Goal: Feedback & Contribution: Leave review/rating

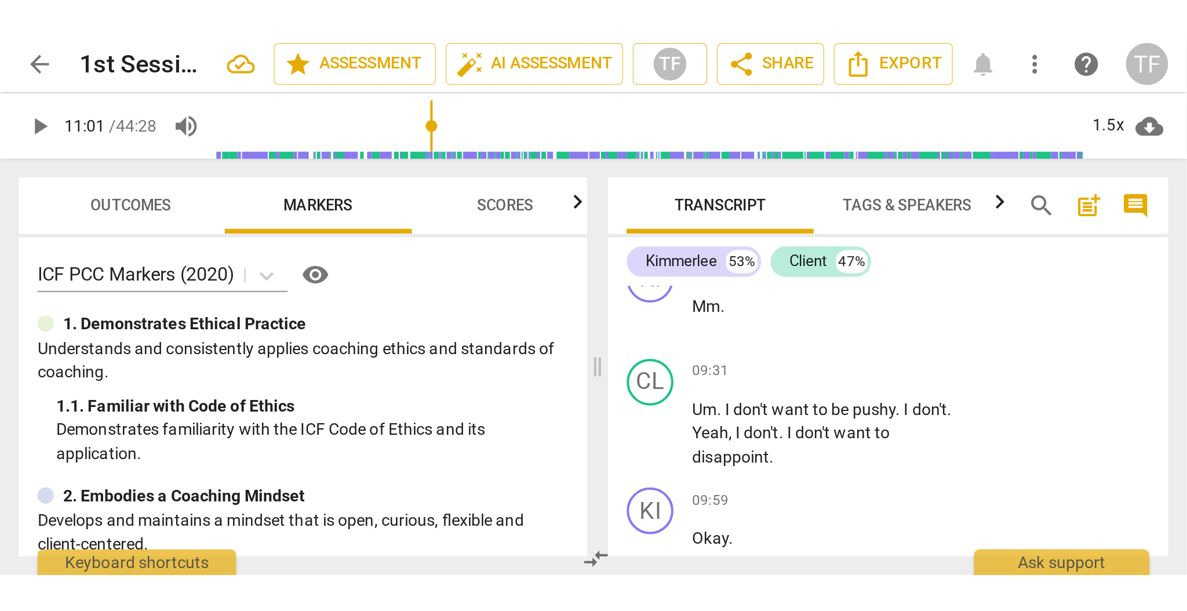
scroll to position [2103, 0]
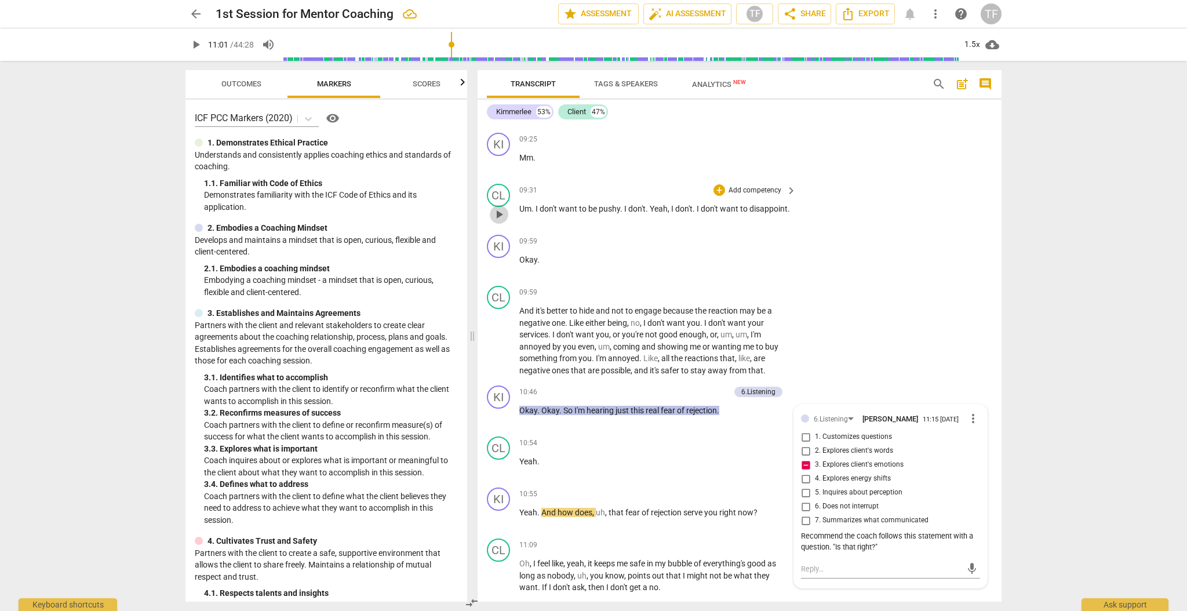
click at [507, 209] on span "play_arrow" at bounding box center [499, 214] width 19 height 14
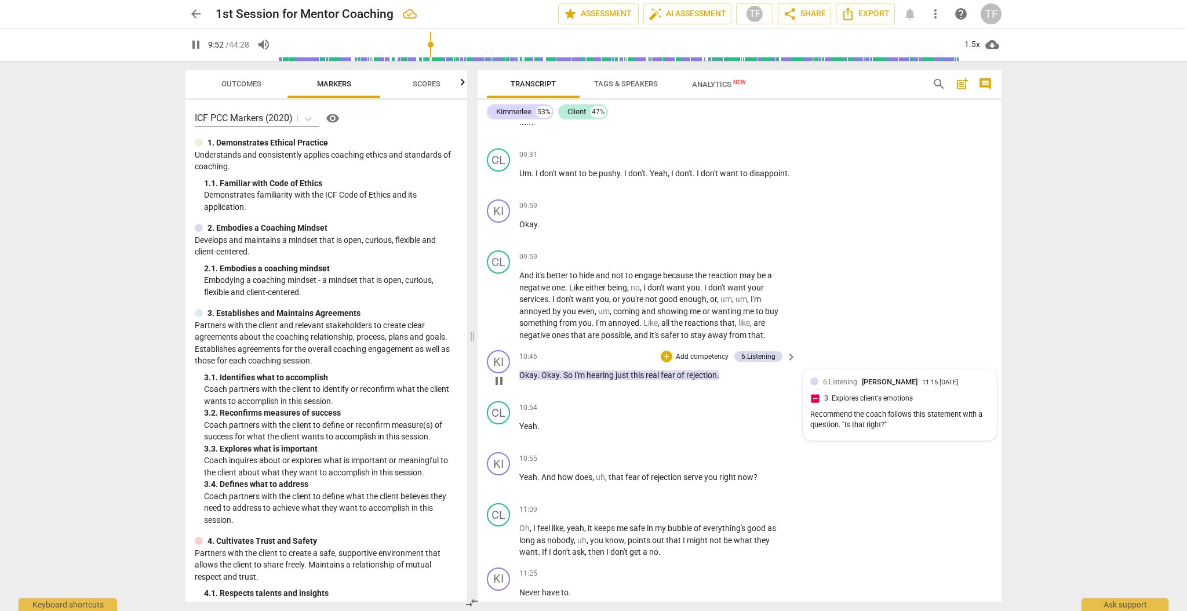
scroll to position [2139, 0]
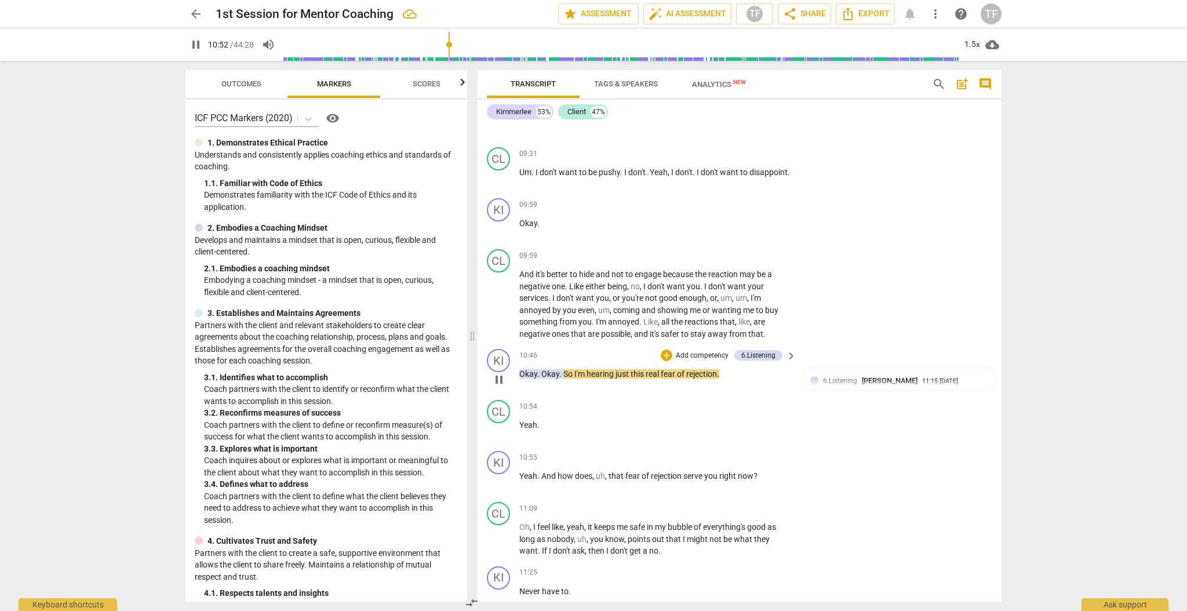
click at [500, 267] on span "pause" at bounding box center [499, 380] width 14 height 14
type input "653"
click at [588, 267] on div "+" at bounding box center [667, 355] width 12 height 12
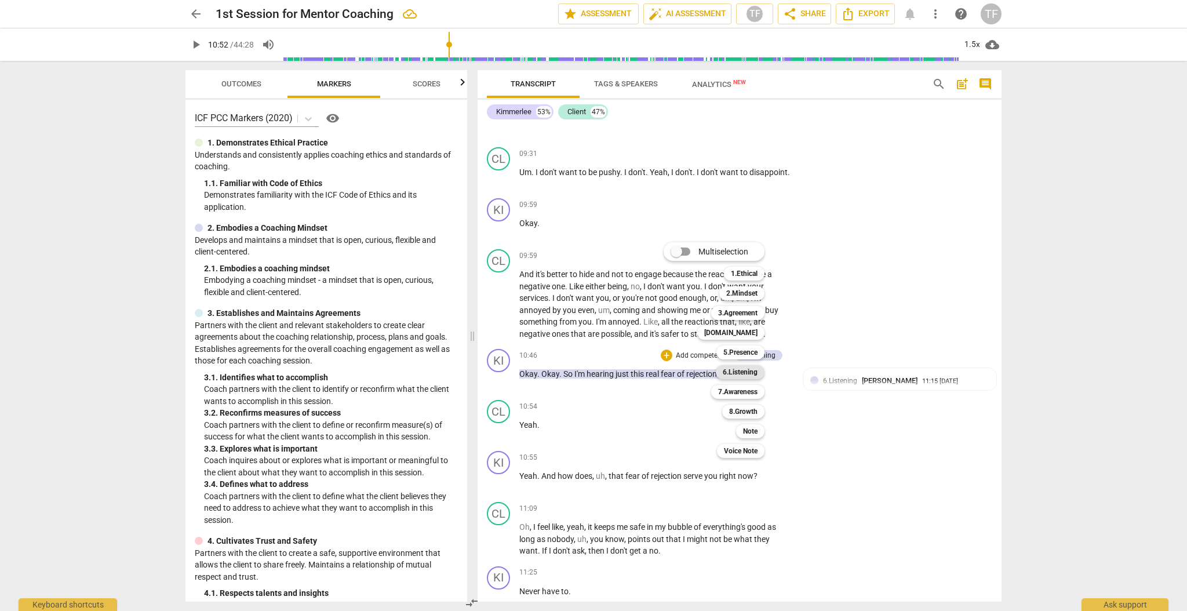
click at [588, 267] on b "6.Listening" at bounding box center [740, 372] width 35 height 14
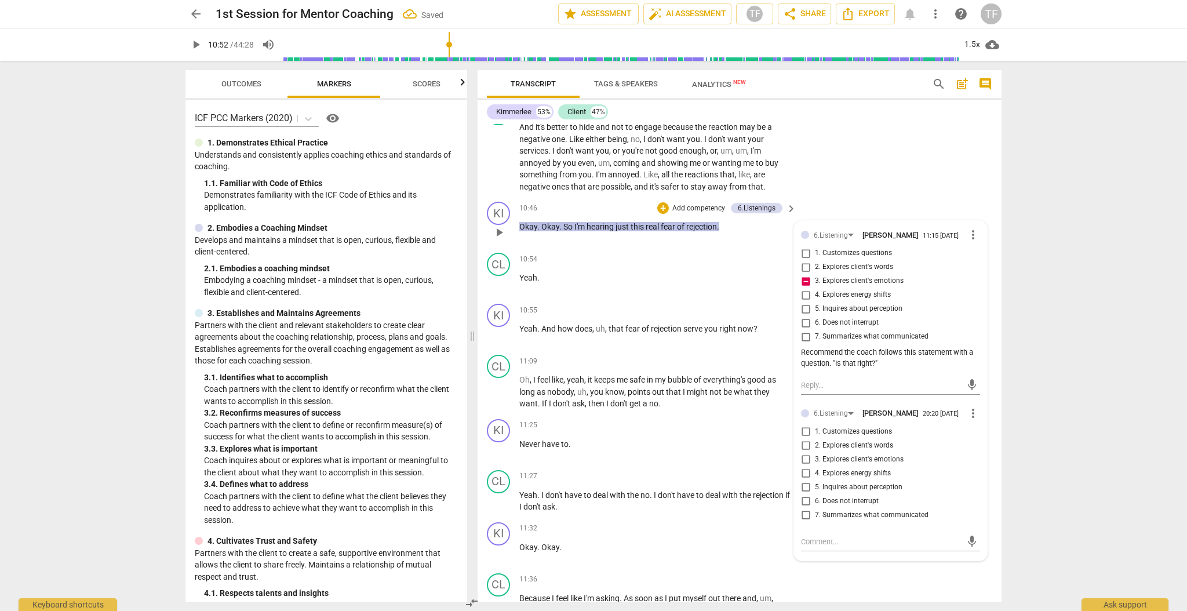
scroll to position [2302, 0]
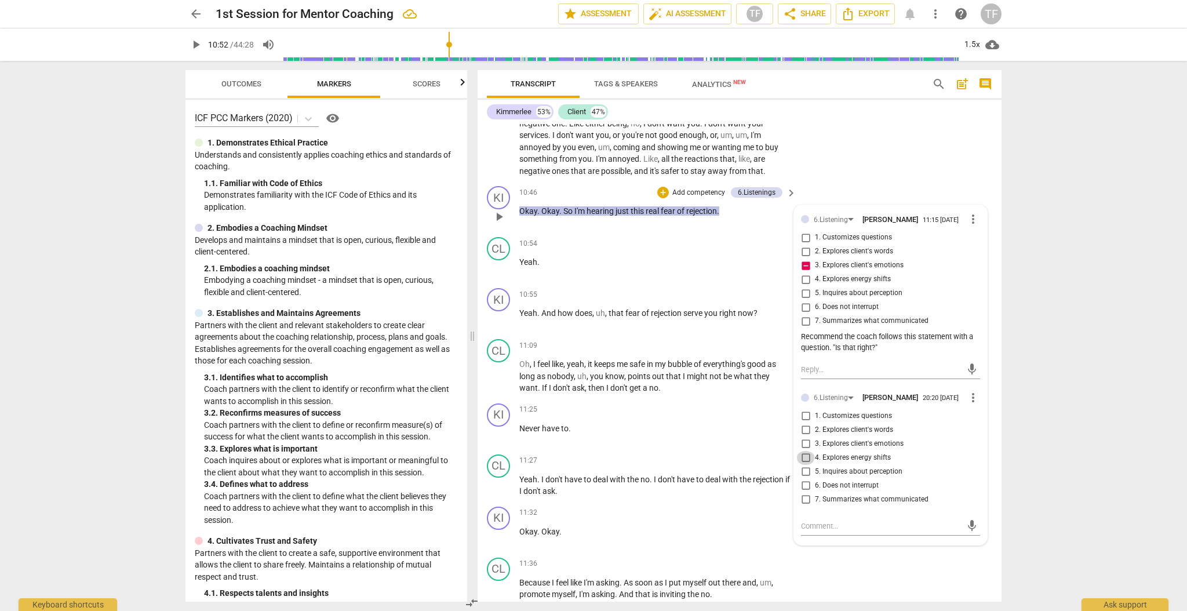
click at [588, 267] on input "4. Explores energy shifts" at bounding box center [805, 458] width 19 height 14
checkbox input "true"
click at [588, 267] on textarea at bounding box center [881, 525] width 161 height 11
click at [588, 267] on input "6. Does not interrupt" at bounding box center [805, 486] width 19 height 14
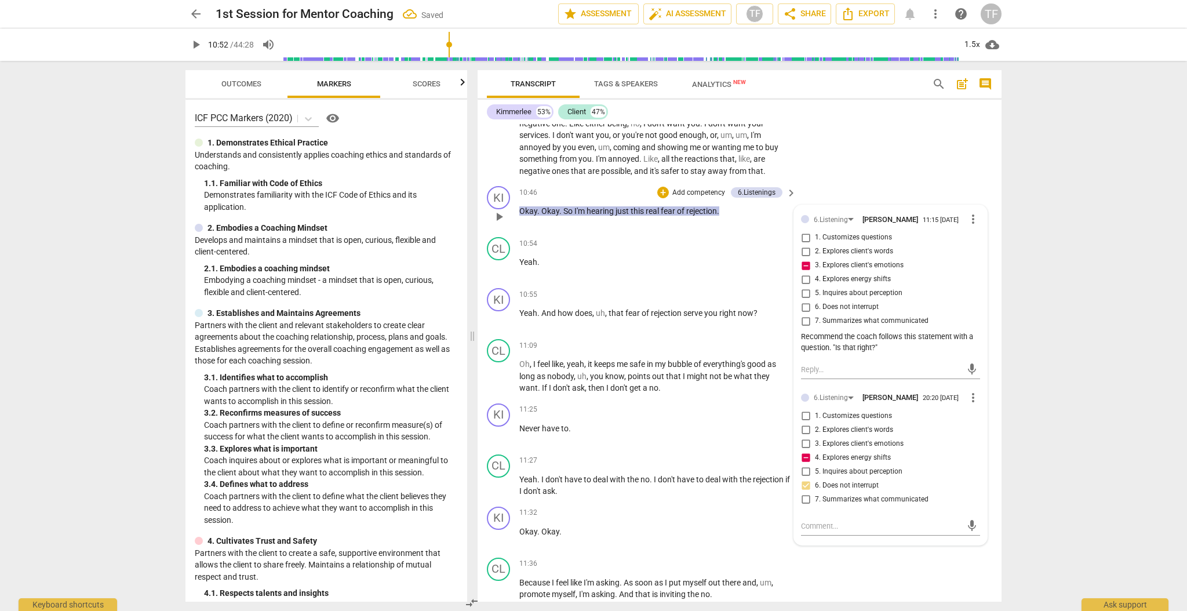
click at [588, 267] on input "6. Does not interrupt" at bounding box center [805, 486] width 19 height 14
checkbox input "true"
click at [588, 267] on textarea at bounding box center [881, 525] width 161 height 11
type textarea "T"
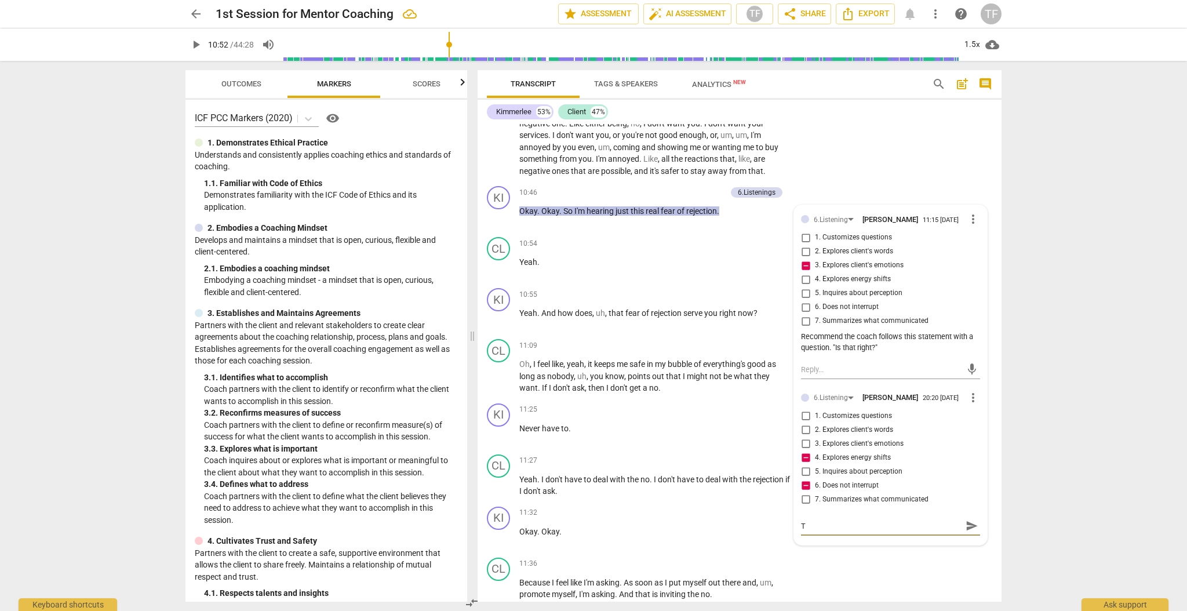
type textarea "Th"
type textarea "The"
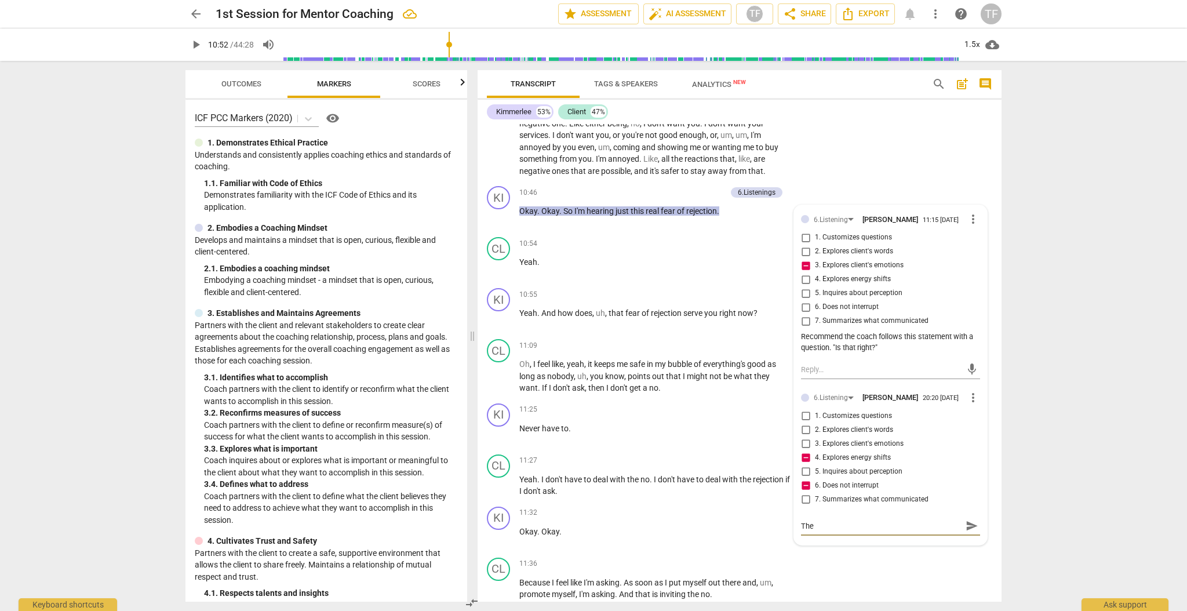
type textarea "The"
type textarea "The c"
type textarea "The cl"
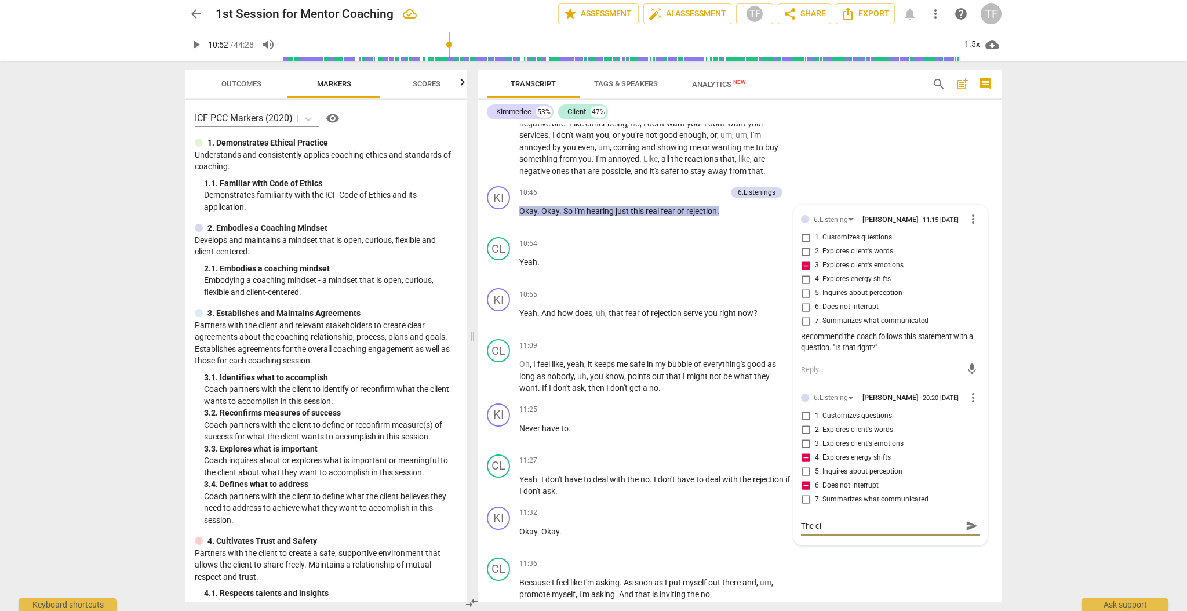
type textarea "The cli"
type textarea "The clie"
type textarea "The clien"
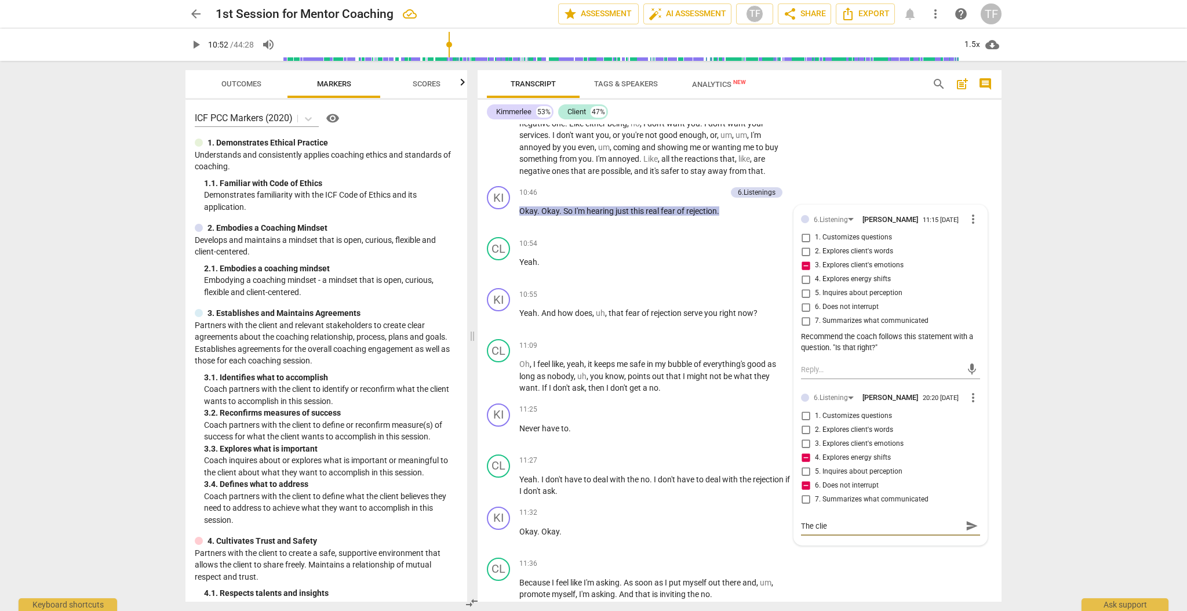
type textarea "The clien"
type textarea "The client"
type textarea "The clien"
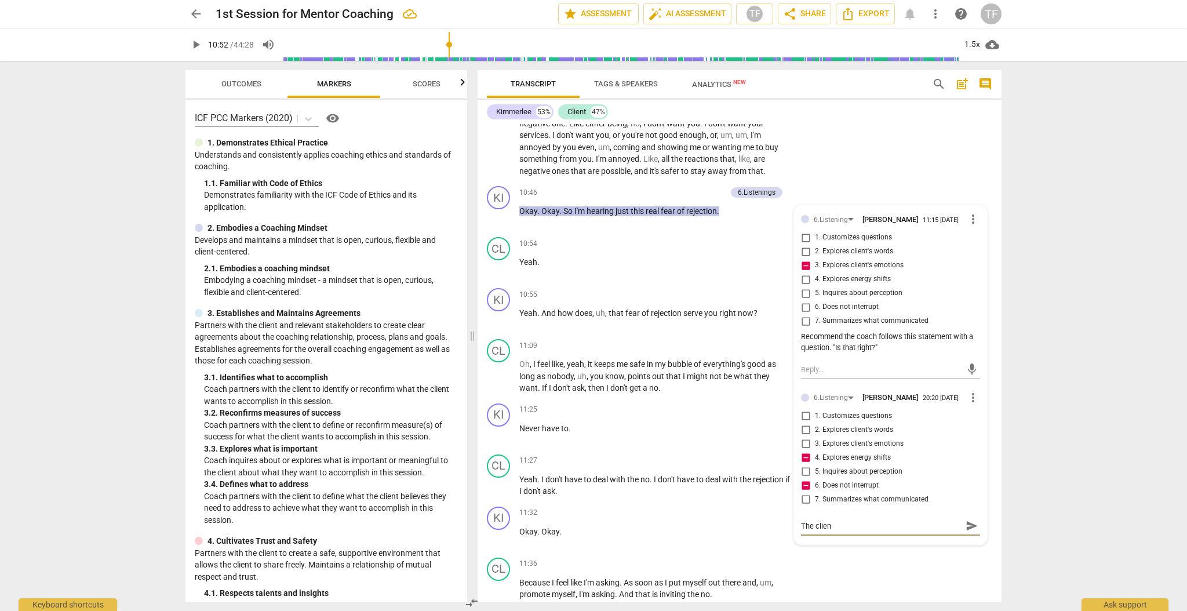
type textarea "The clie"
type textarea "The cli"
type textarea "The cl"
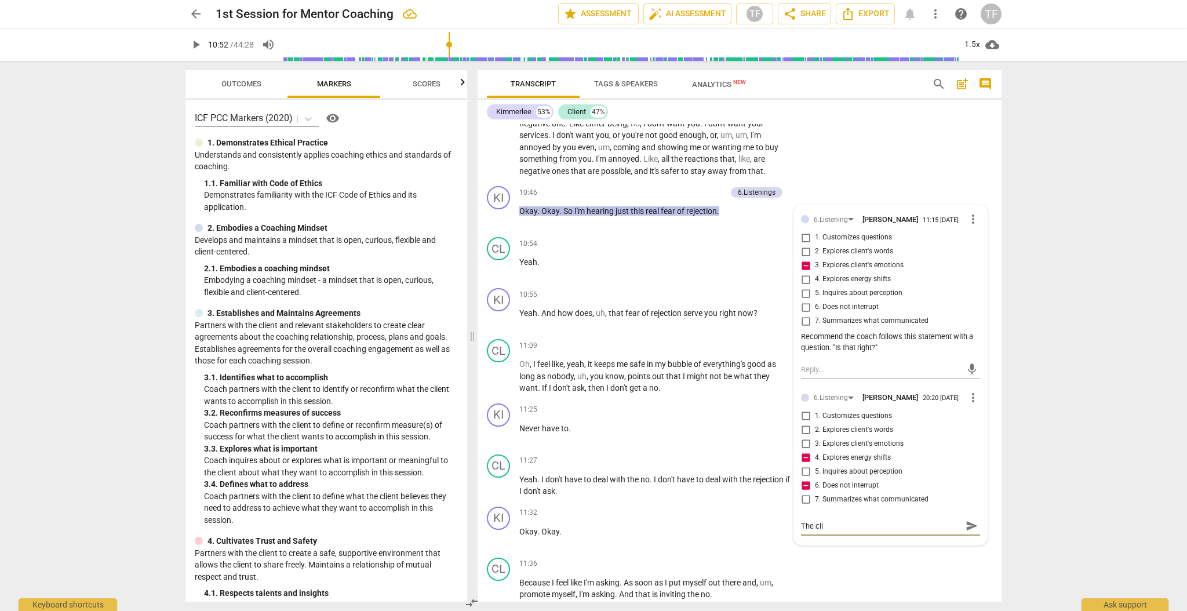
type textarea "The cl"
type textarea "The c"
type textarea "The"
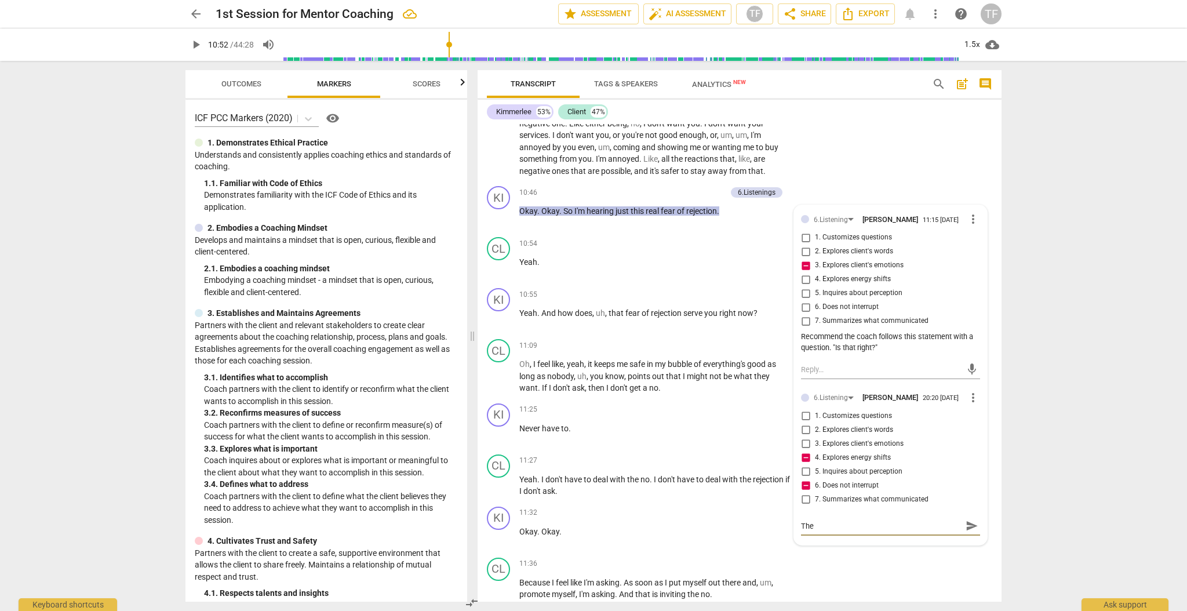
type textarea "The c"
type textarea "The co"
type textarea "The coa"
type textarea "The coac"
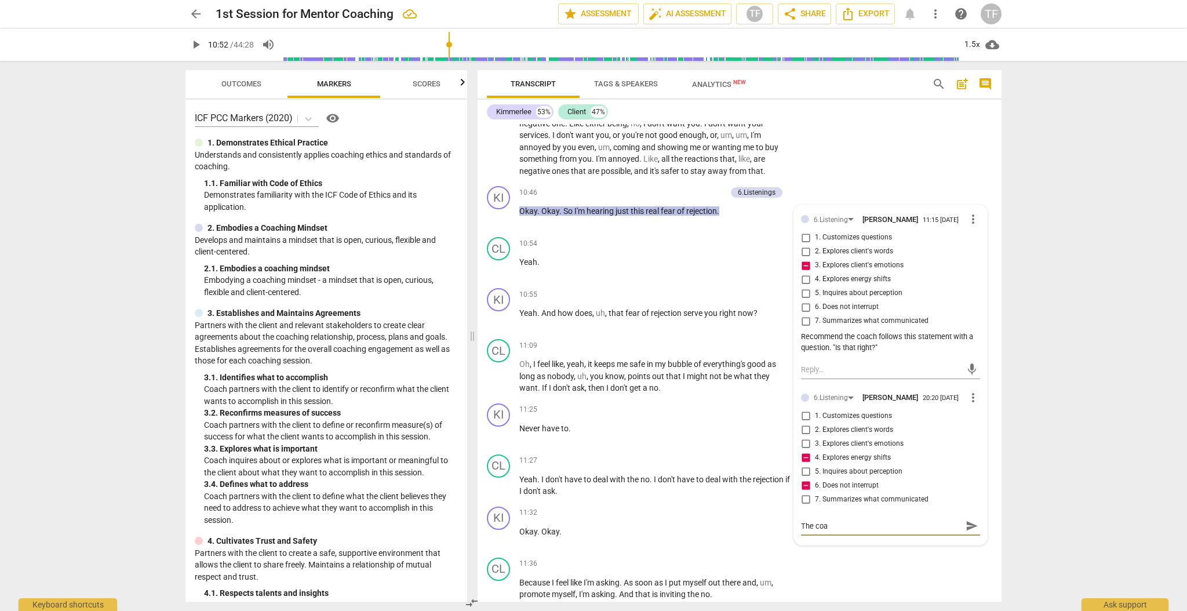
type textarea "The coac"
type textarea "The coa"
type textarea "The co"
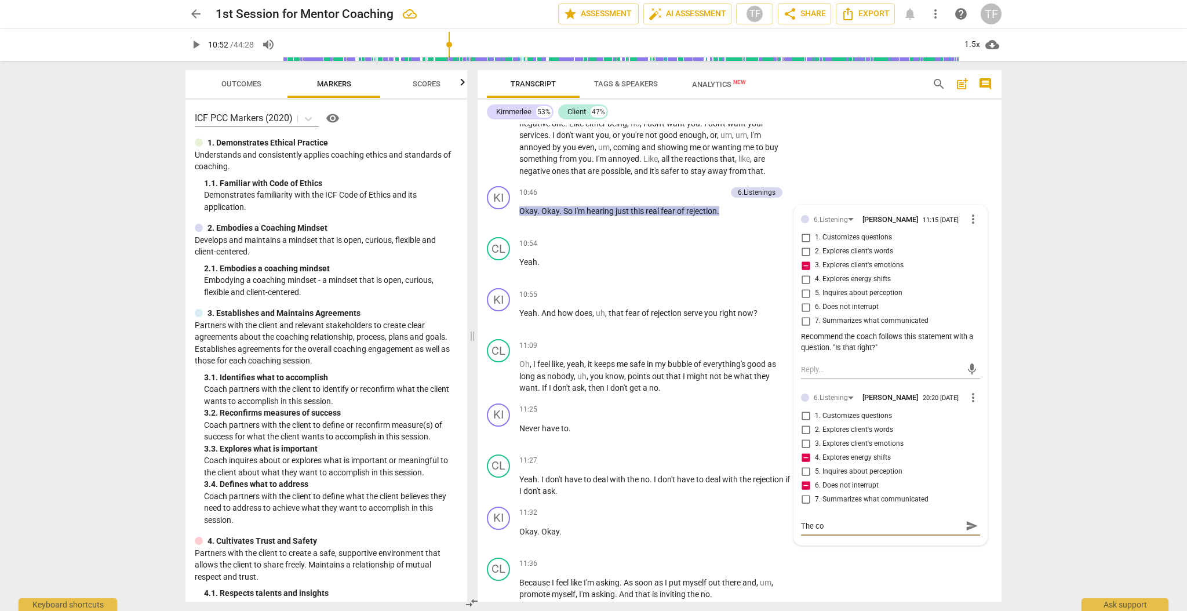
type textarea "The c"
type textarea "The"
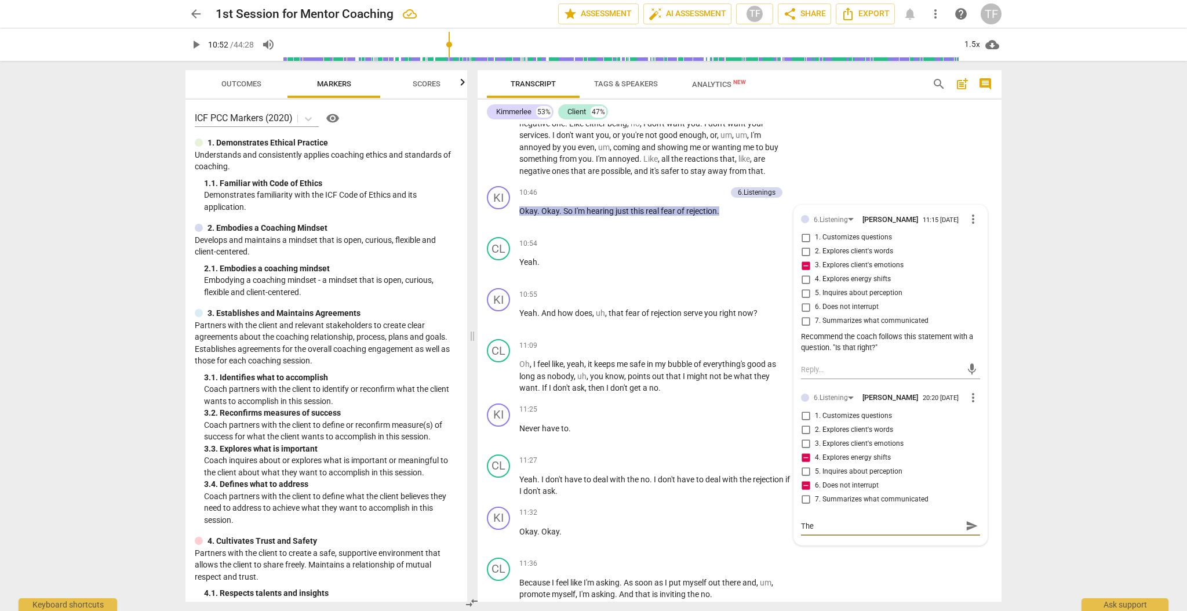
type textarea "The"
type textarea "The c"
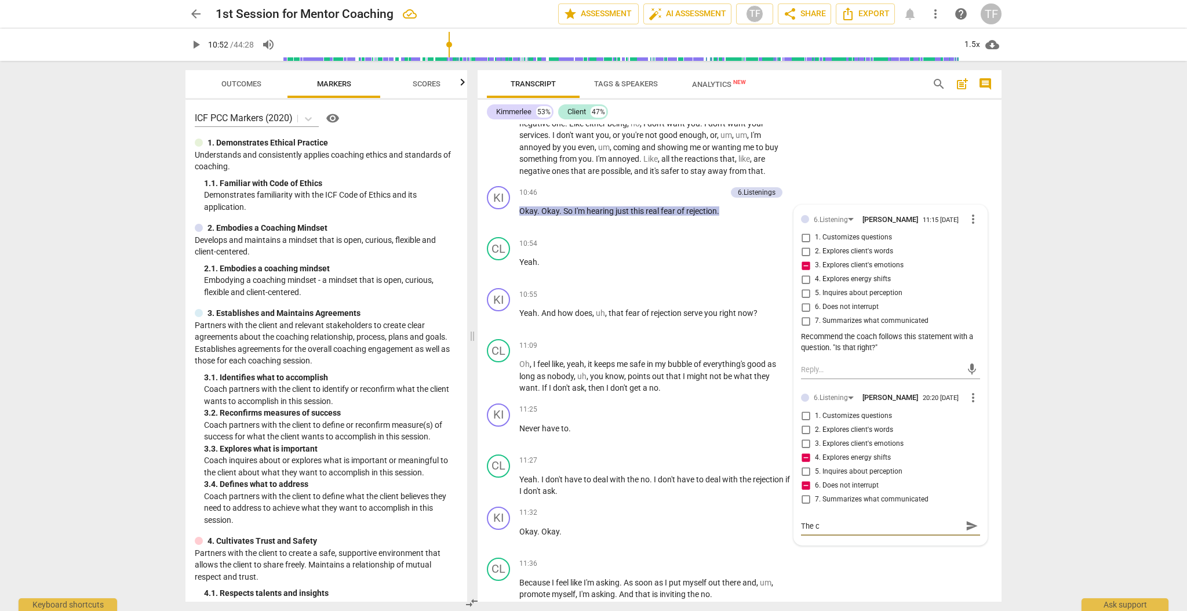
type textarea "The cl"
type textarea "The cli"
type textarea "The clie"
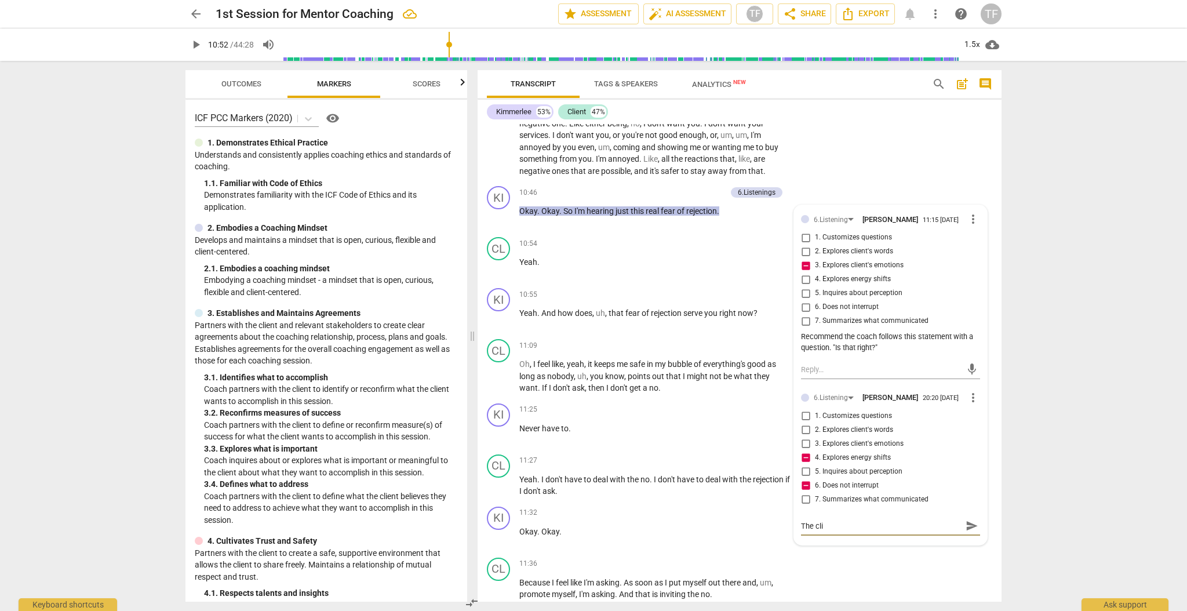
type textarea "The clie"
type textarea "The clien"
type textarea "The client"
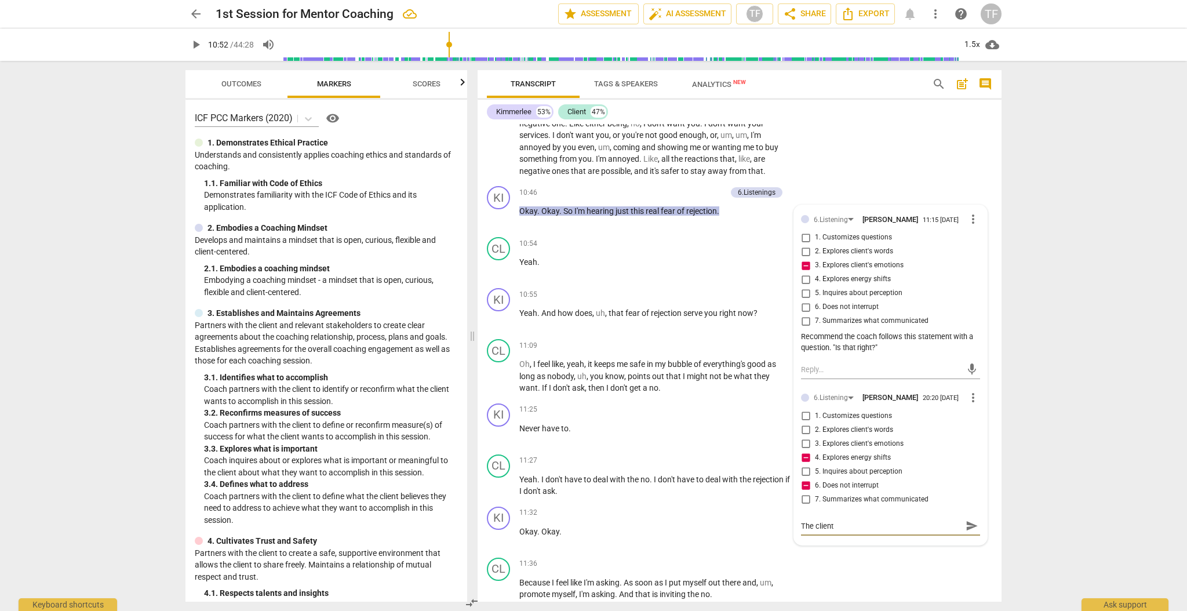
type textarea "The client'"
type textarea "The client's"
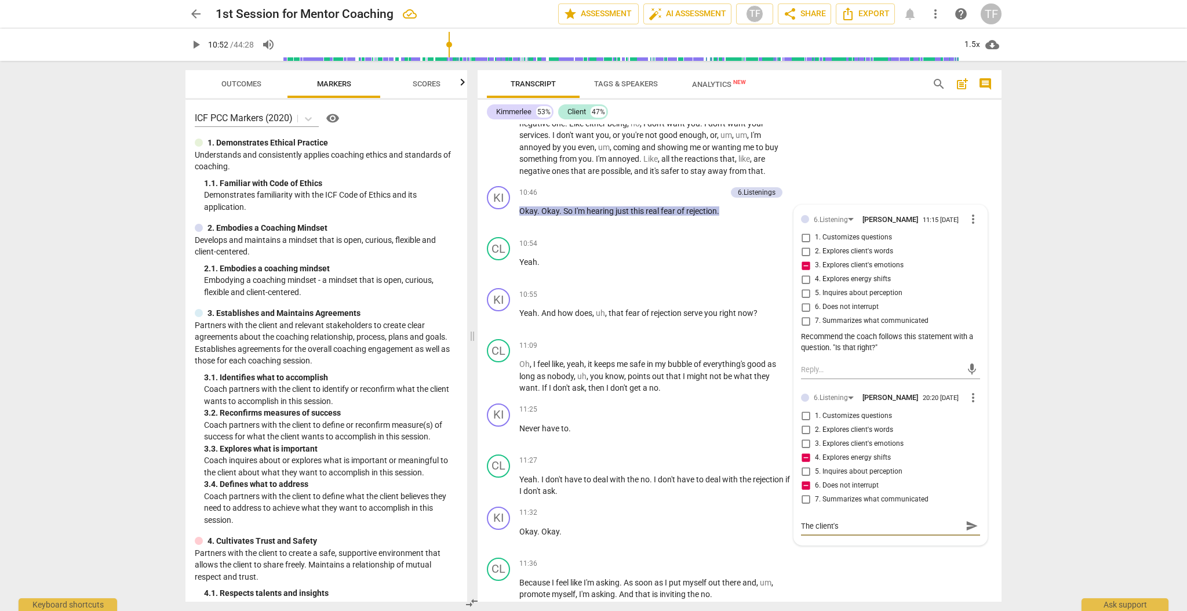
type textarea "The client's"
type textarea "The client's e"
type textarea "The client's en"
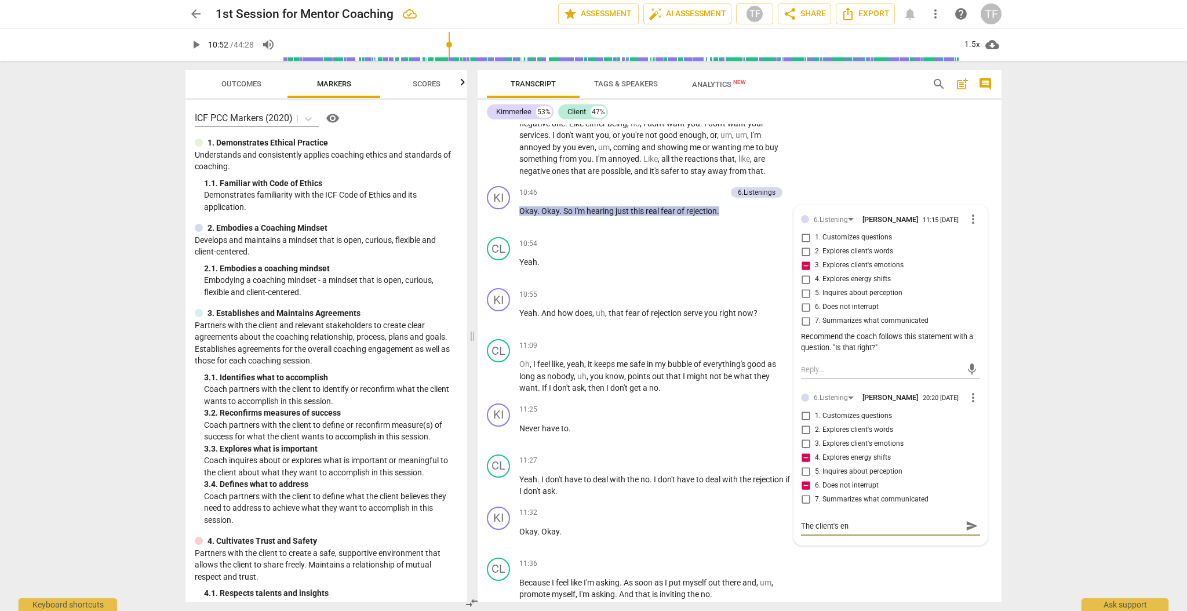
type textarea "The client's ene"
type textarea "The client's ener"
type textarea "The client's energ"
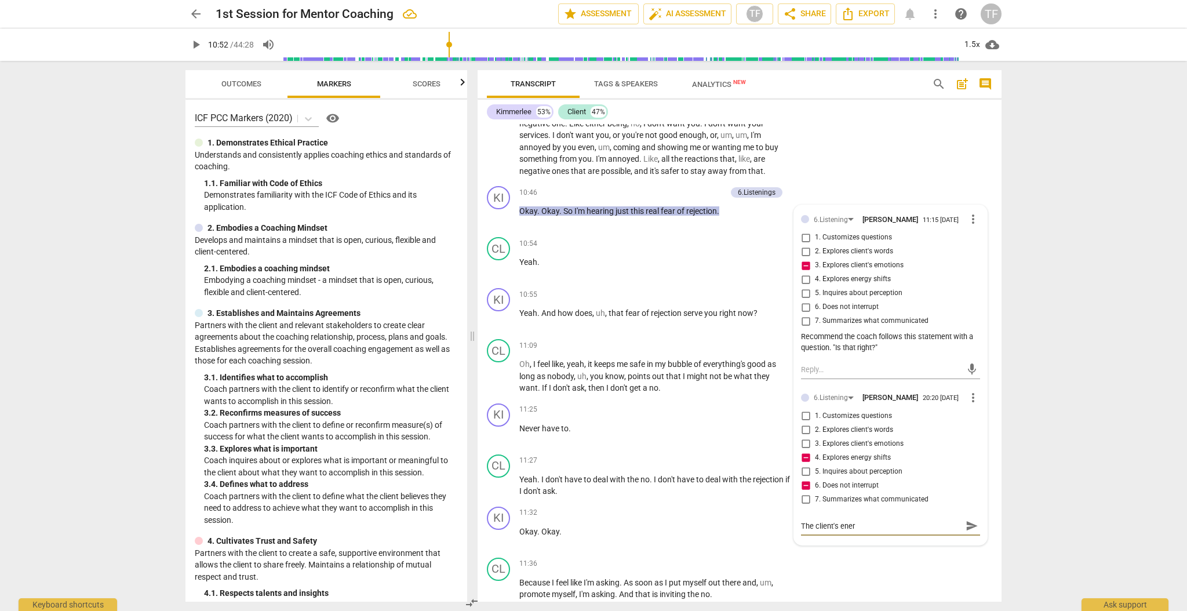
type textarea "The client's energ"
type textarea "The client's energy"
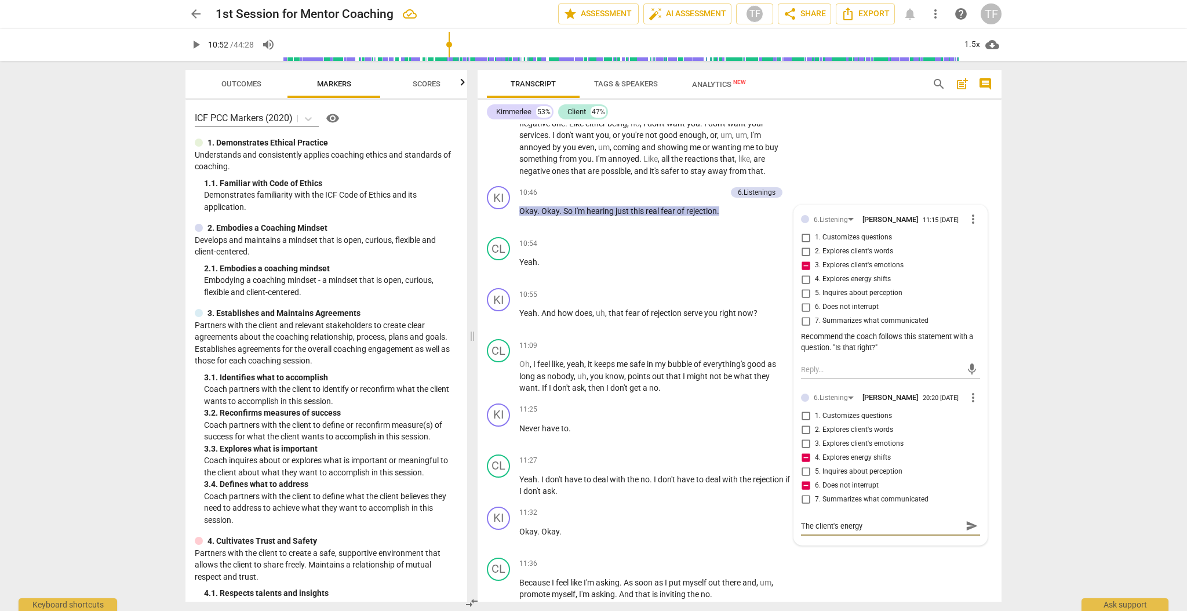
type textarea "The client's energy d"
type textarea "The client's energy dn"
type textarea "The client's energy d"
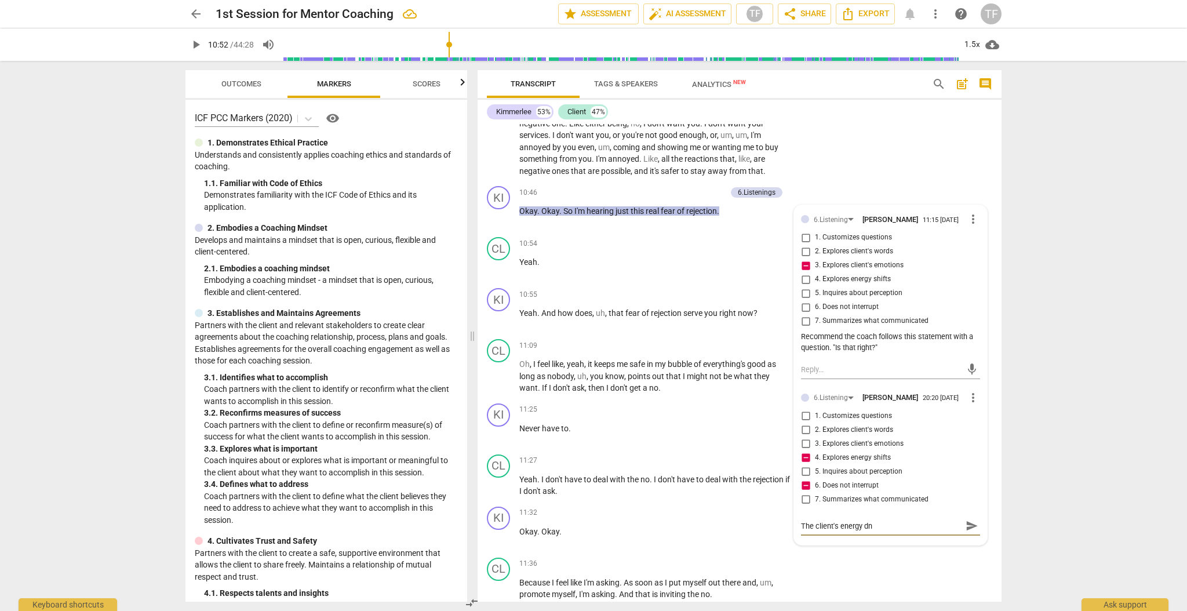
type textarea "The client's energy d"
type textarea "The client's energy"
type textarea "The client's energy n"
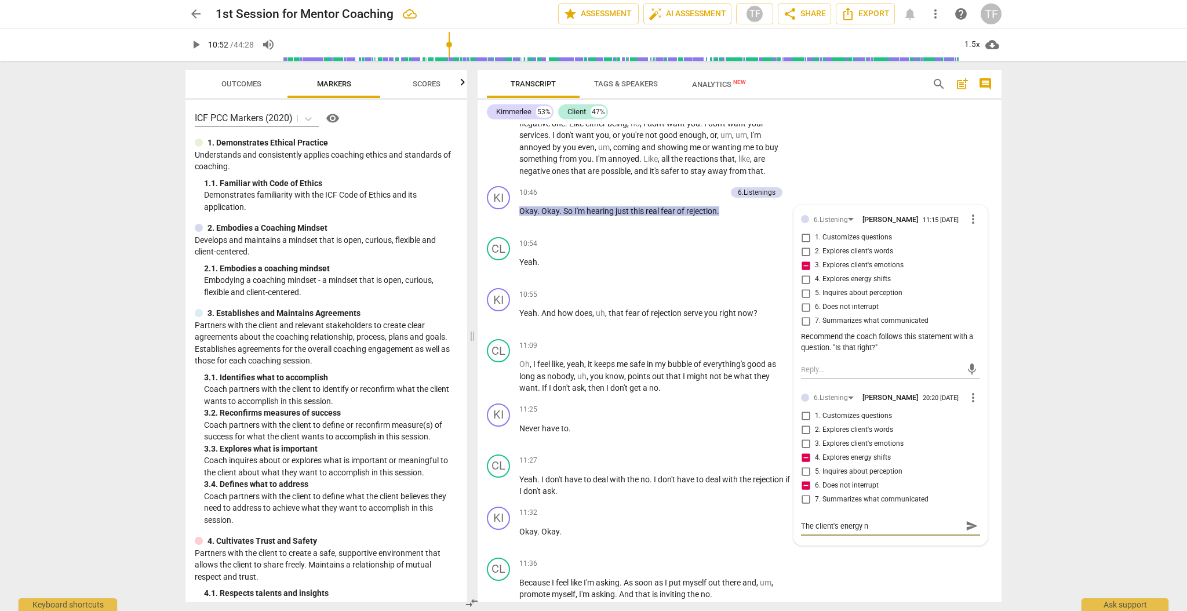
type textarea "The client's energy no"
type textarea "The client's energy not"
type textarea "The client's energy noti"
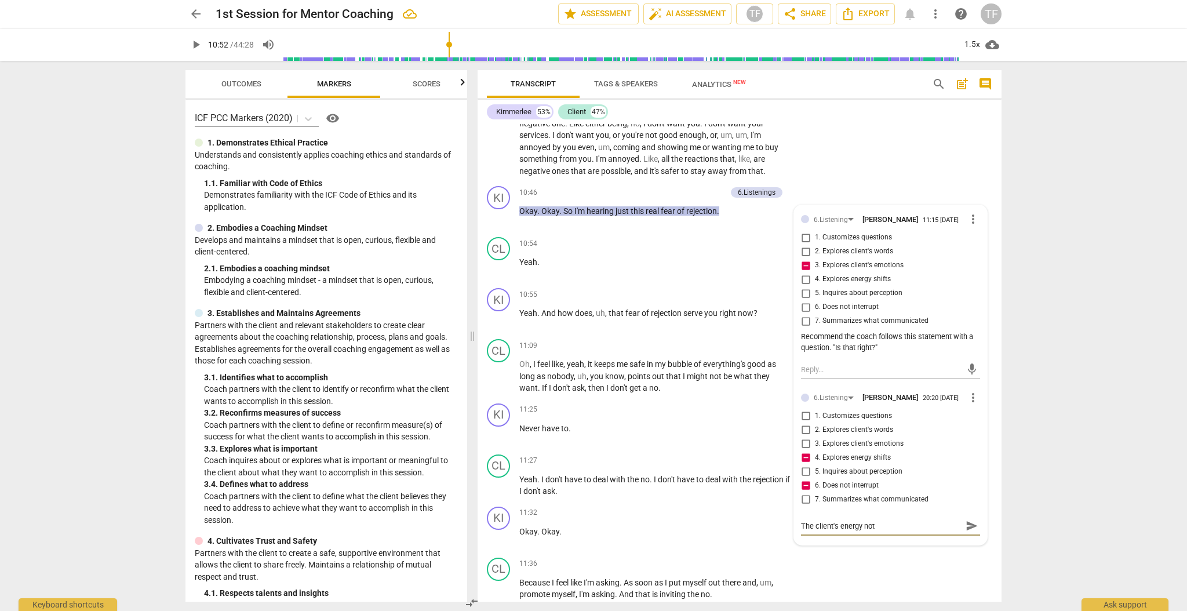
type textarea "The client's energy noti"
type textarea "The client's energy notic"
type textarea "The client's energy notica"
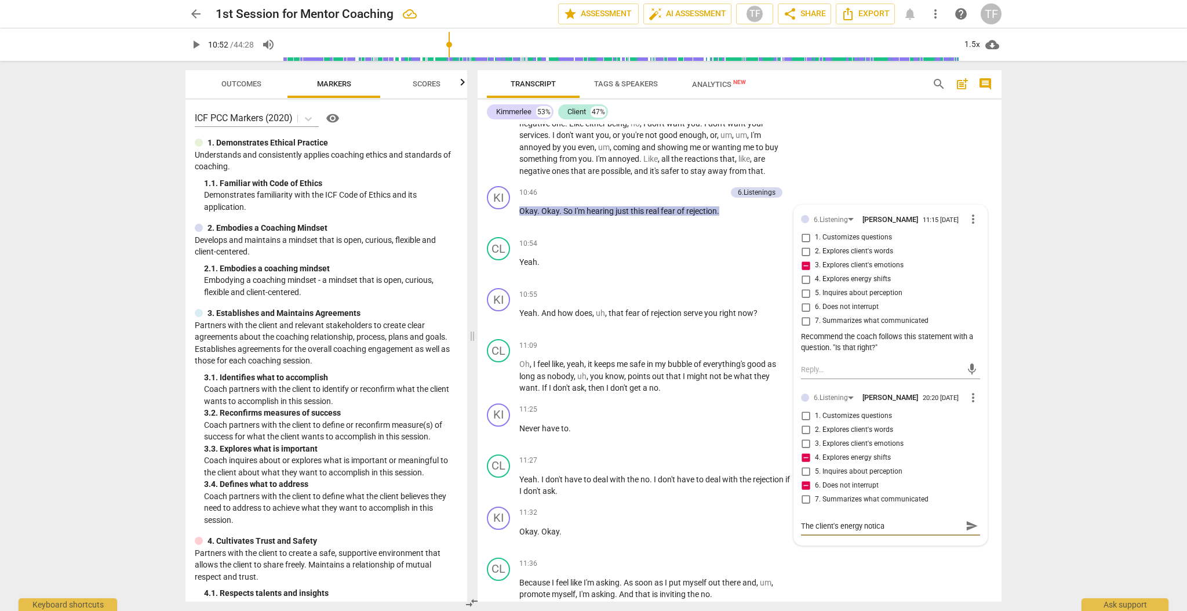
type textarea "The client's energy noticab"
type textarea "The client's energy noticabl"
type textarea "The client's energy noticably"
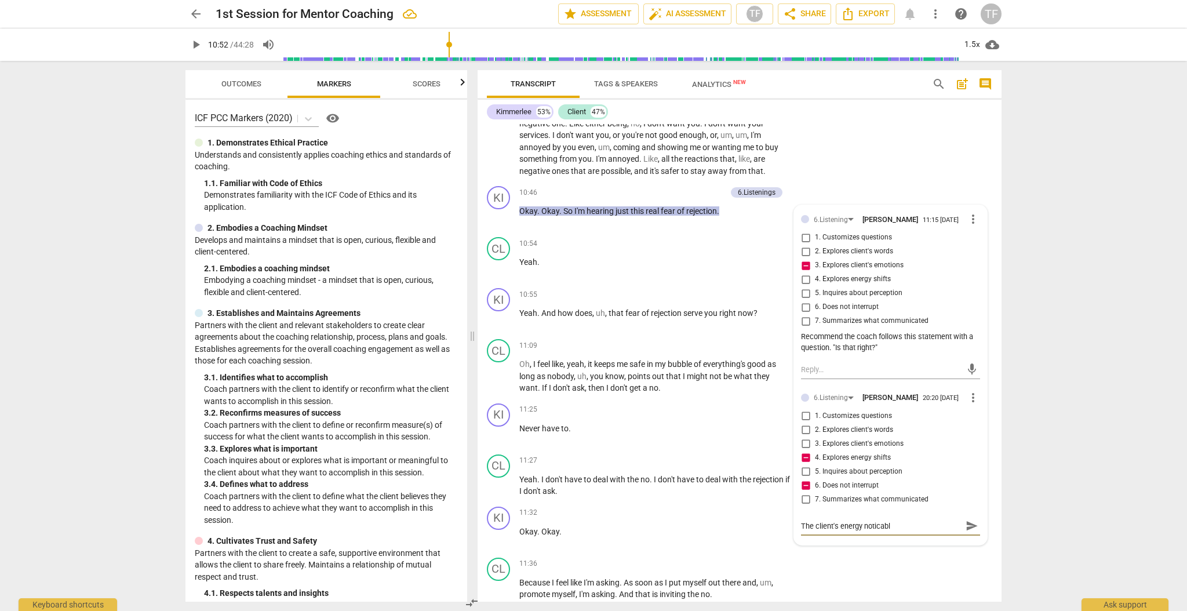
type textarea "The client's energy noticably"
type textarea "The client's energy noticably d"
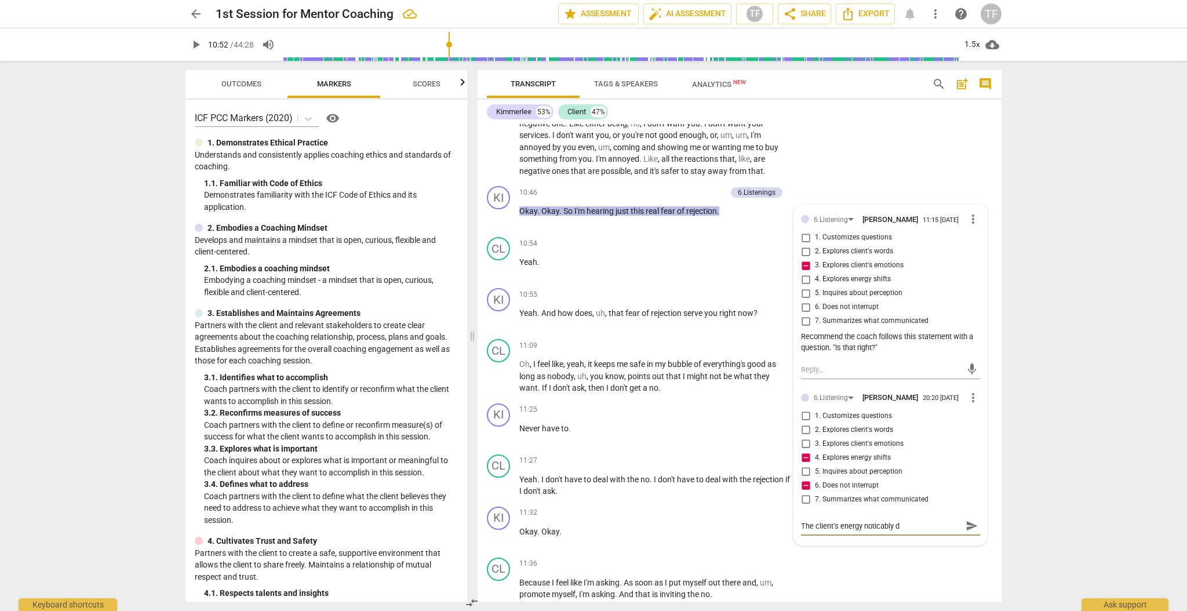
type textarea "The client's energy noticably dr"
type textarea "The client's energy noticably dro"
type textarea "The client's energy noticably drop"
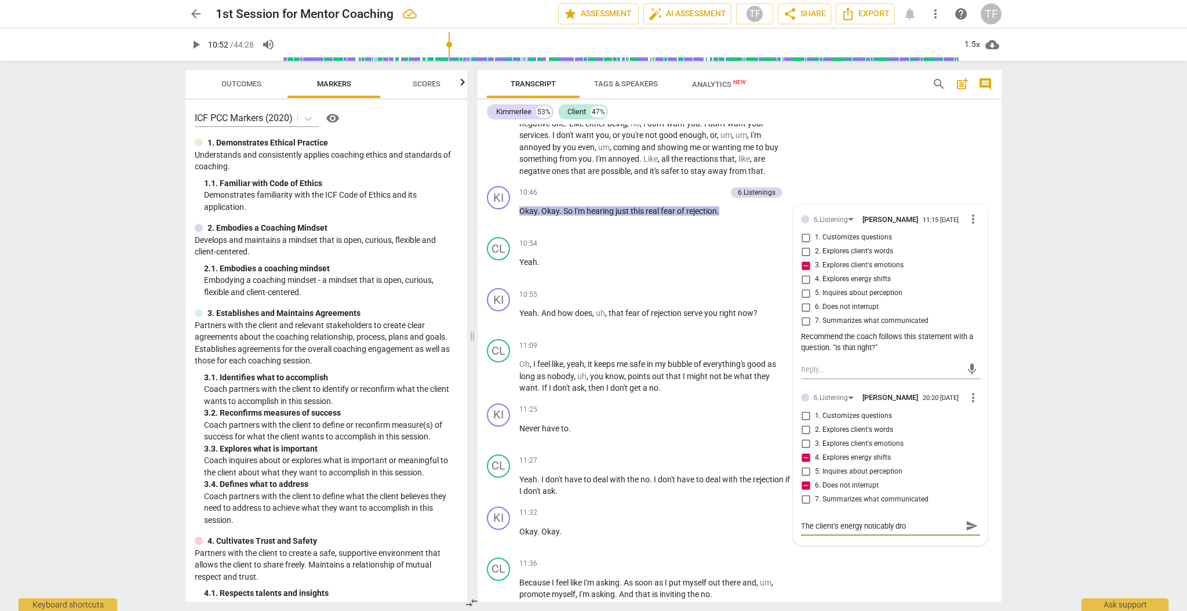
type textarea "The client's energy noticably drop"
type textarea "The client's energy noticably dropb"
type textarea "The client's energy noticably drop"
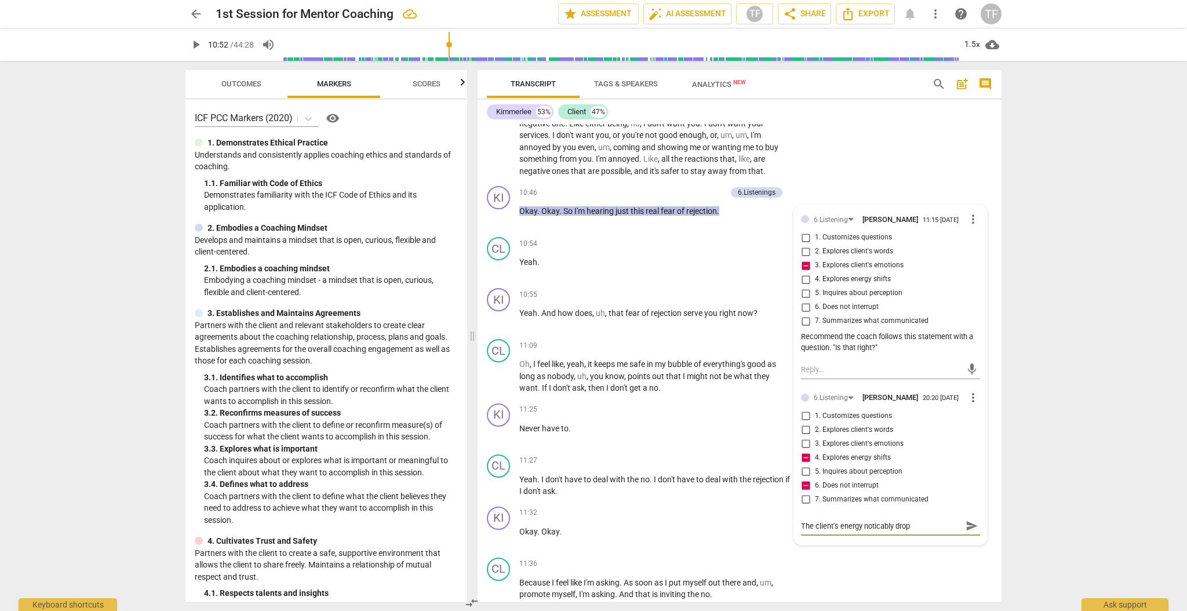
type textarea "The client's energy noticably drops"
type textarea "The client's energy noticably drops d"
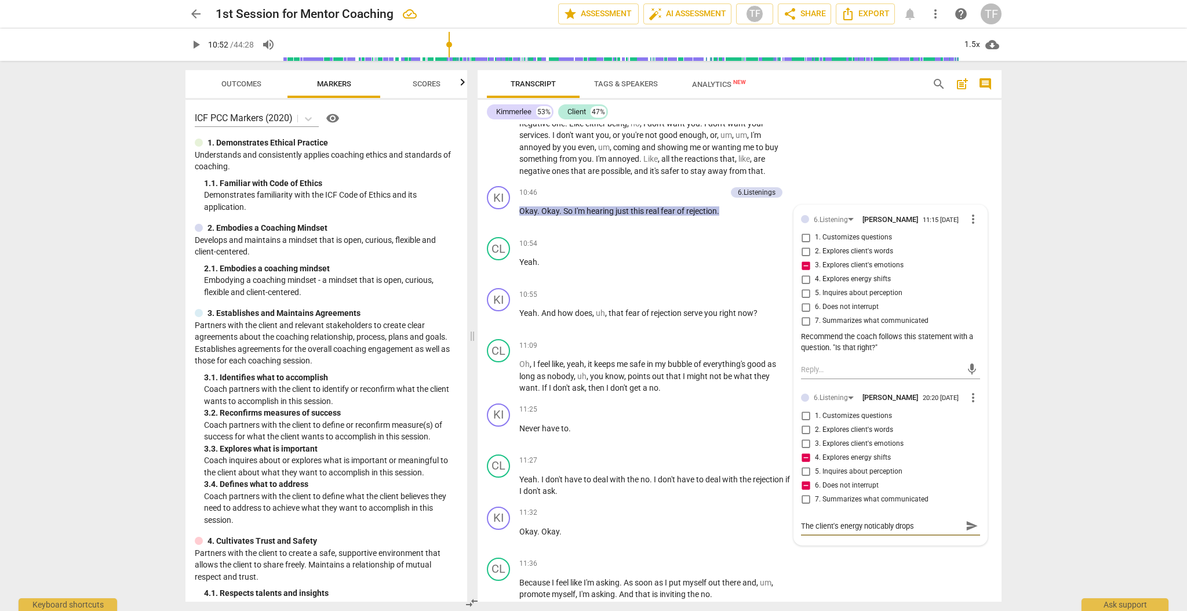
type textarea "The client's energy noticably drops d"
type textarea "The client's energy noticably drops du"
type textarea "The client's energy noticably drops dur"
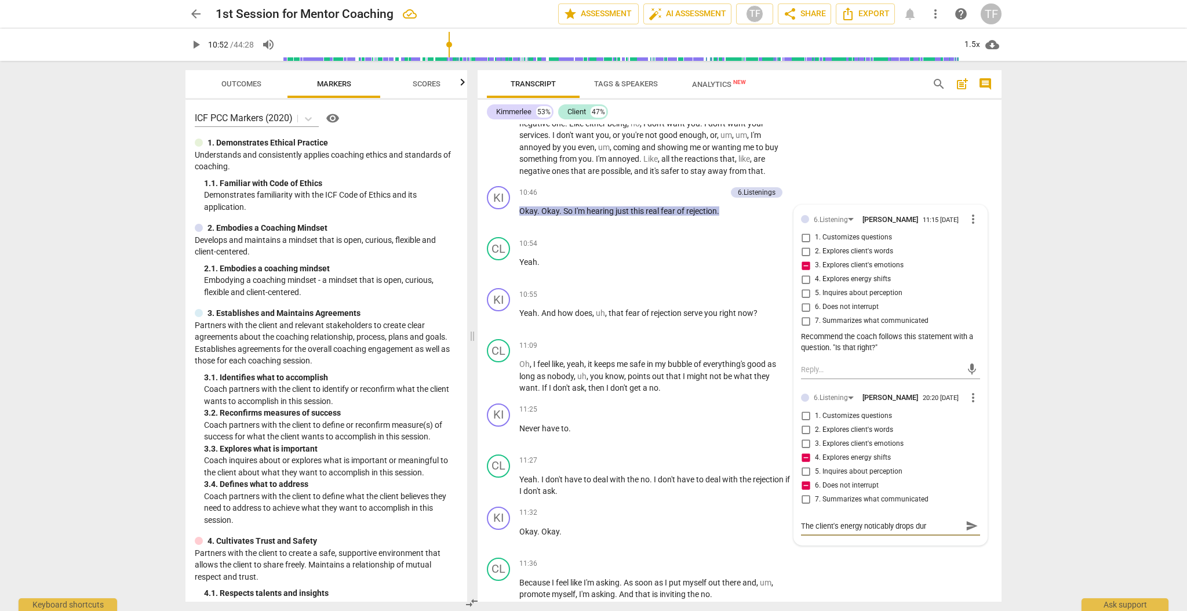
type textarea "The client's energy noticably drops duri"
type textarea "The client's energy noticably drops durin"
type textarea "The client's energy noticably drops during"
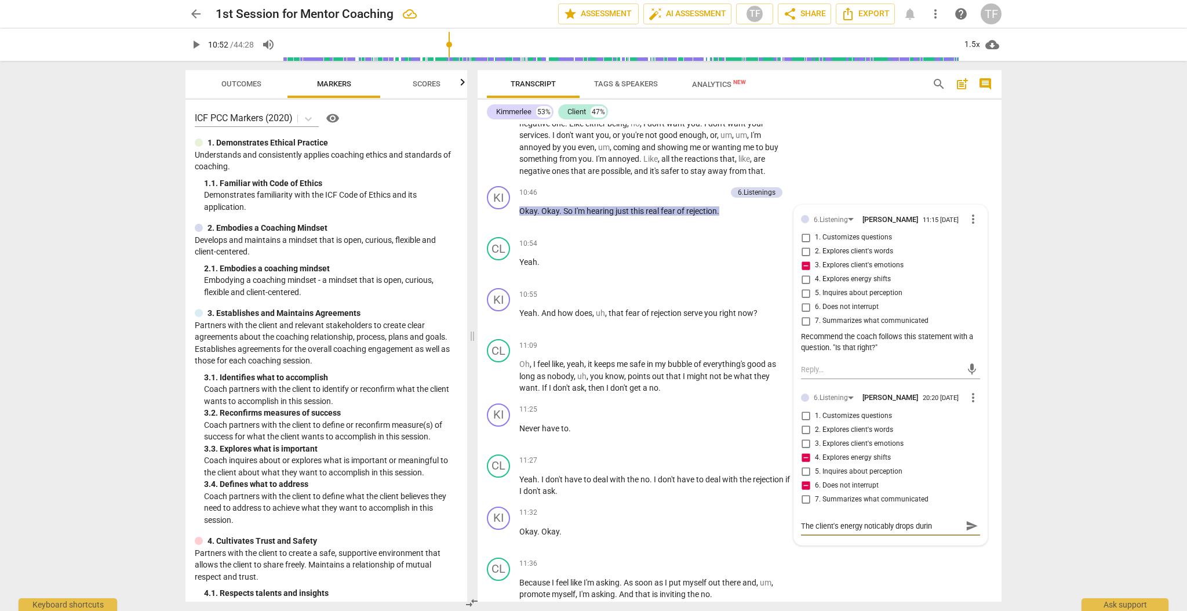
type textarea "The client's energy noticably drops during"
type textarea "The client's energy noticably drops during t"
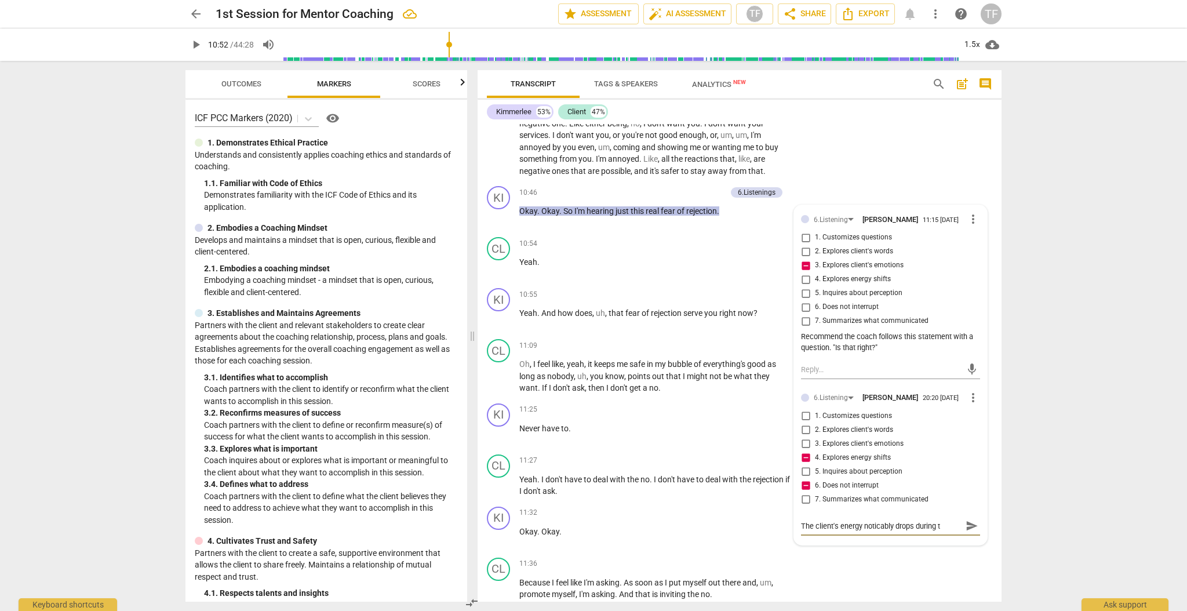
type textarea "The client's energy noticably drops during th"
type textarea "The client's energy noticably drops during thi"
type textarea "The client's energy noticably drops during this"
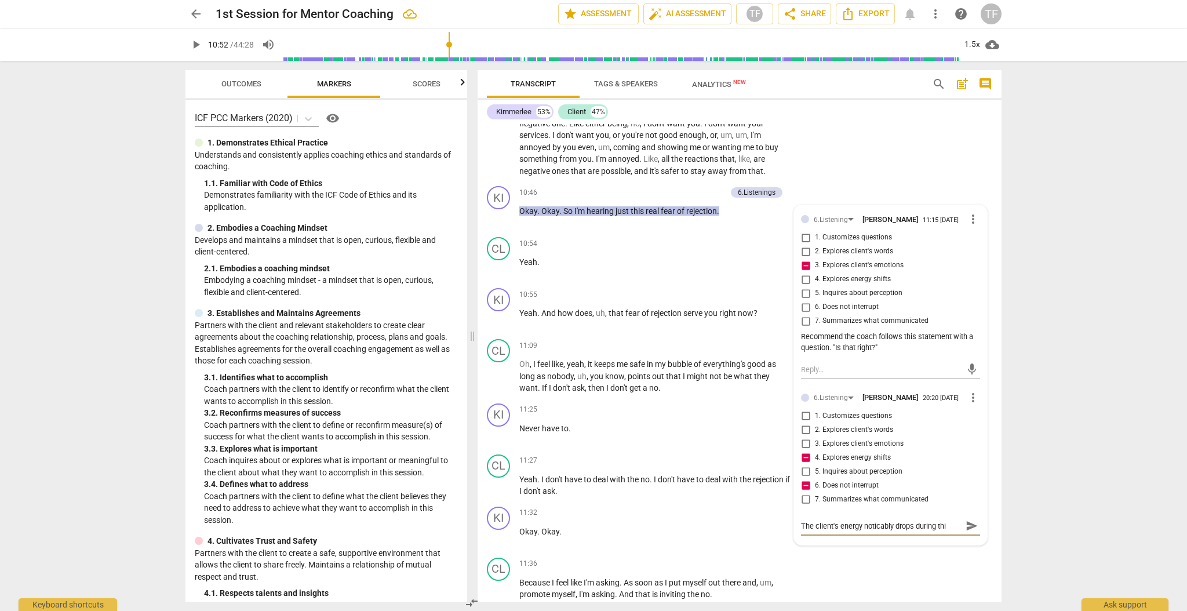
type textarea "The client's energy noticably drops during this"
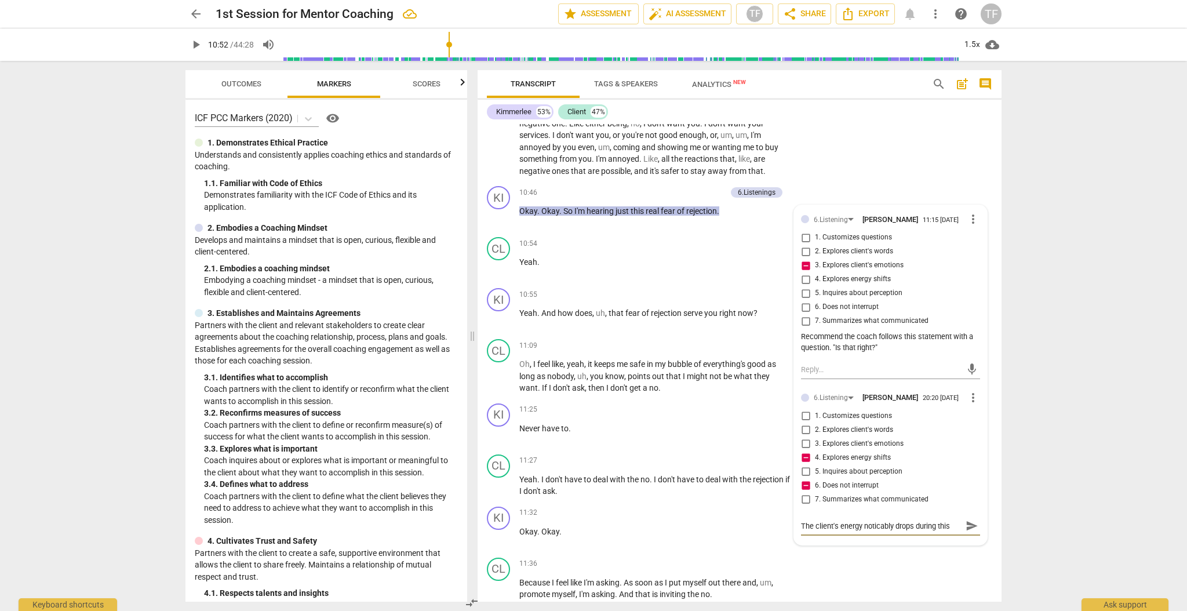
type textarea "The client's energy noticably drops during thi"
type textarea "The client's energy noticably drops during th"
type textarea "The client's energy noticably drops during t"
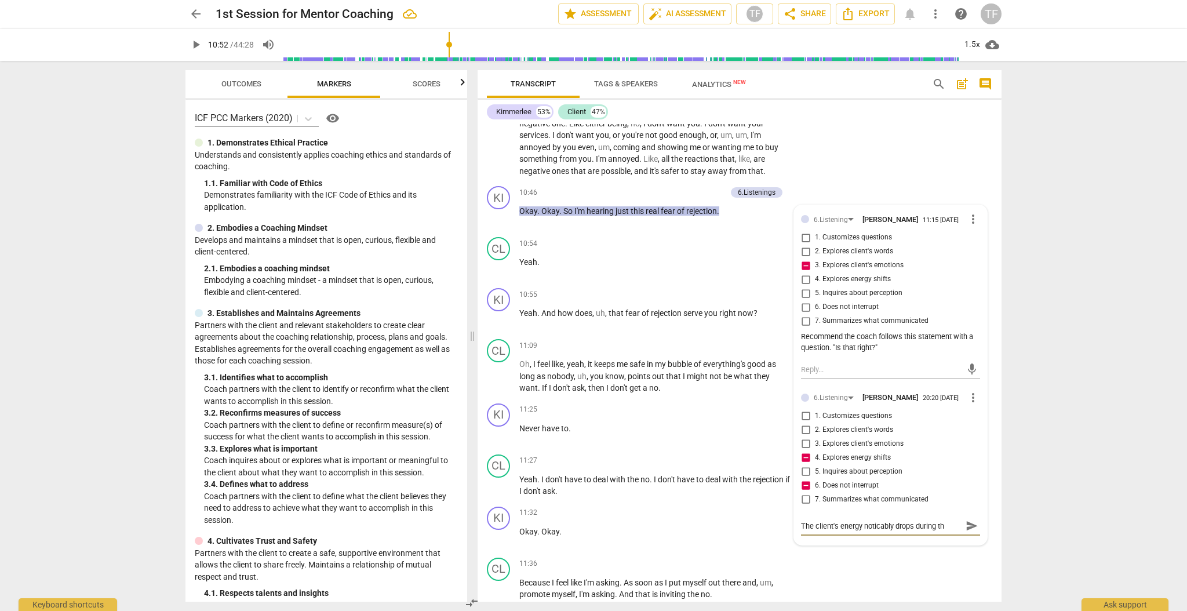
type textarea "The client's energy noticably drops during t"
type textarea "The client's energy noticably drops during"
type textarea "The client's energy noticably drops during t"
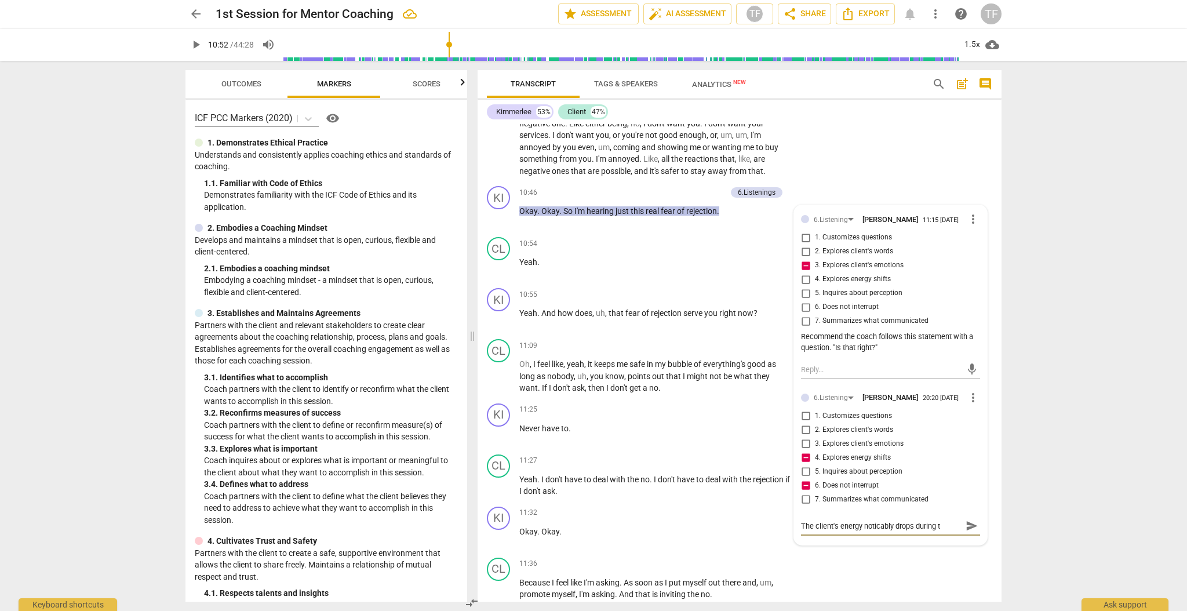
type textarea "The client's energy noticably drops during th"
type textarea "The client's energy noticably drops during thi"
type textarea "The client's energy noticably drops during this"
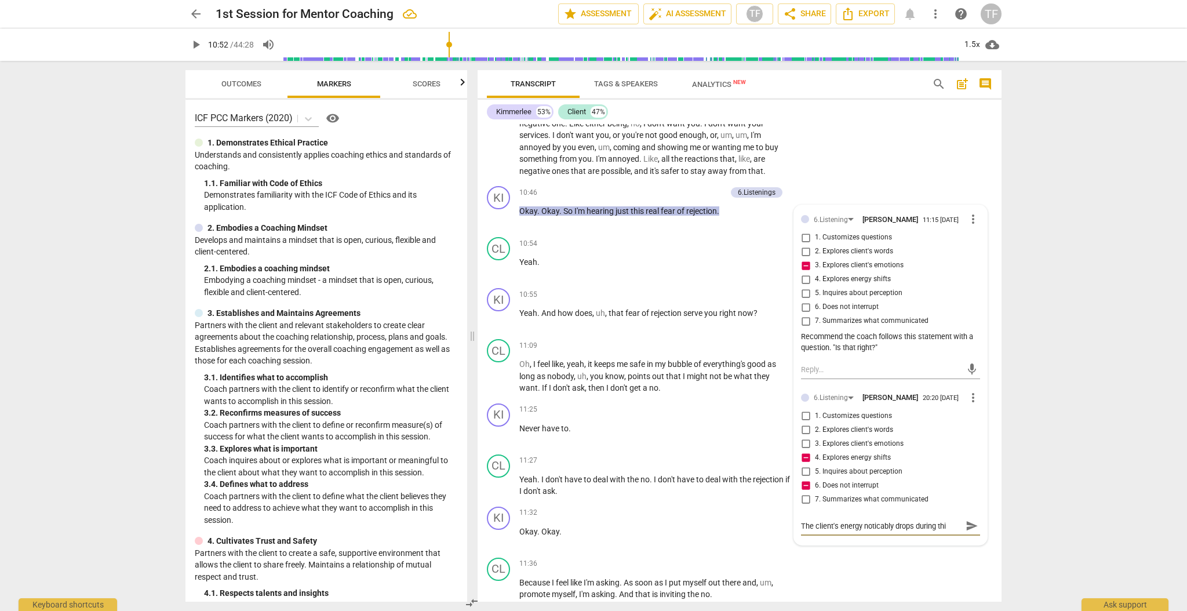
type textarea "The client's energy noticably drops during this"
type textarea "The client's energy noticably drops during this s"
type textarea "The client's energy noticably drops during this se"
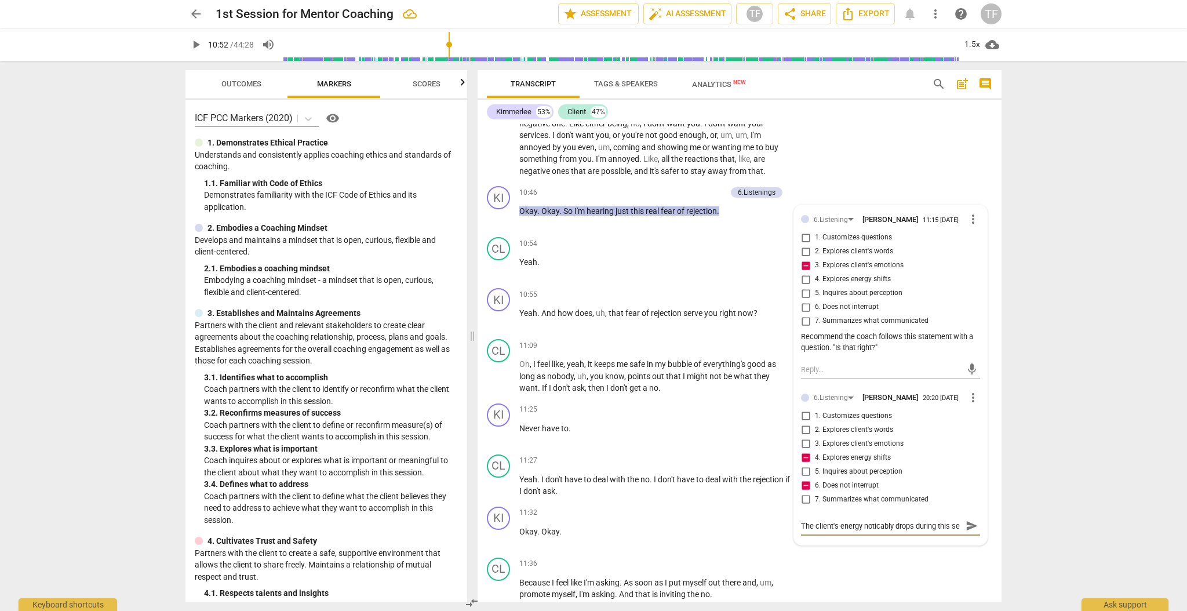
scroll to position [10, 0]
type textarea "The client's energy noticably drops during this s"
type textarea "The client's energy noticably drops during this"
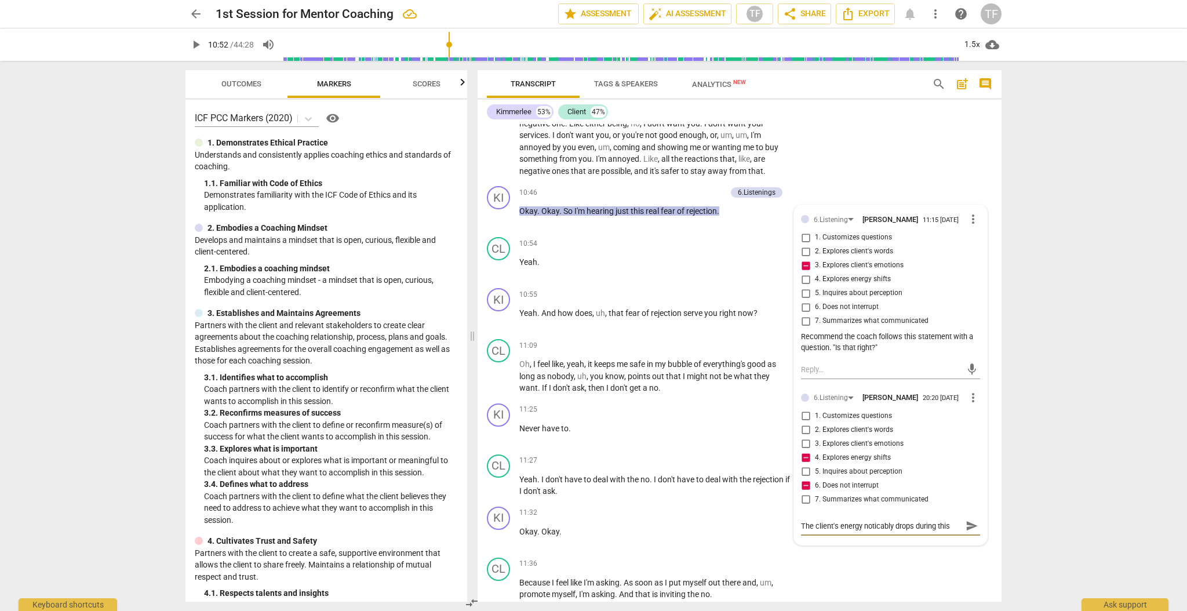
scroll to position [0, 0]
type textarea "The client's energy noticably drops during this"
type textarea "The client's energy noticably drops during thi"
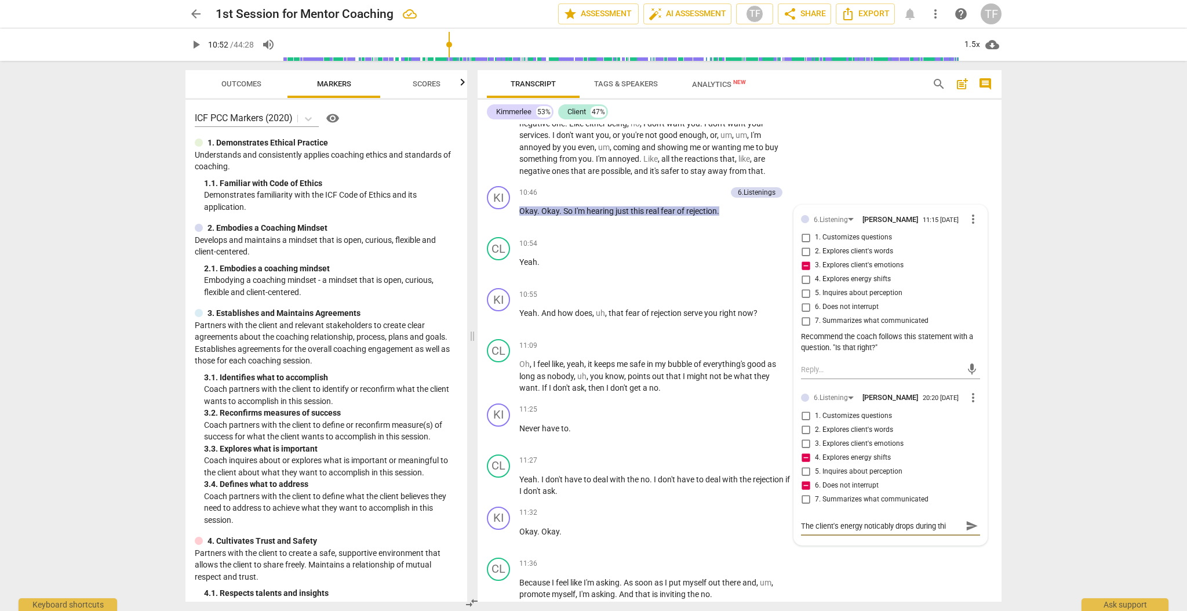
type textarea "The client's energy noticably drops during th"
type textarea "The client's energy noticably drops during t"
type textarea "The client's energy noticably drops during"
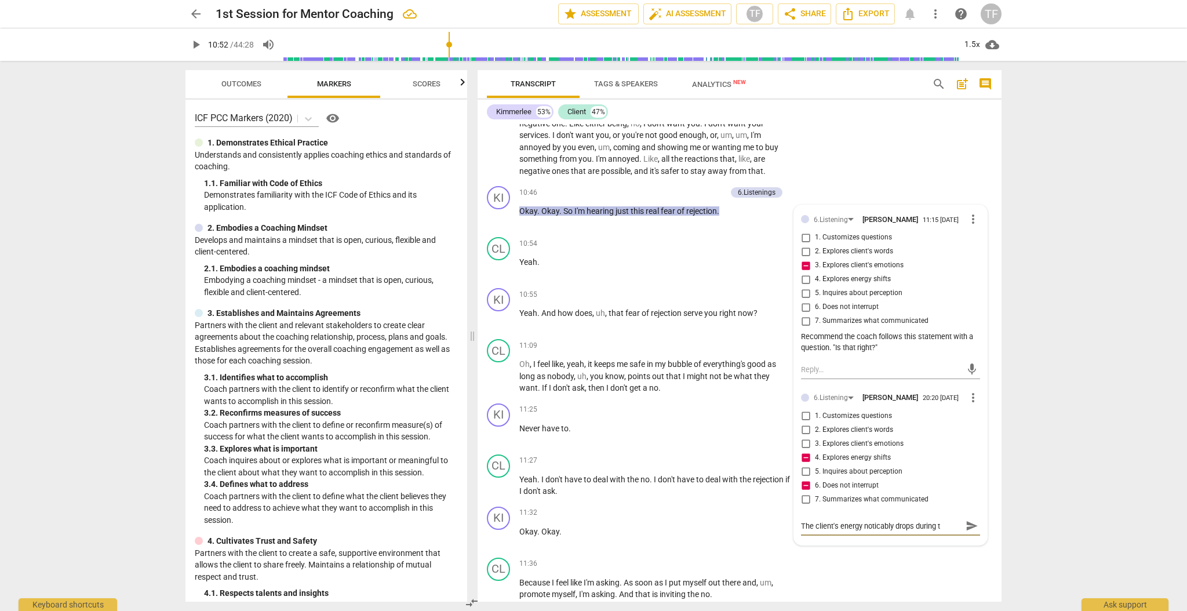
type textarea "The client's energy noticably drops during"
type textarea "The client's energy noticably drops durin"
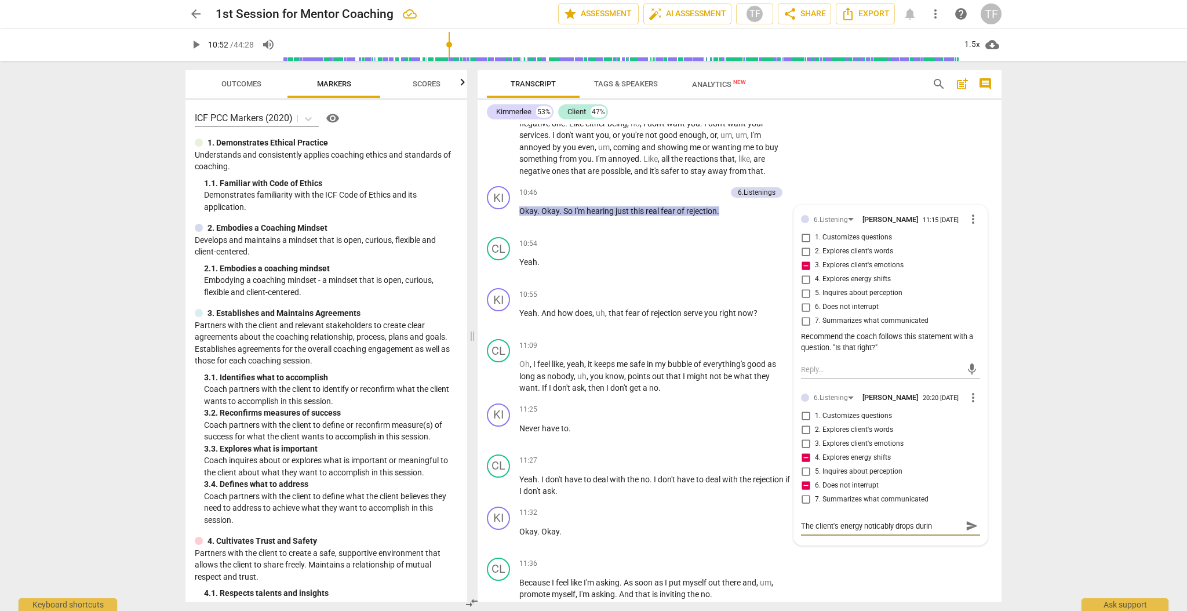
type textarea "The client's energy noticably drops duri"
type textarea "The client's energy noticably drops dur"
type textarea "The client's energy noticably drops du"
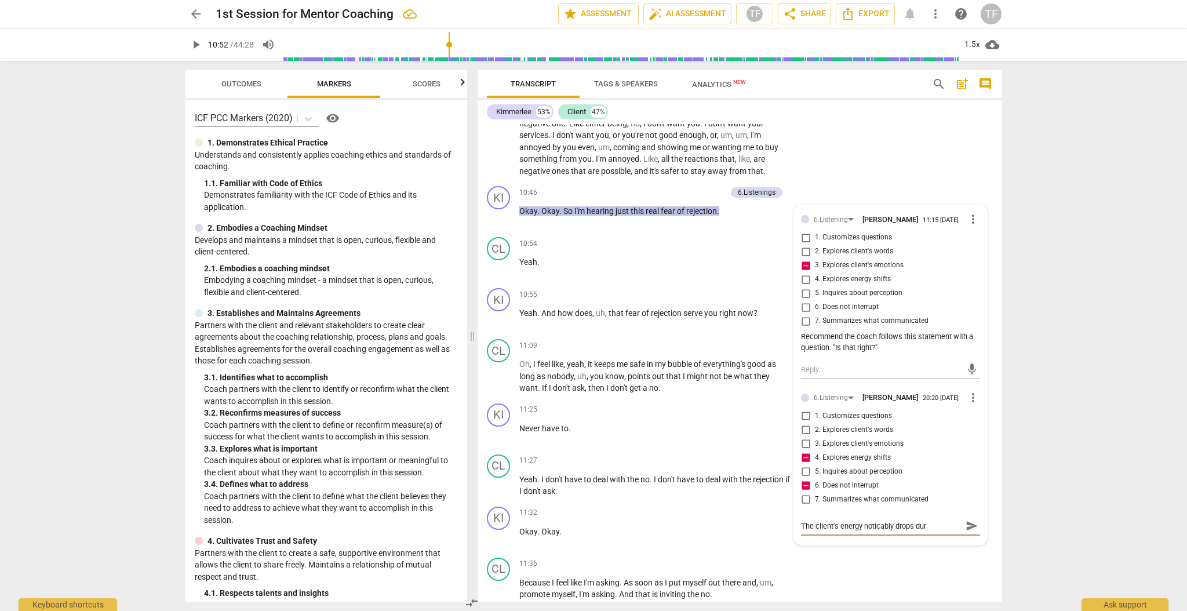
type textarea "The client's energy noticably drops du"
type textarea "The client's energy noticably drops d"
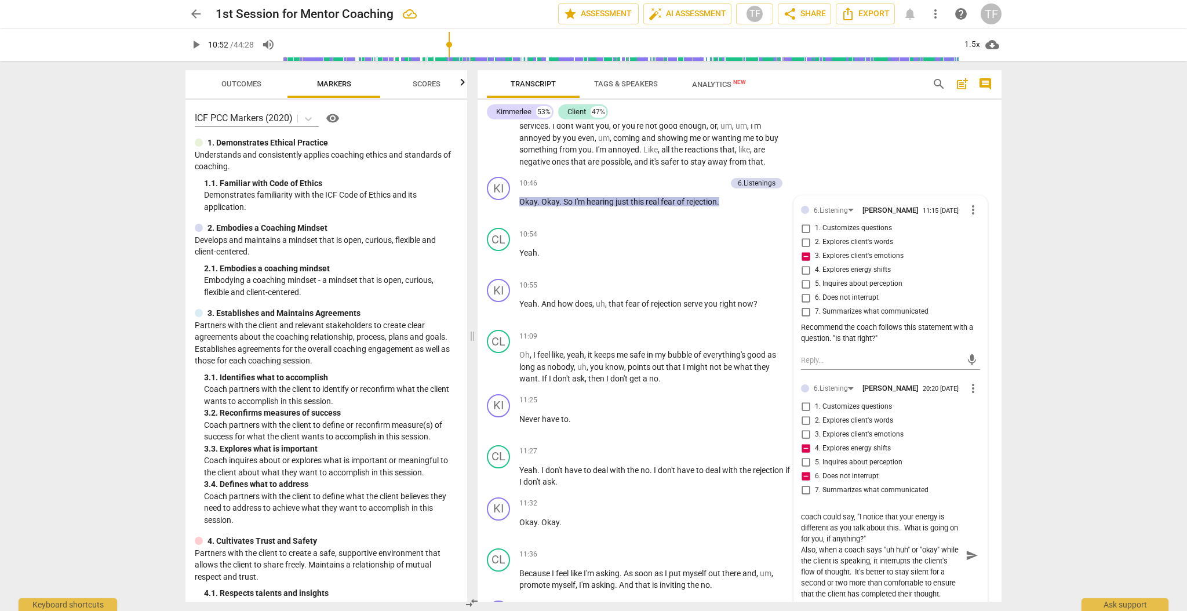
scroll to position [43, 0]
click at [588, 267] on span "send" at bounding box center [972, 555] width 13 height 13
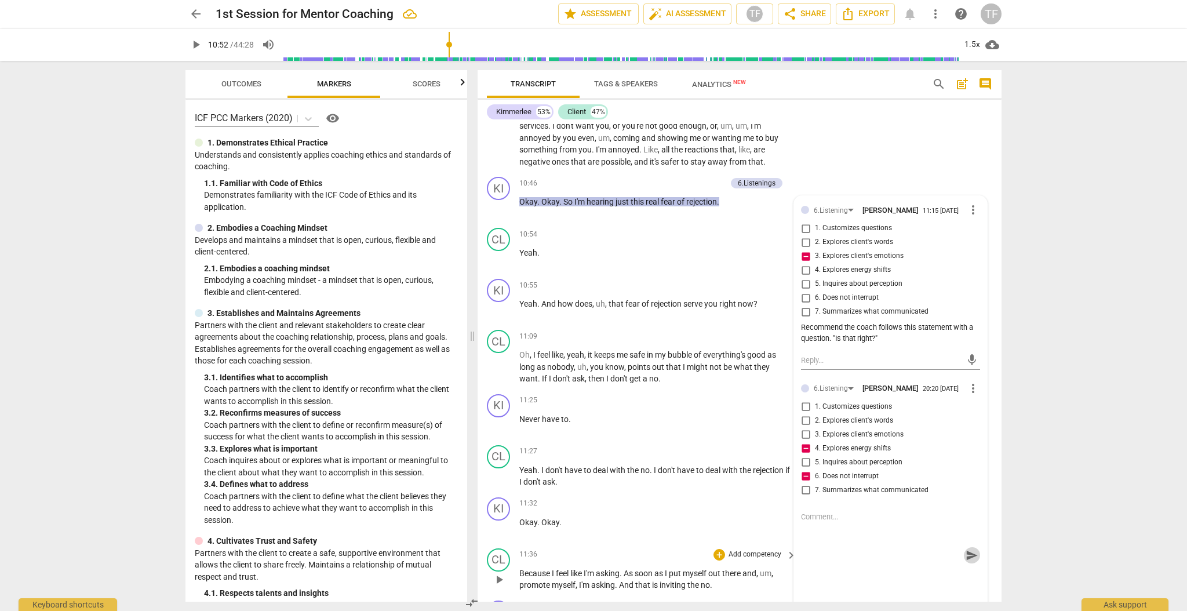
scroll to position [0, 0]
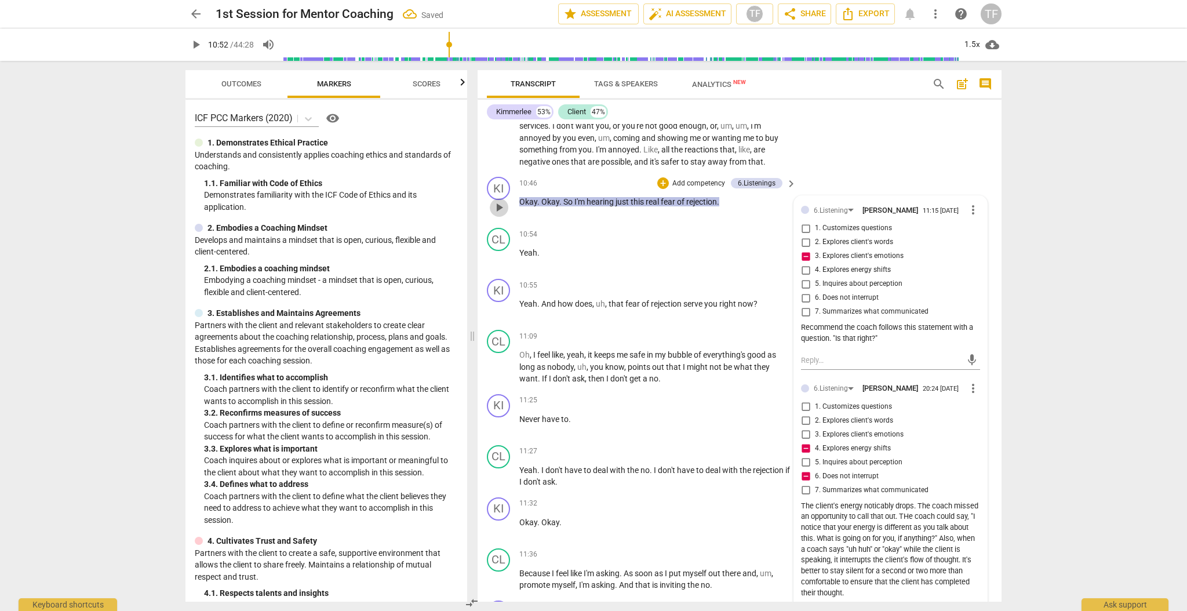
click at [502, 202] on span "play_arrow" at bounding box center [499, 208] width 14 height 14
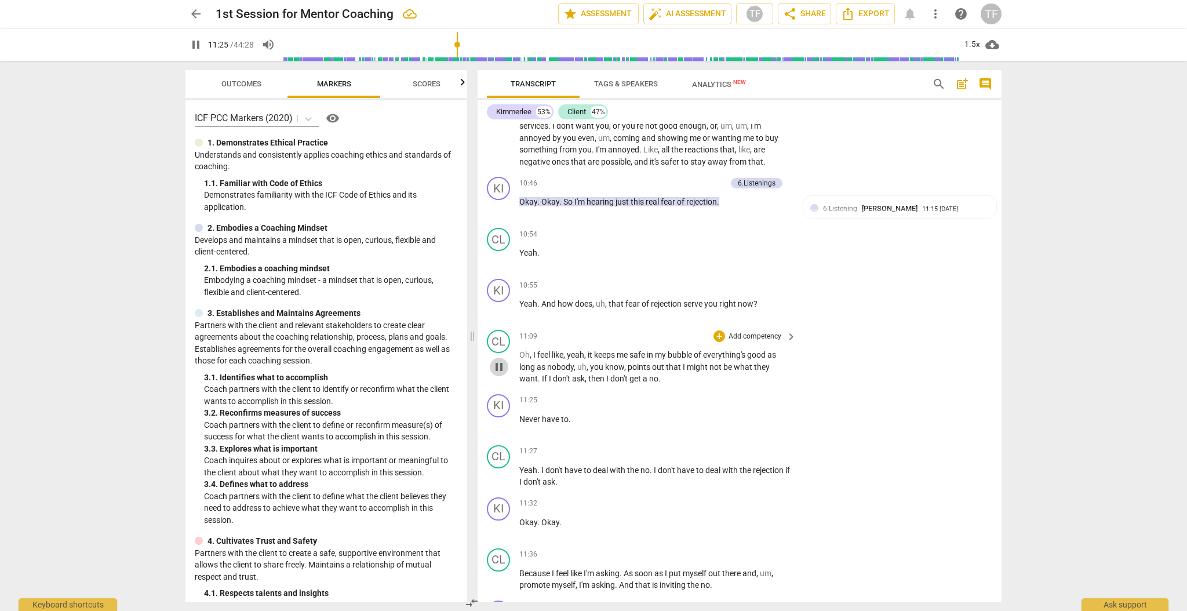
drag, startPoint x: 498, startPoint y: 359, endPoint x: 564, endPoint y: 347, distance: 67.2
click at [498, 267] on span "pause" at bounding box center [499, 367] width 14 height 14
click at [588, 267] on div "+" at bounding box center [719, 285] width 12 height 12
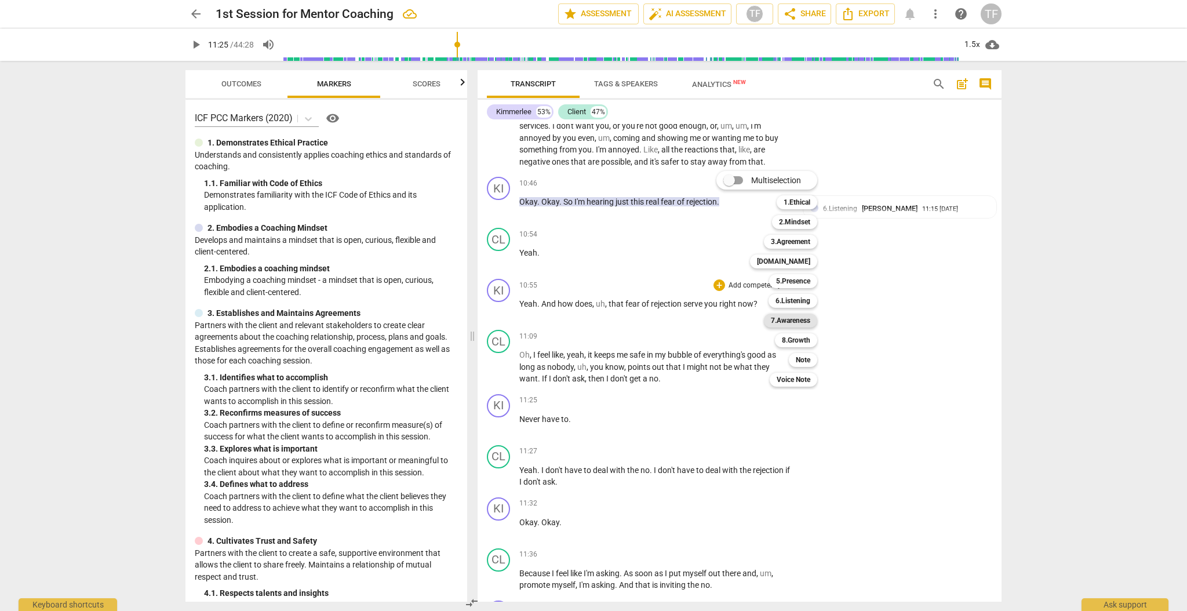
click at [588, 267] on b "7.Awareness" at bounding box center [790, 321] width 39 height 14
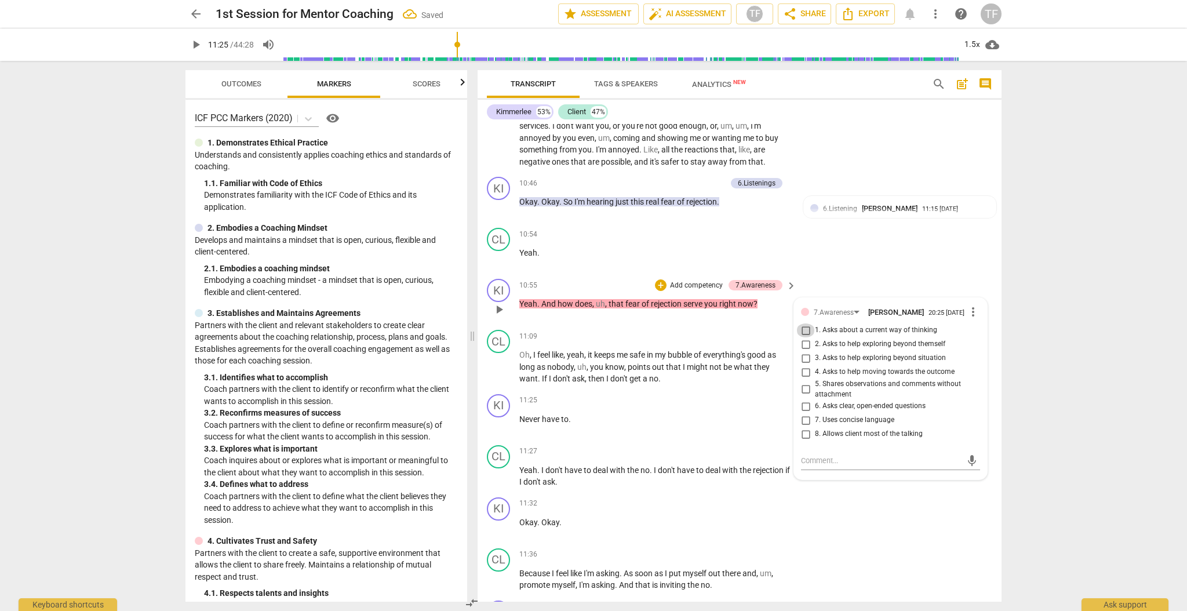
click at [588, 267] on input "1. Asks about a current way of thinking" at bounding box center [805, 330] width 19 height 14
click at [588, 267] on textarea at bounding box center [881, 460] width 161 height 11
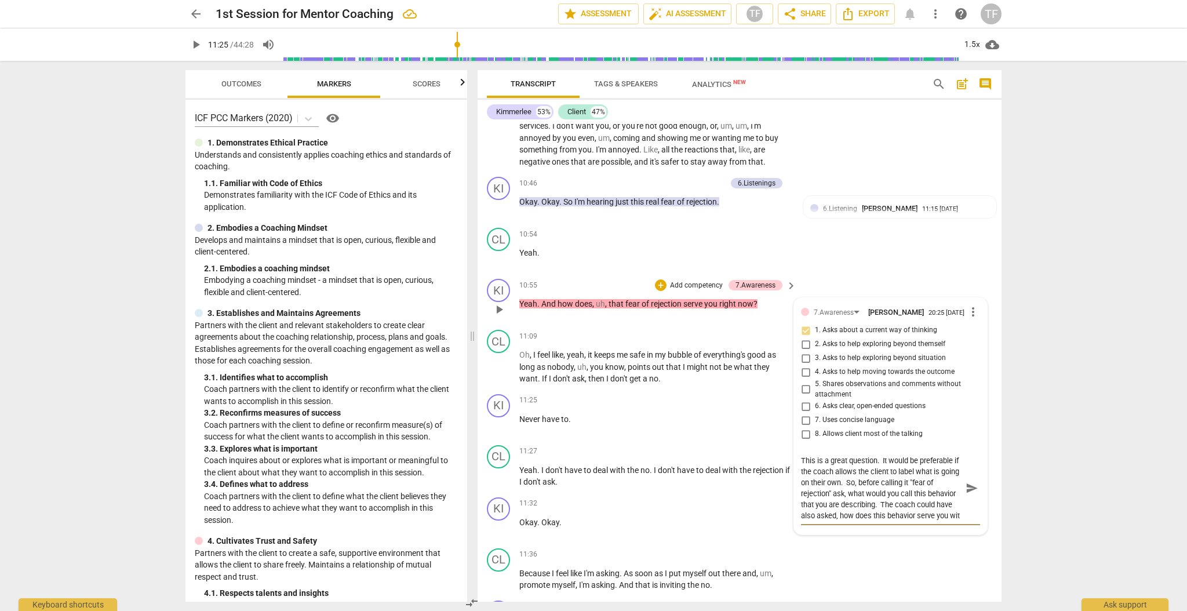
scroll to position [10, 0]
click at [588, 267] on span "send" at bounding box center [972, 488] width 13 height 13
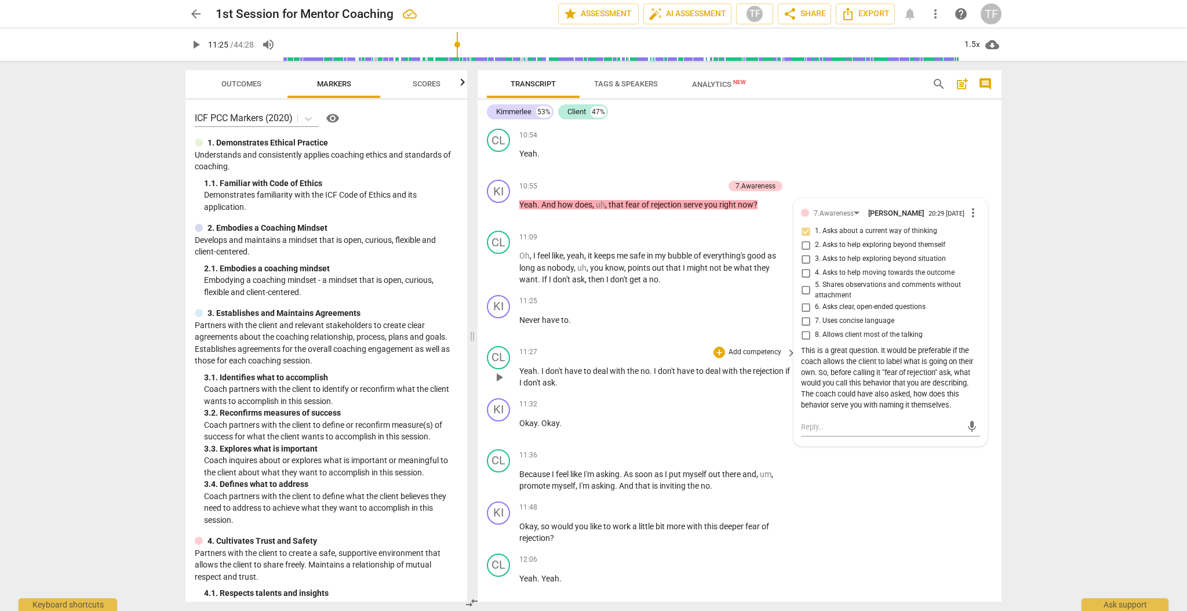
scroll to position [2421, 0]
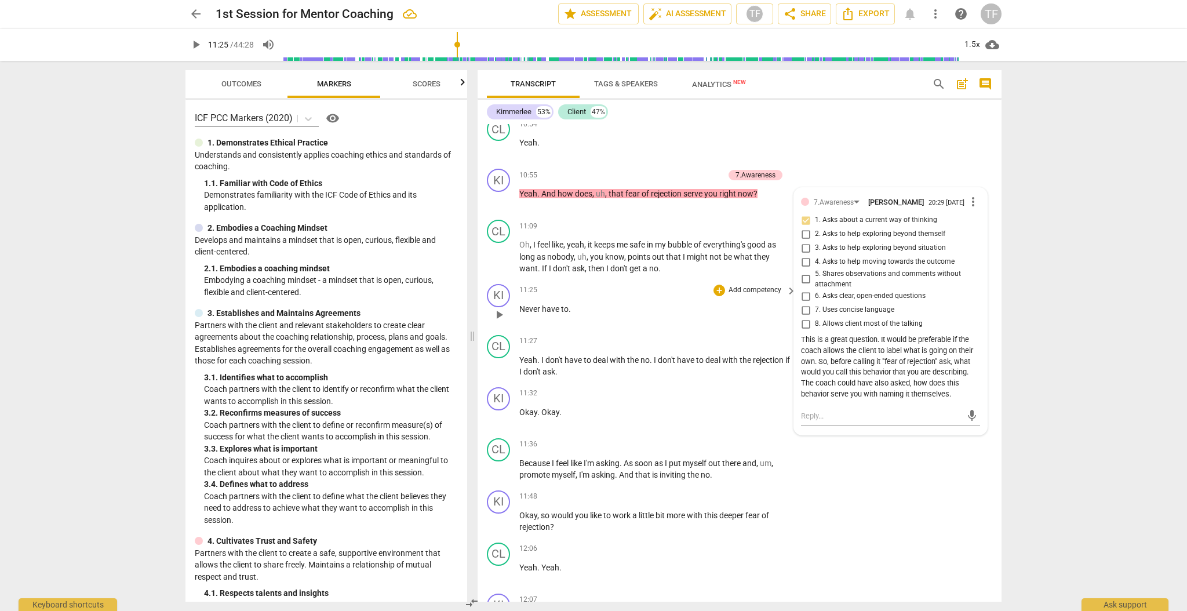
click at [497, 267] on span "play_arrow" at bounding box center [499, 315] width 14 height 14
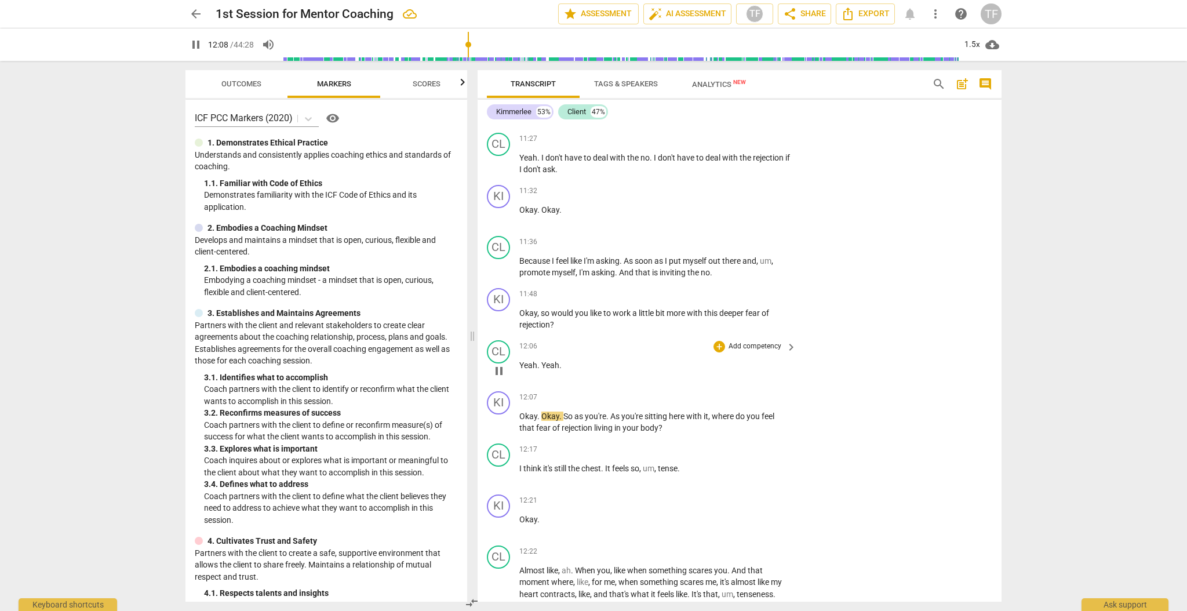
scroll to position [2624, 0]
click at [500, 267] on span "pause" at bounding box center [499, 319] width 14 height 14
click at [588, 267] on div "+" at bounding box center [719, 295] width 12 height 12
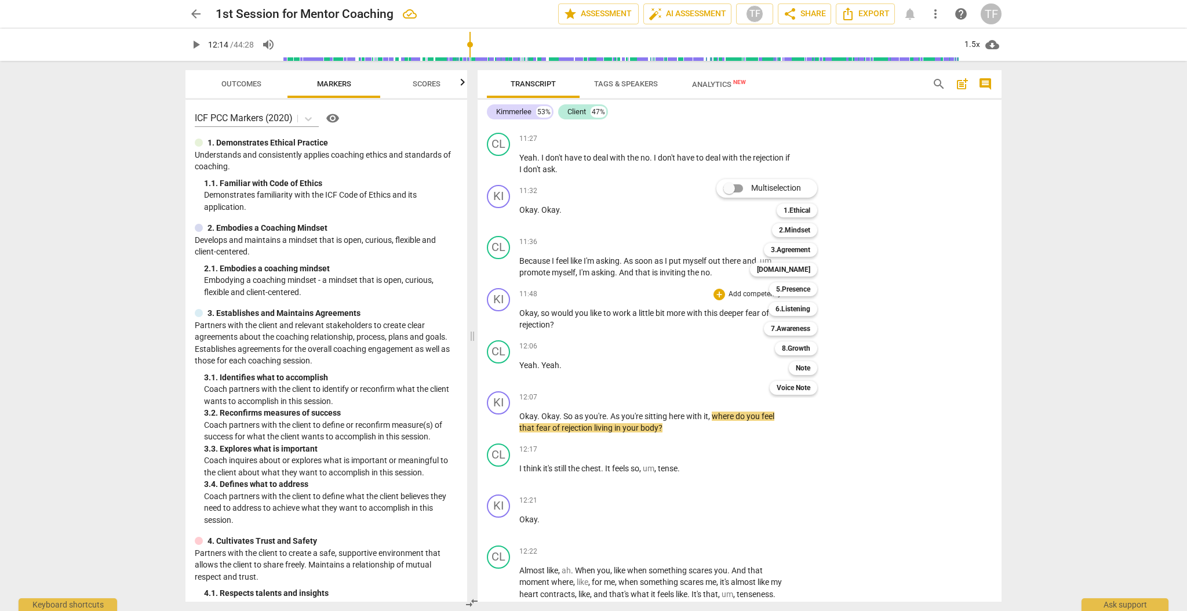
click at [588, 267] on div at bounding box center [593, 305] width 1187 height 611
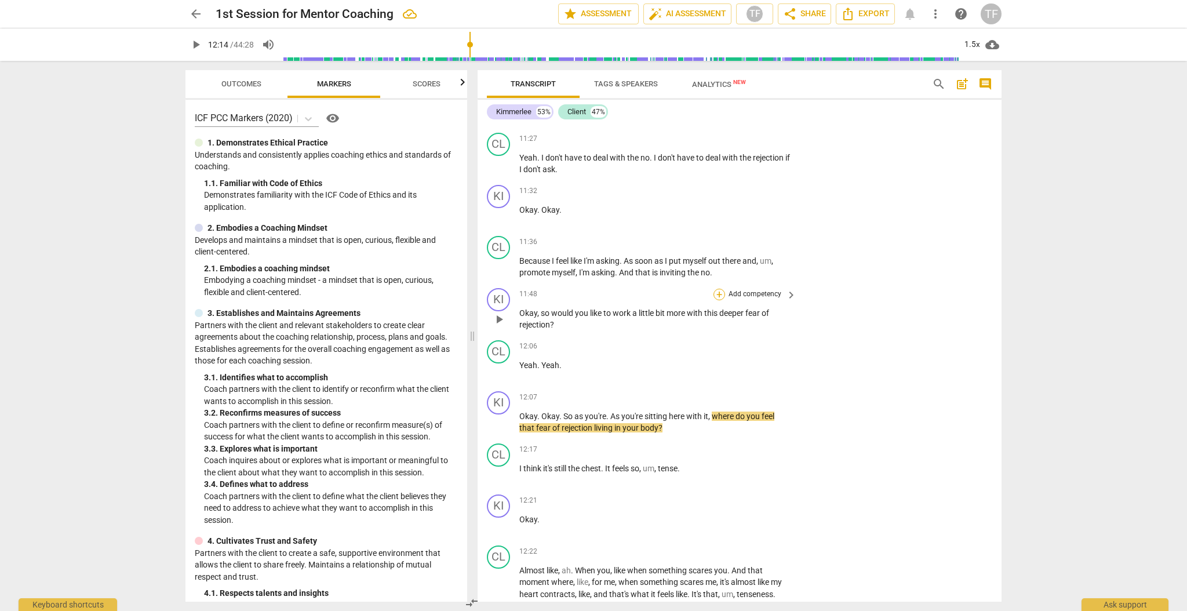
click at [588, 267] on div "+" at bounding box center [719, 295] width 12 height 12
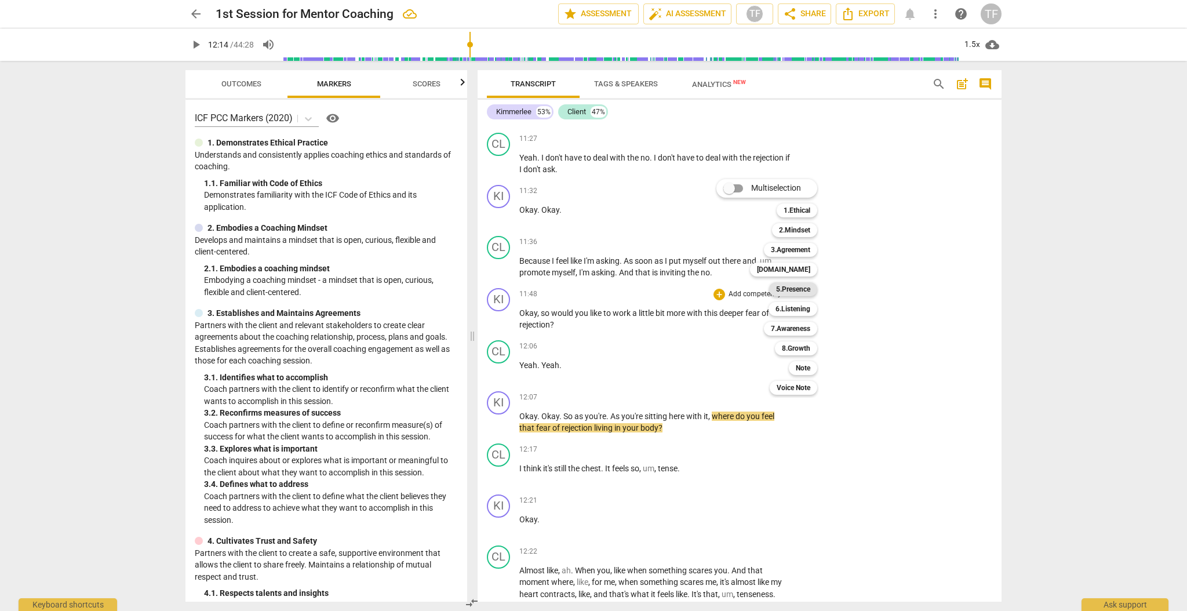
click at [588, 267] on b "5.Presence" at bounding box center [793, 289] width 34 height 14
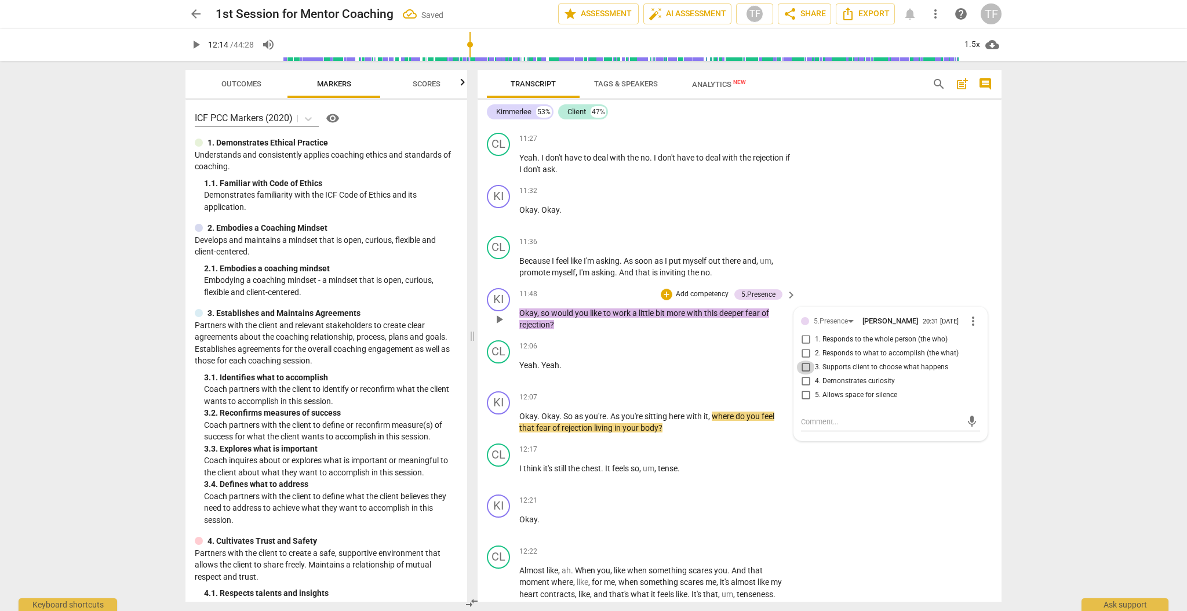
click at [588, 267] on input "3. Supports client to choose what happens" at bounding box center [805, 367] width 19 height 14
click at [588, 267] on textarea at bounding box center [881, 421] width 161 height 11
click at [588, 267] on span "send" at bounding box center [972, 432] width 13 height 13
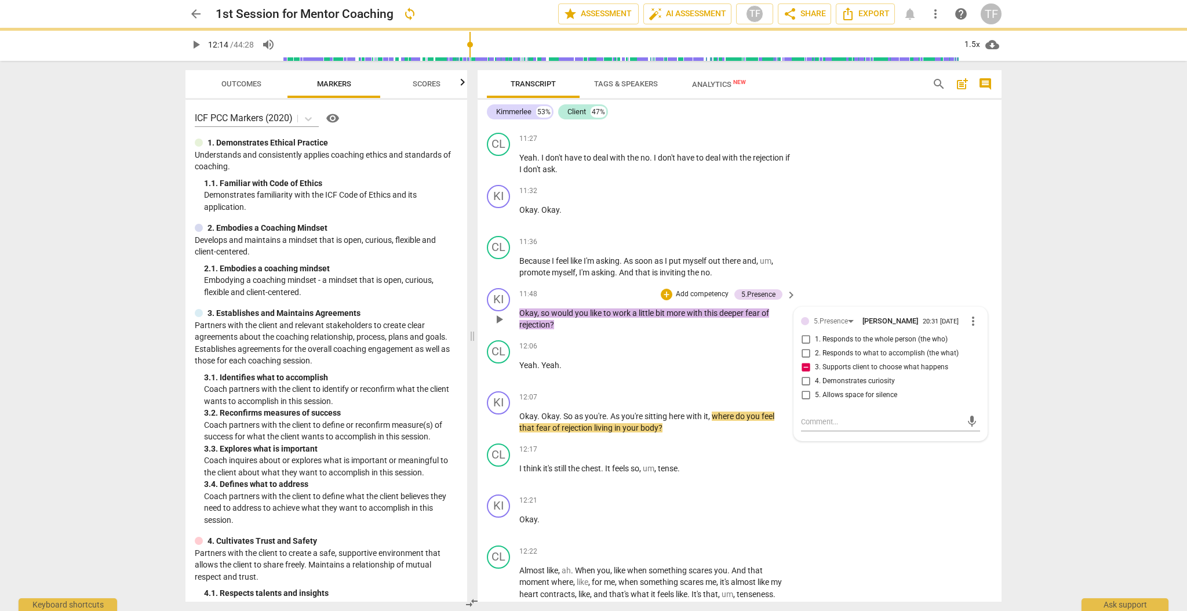
scroll to position [0, 0]
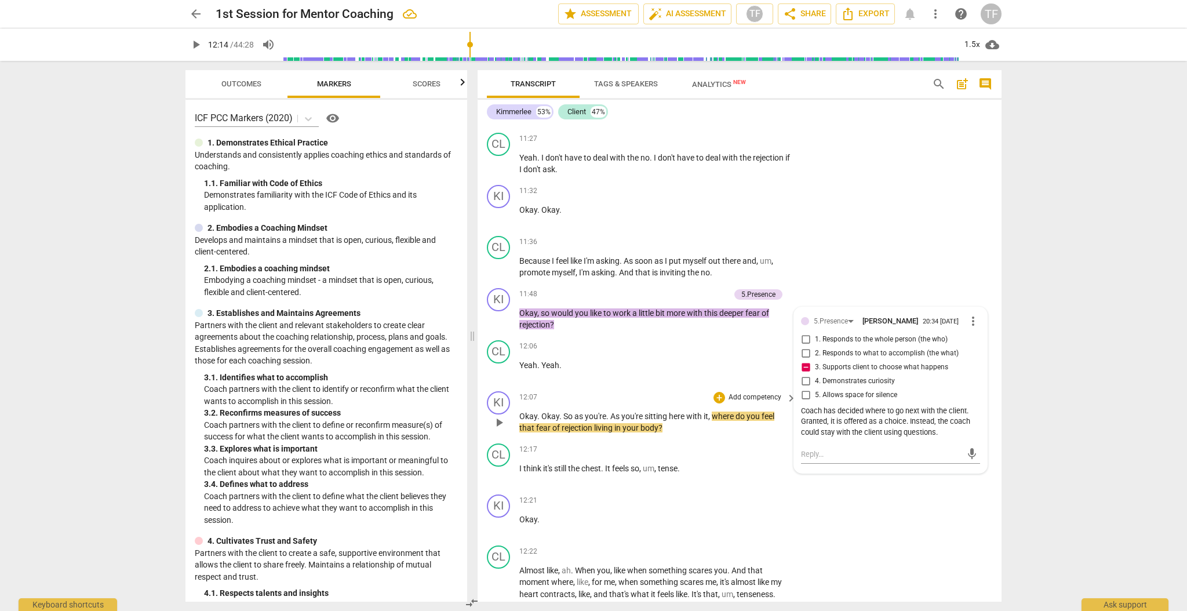
click at [500, 267] on span "play_arrow" at bounding box center [499, 423] width 14 height 14
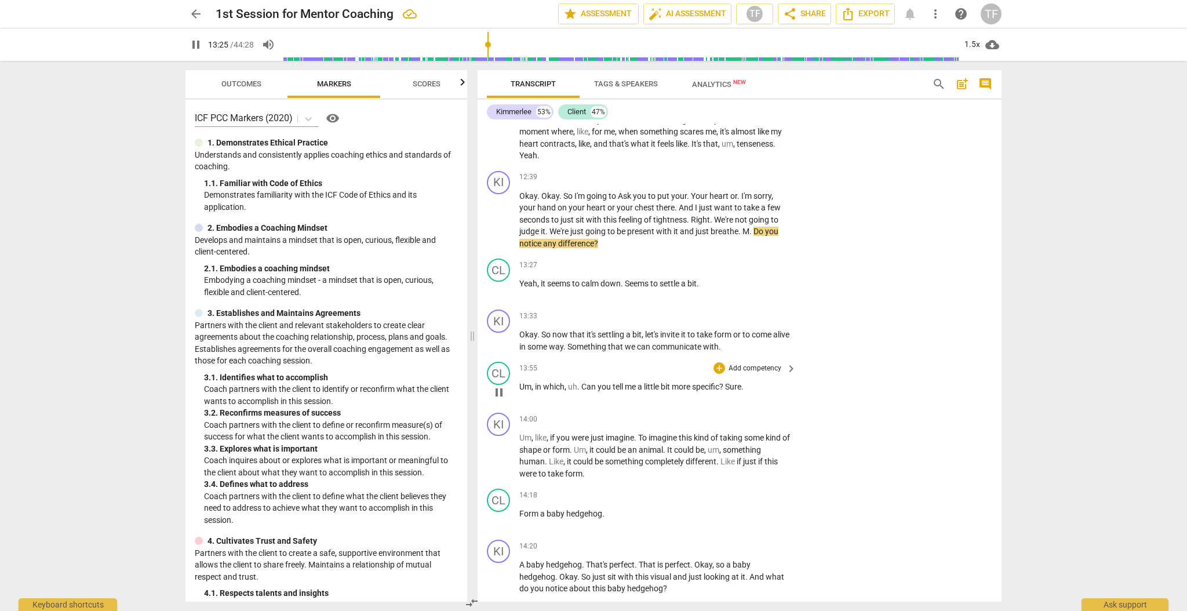
scroll to position [3079, 0]
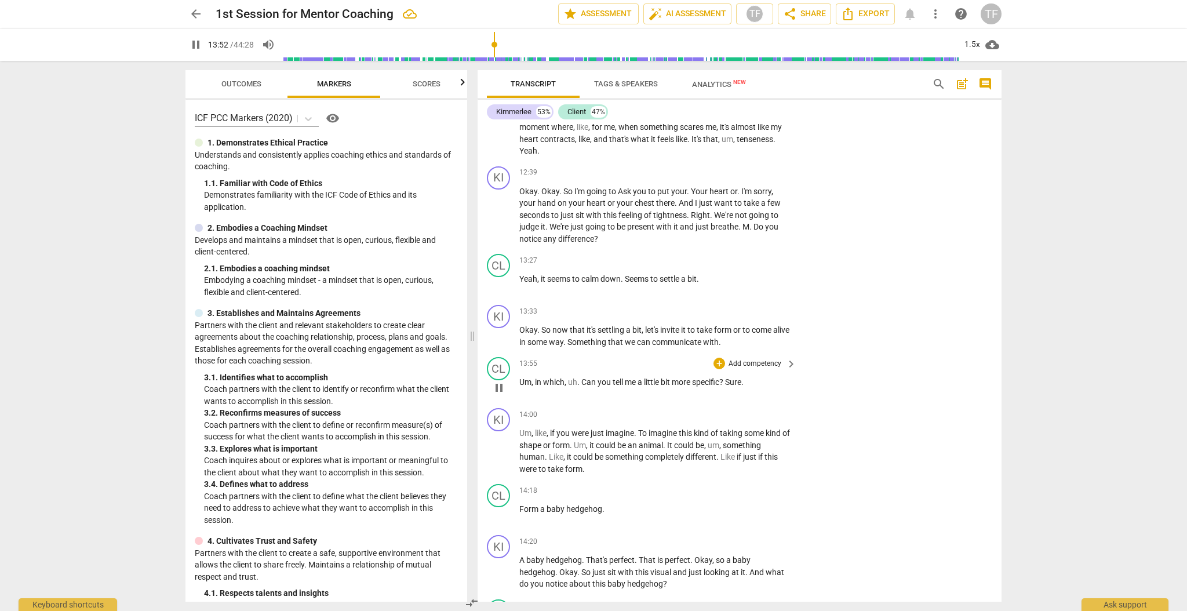
click at [501, 267] on span "pause" at bounding box center [499, 388] width 14 height 14
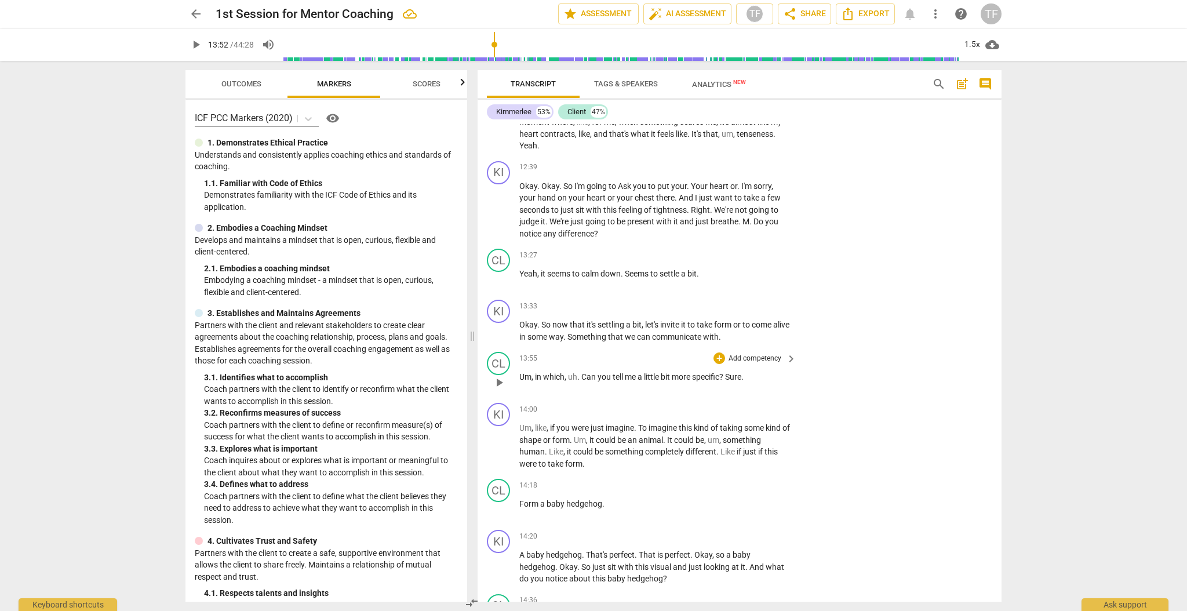
click at [499, 267] on span "play_arrow" at bounding box center [499, 383] width 14 height 14
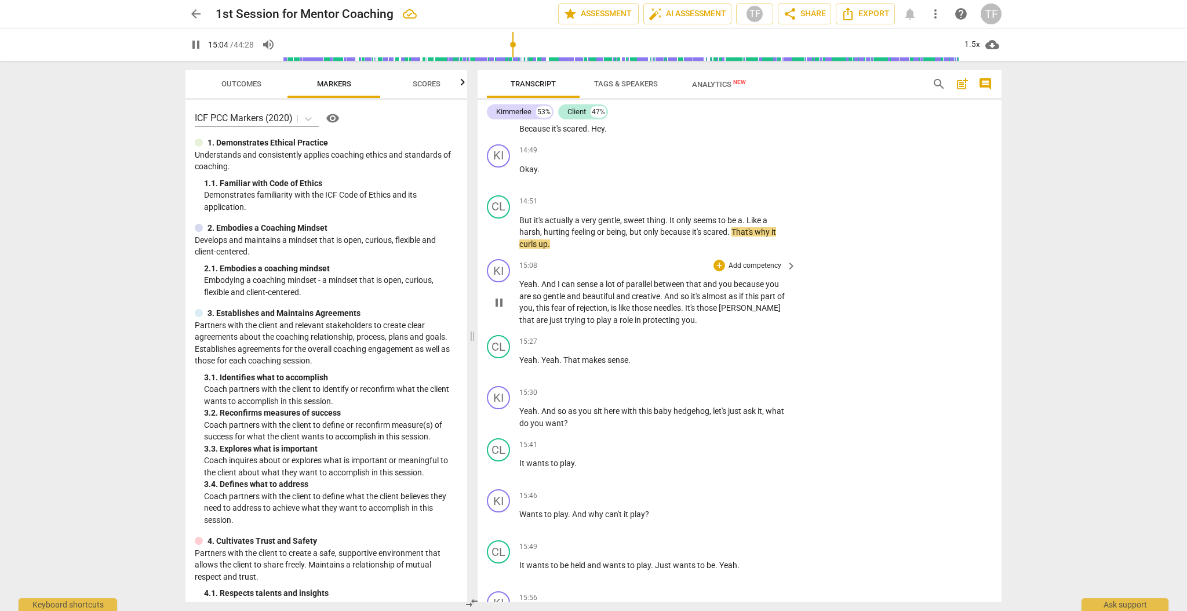
scroll to position [3591, 0]
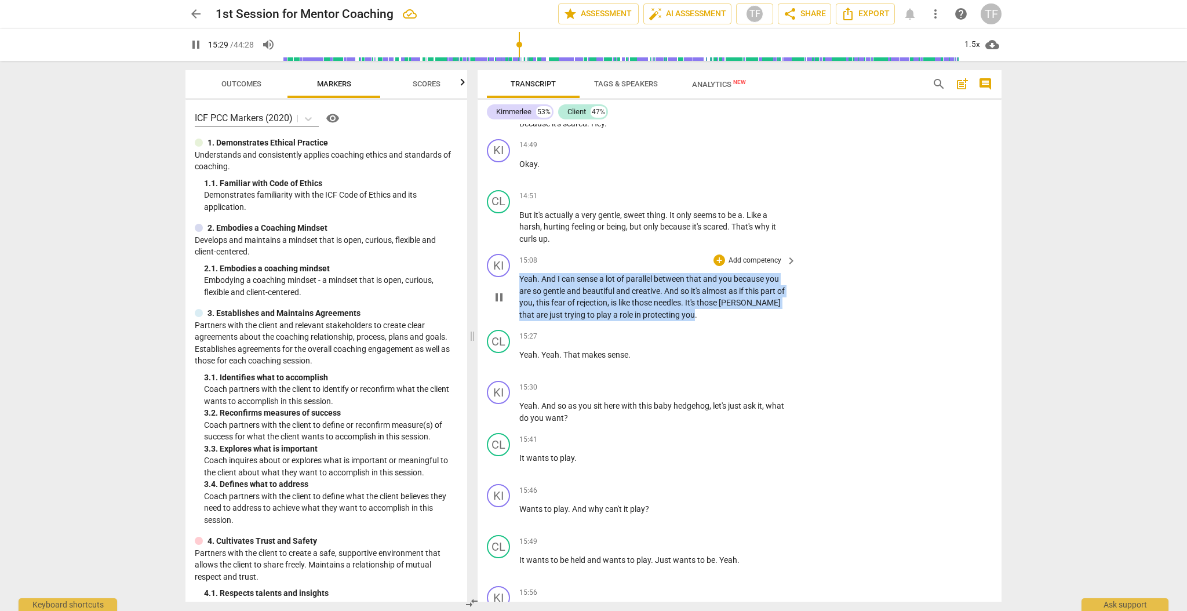
drag, startPoint x: 665, startPoint y: 306, endPoint x: 509, endPoint y: 268, distance: 160.4
click at [494, 267] on div "KI play_arrow pause 15:08 + Add competency keyboard_arrow_right Yeah . And I ca…" at bounding box center [740, 287] width 524 height 76
click at [588, 254] on div "+" at bounding box center [719, 260] width 12 height 12
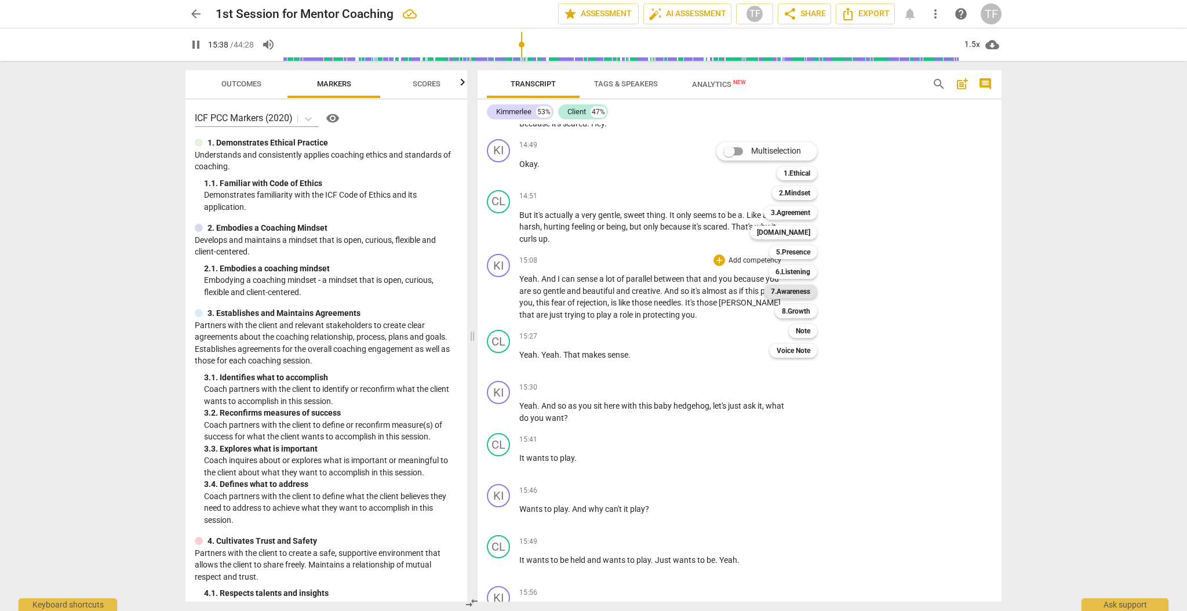
click at [588, 267] on b "7.Awareness" at bounding box center [790, 292] width 39 height 14
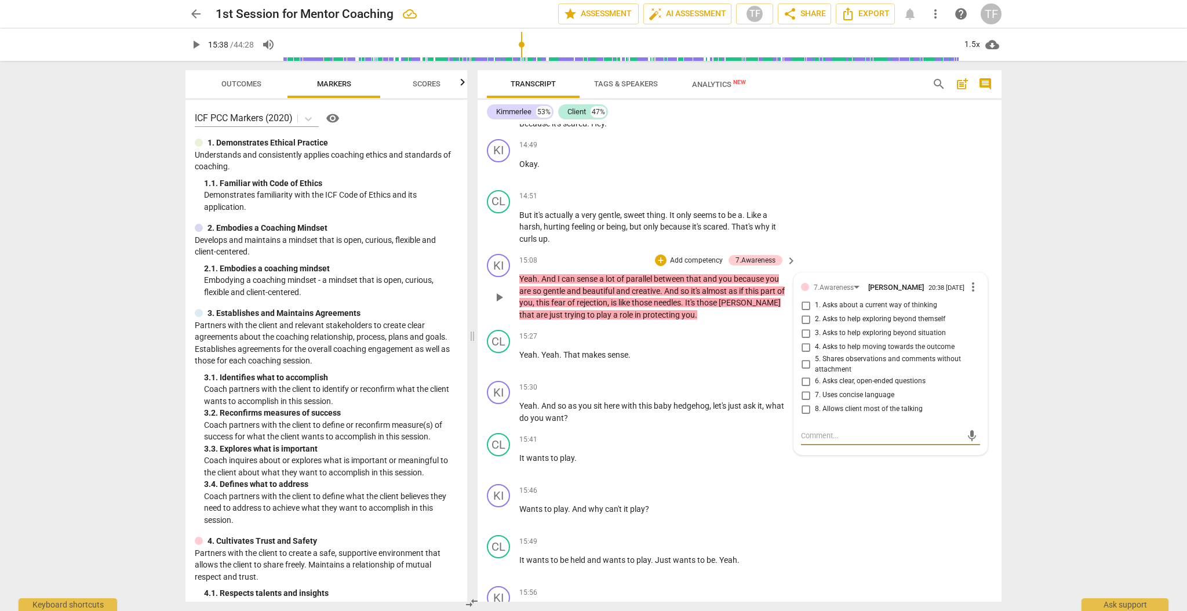
click at [588, 267] on input "3. Asks to help exploring beyond situation" at bounding box center [805, 333] width 19 height 14
click at [588, 267] on textarea at bounding box center [881, 435] width 161 height 11
click at [588, 267] on span "send" at bounding box center [972, 446] width 13 height 13
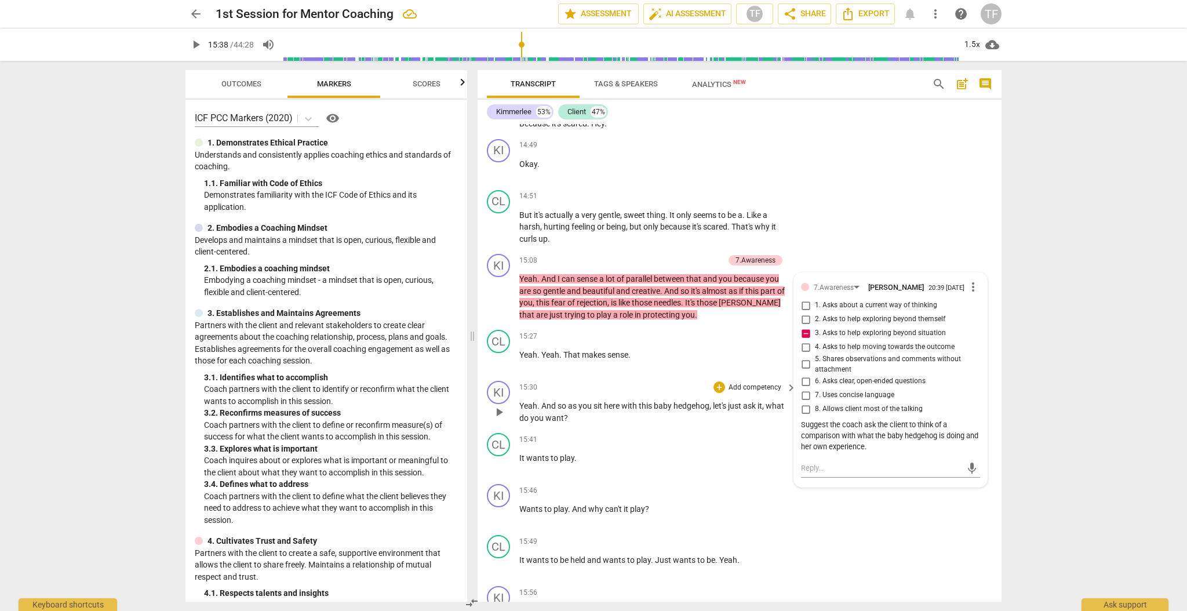
click at [499, 267] on span "play_arrow" at bounding box center [499, 412] width 14 height 14
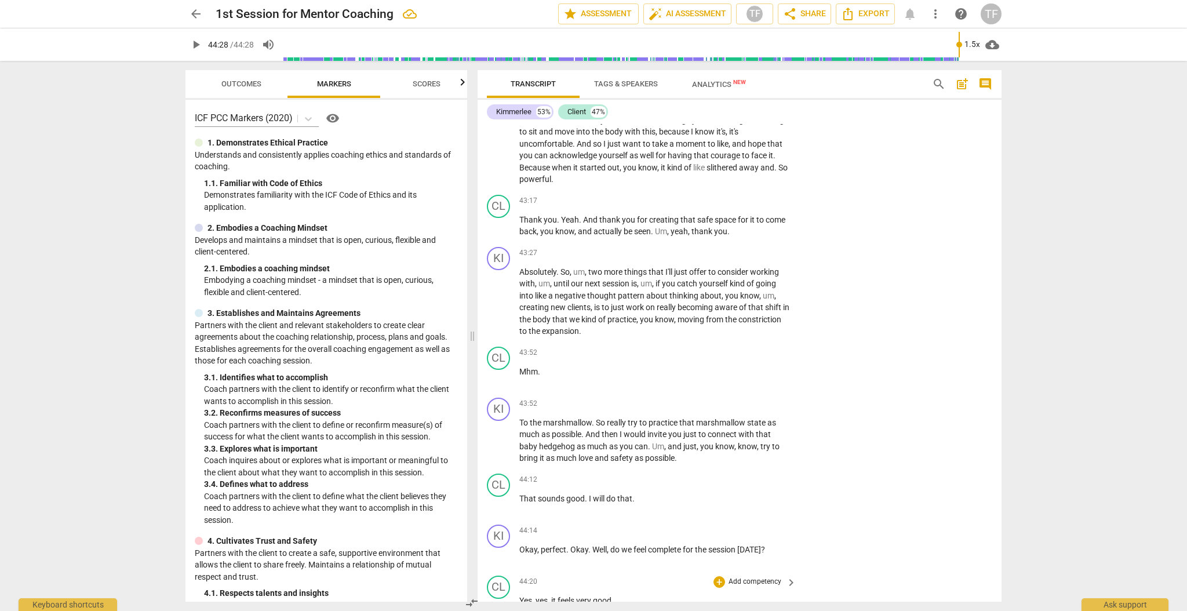
scroll to position [11115, 0]
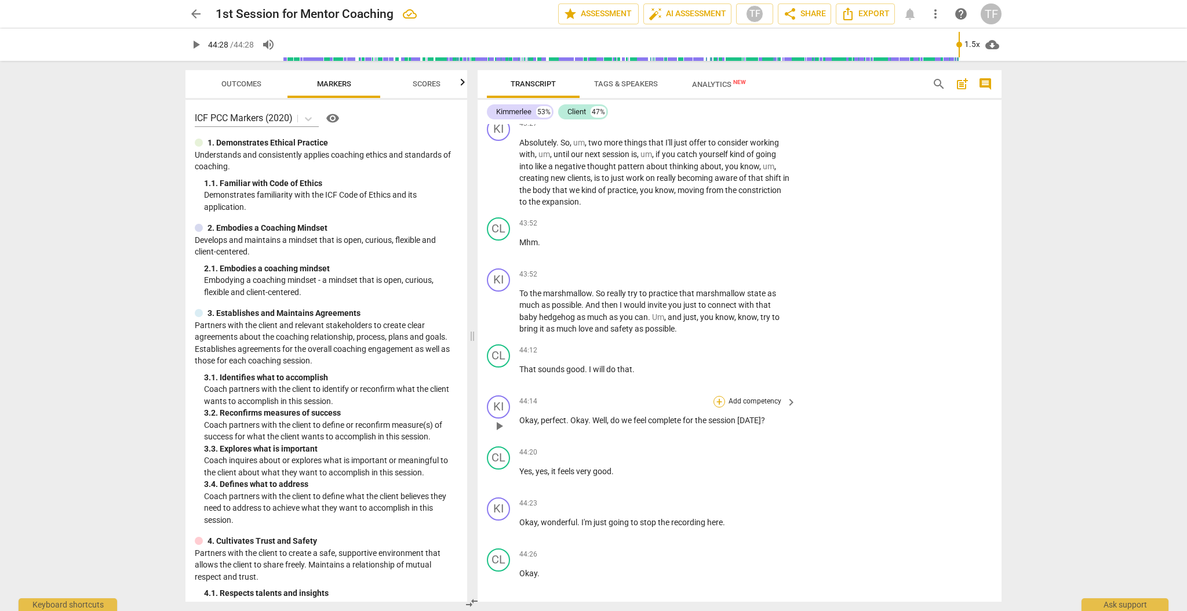
click at [588, 267] on div "+" at bounding box center [719, 402] width 12 height 12
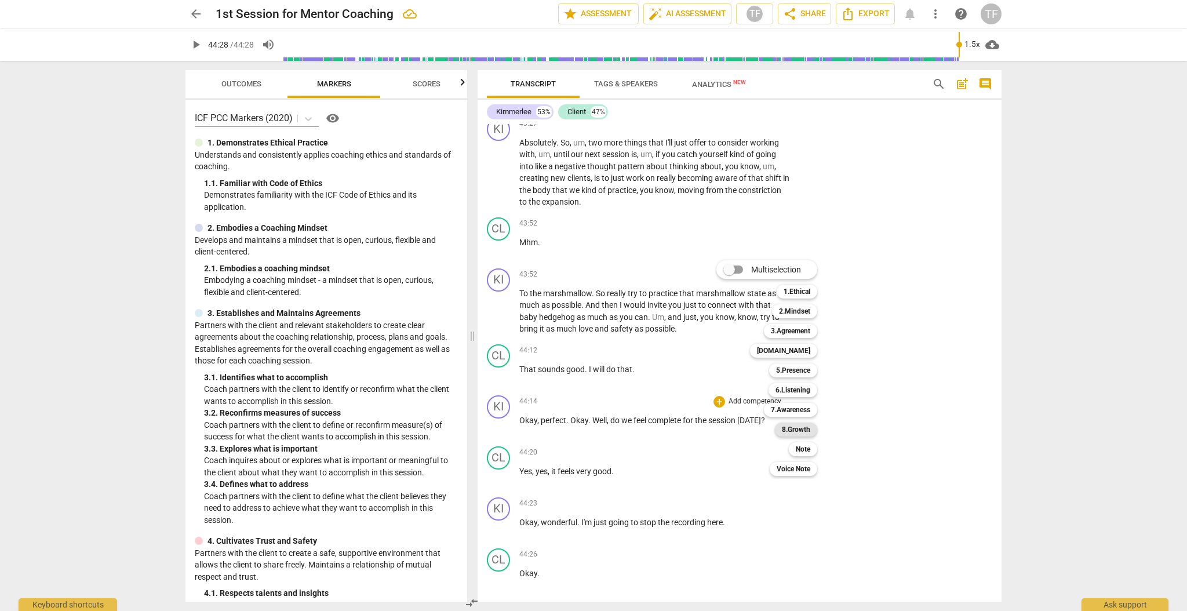
click at [588, 267] on b "8.Growth" at bounding box center [796, 429] width 28 height 14
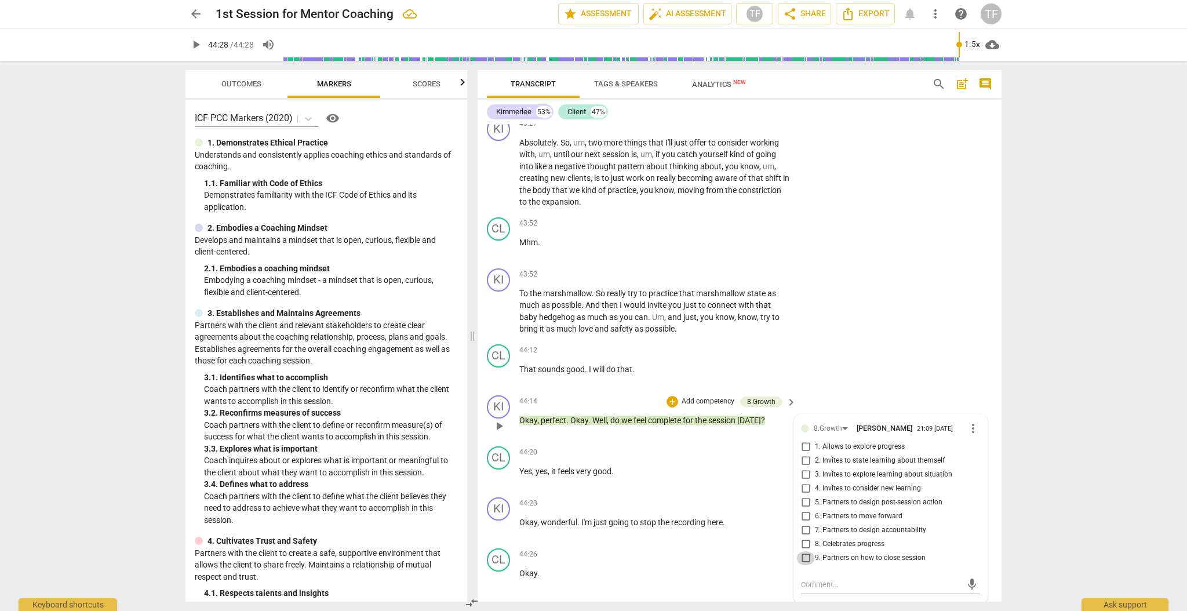
click at [588, 267] on input "9. Partners on how to close session" at bounding box center [805, 558] width 19 height 14
click at [588, 267] on textarea at bounding box center [881, 584] width 161 height 11
click at [588, 267] on span "send" at bounding box center [972, 590] width 13 height 13
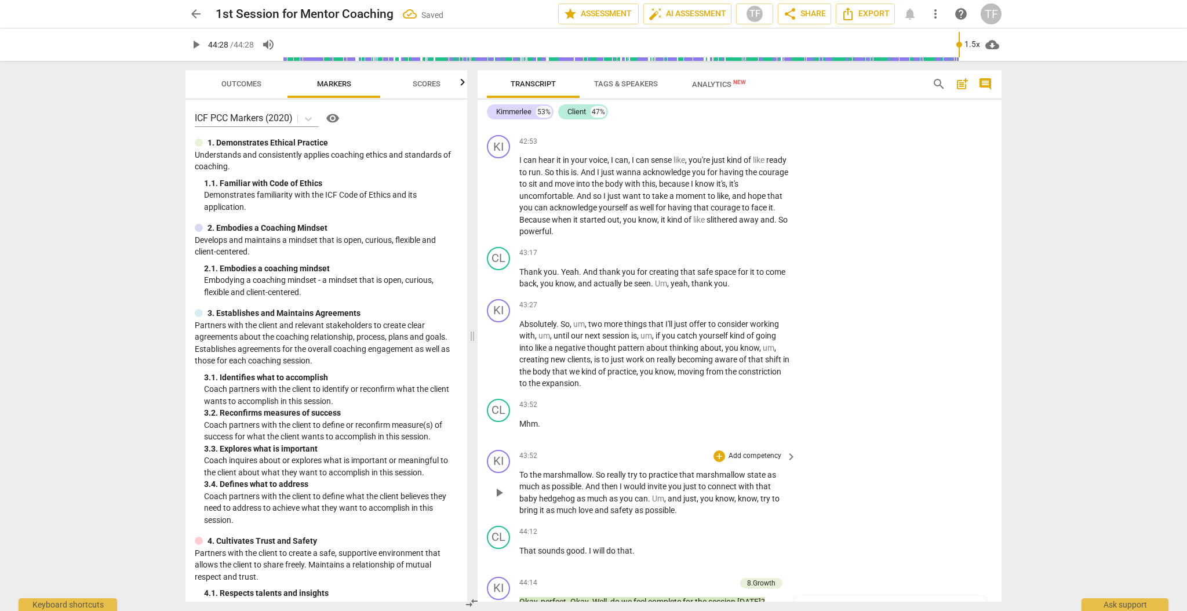
scroll to position [10932, 0]
click at [588, 267] on div "+" at bounding box center [719, 307] width 12 height 12
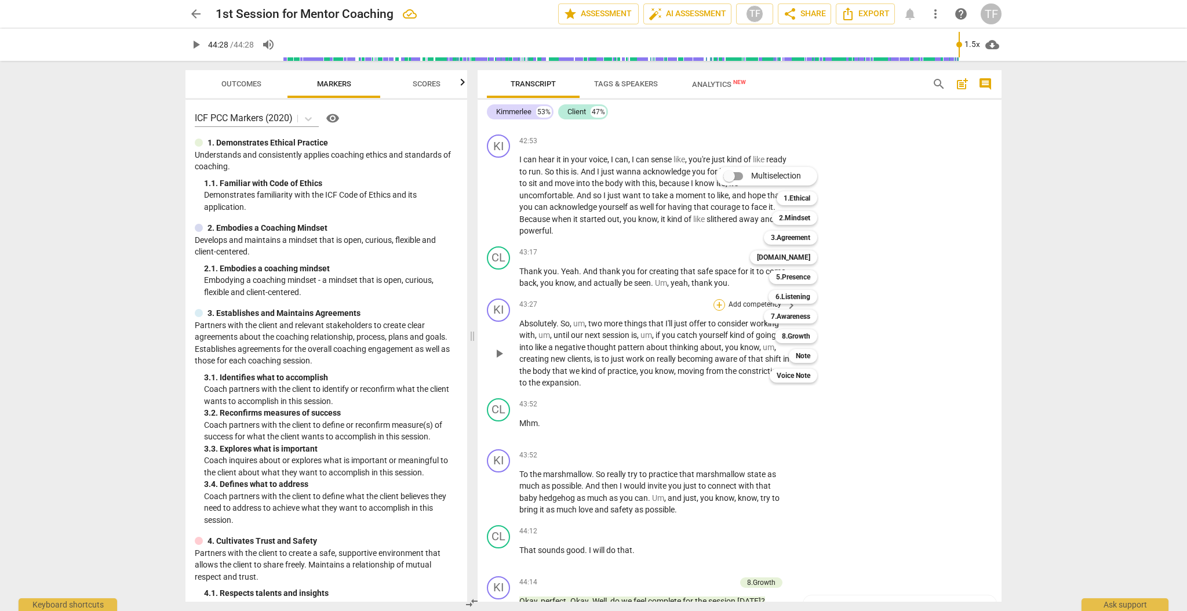
scroll to position [10935, 0]
click at [588, 267] on b "8.Growth" at bounding box center [796, 336] width 28 height 14
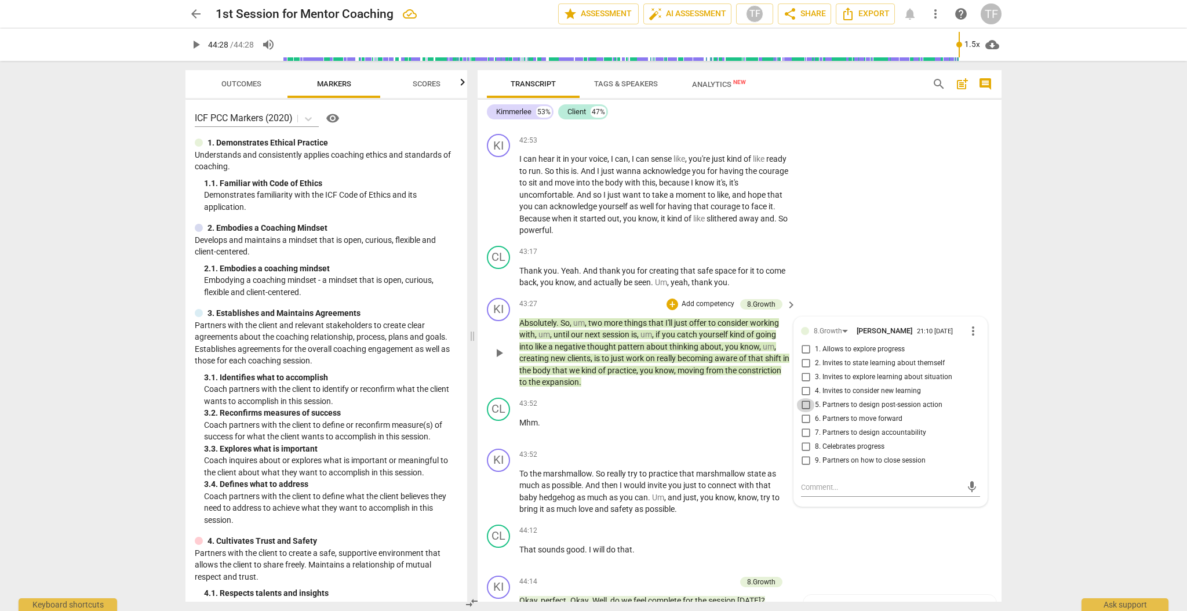
click at [588, 267] on input "5. Partners to design post-session action" at bounding box center [805, 405] width 19 height 14
click at [588, 267] on textarea at bounding box center [881, 487] width 161 height 11
click at [588, 267] on span "send" at bounding box center [972, 492] width 13 height 13
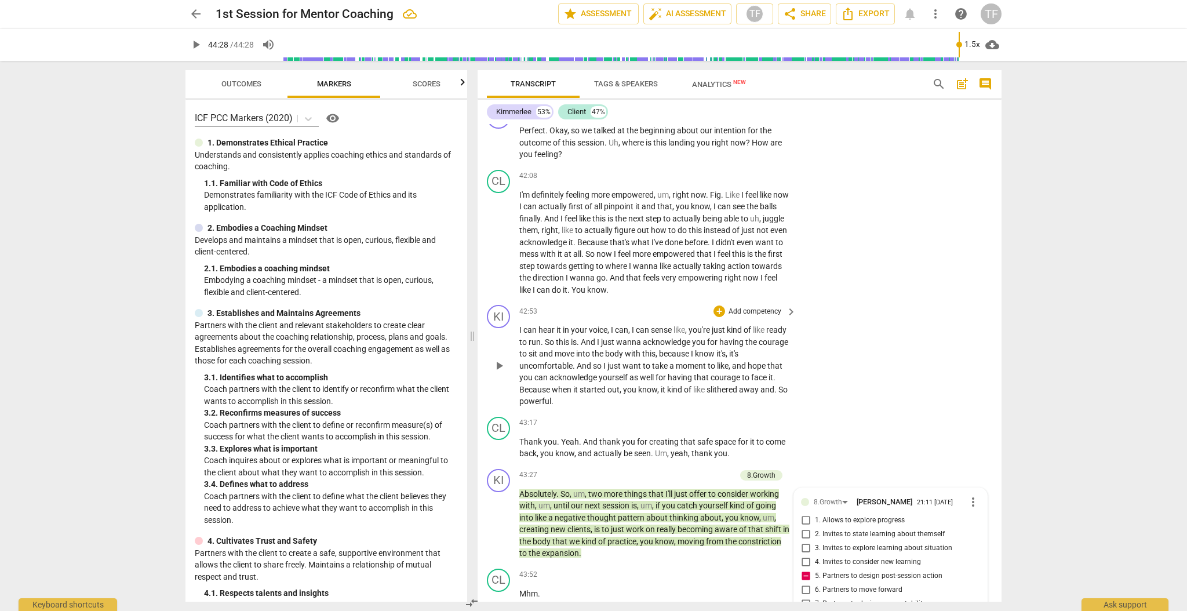
scroll to position [10763, 0]
click at [588, 267] on div "+" at bounding box center [719, 313] width 12 height 12
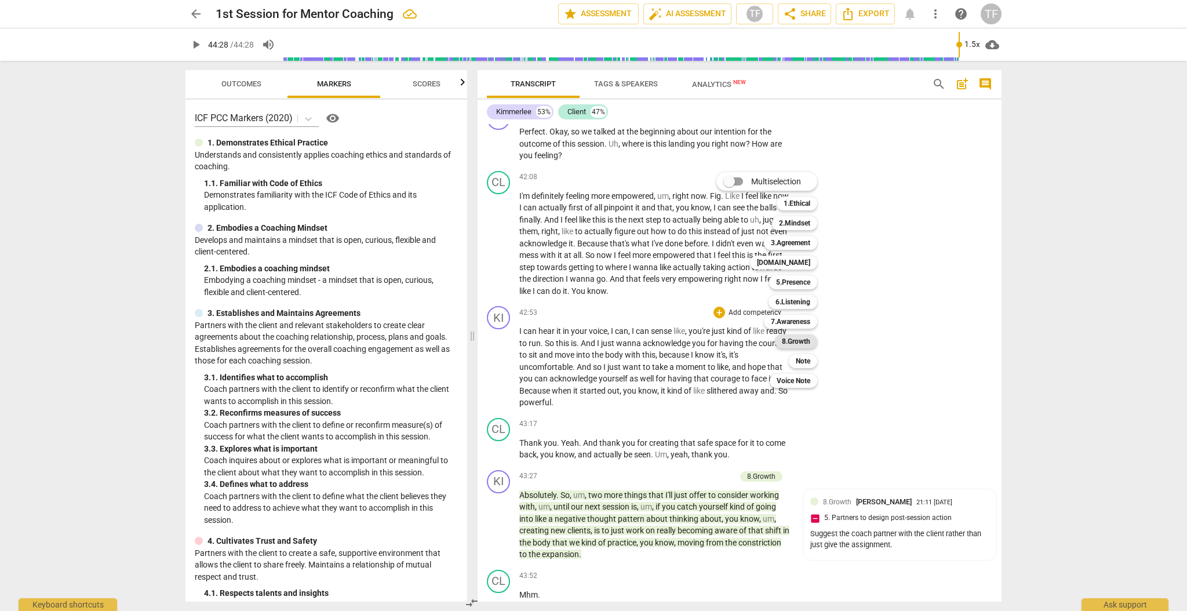
click at [588, 267] on b "8.Growth" at bounding box center [796, 341] width 28 height 14
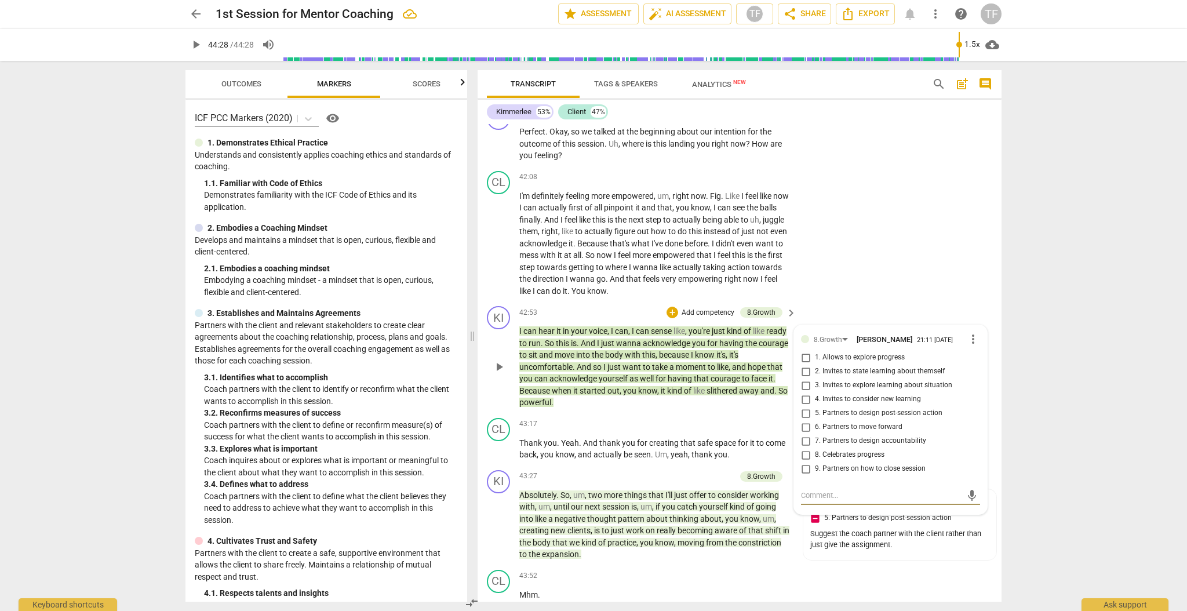
click at [588, 267] on input "8. Celebrates progress" at bounding box center [805, 455] width 19 height 14
drag, startPoint x: 814, startPoint y: 468, endPoint x: 825, endPoint y: 464, distance: 12.3
click at [588, 267] on textarea at bounding box center [881, 495] width 161 height 11
click at [588, 267] on span "send" at bounding box center [972, 500] width 13 height 13
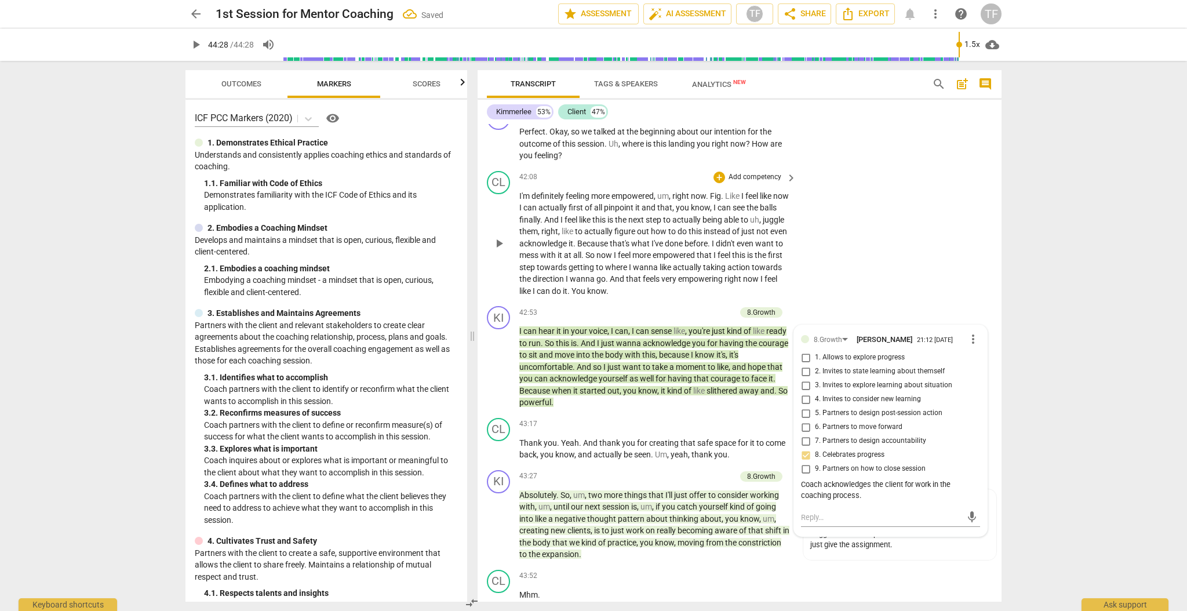
click at [588, 262] on div "CL play_arrow pause 42:08 + Add competency keyboard_arrow_right I'm definitely …" at bounding box center [740, 234] width 524 height 136
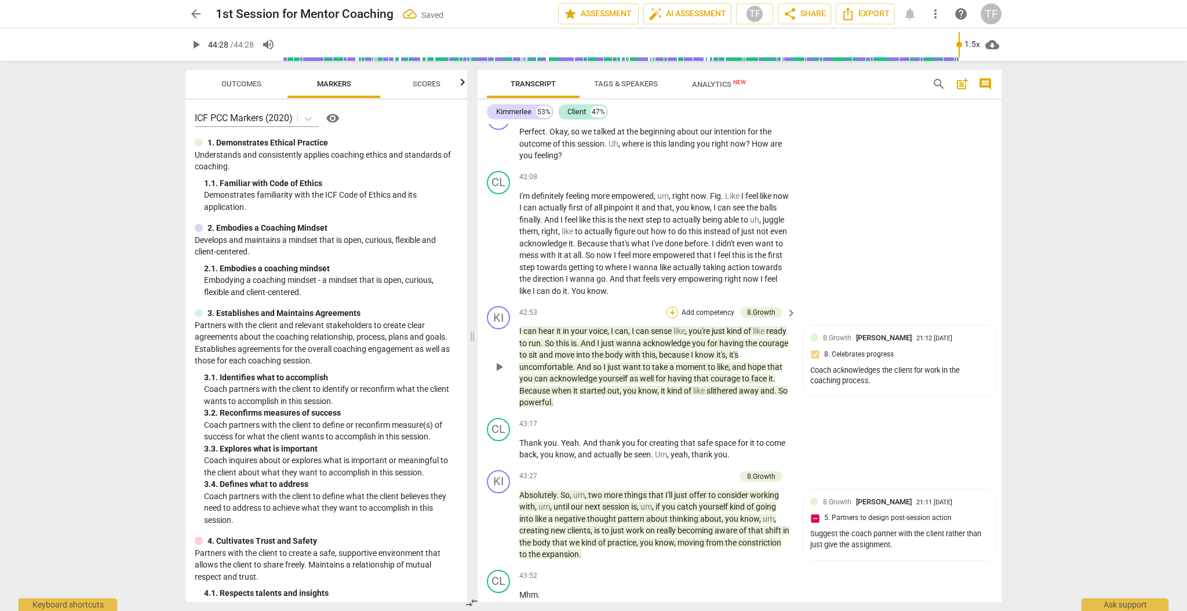
click at [588, 267] on div "+" at bounding box center [672, 313] width 12 height 12
click at [588, 261] on b "[DOMAIN_NAME]" at bounding box center [736, 263] width 53 height 14
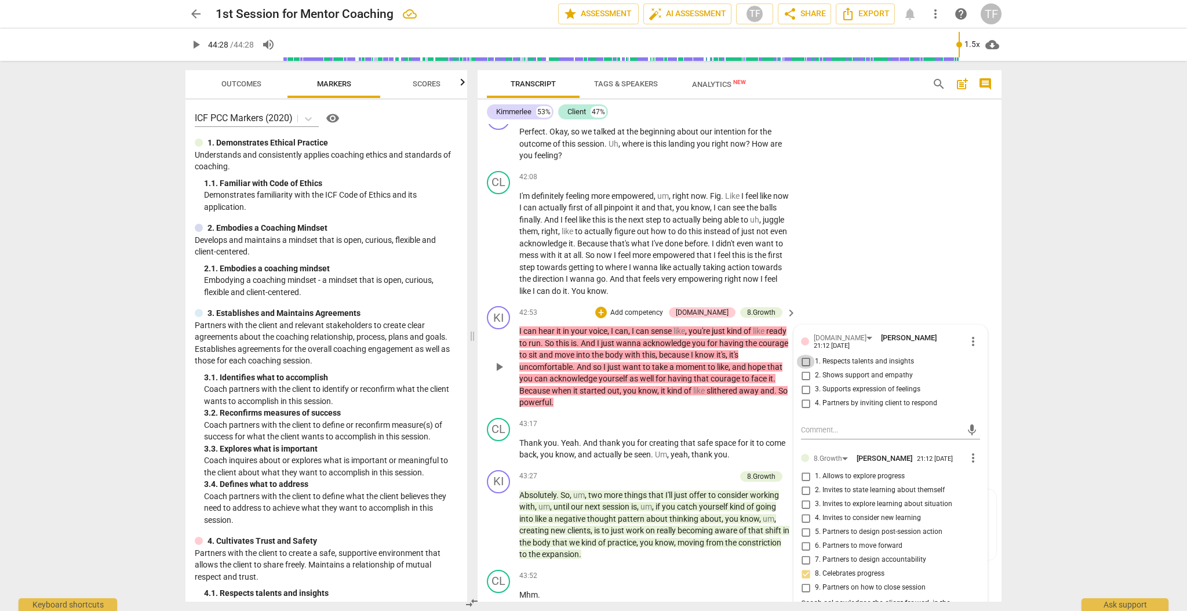
click at [588, 267] on input "1. Respects talents and insights" at bounding box center [805, 362] width 19 height 14
click at [588, 267] on div "KI play_arrow pause 42:53 + Add competency [DOMAIN_NAME] 8.Growth keyboard_arro…" at bounding box center [740, 357] width 524 height 112
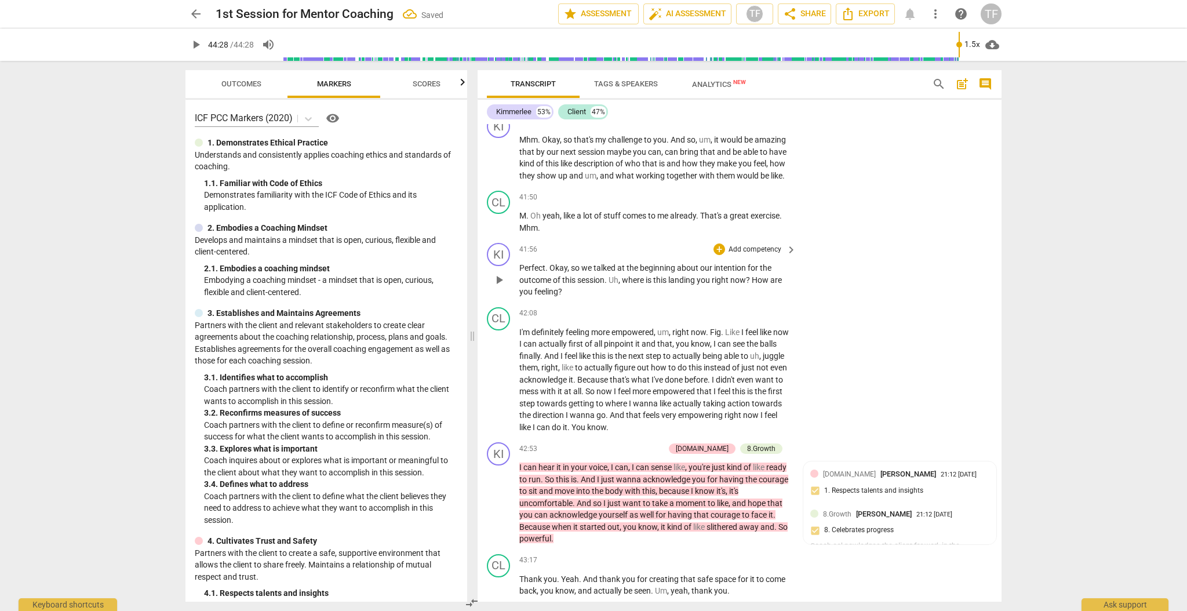
scroll to position [10624, 0]
click at [588, 246] on div "+" at bounding box center [719, 252] width 12 height 12
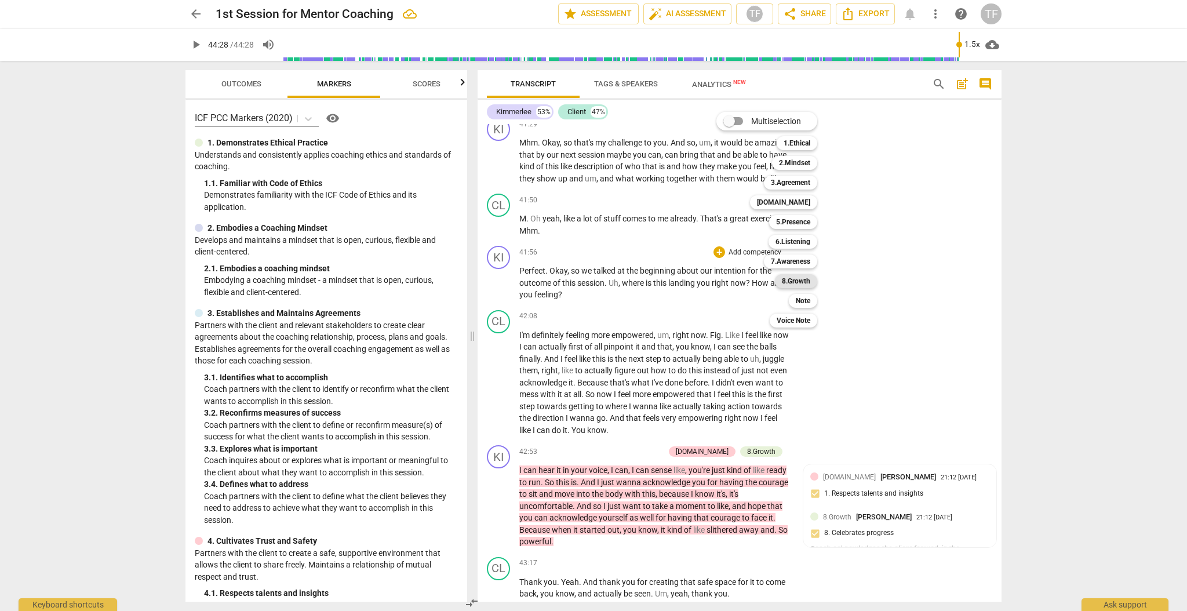
click at [588, 267] on b "8.Growth" at bounding box center [796, 281] width 28 height 14
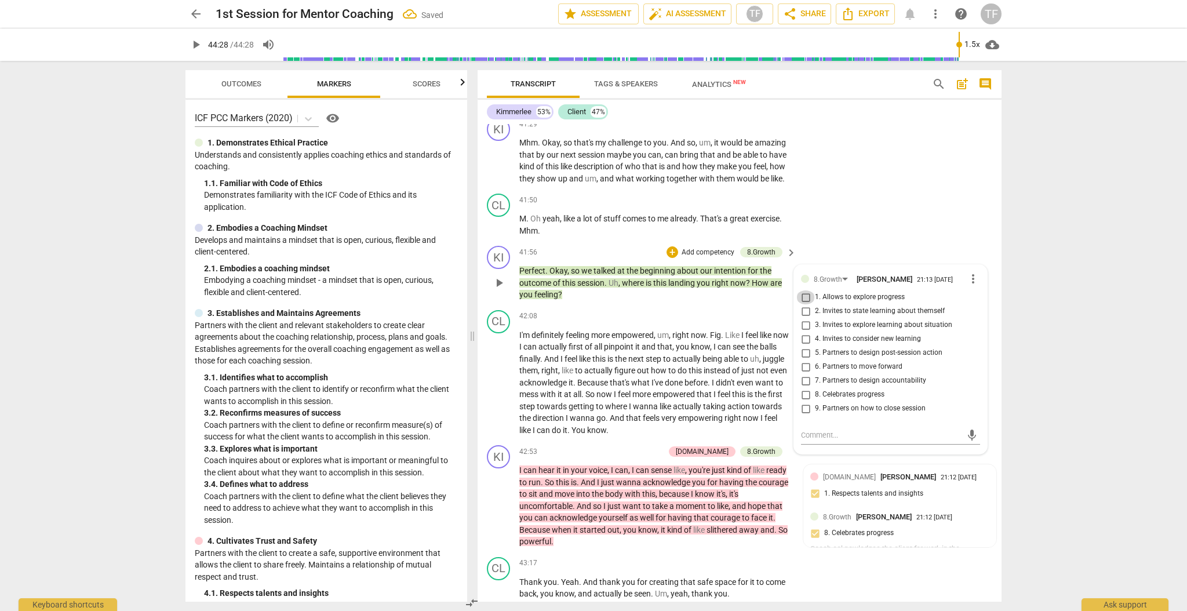
click at [588, 267] on input "1. Allows to explore progress" at bounding box center [805, 297] width 19 height 14
click at [588, 267] on textarea at bounding box center [881, 434] width 161 height 11
click at [588, 267] on span "send" at bounding box center [972, 440] width 13 height 13
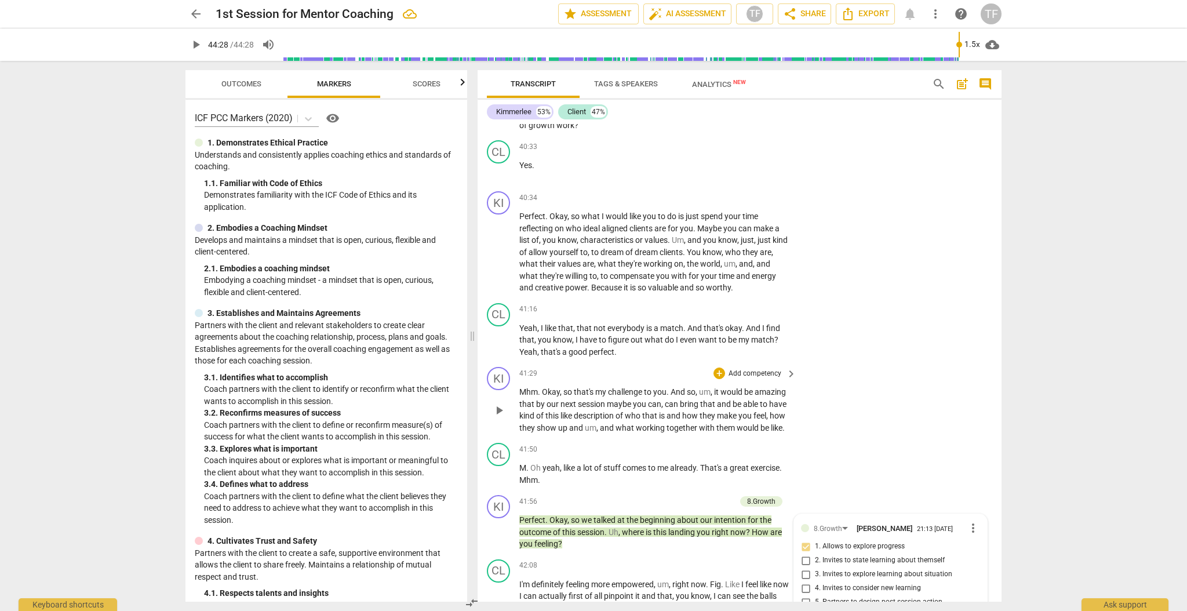
scroll to position [10373, 0]
click at [588, 267] on div "+" at bounding box center [719, 375] width 12 height 12
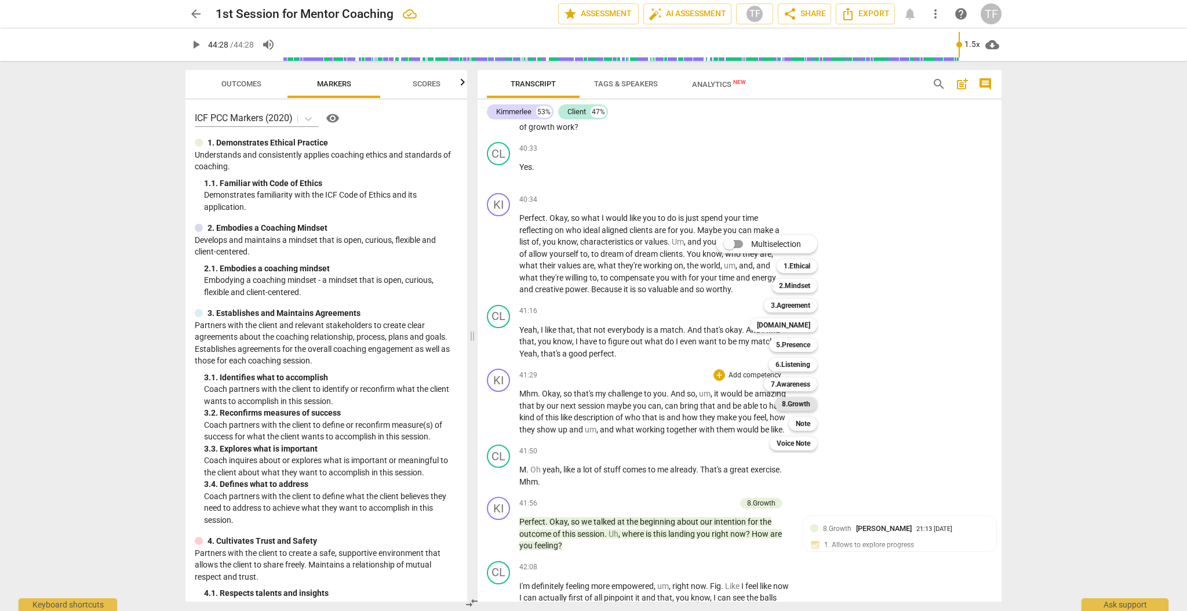
click at [588, 267] on b "8.Growth" at bounding box center [796, 404] width 28 height 14
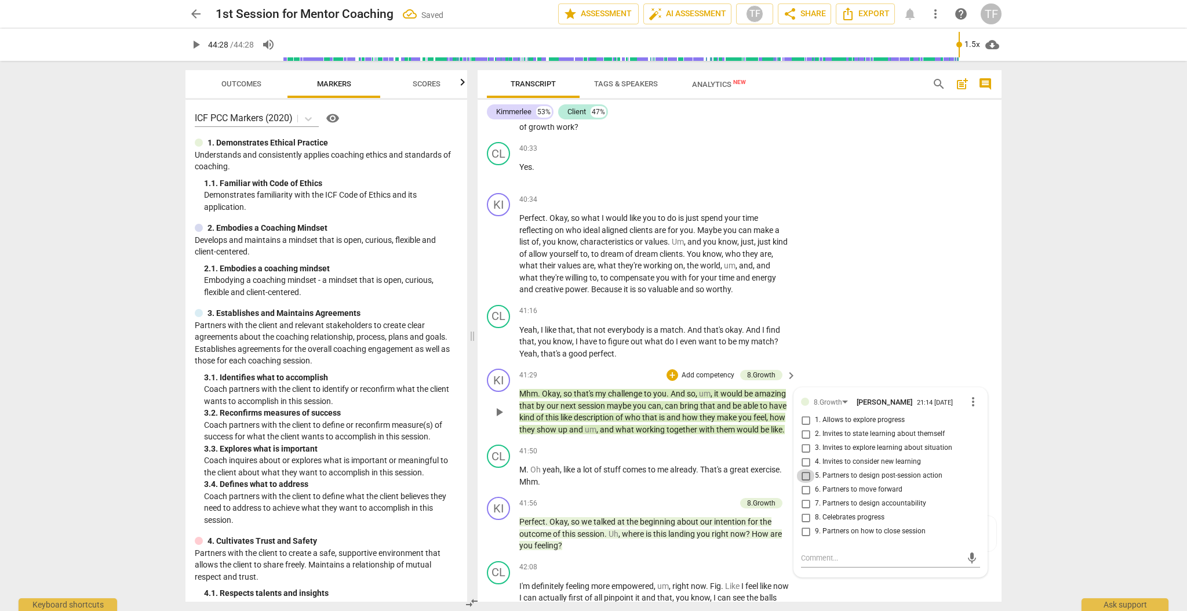
click at [588, 267] on input "5. Partners to design post-session action" at bounding box center [805, 476] width 19 height 14
drag, startPoint x: 804, startPoint y: 447, endPoint x: 817, endPoint y: 465, distance: 22.4
click at [588, 267] on input "5. Partners to design post-session action" at bounding box center [805, 476] width 19 height 14
click at [588, 267] on textarea at bounding box center [881, 557] width 161 height 11
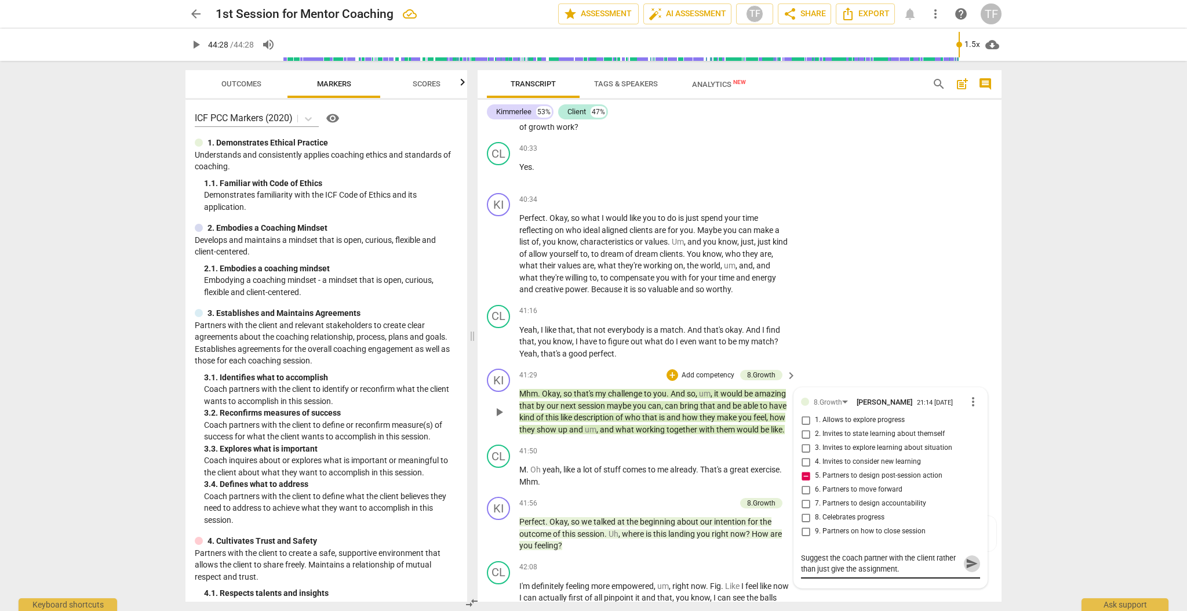
click at [588, 267] on span "send" at bounding box center [972, 563] width 13 height 13
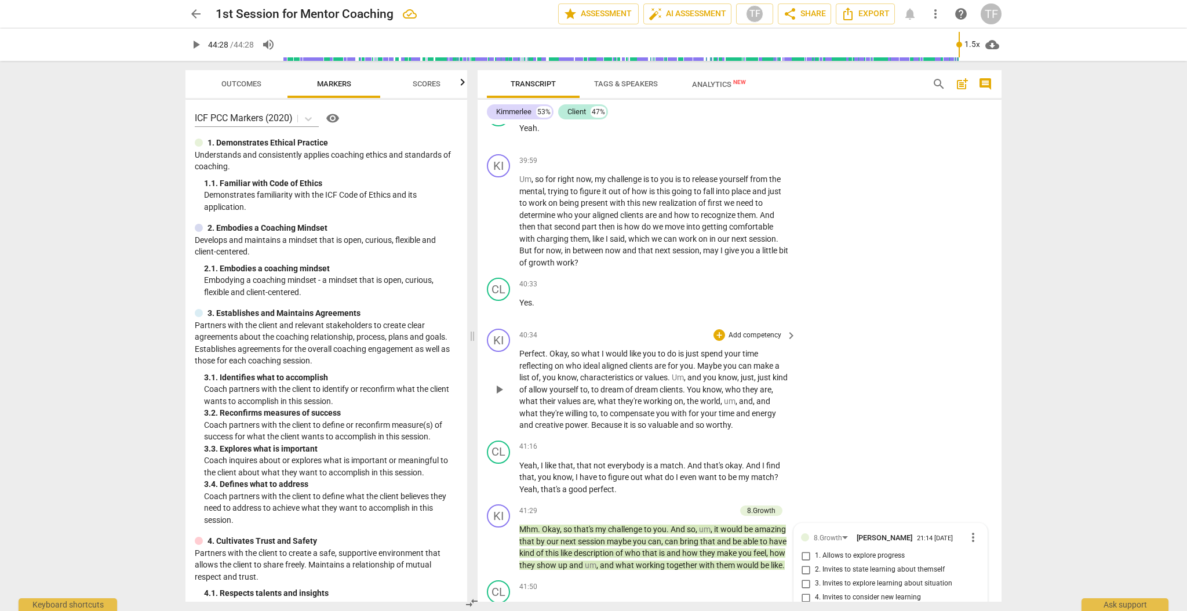
scroll to position [10235, 0]
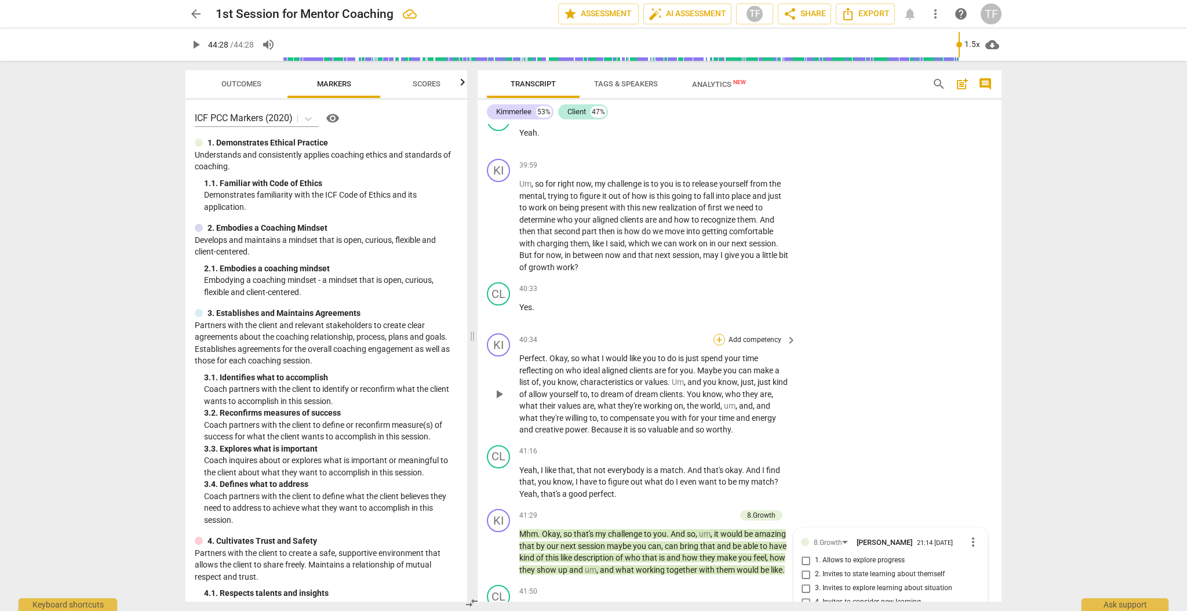
click at [588, 267] on div "+" at bounding box center [719, 340] width 12 height 12
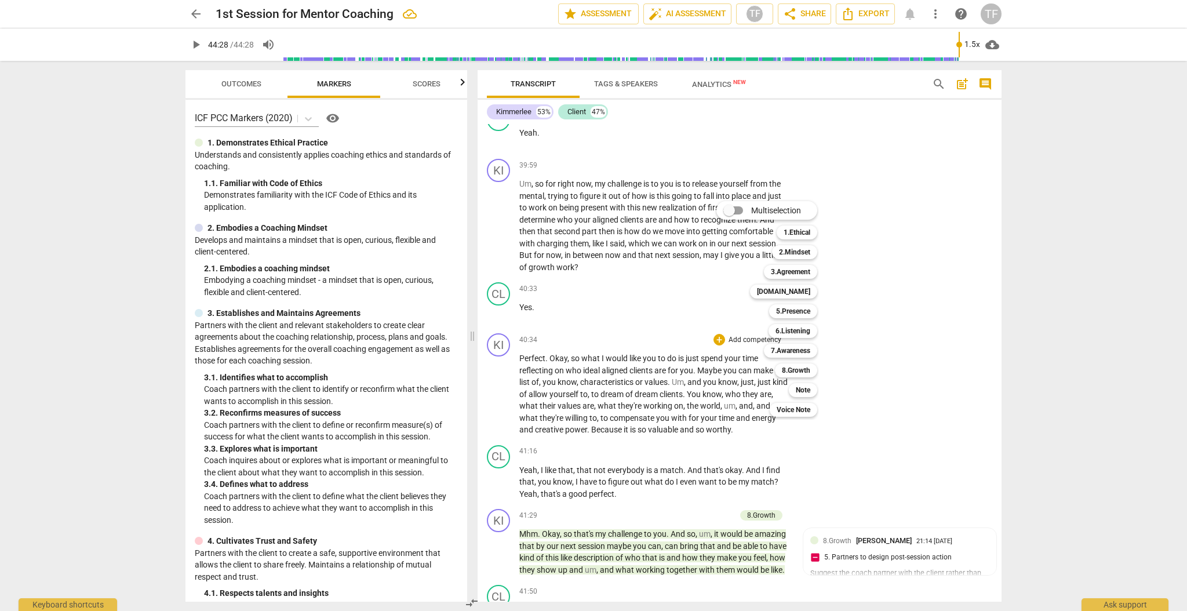
scroll to position [10231, 0]
click at [588, 267] on div "8.Growth" at bounding box center [796, 370] width 42 height 14
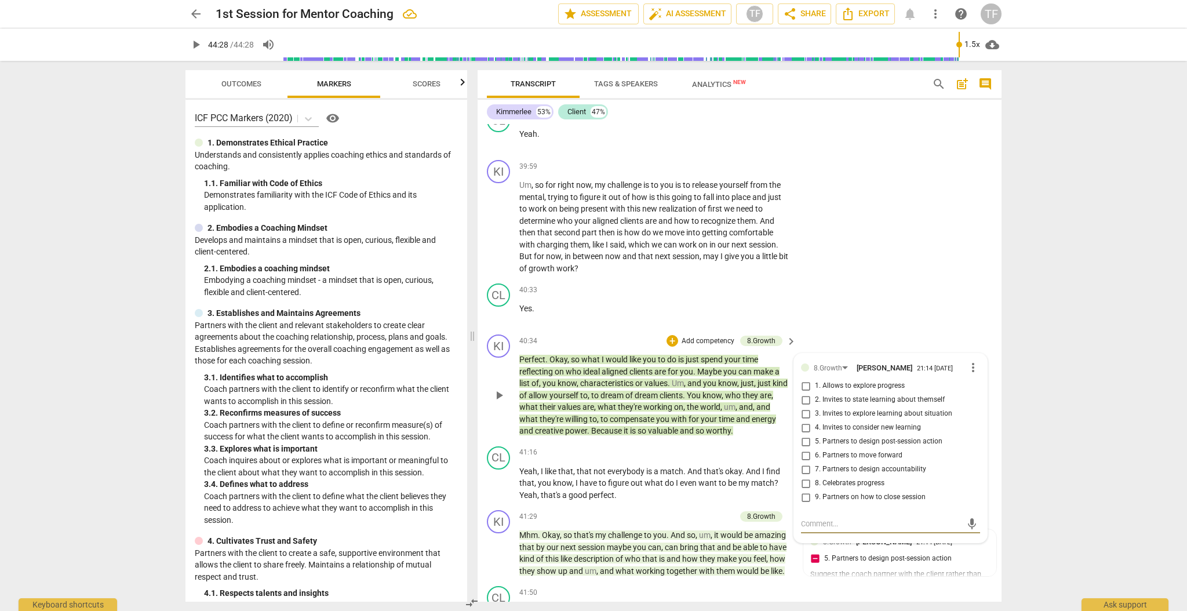
click at [588, 267] on input "5. Partners to design post-session action" at bounding box center [805, 442] width 19 height 14
drag, startPoint x: 816, startPoint y: 494, endPoint x: 824, endPoint y: 494, distance: 8.1
click at [588, 267] on textarea at bounding box center [881, 523] width 161 height 11
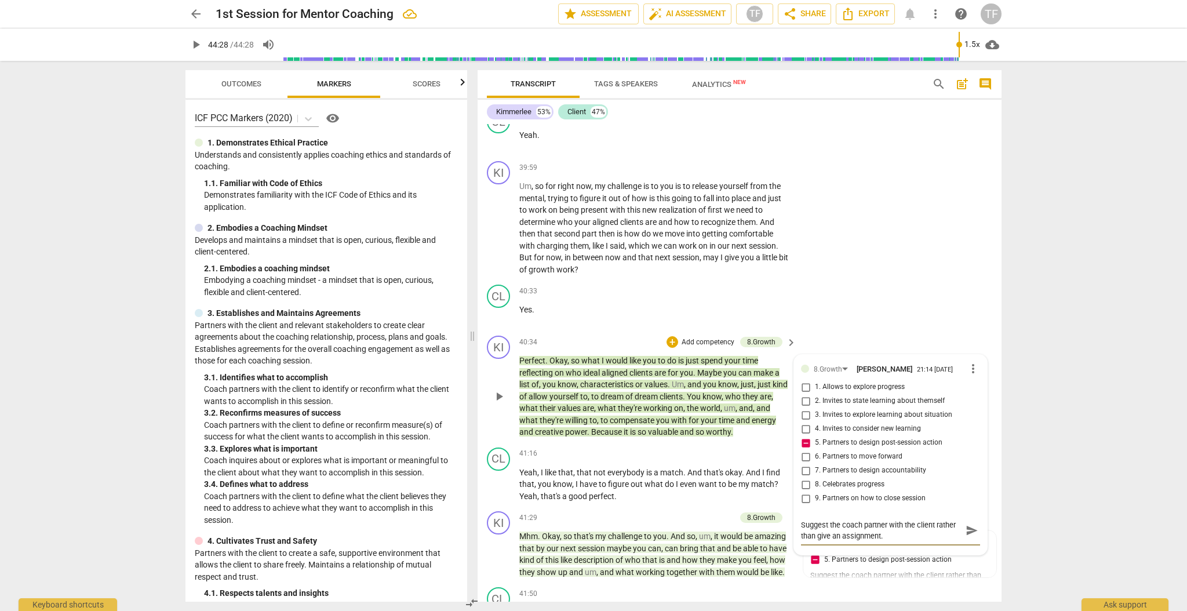
click at [588, 267] on span "send" at bounding box center [972, 530] width 13 height 13
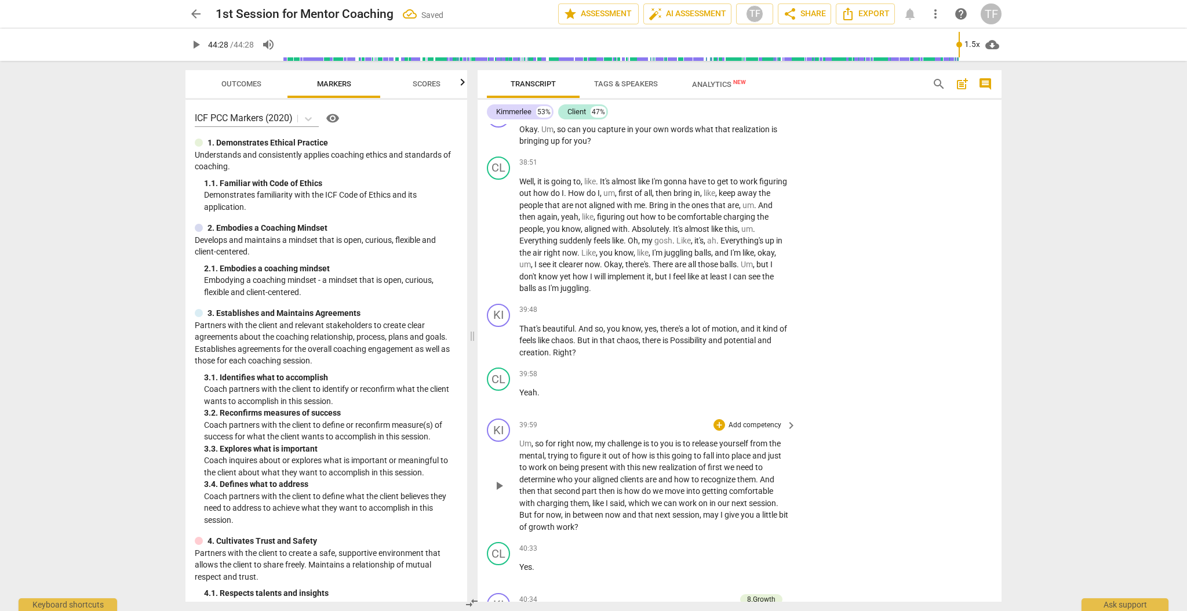
scroll to position [9976, 0]
click at [588, 267] on div "+" at bounding box center [719, 422] width 12 height 12
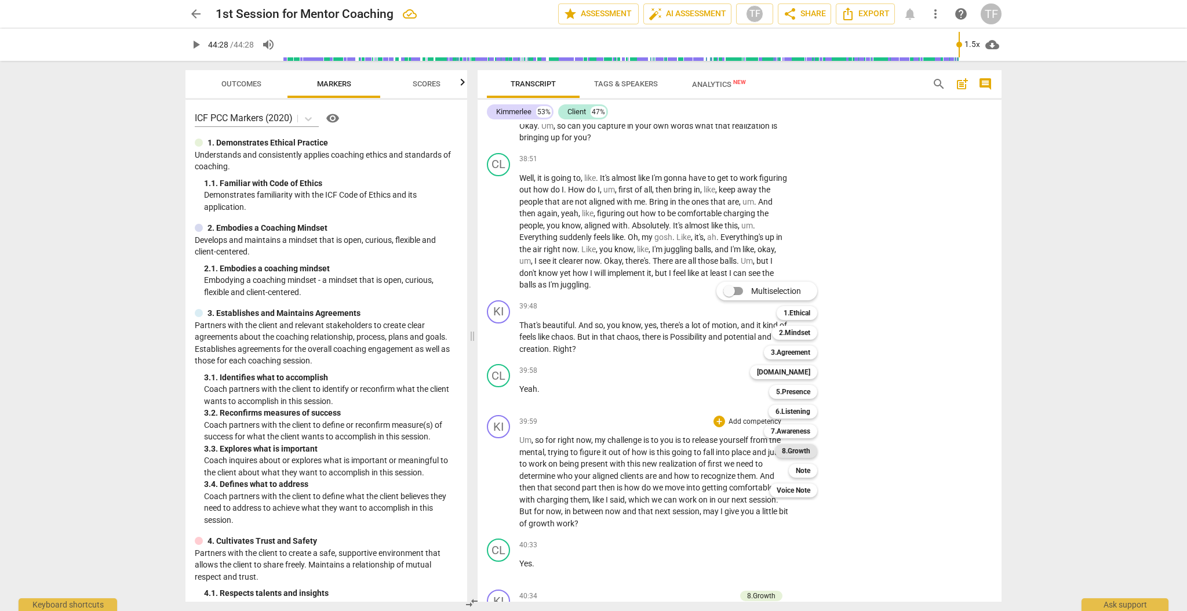
click at [588, 267] on b "8.Growth" at bounding box center [796, 451] width 28 height 14
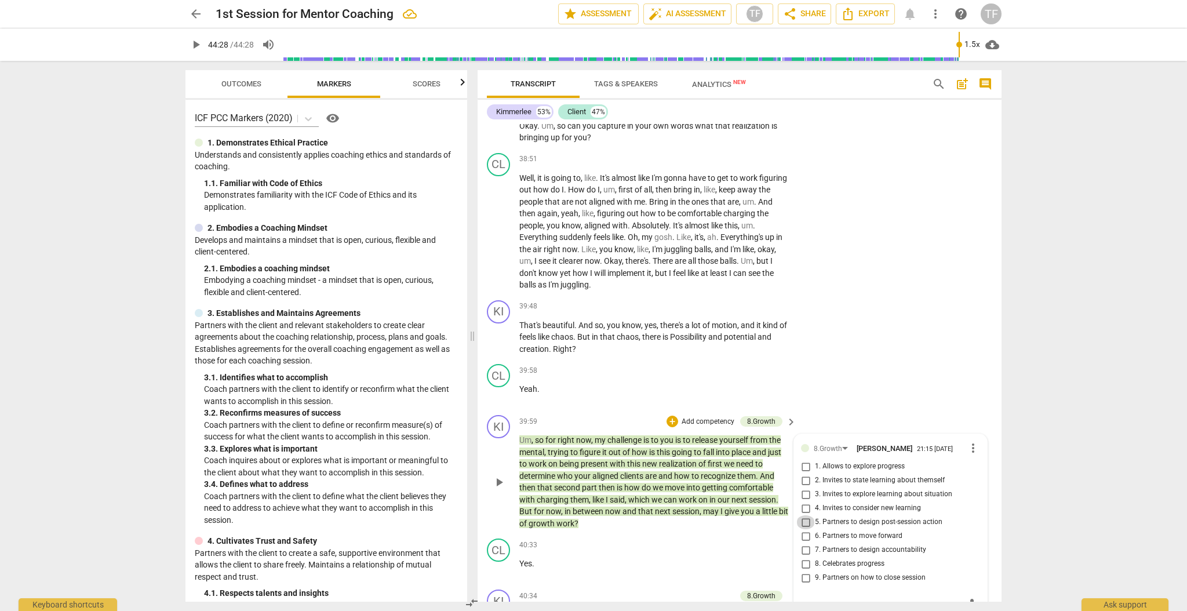
click at [588, 267] on input "5. Partners to design post-session action" at bounding box center [805, 522] width 19 height 14
click at [588, 267] on textarea at bounding box center [881, 604] width 161 height 11
click at [588, 267] on span "send" at bounding box center [972, 609] width 13 height 13
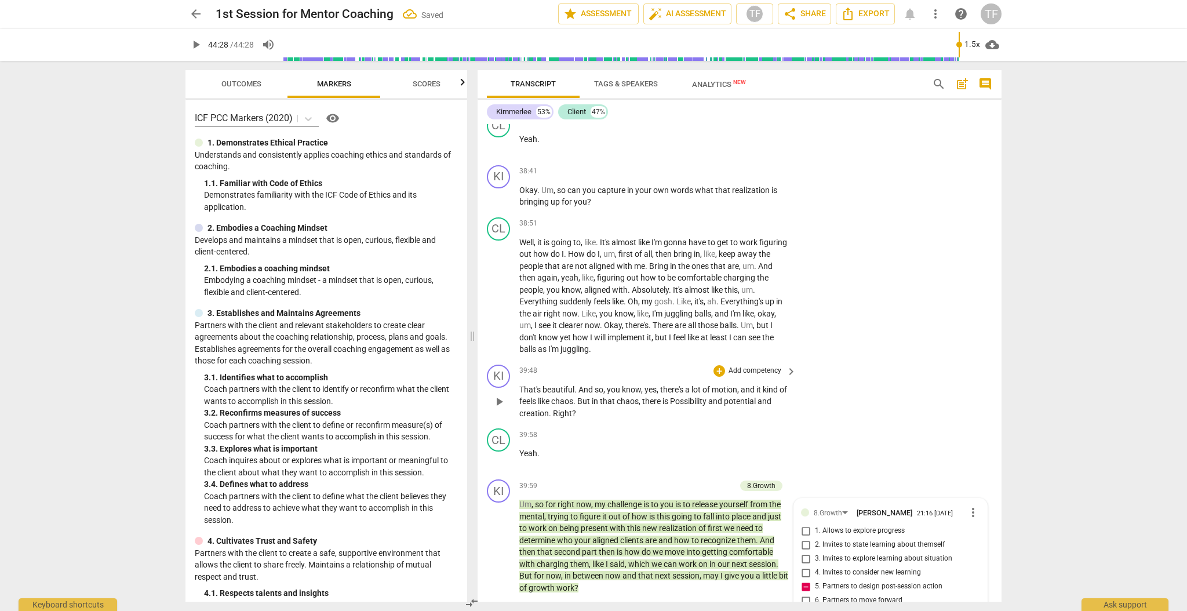
scroll to position [9904, 0]
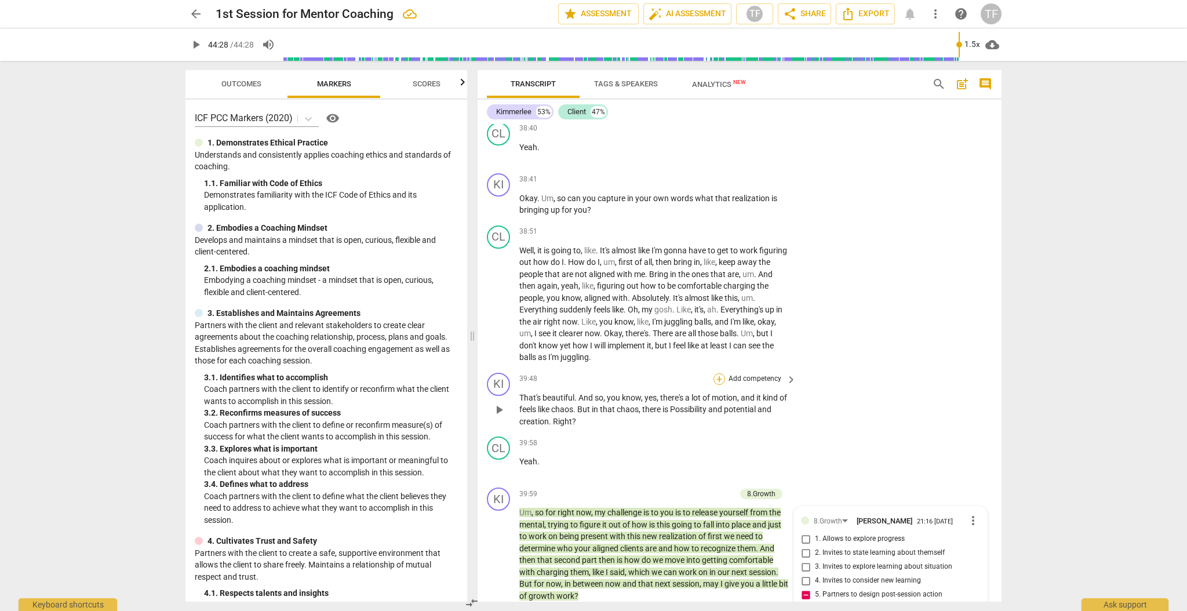
click at [588, 267] on div "+" at bounding box center [719, 379] width 12 height 12
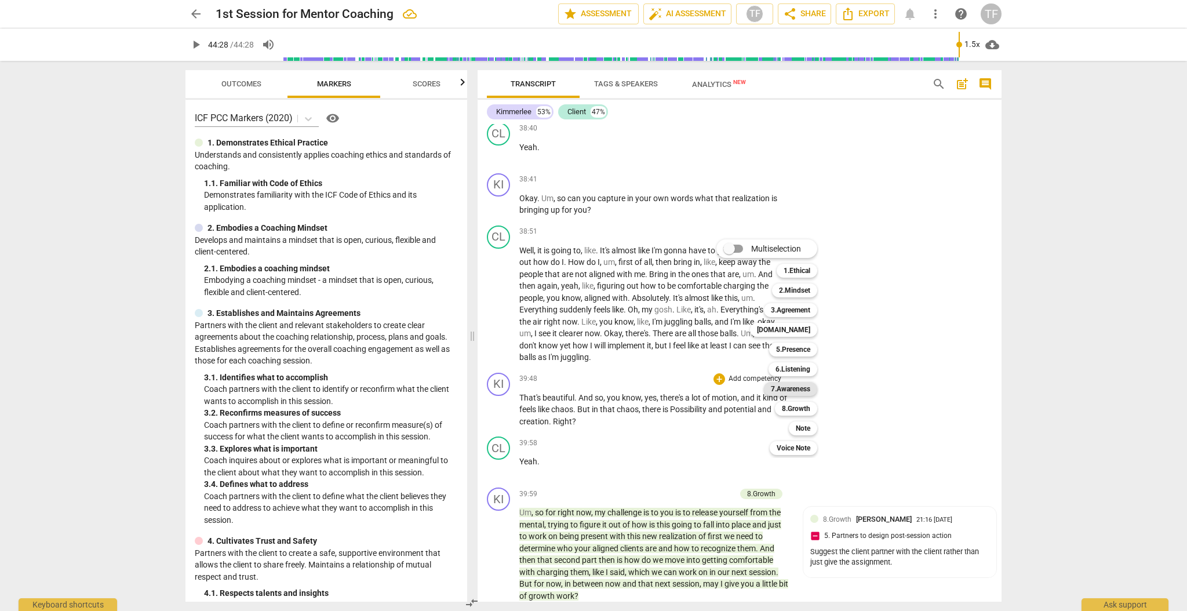
click at [588, 267] on b "7.Awareness" at bounding box center [790, 389] width 39 height 14
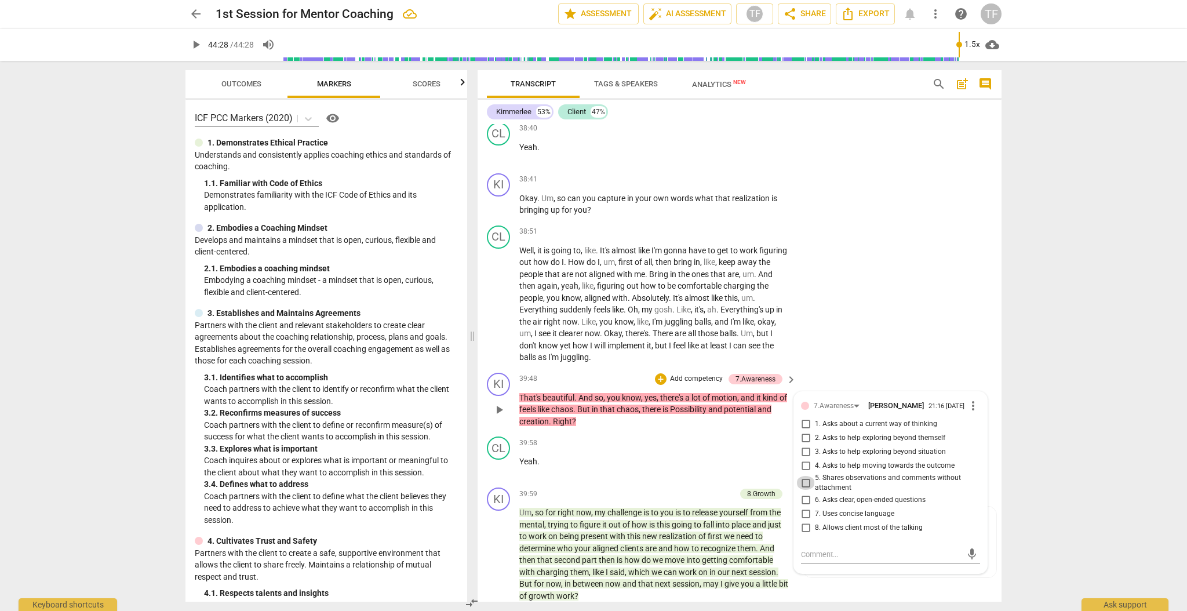
click at [588, 267] on input "5. Shares observations and comments without attachment" at bounding box center [805, 483] width 19 height 14
click at [588, 267] on textarea at bounding box center [881, 554] width 161 height 11
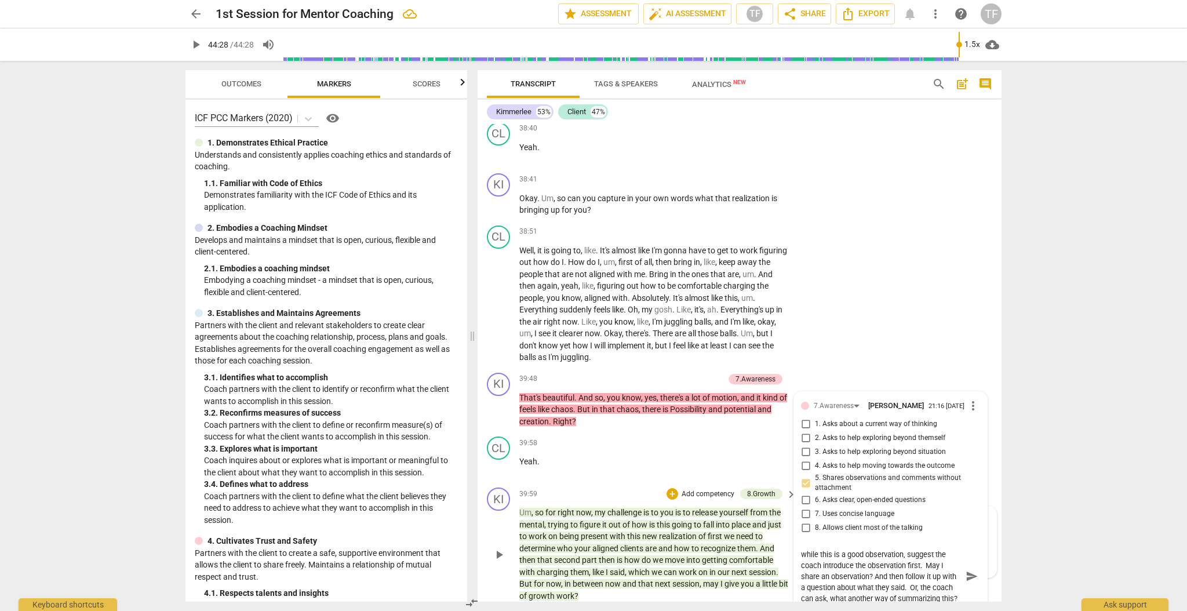
scroll to position [9, 0]
click at [588, 267] on span "send" at bounding box center [972, 581] width 13 height 13
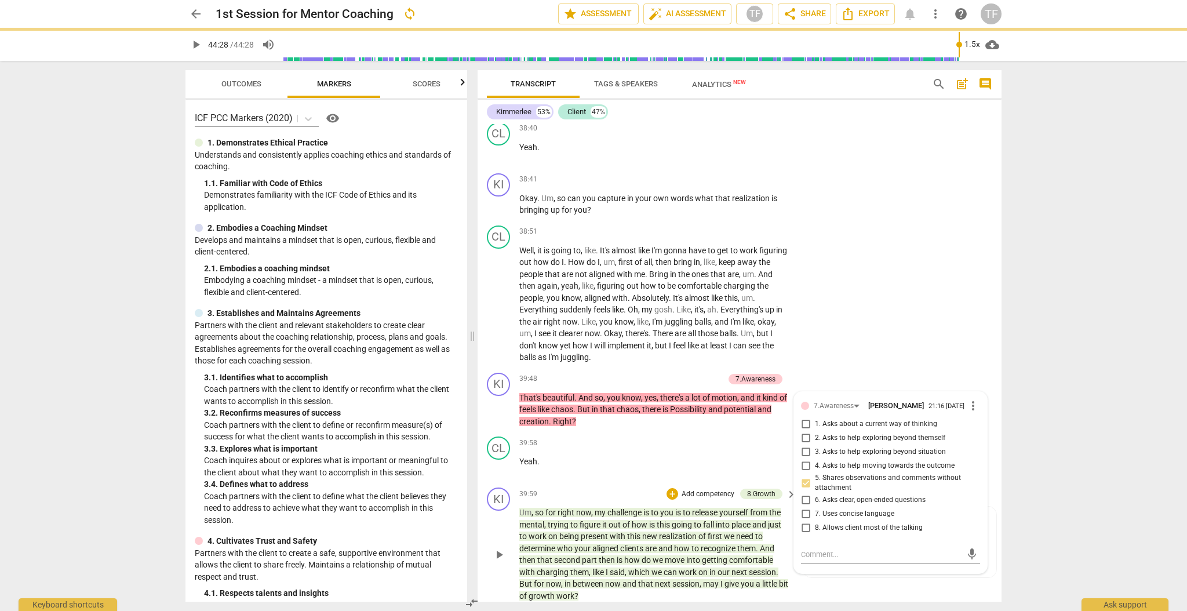
scroll to position [0, 0]
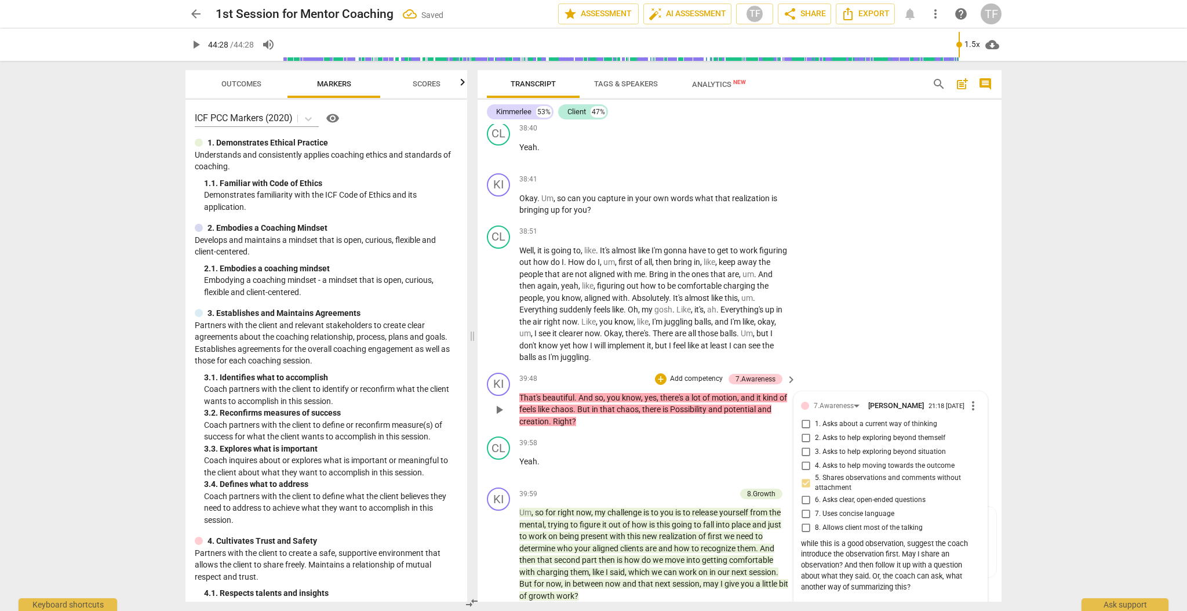
click at [588, 267] on textarea at bounding box center [881, 608] width 161 height 11
click at [588, 267] on span "more_vert" at bounding box center [973, 406] width 14 height 14
click at [588, 267] on li "Edit" at bounding box center [983, 376] width 40 height 22
click at [588, 267] on textarea "while this is a good observation, suggest the coach introduce the observation f…" at bounding box center [890, 582] width 179 height 66
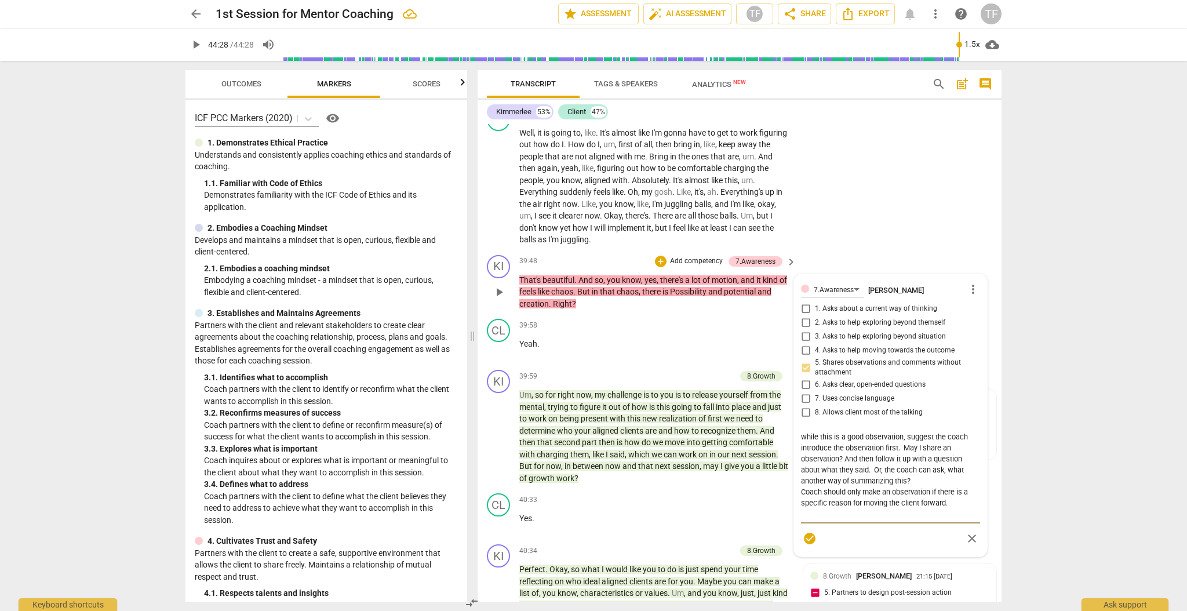
scroll to position [10027, 0]
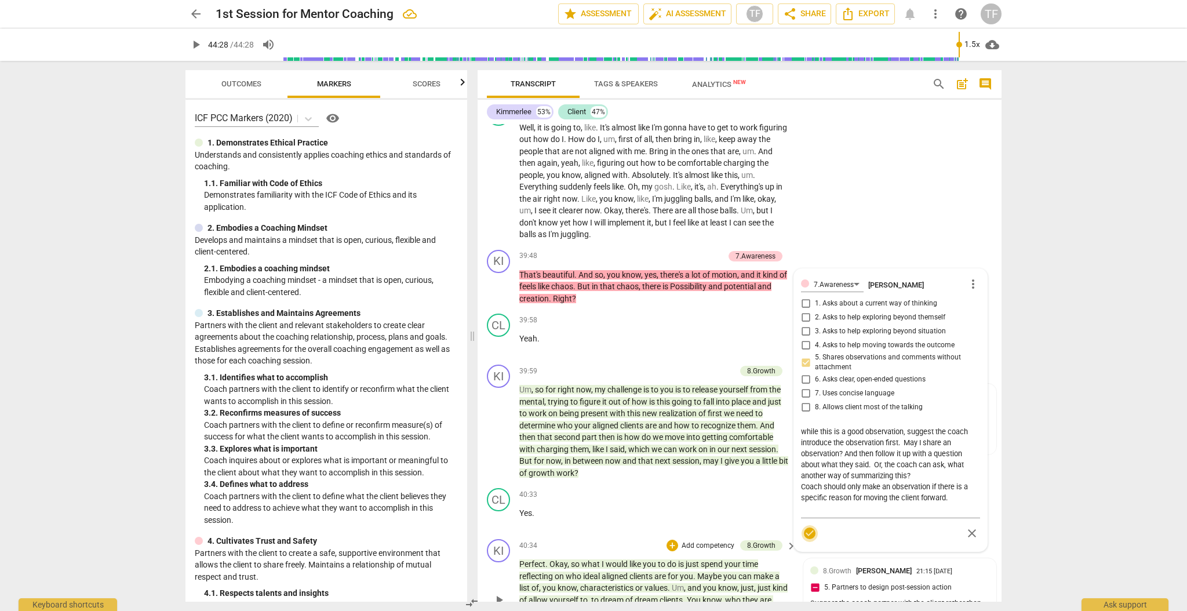
click at [588, 267] on span "check_circle" at bounding box center [810, 533] width 14 height 14
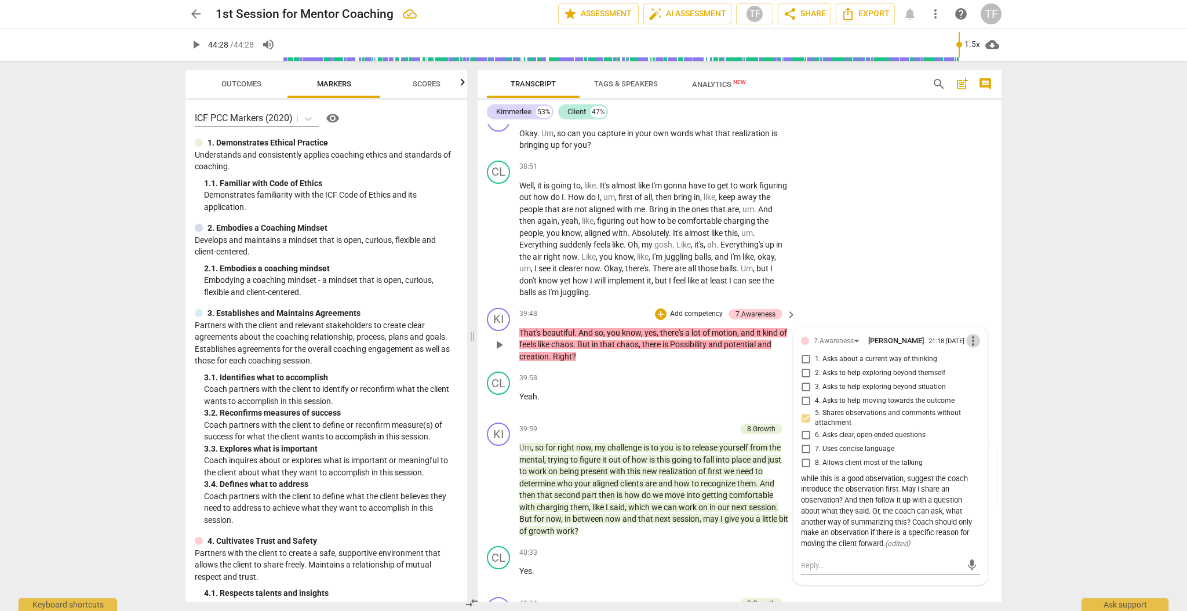
scroll to position [9971, 0]
click at [588, 267] on span "more_vert" at bounding box center [973, 339] width 14 height 14
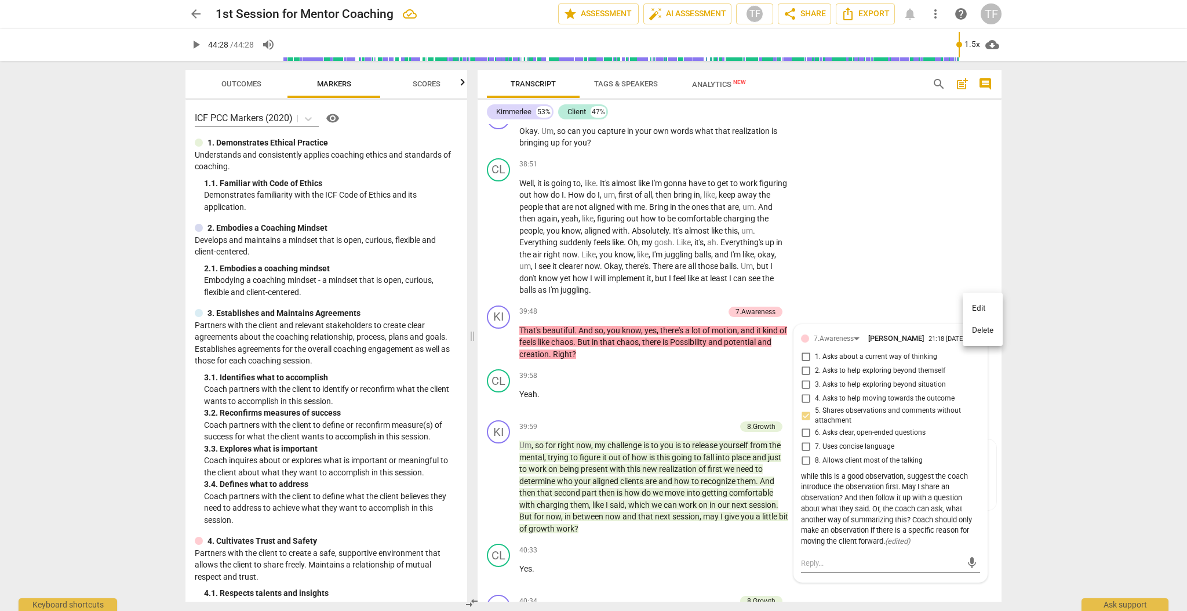
scroll to position [9975, 0]
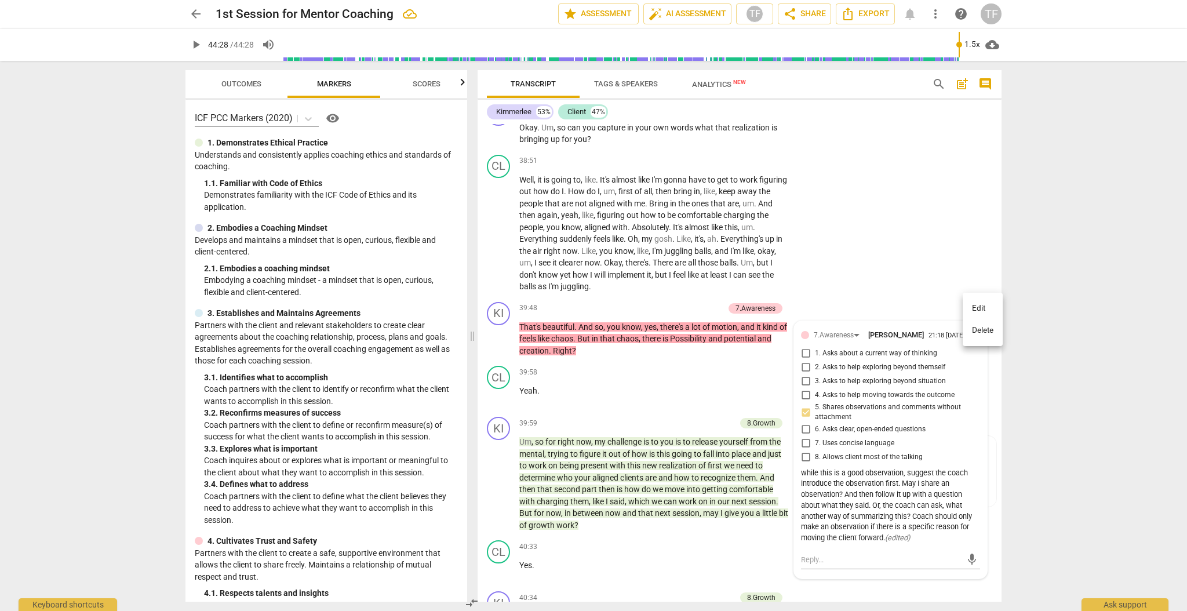
click at [588, 267] on div at bounding box center [593, 305] width 1187 height 611
click at [588, 267] on textarea at bounding box center [881, 559] width 161 height 11
drag, startPoint x: 972, startPoint y: 548, endPoint x: 963, endPoint y: 546, distance: 9.0
click at [588, 267] on span "send" at bounding box center [972, 576] width 13 height 13
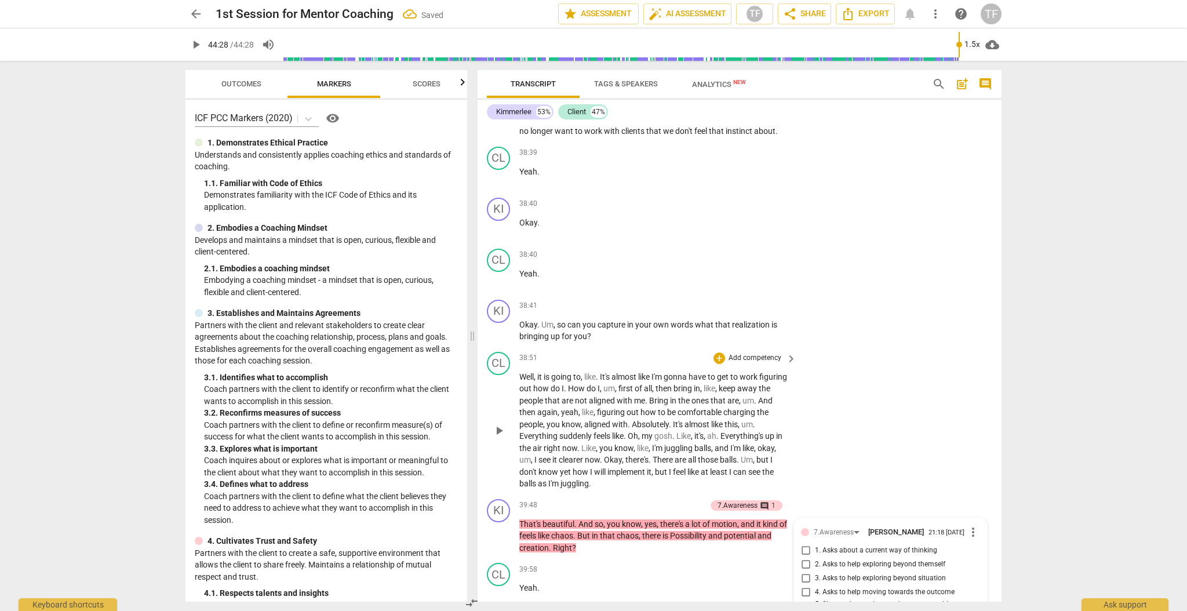
scroll to position [9752, 0]
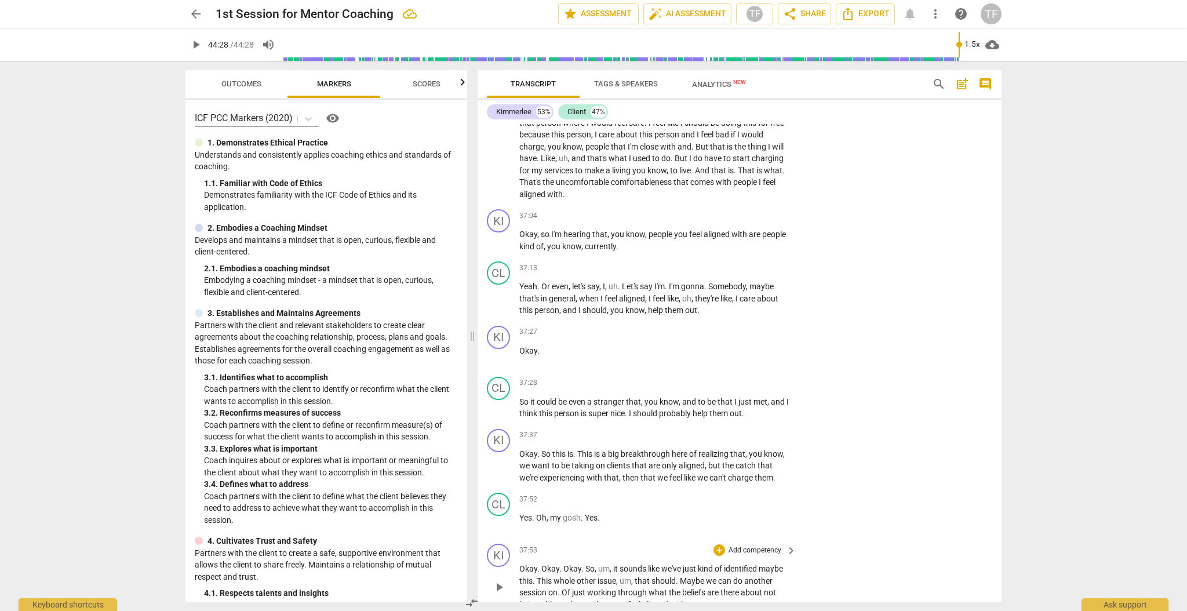
scroll to position [9188, 0]
click at [718, 431] on div "+" at bounding box center [719, 437] width 12 height 12
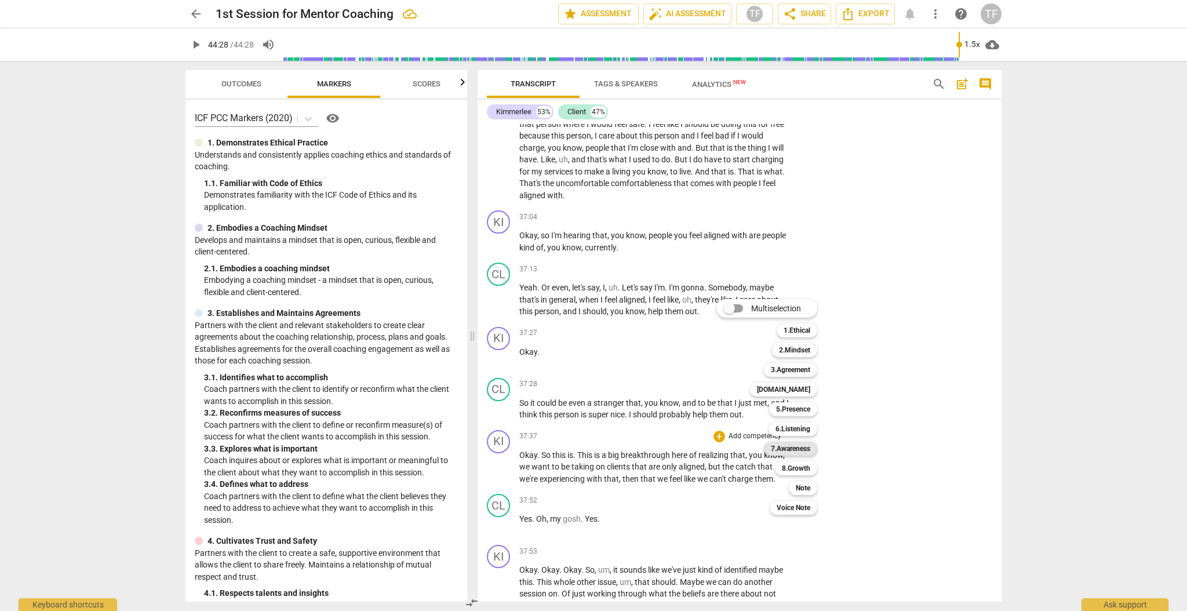
click at [782, 445] on b "7.Awareness" at bounding box center [790, 449] width 39 height 14
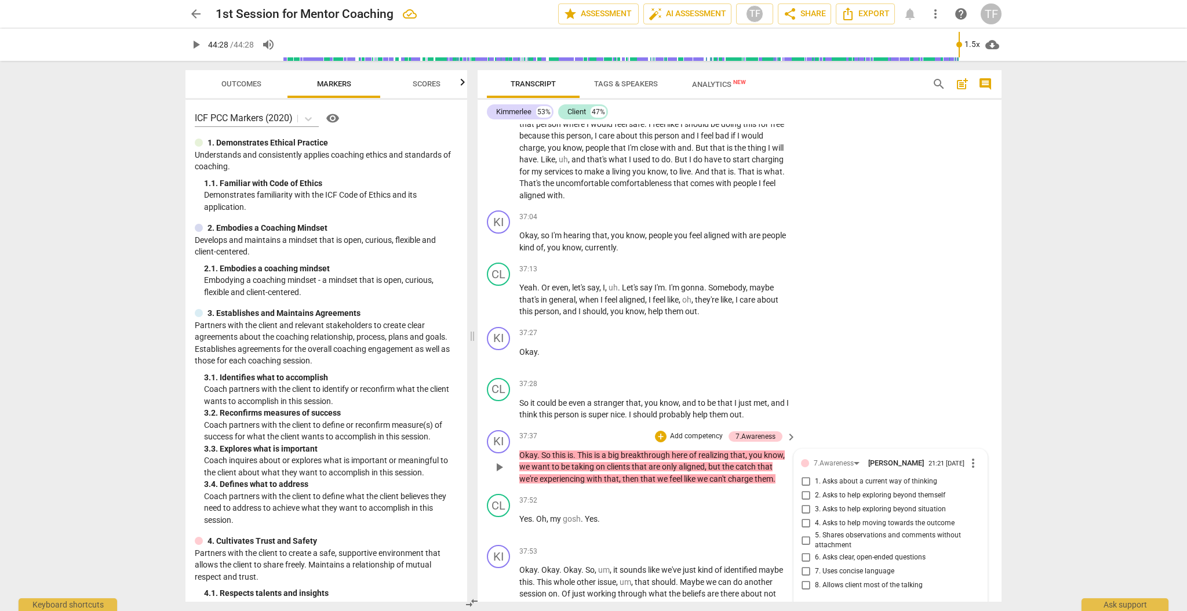
click at [804, 489] on input "2. Asks to help exploring beyond themself" at bounding box center [805, 496] width 19 height 14
drag, startPoint x: 804, startPoint y: 471, endPoint x: 818, endPoint y: 480, distance: 17.0
click at [804, 489] on input "2. Asks to help exploring beyond themself" at bounding box center [805, 496] width 19 height 14
checkbox input "true"
click at [810, 606] on textarea at bounding box center [881, 611] width 161 height 11
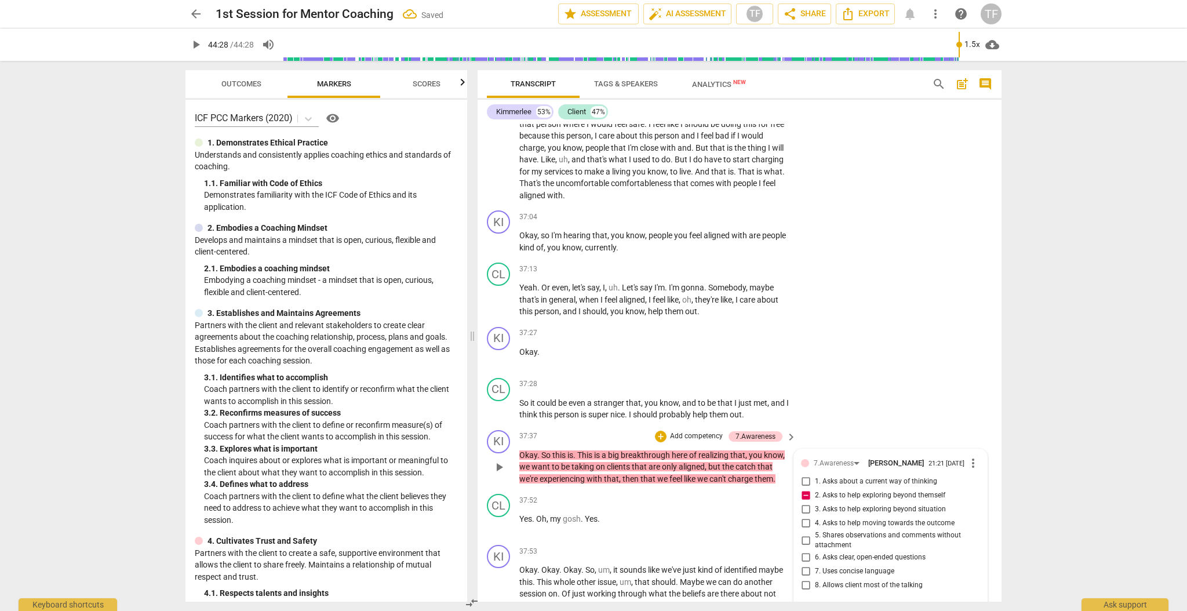
type textarea "B"
type textarea "By"
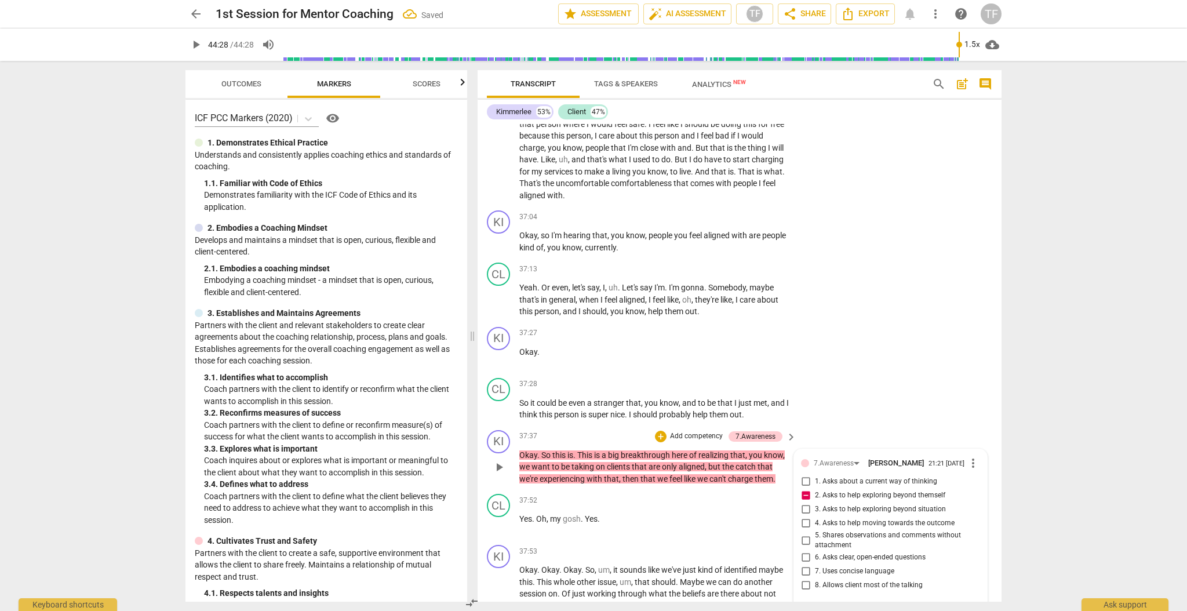
type textarea "By"
type textarea "By a"
type textarea "By an"
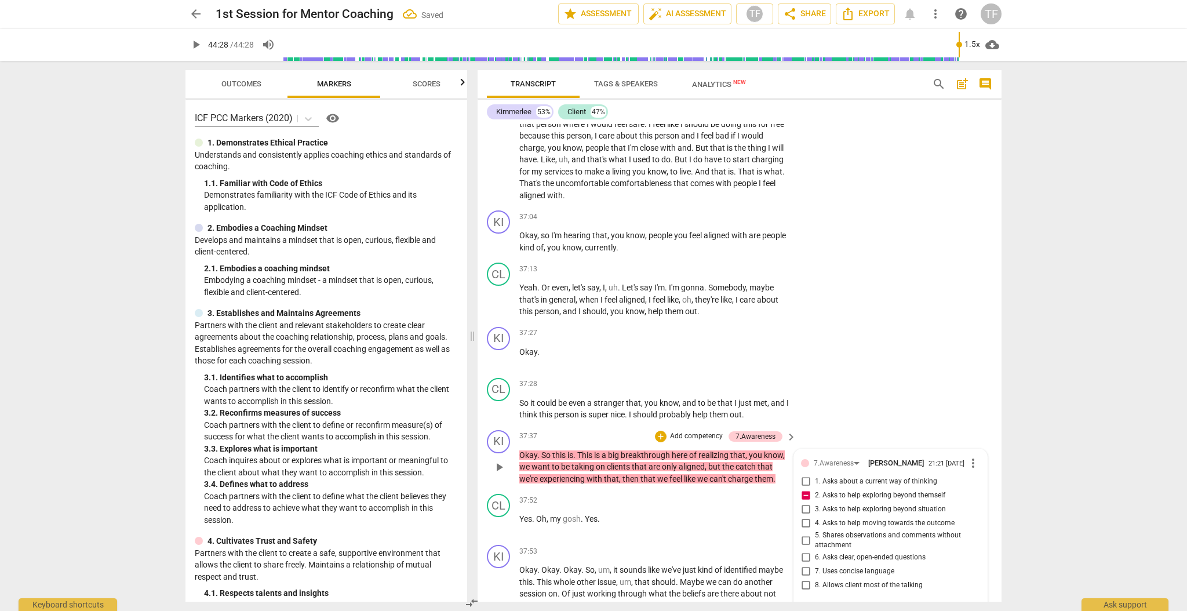
type textarea "By ans"
type textarea "By an"
type textarea "By a"
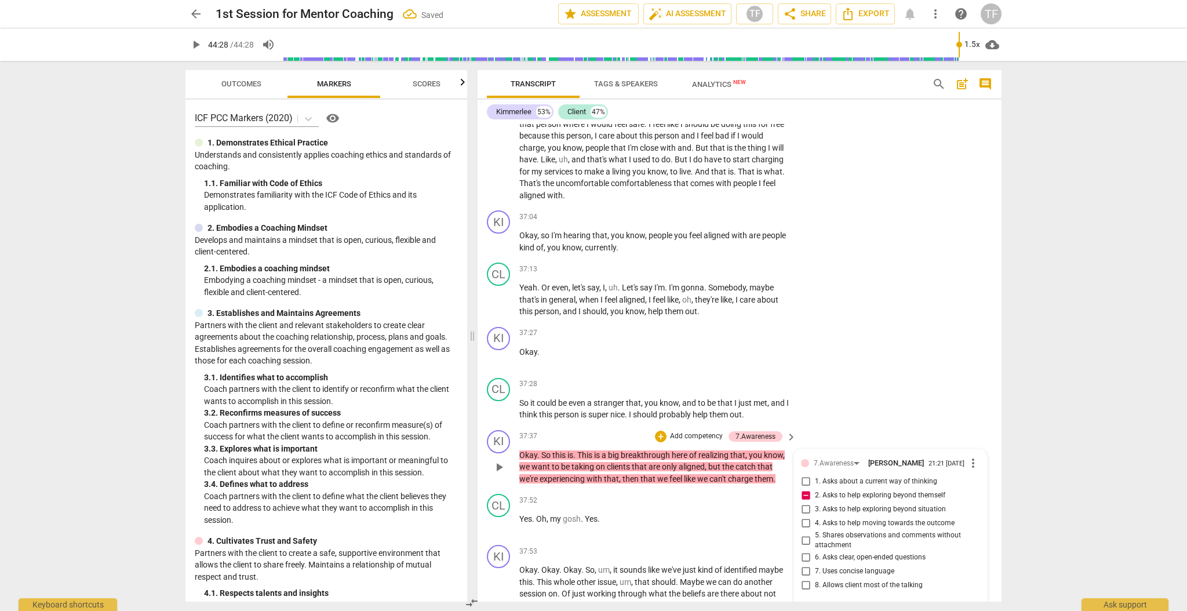
type textarea "By a"
type textarea "By"
type textarea "By g"
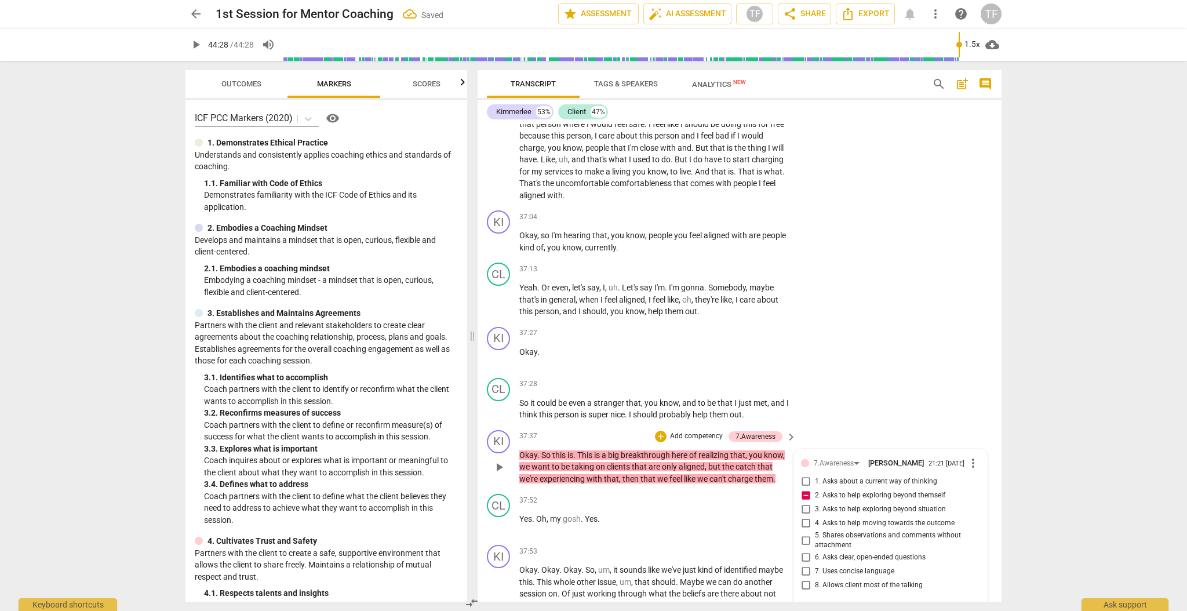
type textarea "By gi"
type textarea "By giv"
type textarea "By givi"
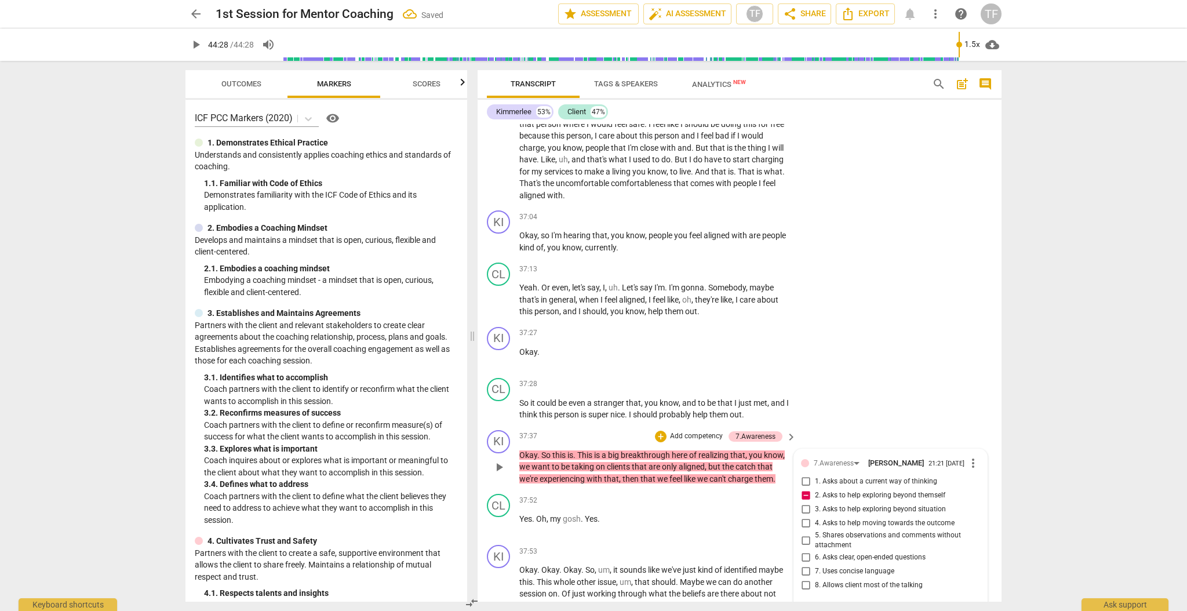
type textarea "By givi"
type textarea "By givin"
type textarea "By giving"
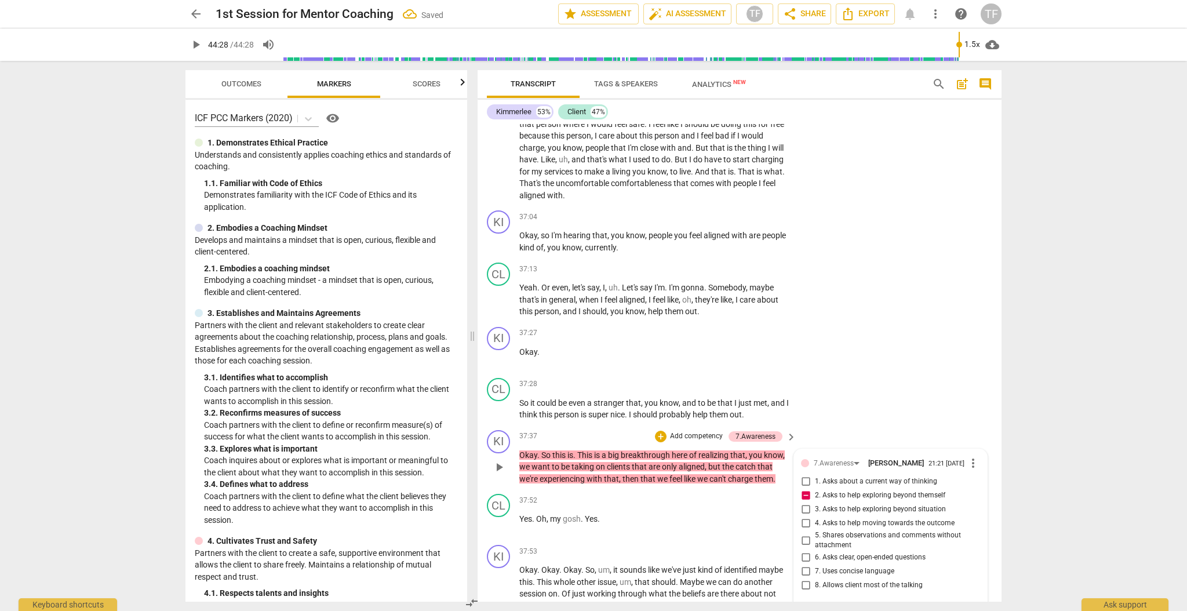
type textarea "By giving"
type textarea "By giving a"
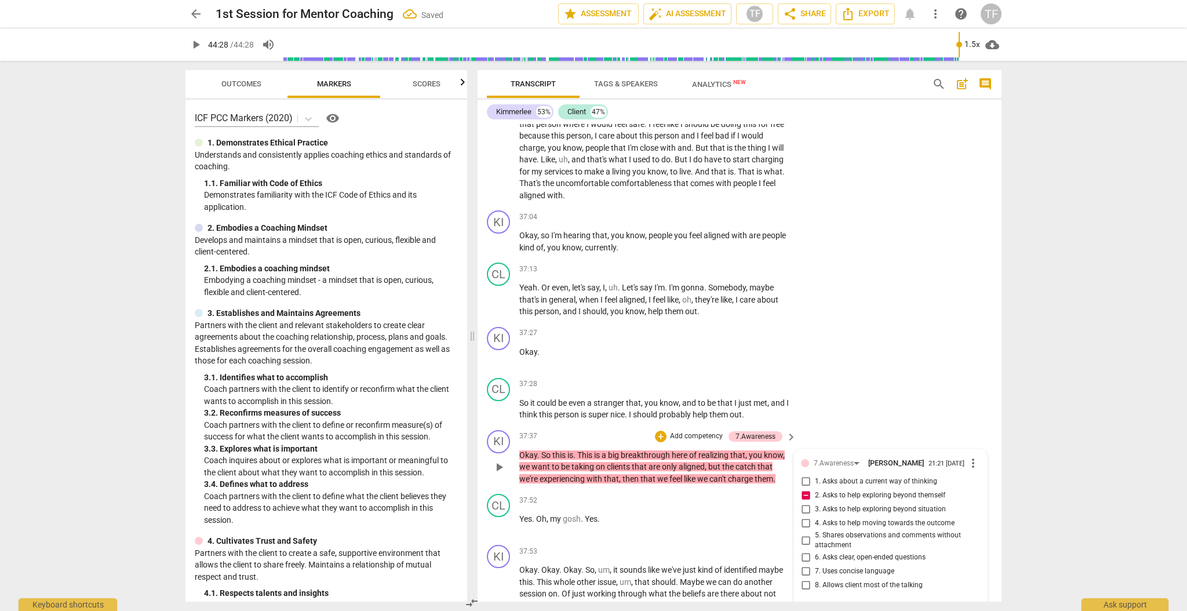
type textarea "By giving a"
type textarea "By giving"
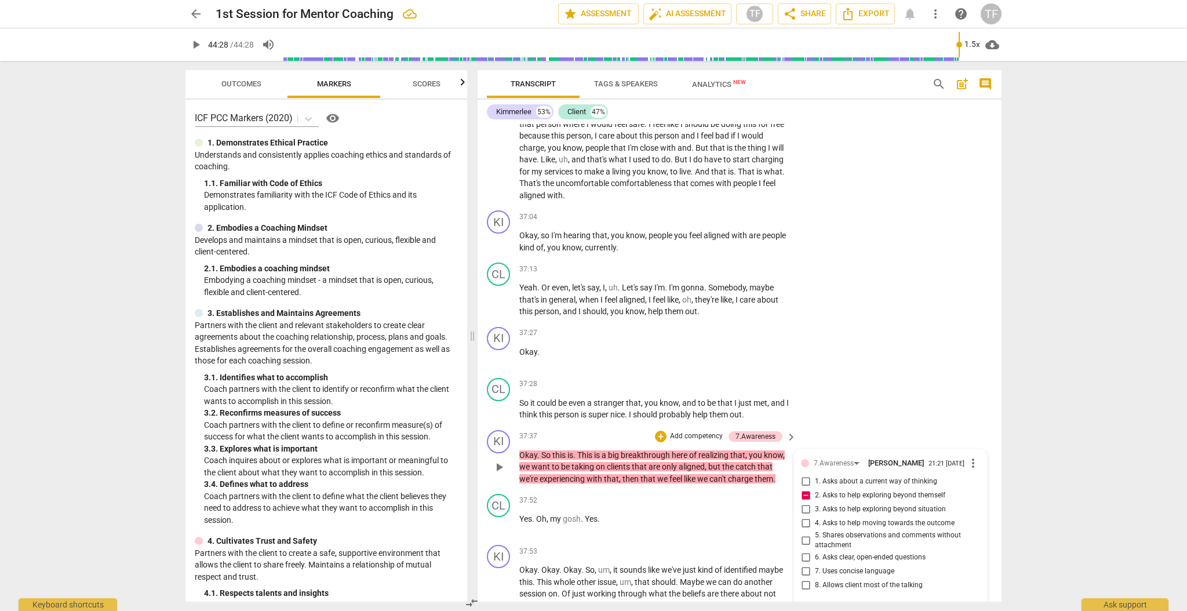
type textarea "By giving a"
type textarea "By giving a c"
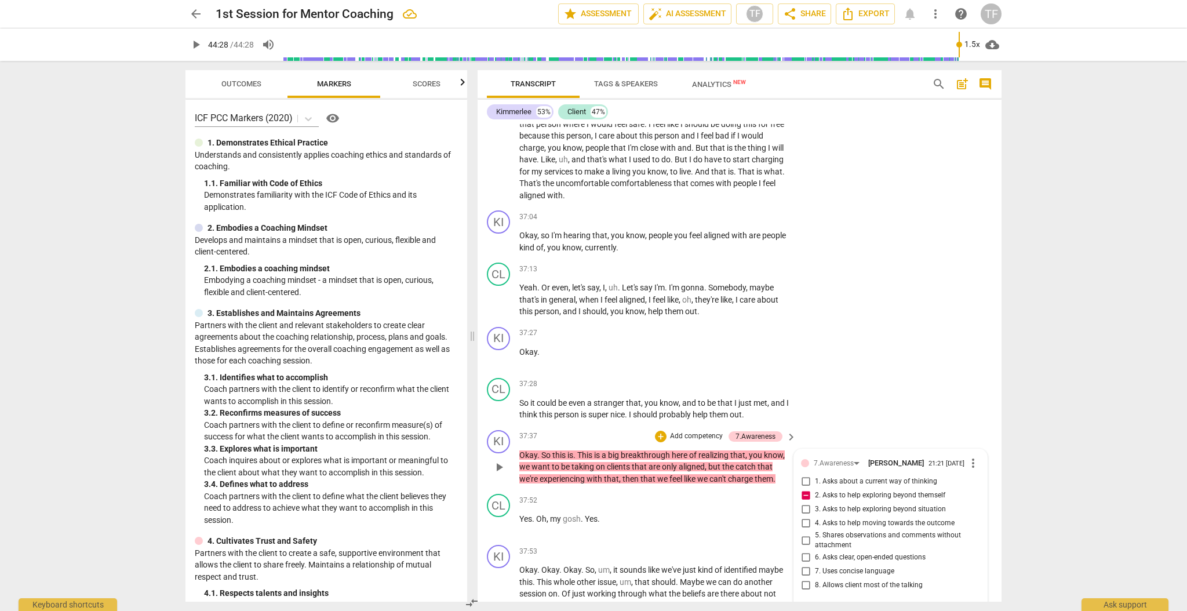
type textarea "By giving a c"
type textarea "By giving a co"
type textarea "By giving a con"
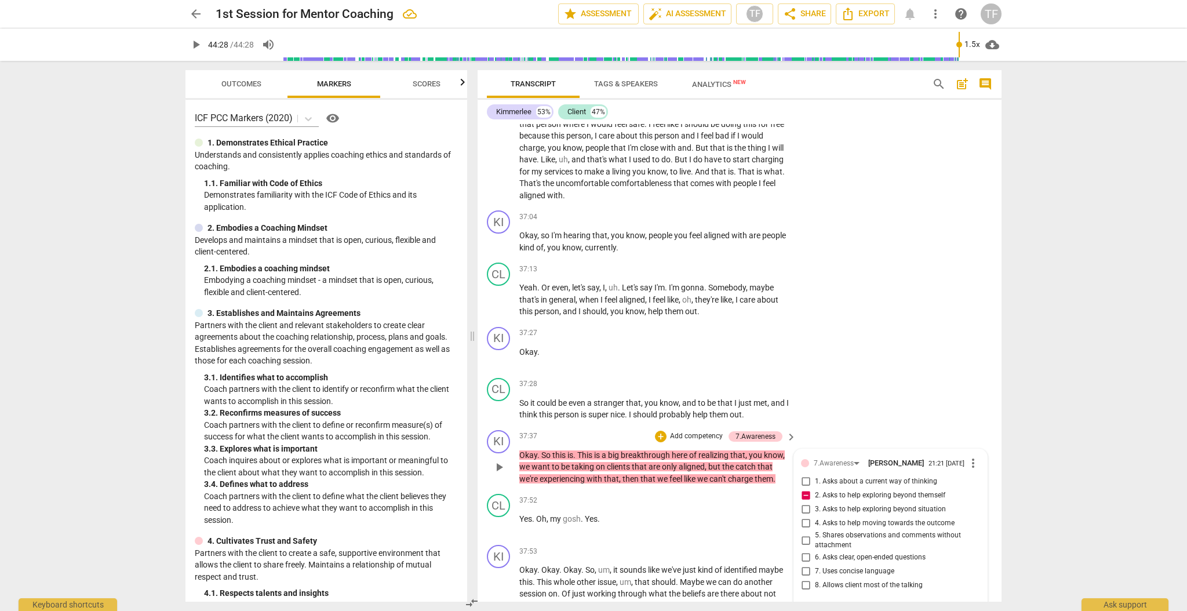
type textarea "By giving a conc"
type textarea "By giving a concl"
type textarea "By giving a conclu"
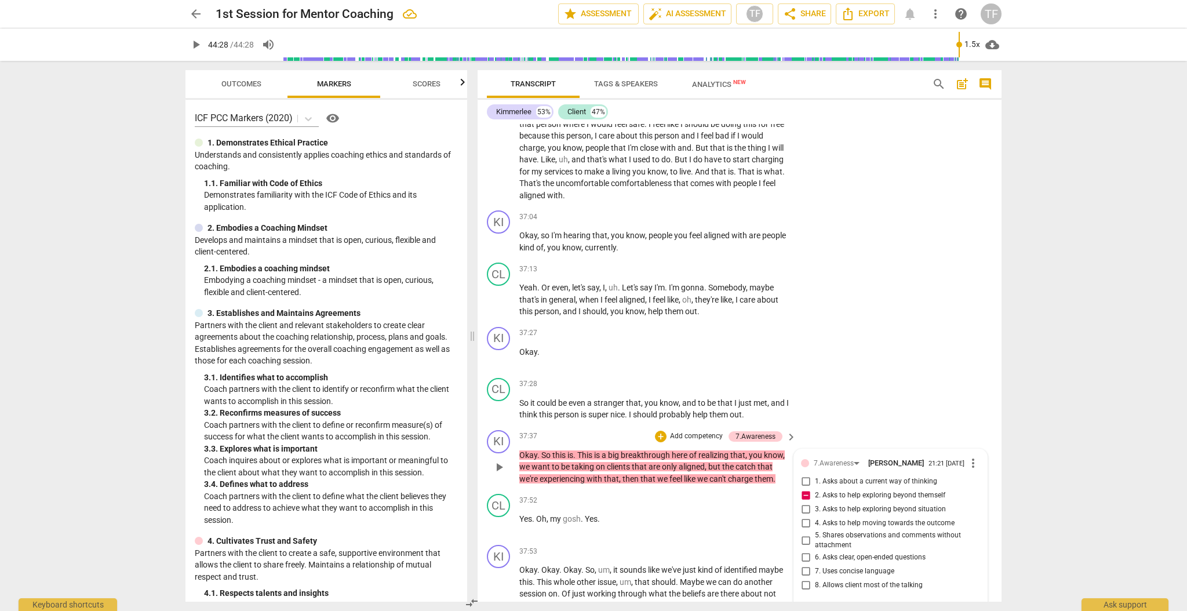
type textarea "By giving a conclu"
type textarea "By giving a conclus"
type textarea "By giving a conclusi"
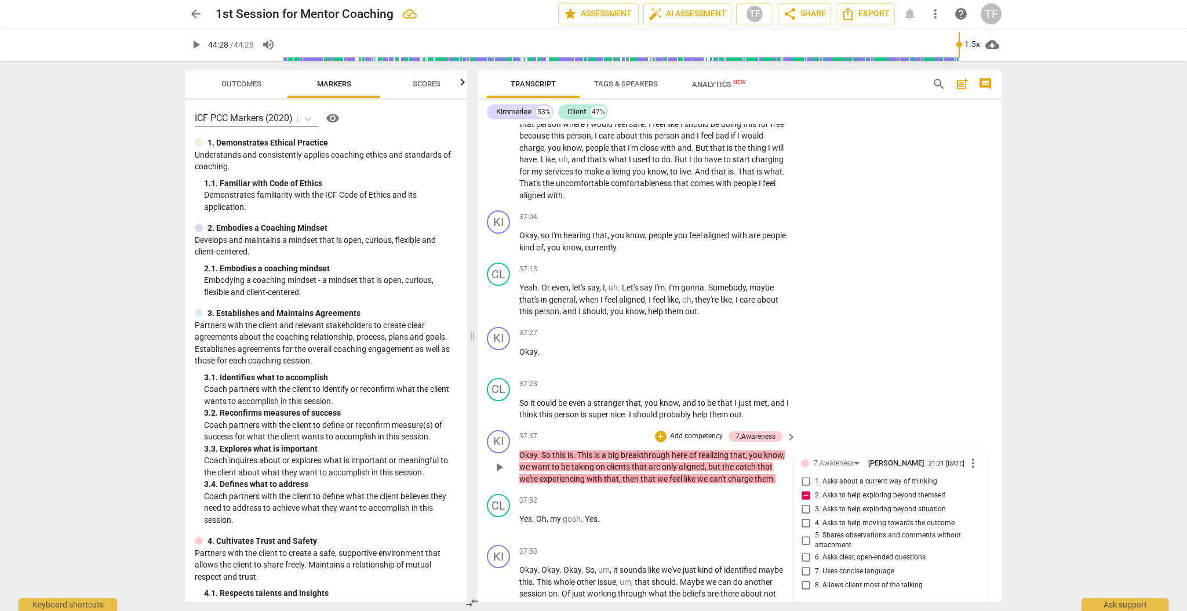
type textarea "By giving a conclusio"
type textarea "By giving a conclusion"
type textarea "By giving a conclusion,"
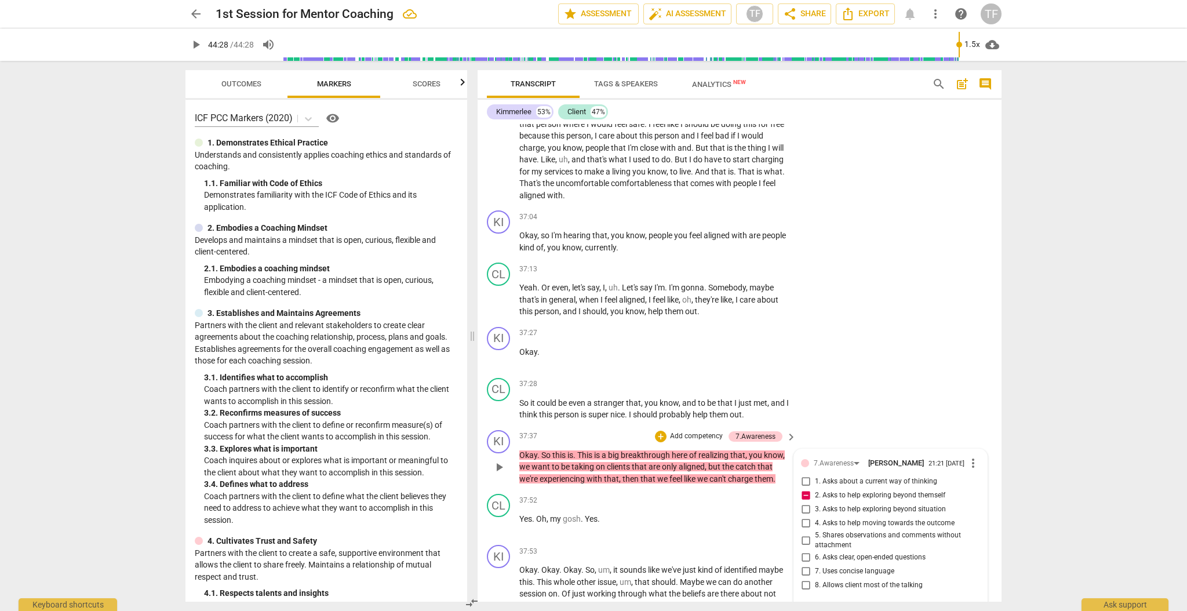
type textarea "By giving a conclusion,"
type textarea "By giving a conclusion, t"
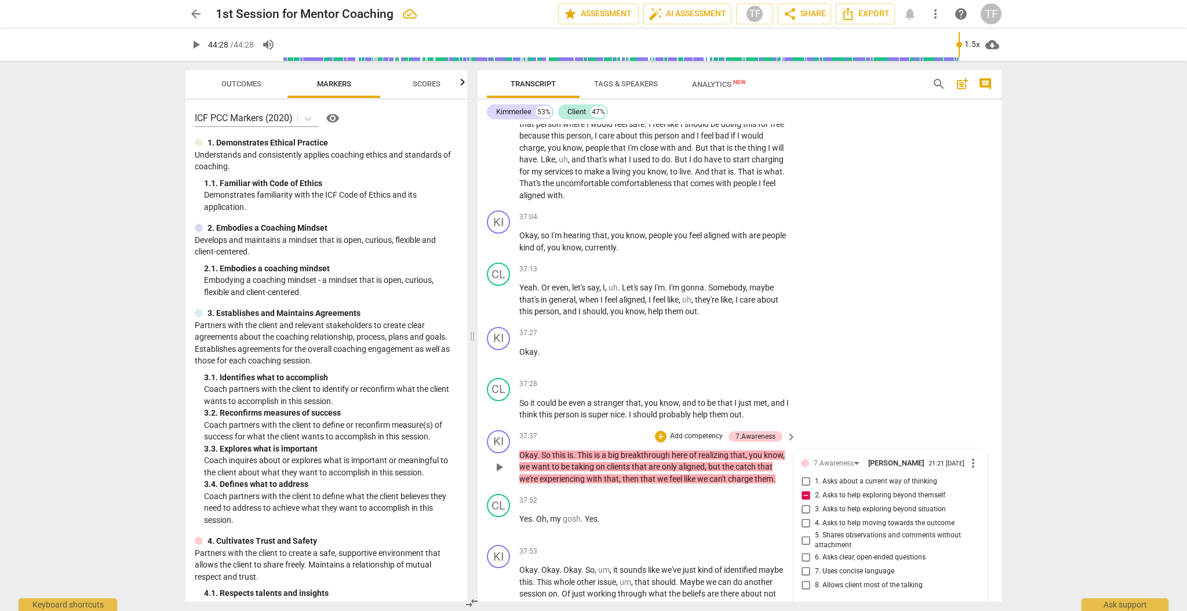
type textarea "By giving a conclusion, th"
type textarea "By giving a conclusion, the"
type textarea "By giving a conclusion, ther"
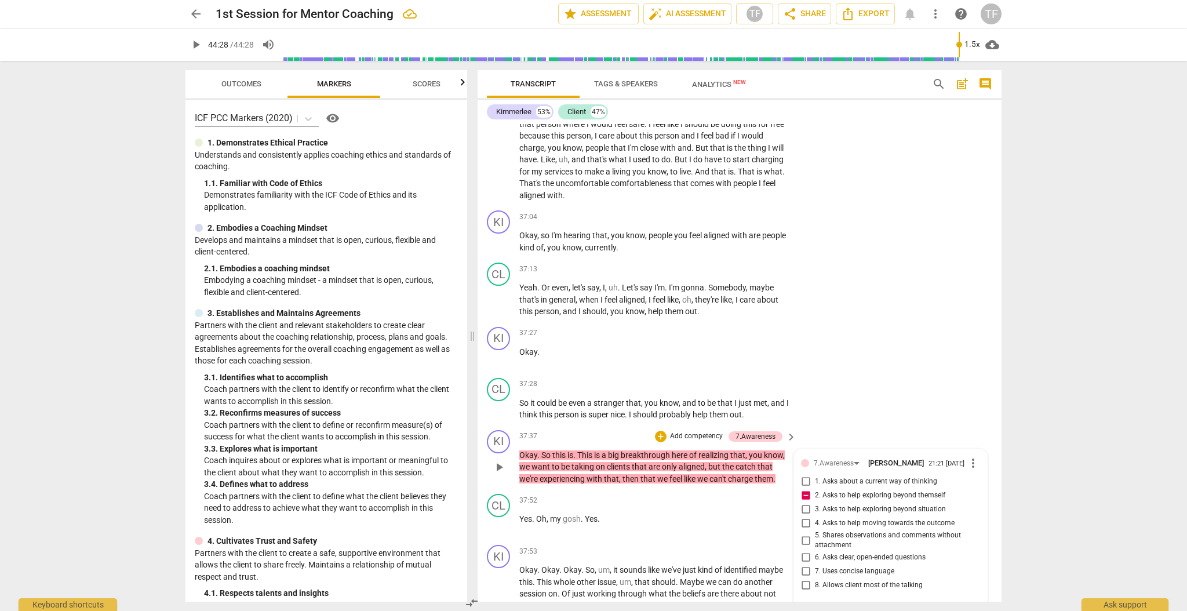
type textarea "By giving a conclusion, ther"
type textarea "By giving a conclusion, there"
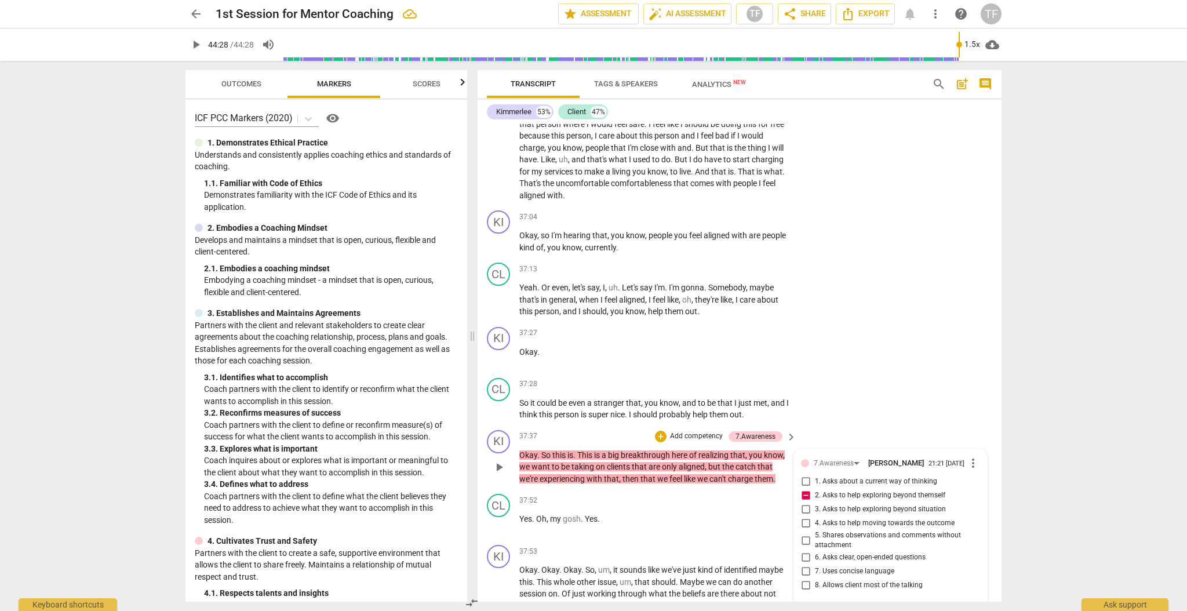
type textarea "By giving a conclusion, there i"
type textarea "By giving a conclusion, there is"
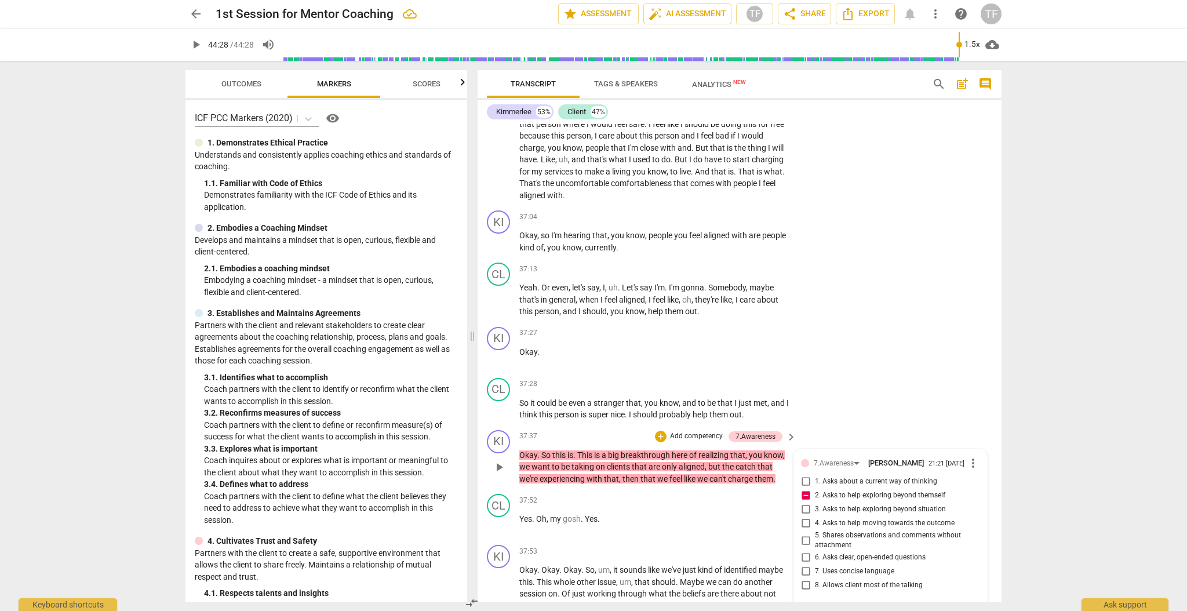
type textarea "By giving a conclusion, there is"
type textarea "By giving a conclusion, there is a"
type textarea "By giving a conclusion, there is a m"
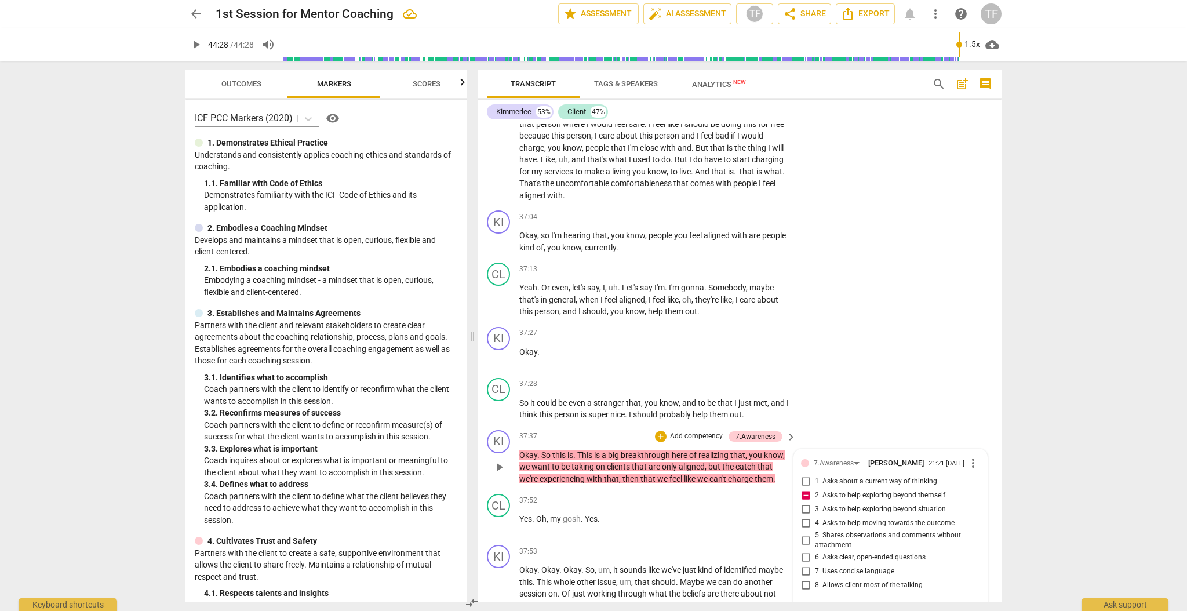
type textarea "By giving a conclusion, there is a mi"
type textarea "By giving a conclusion, there is a mis"
type textarea "By giving a conclusion, there is a miss"
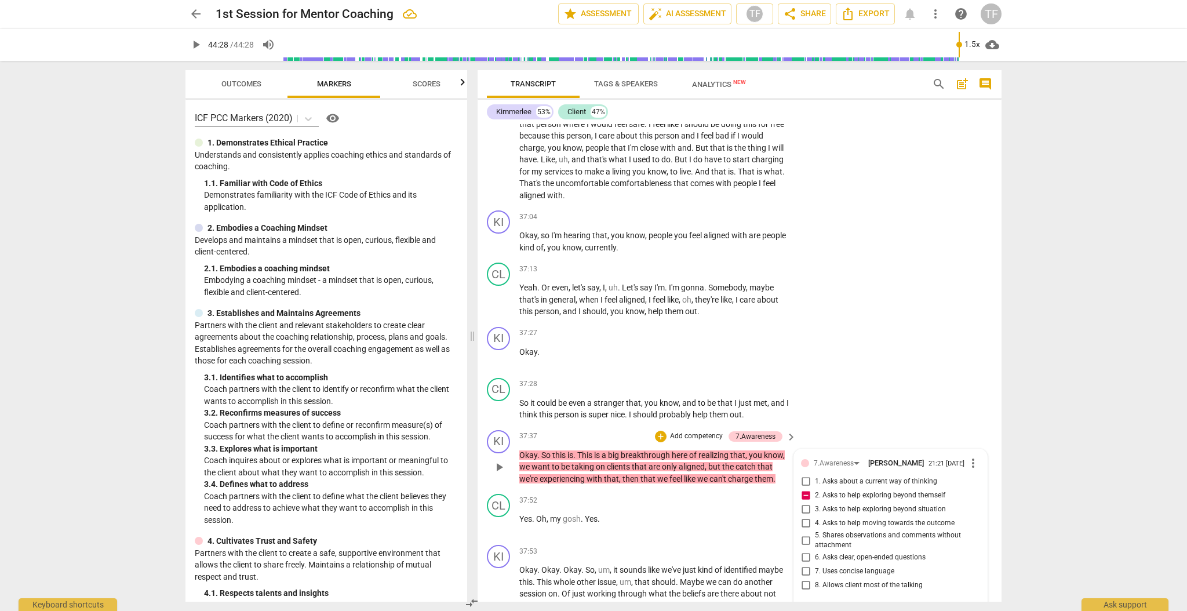
type textarea "By giving a conclusion, there is a miss"
type textarea "By giving a conclusion, there is a misse"
type textarea "By giving a conclusion, there is a missed"
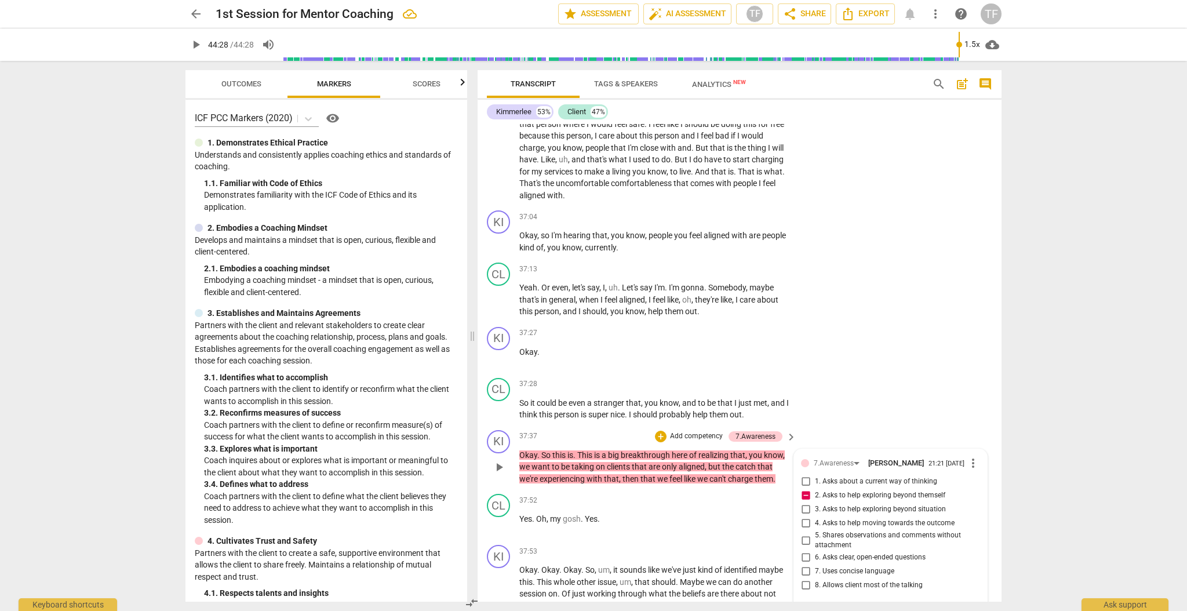
type textarea "By giving a conclusion, there is a missedo"
type textarea "By giving a conclusion, there is a missedop"
type textarea "By giving a conclusion, there is a missedopp"
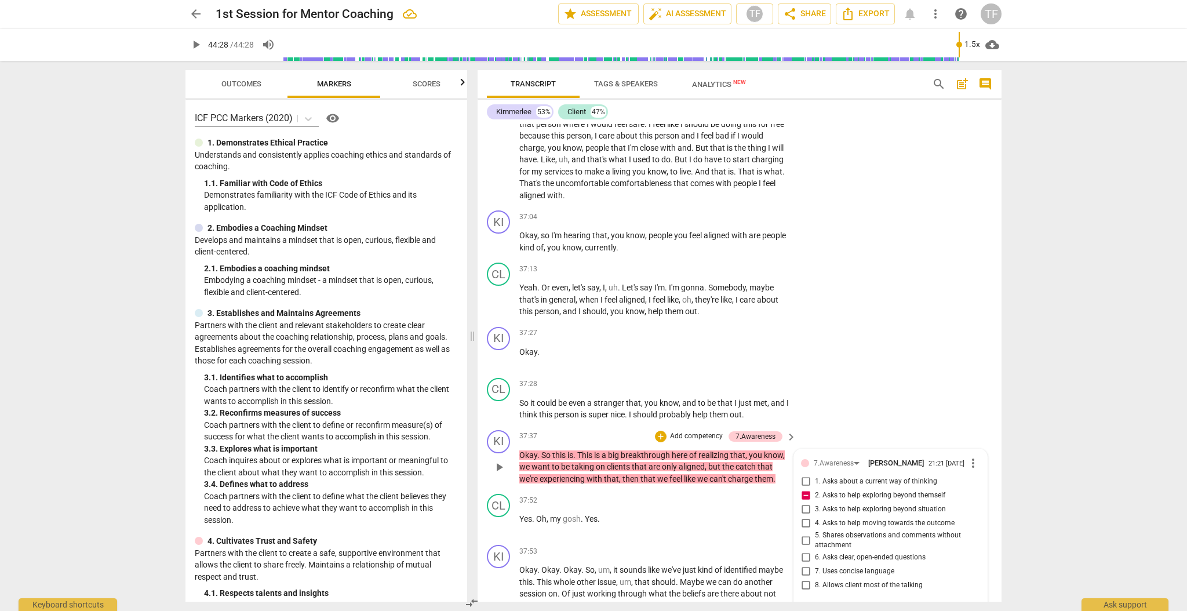
type textarea "By giving a conclusion, there is a missedopp"
type textarea "By giving a conclusion, there is a missedop"
type textarea "By giving a conclusion, there is a missedo"
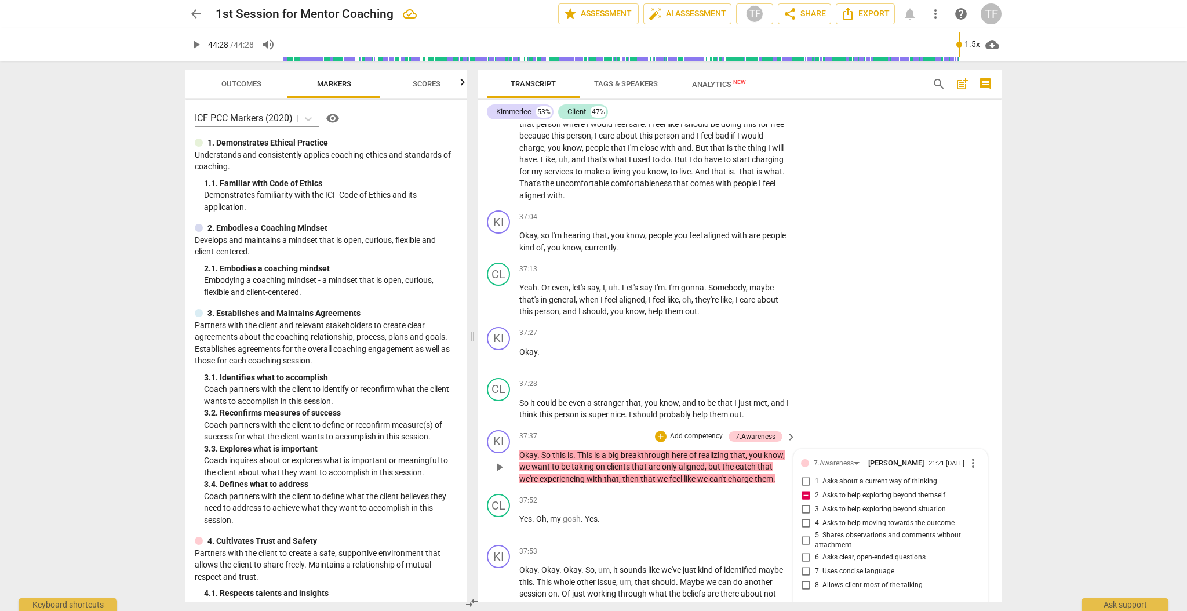
type textarea "By giving a conclusion, there is a missed"
type textarea "By giving a conclusion, there is a missed o"
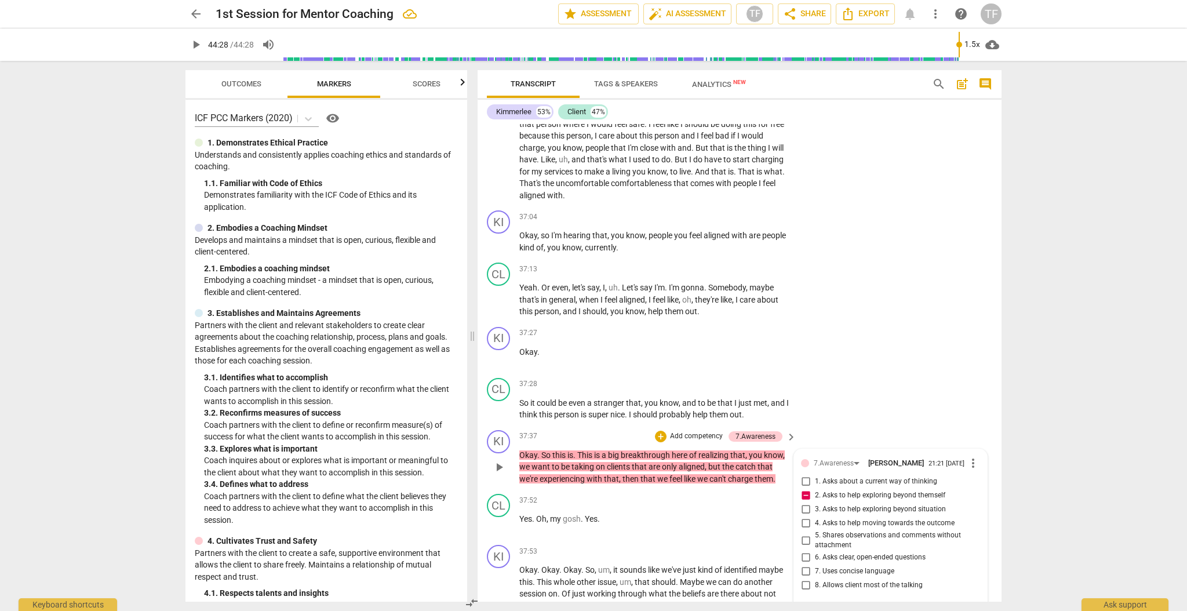
type textarea "By giving a conclusion, there is a missed o"
type textarea "By giving a conclusion, there is a missed op"
type textarea "By giving a conclusion, there is a missed opp"
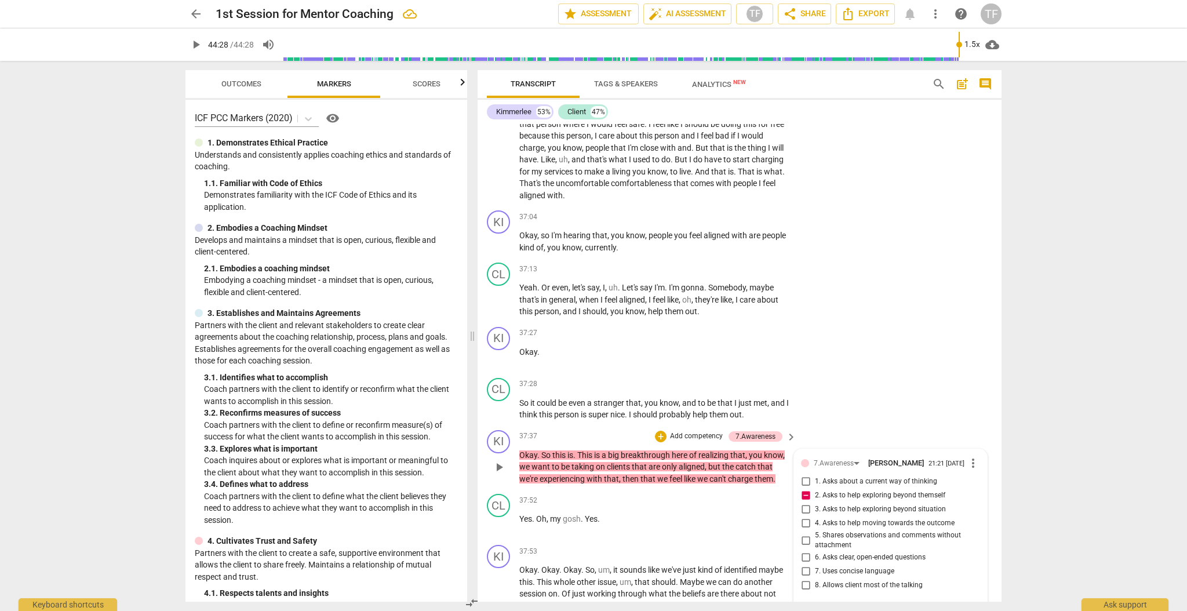
type textarea "By giving a conclusion, there is a missed oppo"
type textarea "By giving a conclusion, there is a missed oppor"
type textarea "By giving a conclusion, there is a missed opport"
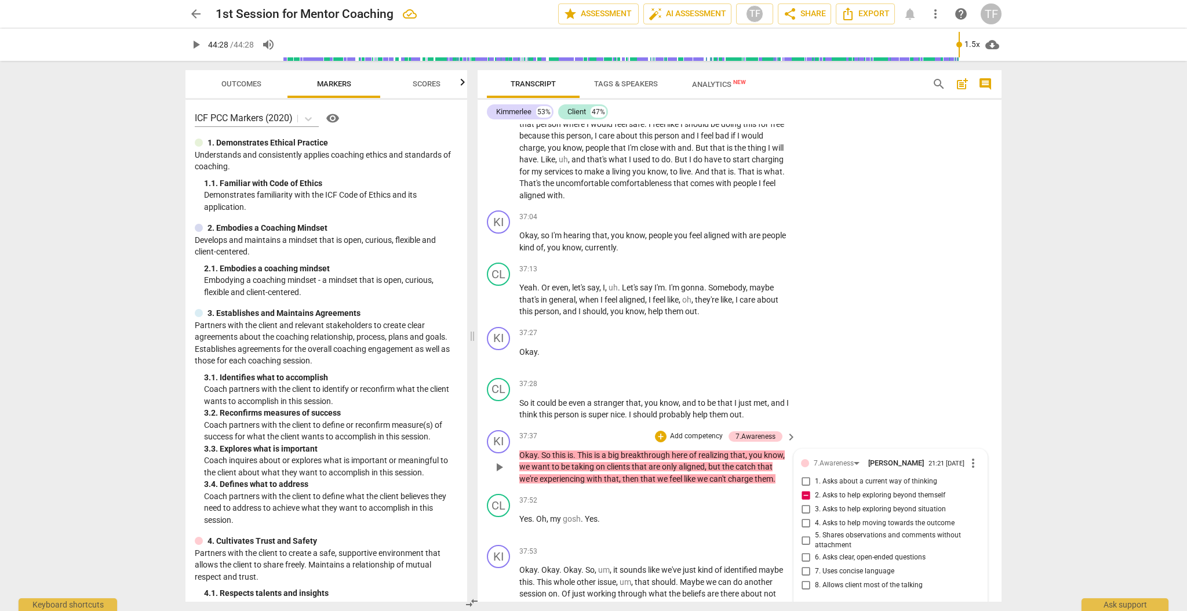
type textarea "By giving a conclusion, there is a missed opport"
type textarea "By giving a conclusion, there is a missed opportn"
type textarea "By giving a conclusion, there is a missed opport"
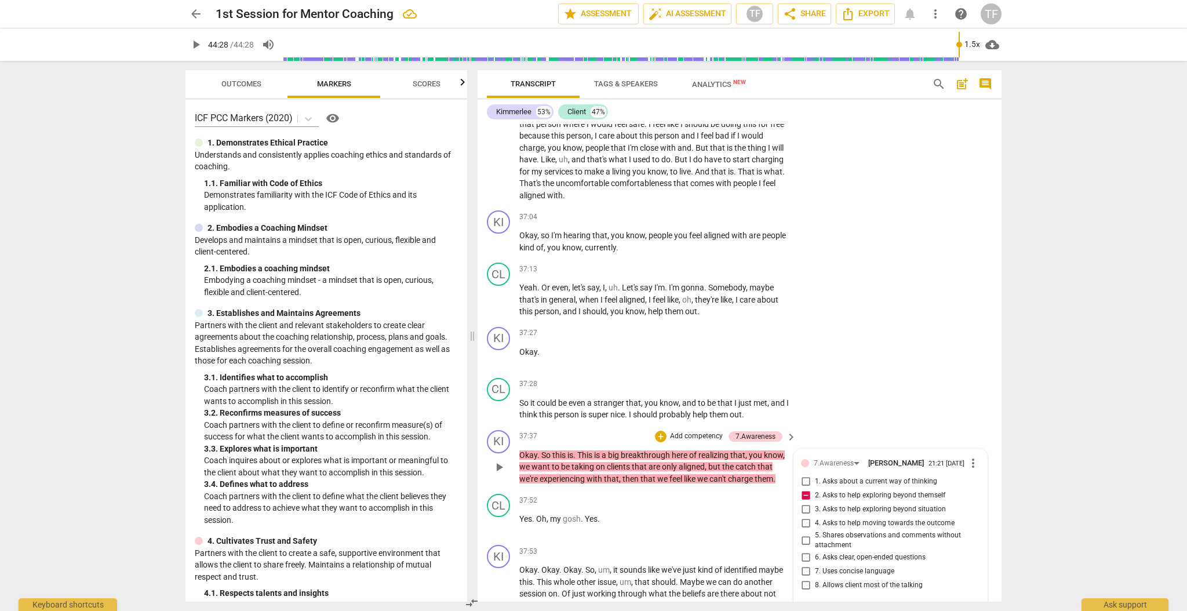
type textarea "By giving a conclusion, there is a missed opport"
type textarea "By giving a conclusion, there is a missed opportu"
type textarea "By giving a conclusion, there is a missed opportun"
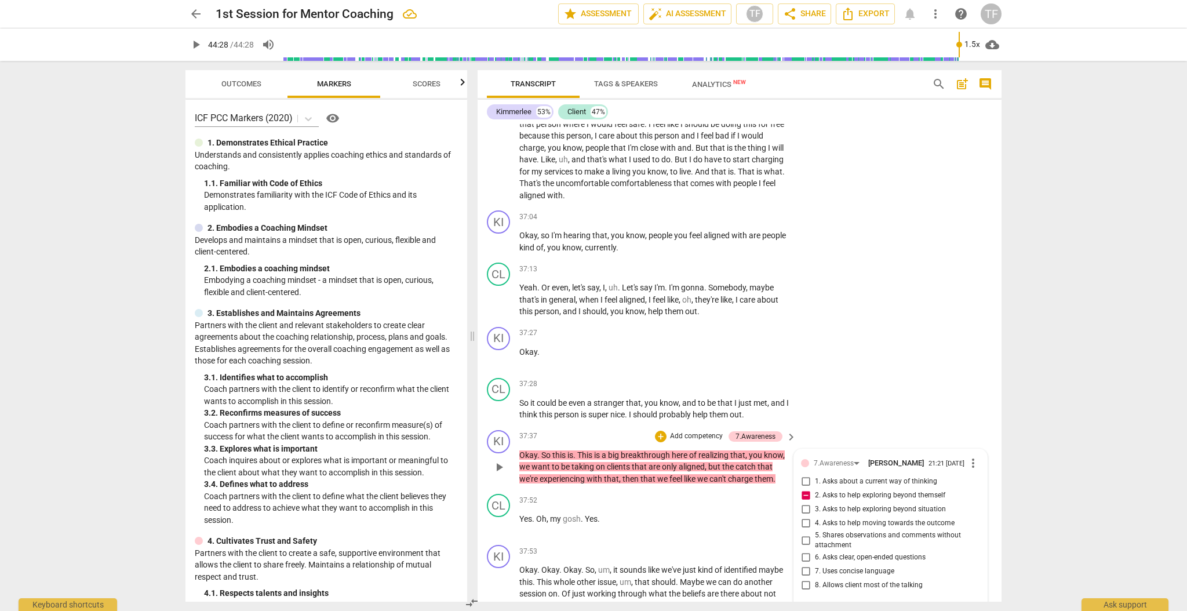
type textarea "By giving a conclusion, there is a missed opportuni"
type textarea "By giving a conclusion, there is a missed opportunit"
type textarea "By giving a conclusion, there is a missed opportunity"
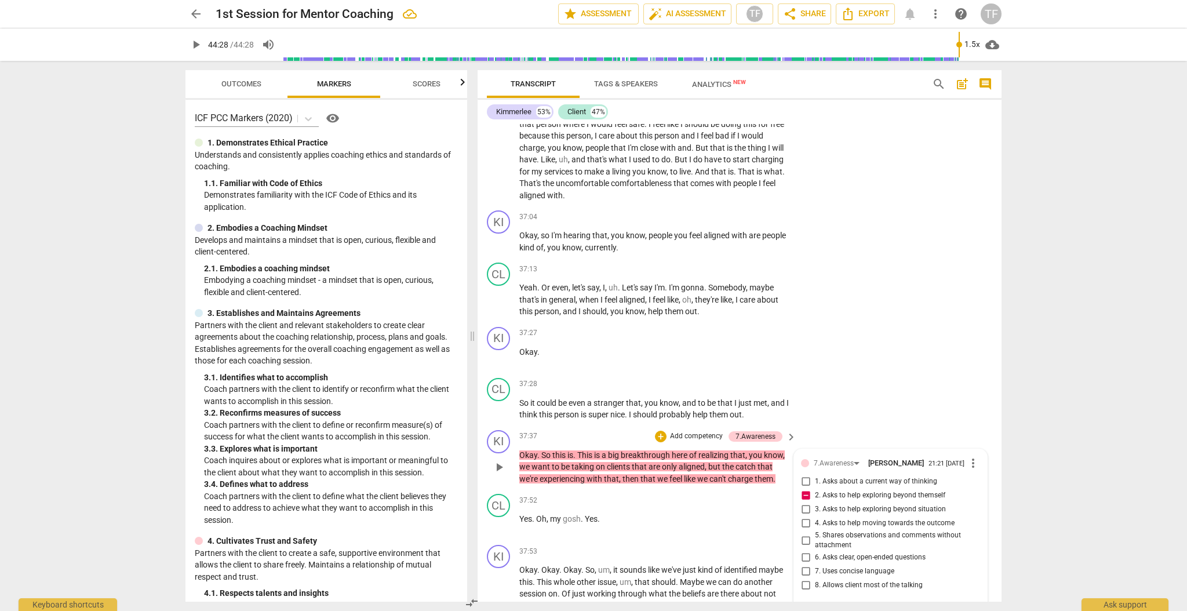
type textarea "By giving a conclusion, there is a missed opportunity"
type textarea "By giving a conclusion, there is a missed opportunity t"
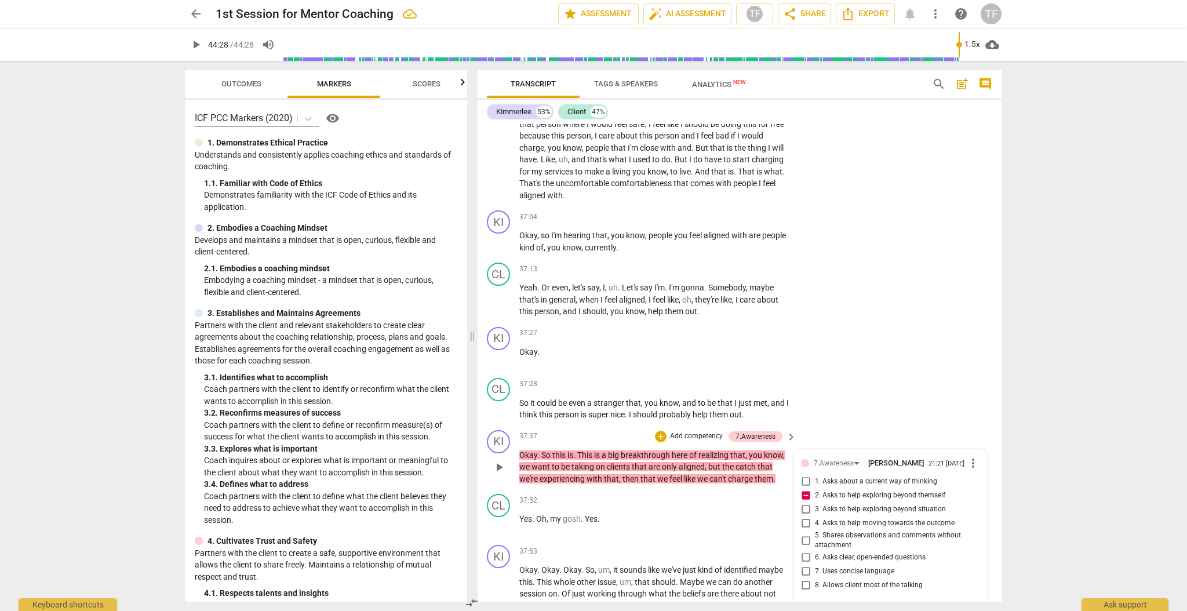
type textarea "By giving a conclusion, there is a missed opportunity to"
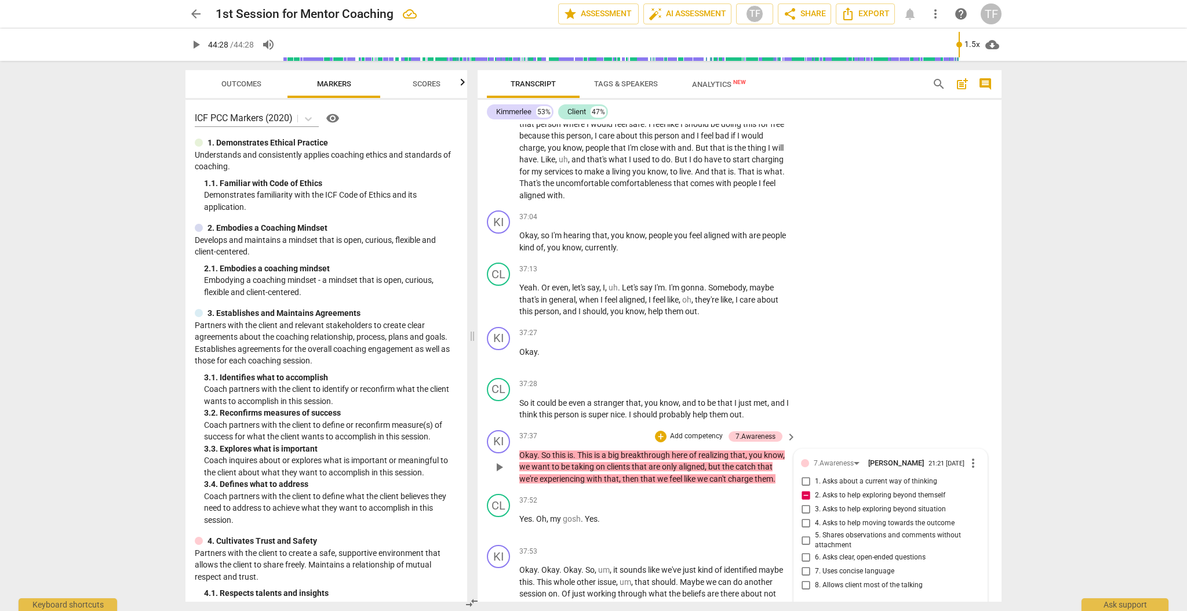
type textarea "By giving a conclusion, there is a missed opportunity to a"
type textarea "By giving a conclusion, there is a missed opportunity to al"
type textarea "By giving a conclusion, there is a missed opportunity to all"
type textarea "By giving a conclusion, there is a missed opportunity to allo"
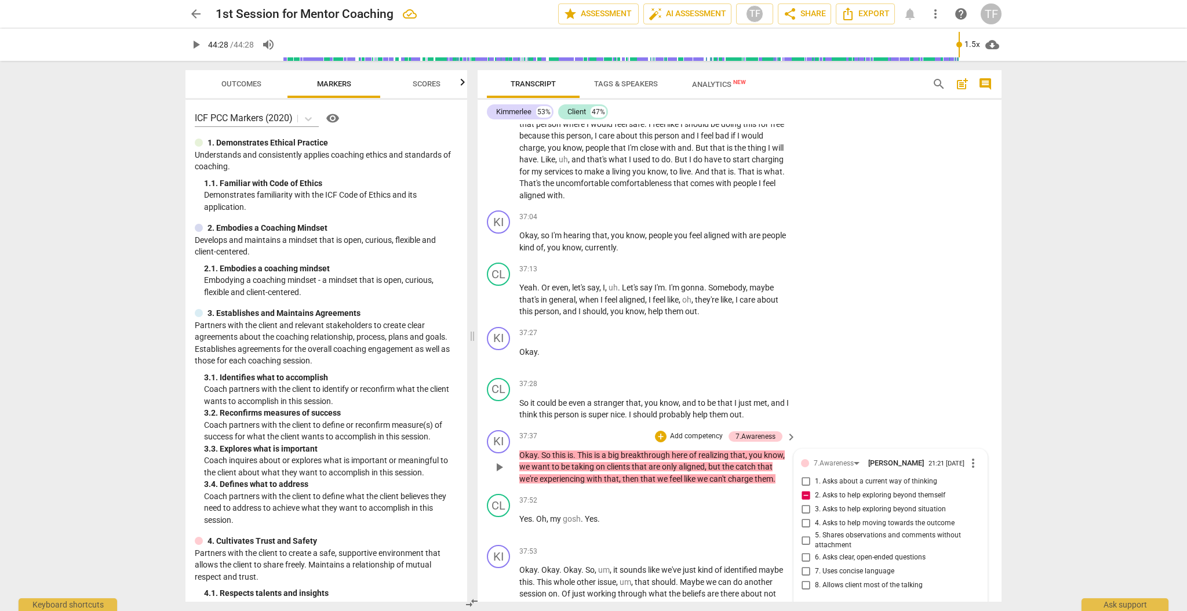
type textarea "By giving a conclusion, there is a missed opportunity to allo"
type textarea "By giving a conclusion, there is a missed opportunity to allow"
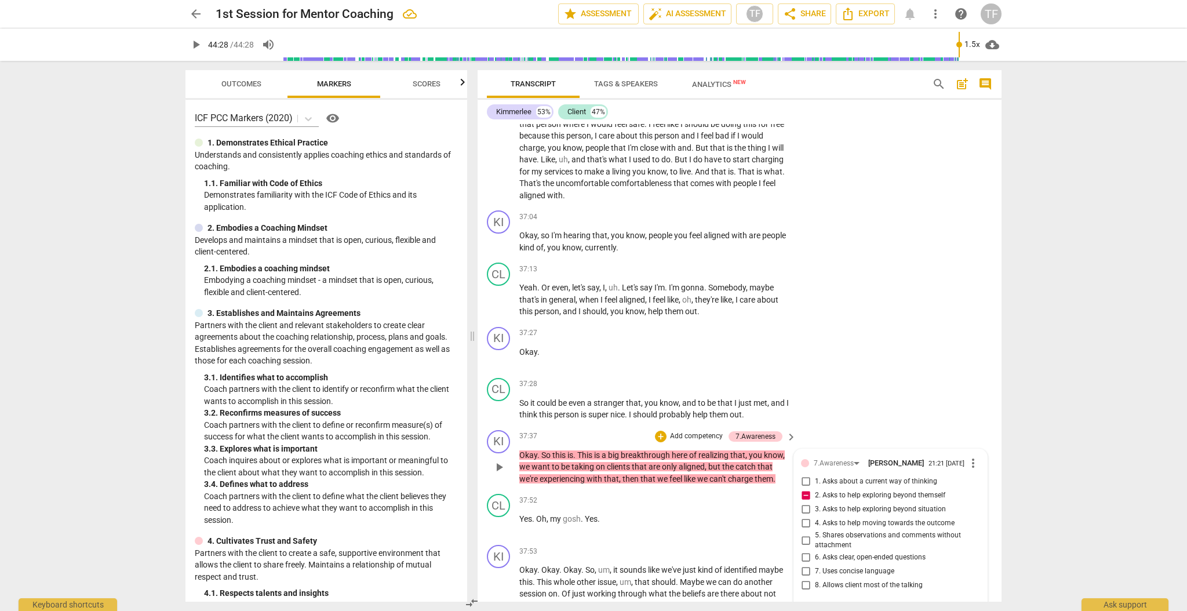
type textarea "By giving a conclusion, there is a missed opportunity to allow t"
type textarea "By giving a conclusion, there is a missed opportunity to allow th"
type textarea "By giving a conclusion, there is a missed opportunity to allow the"
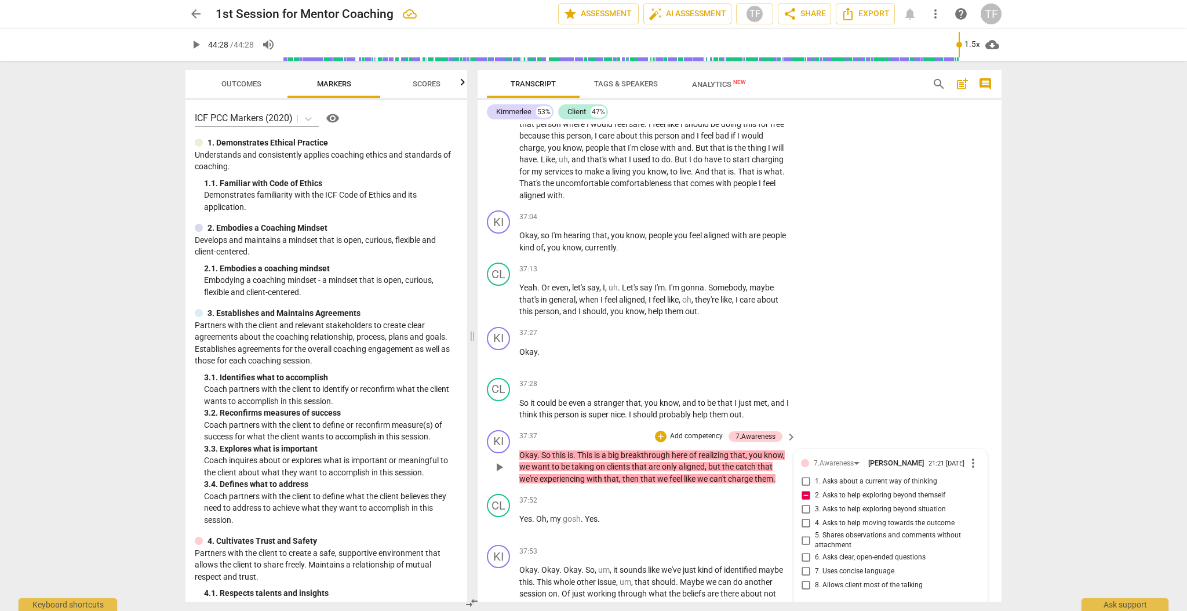
type textarea "By giving a conclusion, there is a missed opportunity to allow the"
type textarea "By giving a conclusion, there is a missed opportunity to allow the c"
type textarea "By giving a conclusion, there is a missed opportunity to allow the cl"
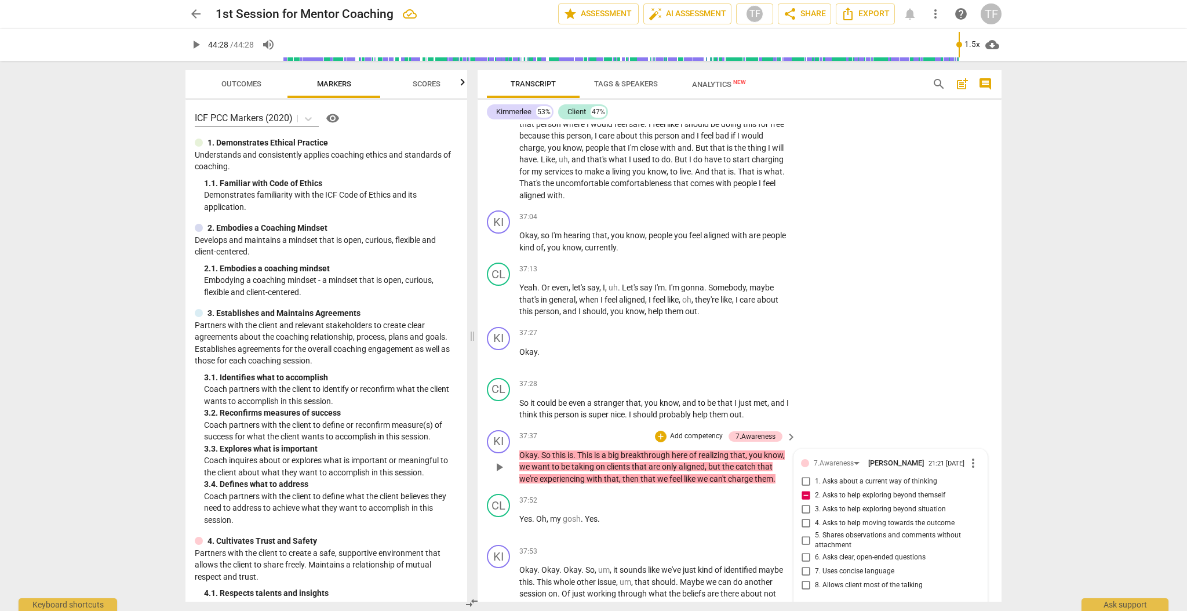
type textarea "By giving a conclusion, there is a missed opportunity to allow the cli"
type textarea "By giving a conclusion, there is a missed opportunity to allow the clie"
type textarea "By giving a conclusion, there is a missed opportunity to allow the clien"
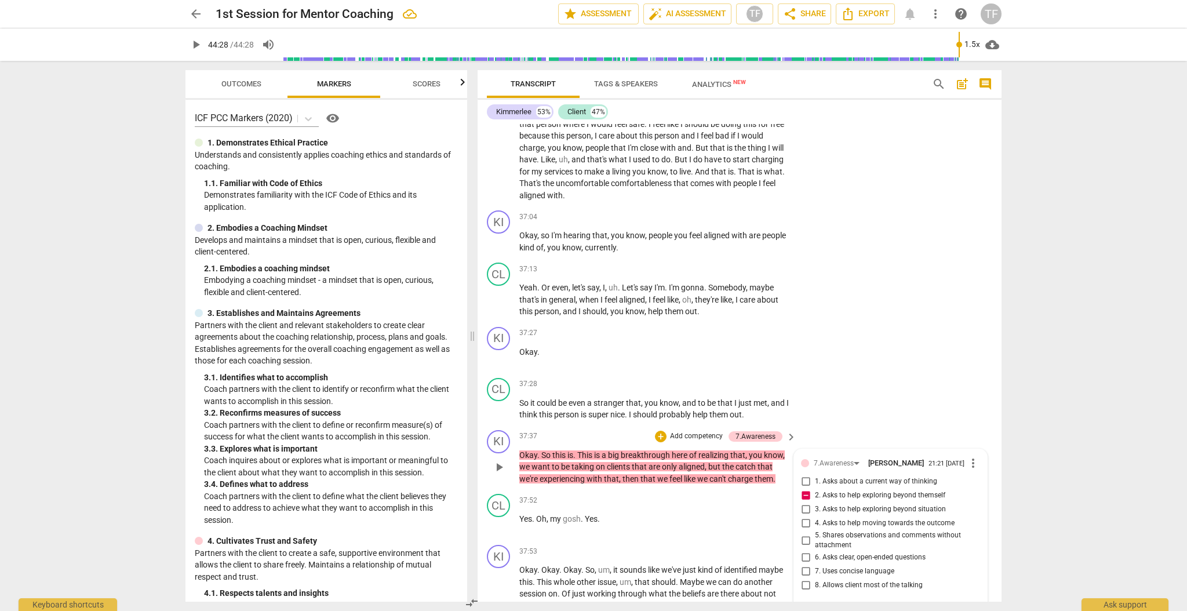
type textarea "By giving a conclusion, there is a missed opportunity to allow the clien"
type textarea "By giving a conclusion, there is a missed opportunity to allow the client"
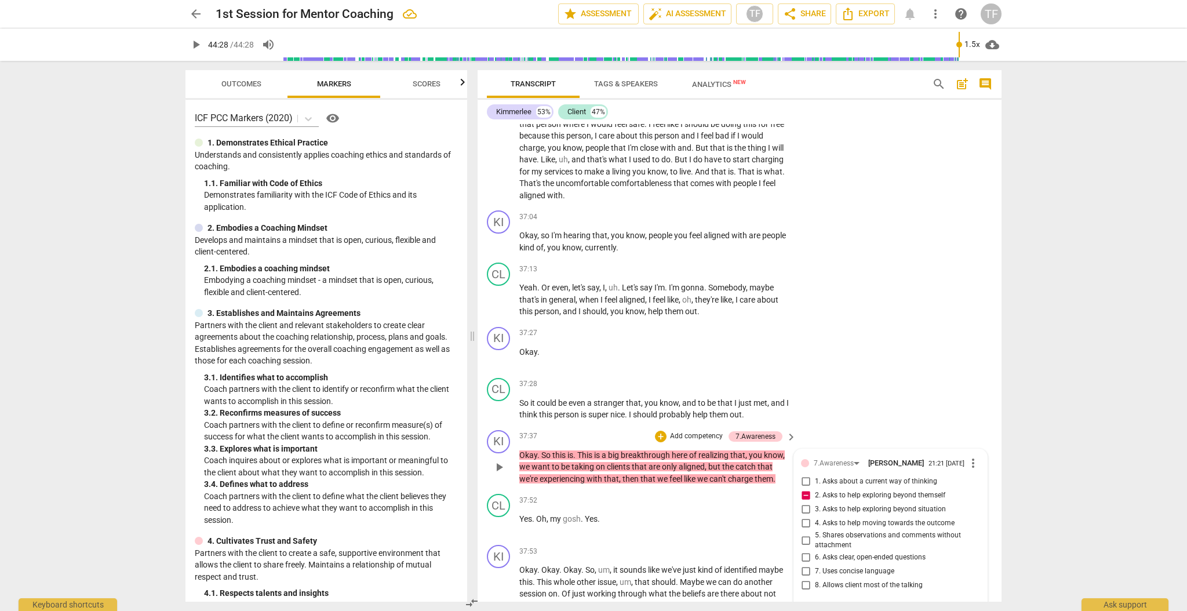
type textarea "By giving a conclusion, there is a missed opportunity to allow the client t"
type textarea "By giving a conclusion, there is a missed opportunity to allow the client to"
type textarea "By giving a conclusion, there is a missed opportunity to allow the client to s"
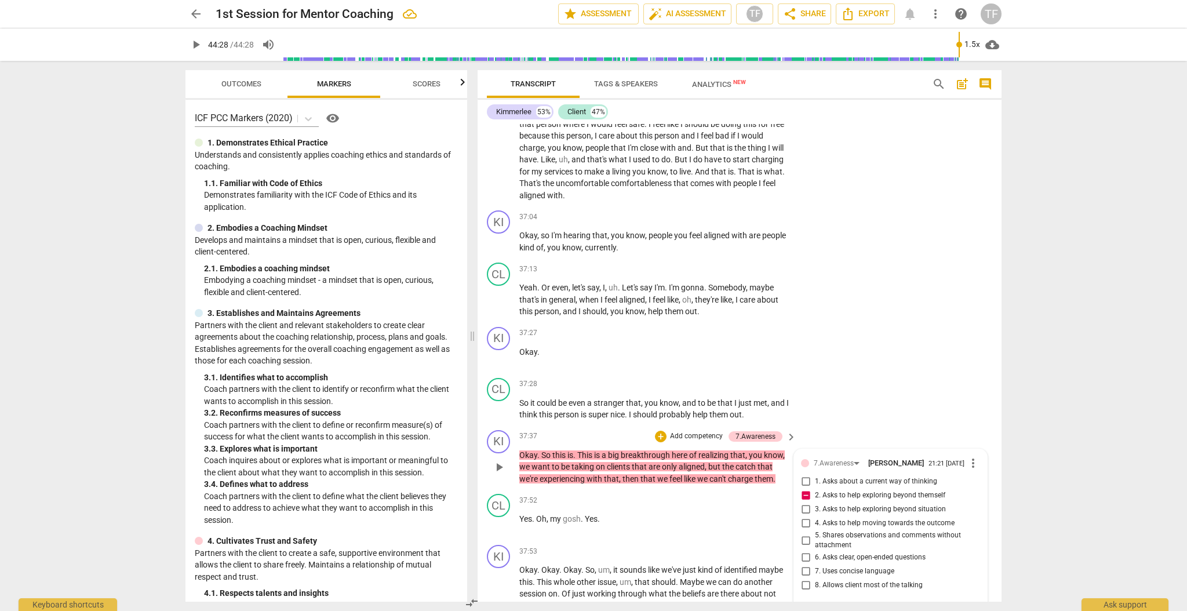
type textarea "By giving a conclusion, there is a missed opportunity to allow the client to s"
type textarea "By giving a conclusion, there is a missed opportunity to allow the client to su"
type textarea "By giving a conclusion, there is a missed opportunity to allow the client to sum"
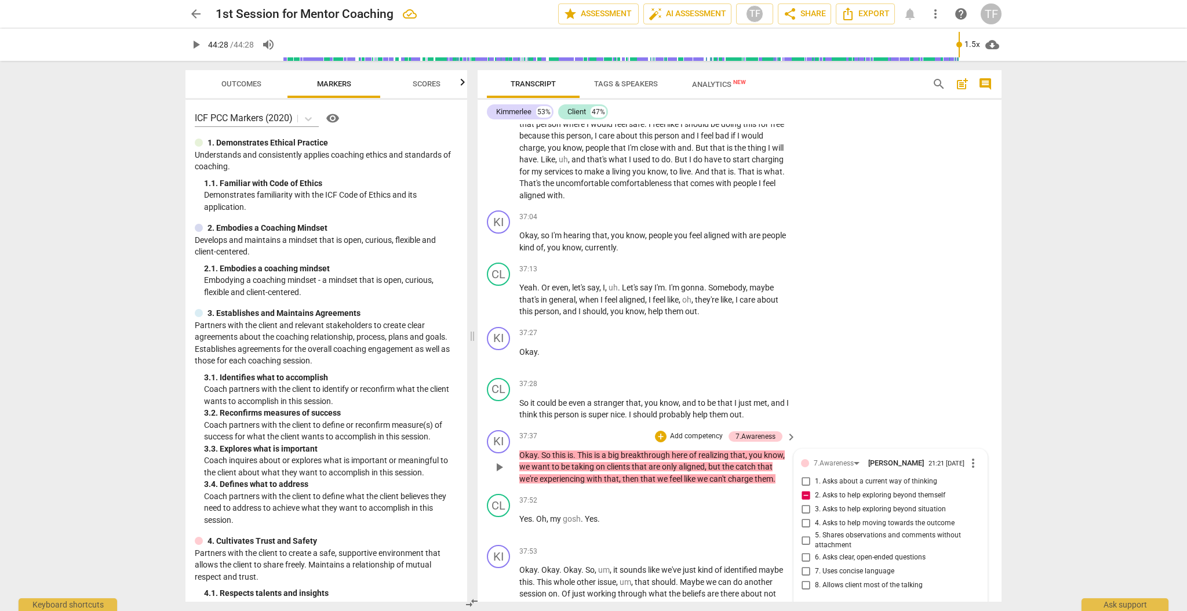
type textarea "By giving a conclusion, there is a missed opportunity to allow the client to su…"
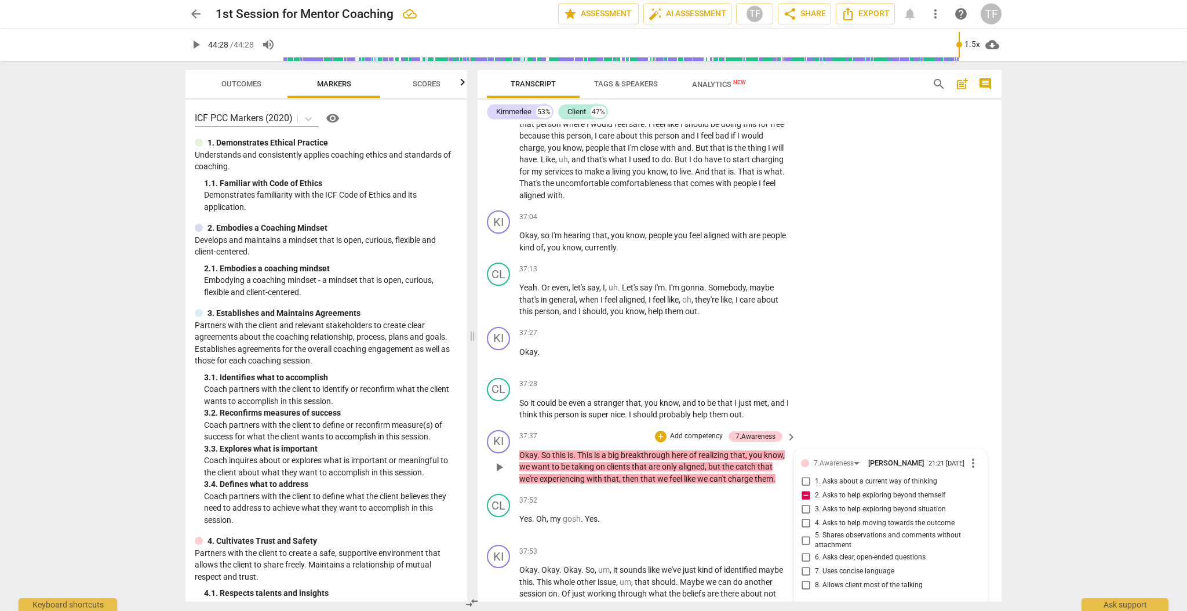
type textarea "By giving a conclusion, there is a missed opportunity to allow the client to su…"
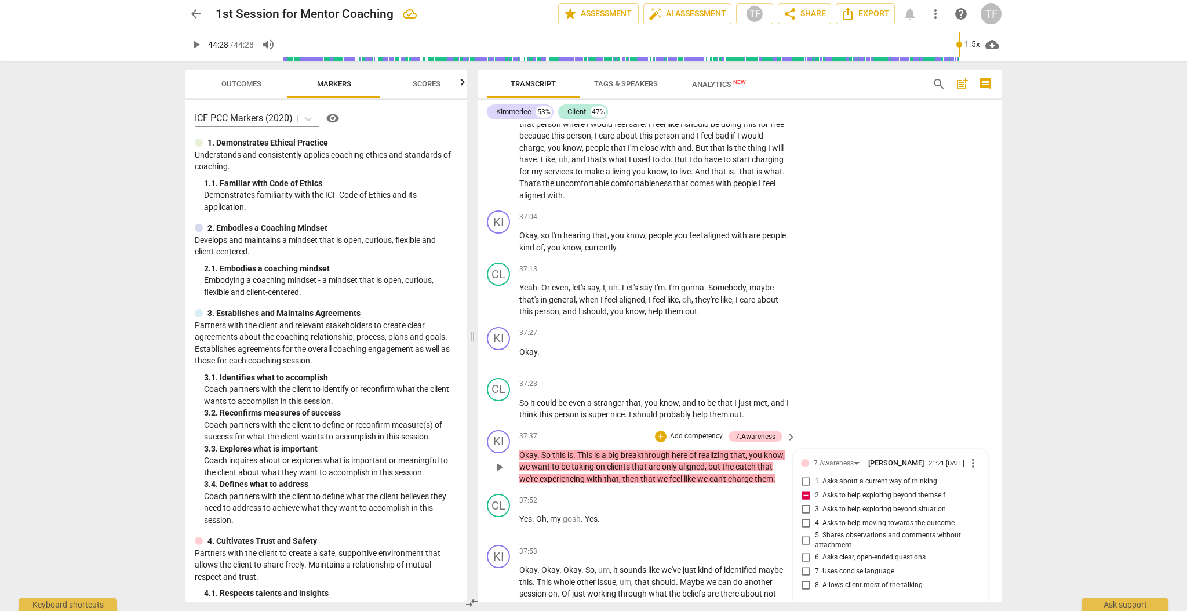
type textarea "By giving a conclusion, there is a missed opportunity to allow the client to su…"
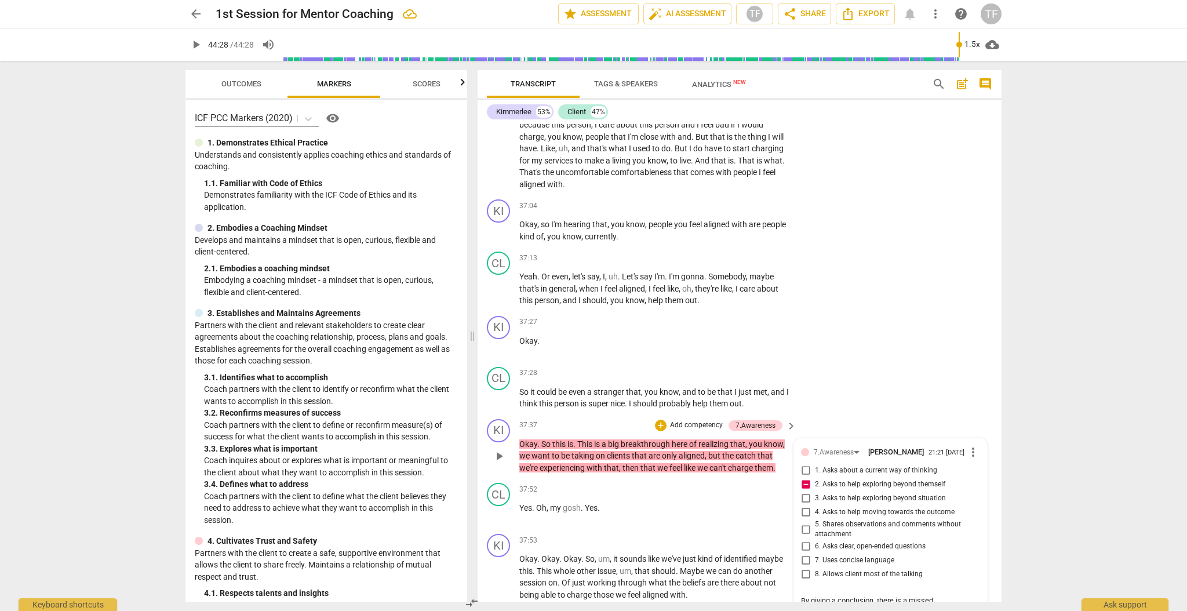
click at [970, 605] on span "send" at bounding box center [972, 611] width 13 height 13
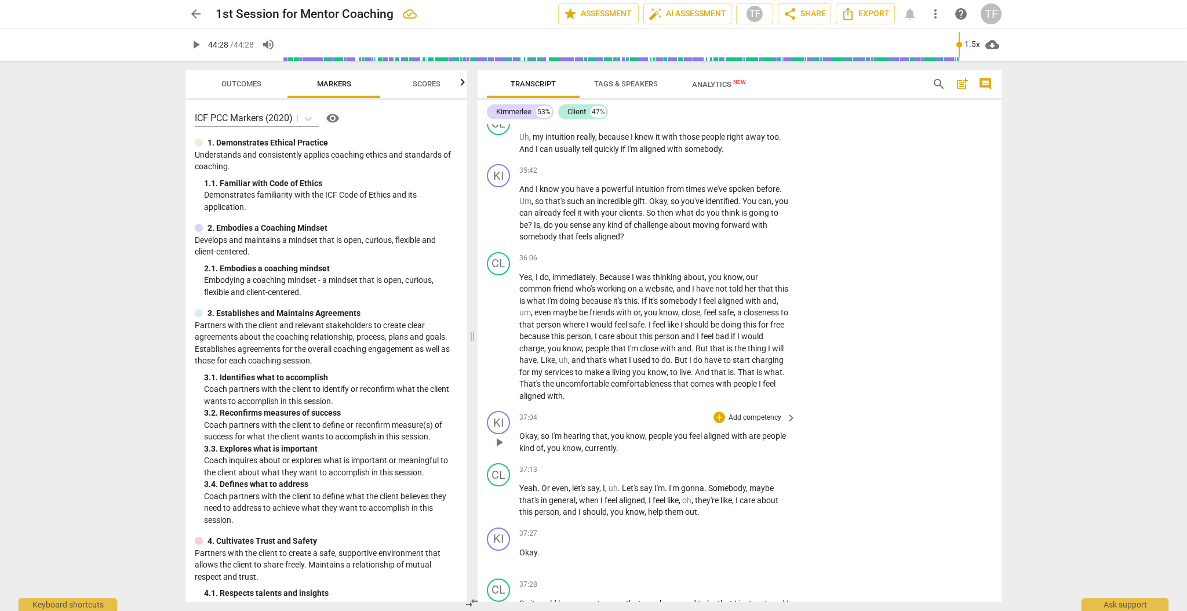
scroll to position [8987, 0]
click at [719, 410] on div "+" at bounding box center [719, 416] width 12 height 12
click at [806, 427] on b "7.Awareness" at bounding box center [790, 429] width 39 height 14
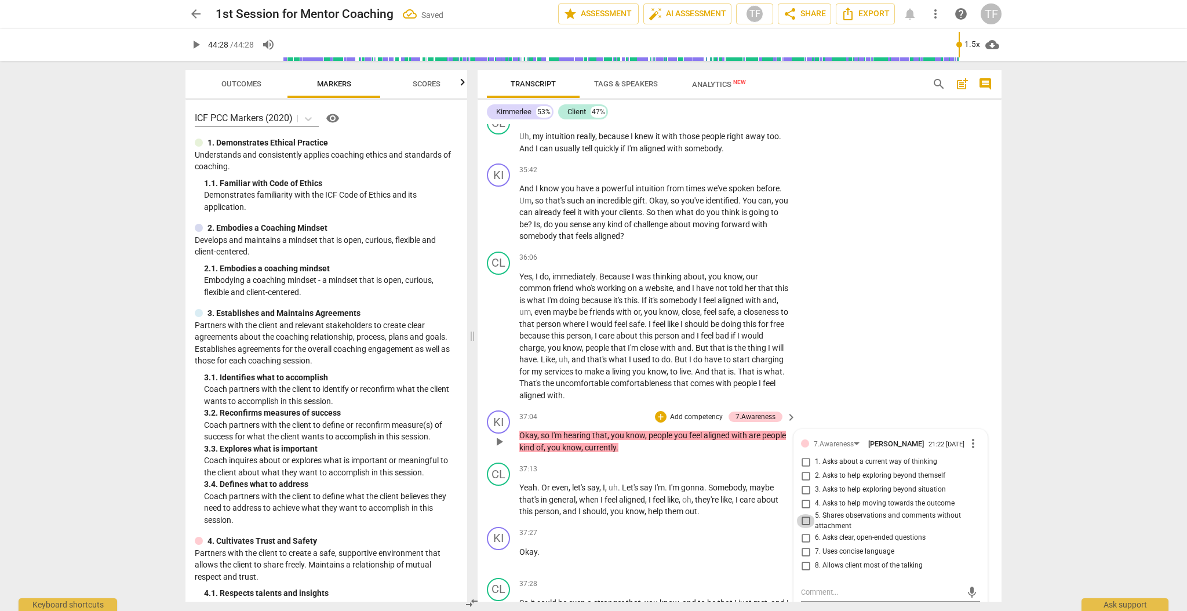
click at [806, 514] on input "5. Shares observations and comments without attachment" at bounding box center [805, 521] width 19 height 14
click at [817, 587] on textarea at bounding box center [881, 592] width 161 height 11
drag, startPoint x: 970, startPoint y: 574, endPoint x: 960, endPoint y: 568, distance: 11.3
click at [969, 591] on span "send" at bounding box center [972, 597] width 13 height 13
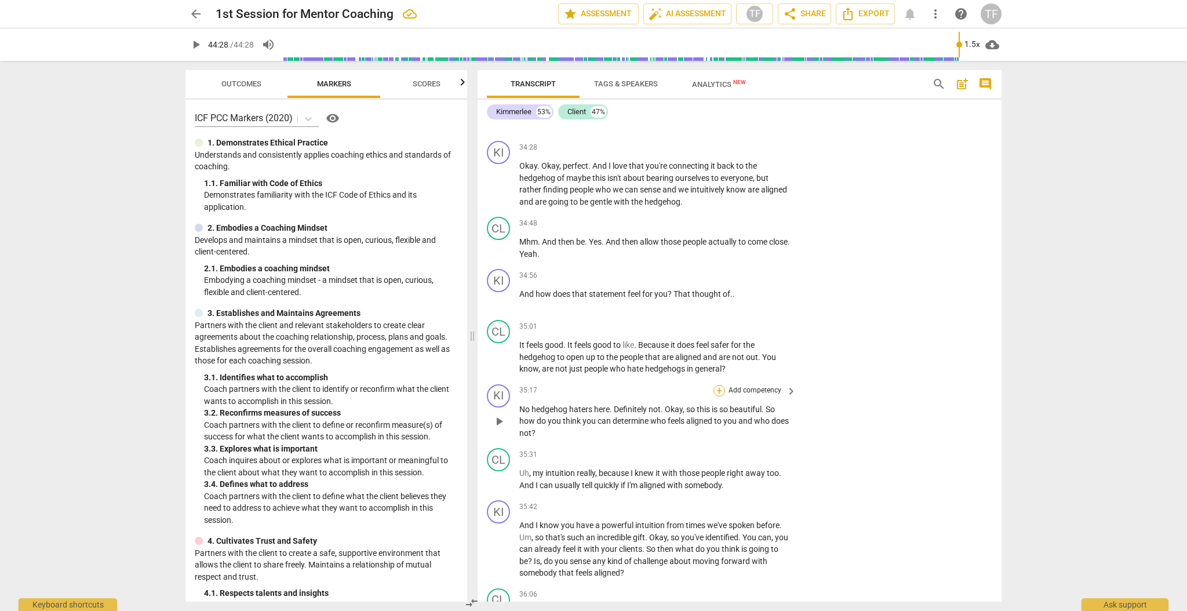
scroll to position [8654, 0]
click at [719, 382] on div "+" at bounding box center [719, 388] width 12 height 12
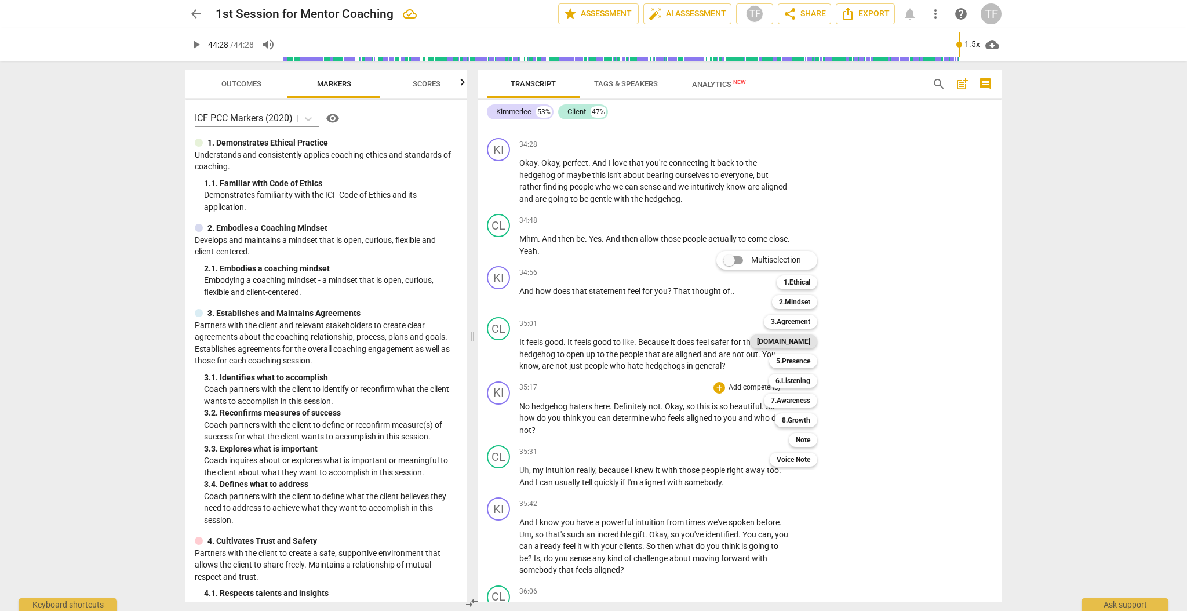
click at [798, 341] on b "[DOMAIN_NAME]" at bounding box center [783, 341] width 53 height 14
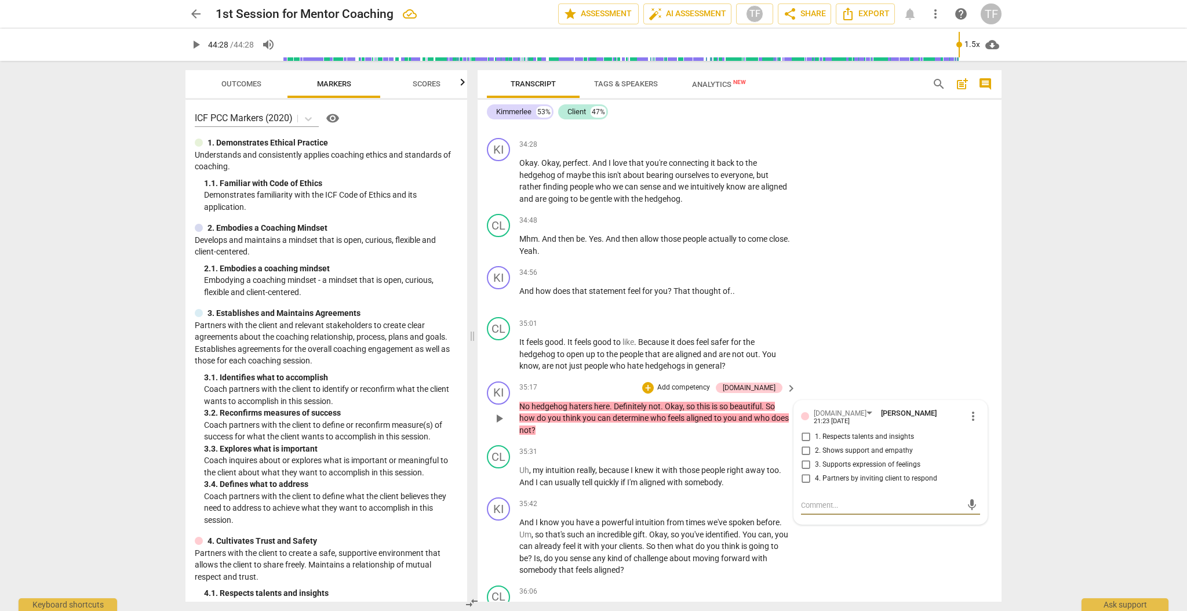
click at [804, 458] on input "3. Supports expression of feelings" at bounding box center [805, 465] width 19 height 14
click at [871, 500] on textarea at bounding box center [881, 505] width 161 height 11
click at [827, 324] on div "CL play_arrow pause 35:01 + Add competency keyboard_arrow_right It feels good .…" at bounding box center [740, 344] width 524 height 64
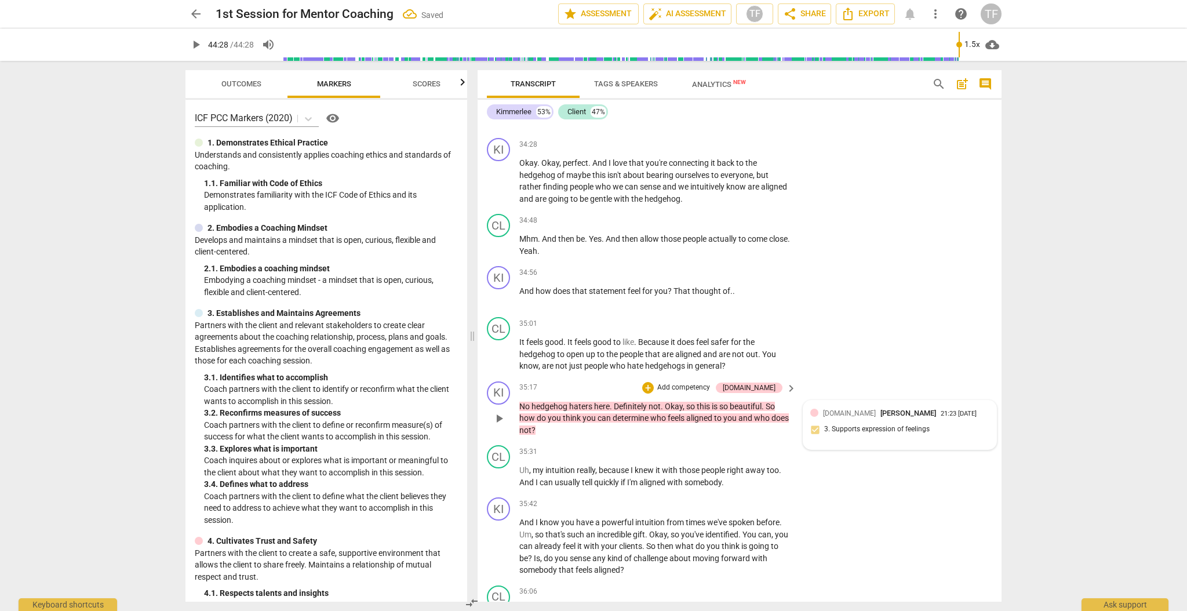
click at [813, 407] on div "4.Trust Theodora Fitzsimmons 21:23 08-11-2025 3. Supports expression of feelings" at bounding box center [899, 424] width 179 height 35
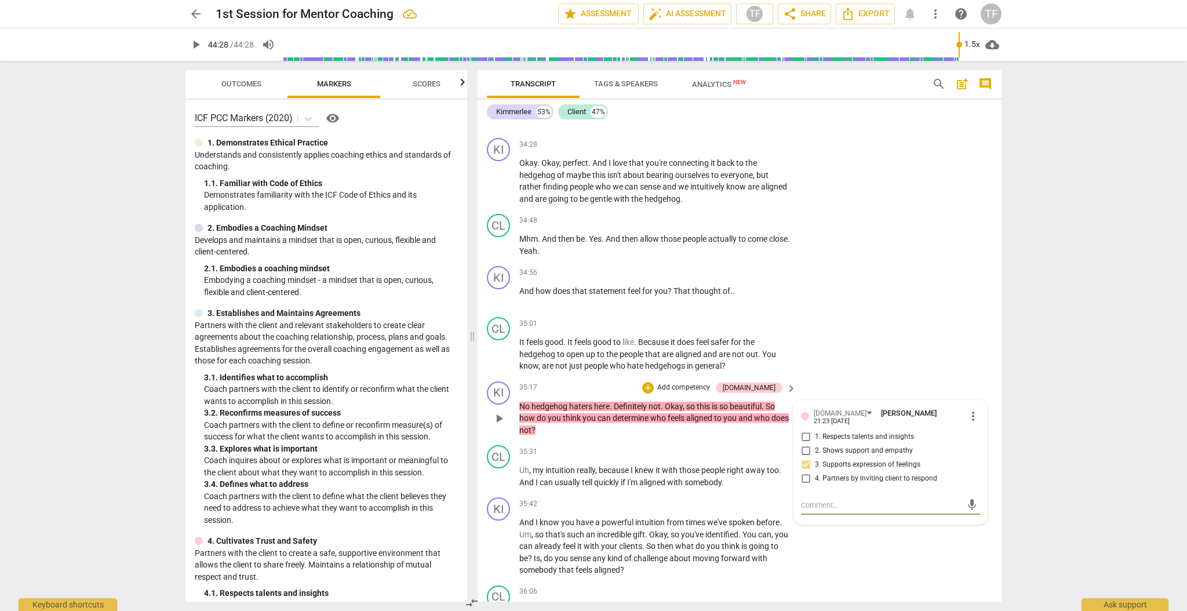
click at [818, 500] on textarea at bounding box center [881, 505] width 161 height 11
click at [971, 504] on span "send" at bounding box center [972, 510] width 13 height 13
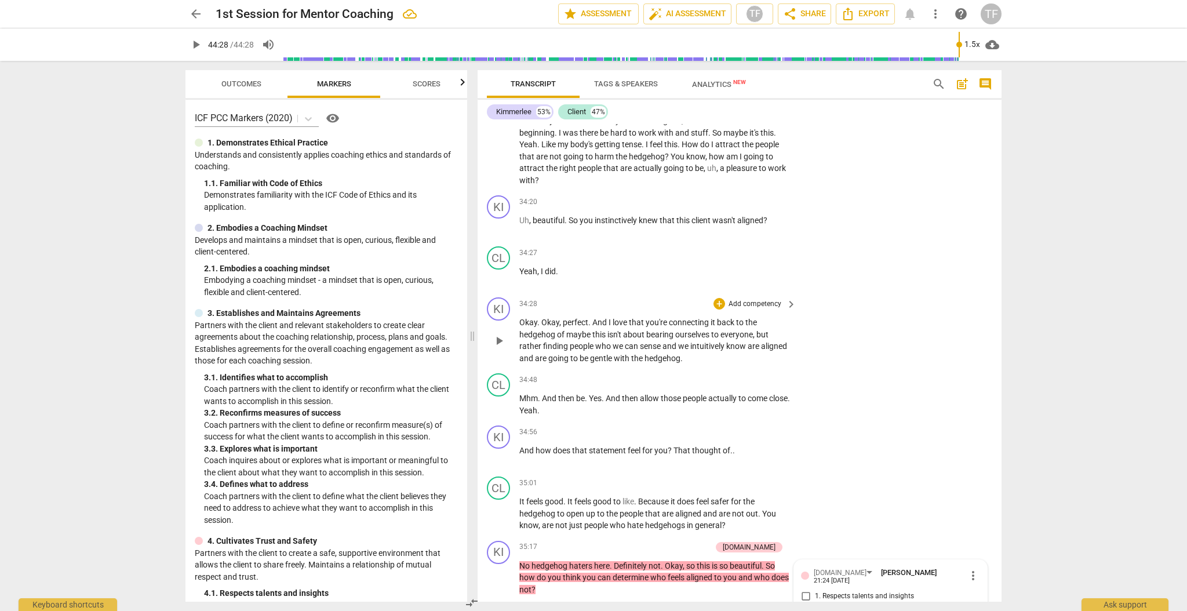
scroll to position [8486, 0]
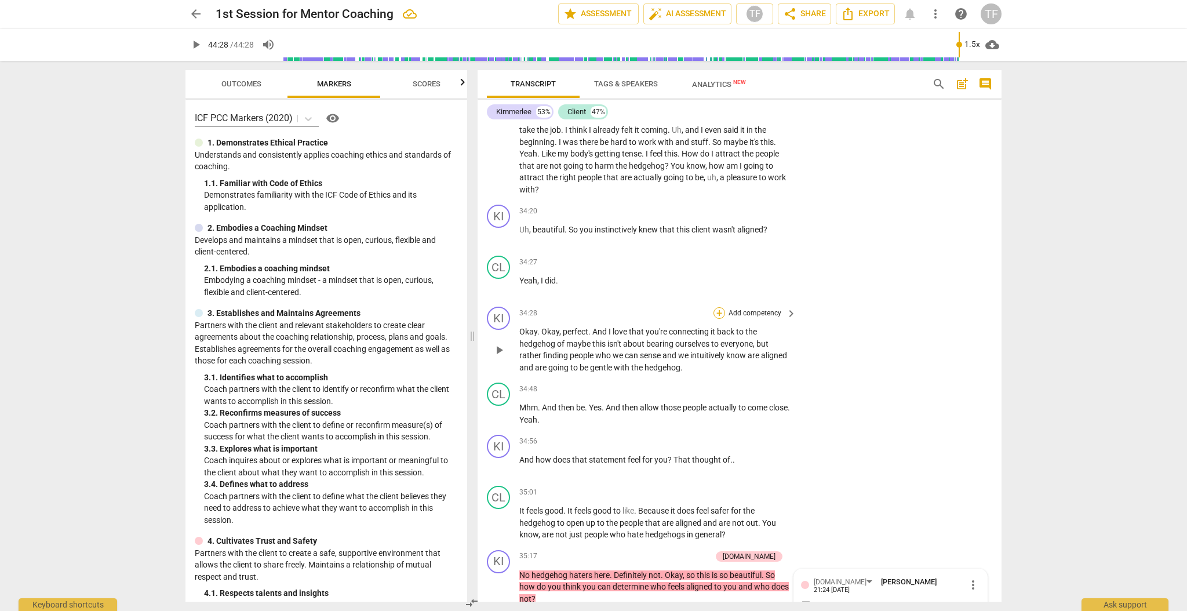
click at [719, 307] on div "+" at bounding box center [719, 313] width 12 height 12
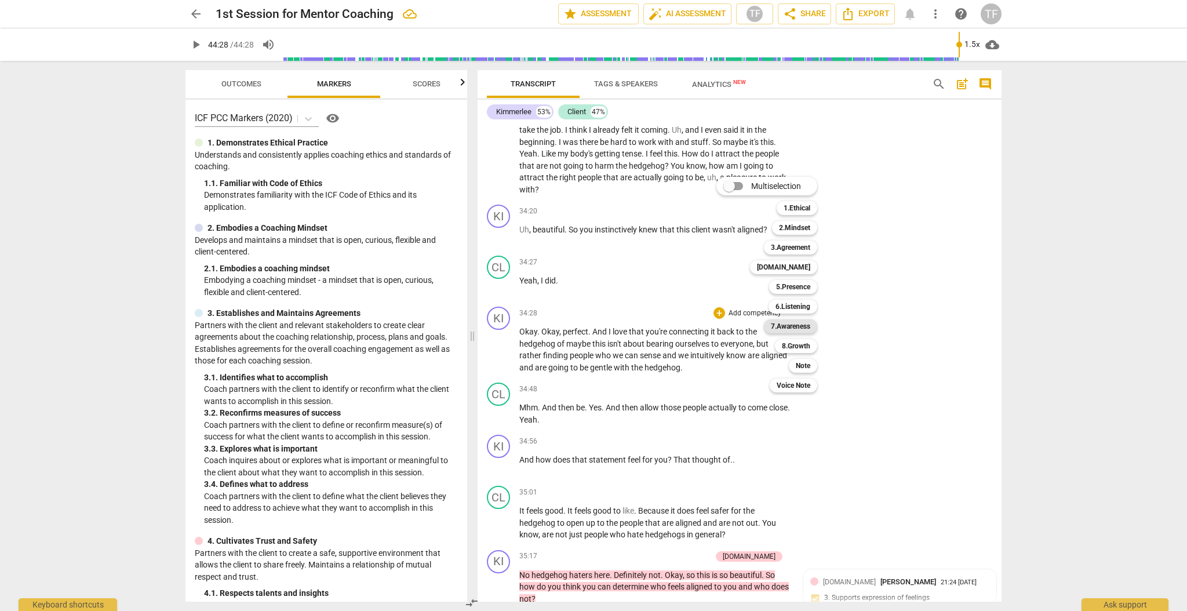
click at [788, 327] on b "7.Awareness" at bounding box center [790, 326] width 39 height 14
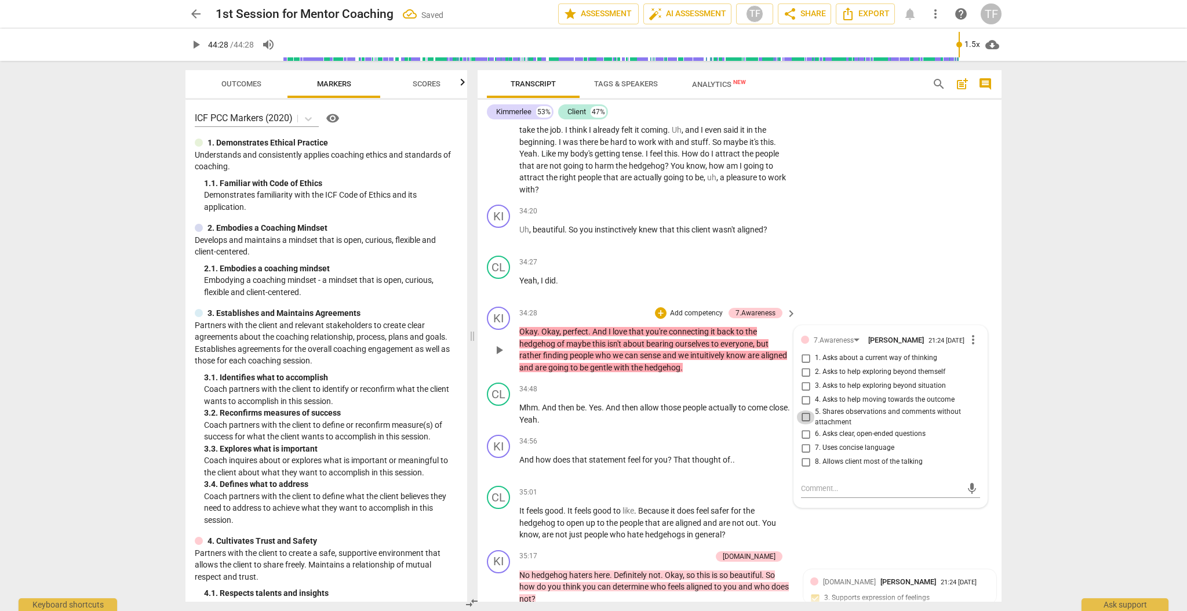
click at [807, 410] on input "5. Shares observations and comments without attachment" at bounding box center [805, 417] width 19 height 14
drag, startPoint x: 808, startPoint y: 468, endPoint x: 815, endPoint y: 466, distance: 7.2
click at [809, 483] on textarea at bounding box center [881, 488] width 161 height 11
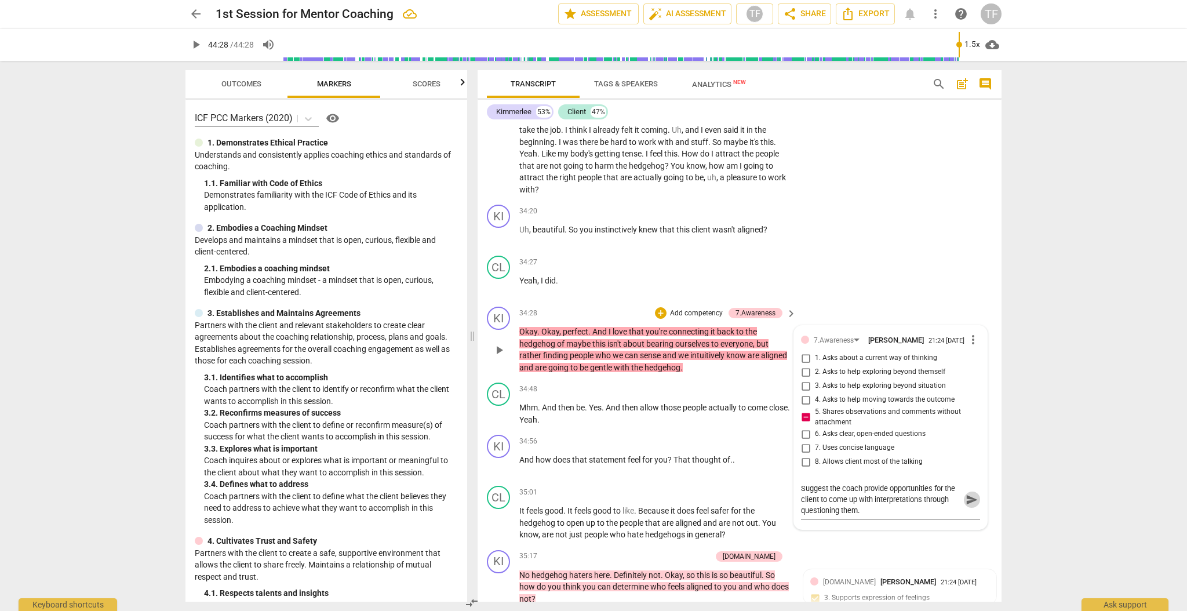
click at [968, 493] on span "send" at bounding box center [972, 499] width 13 height 13
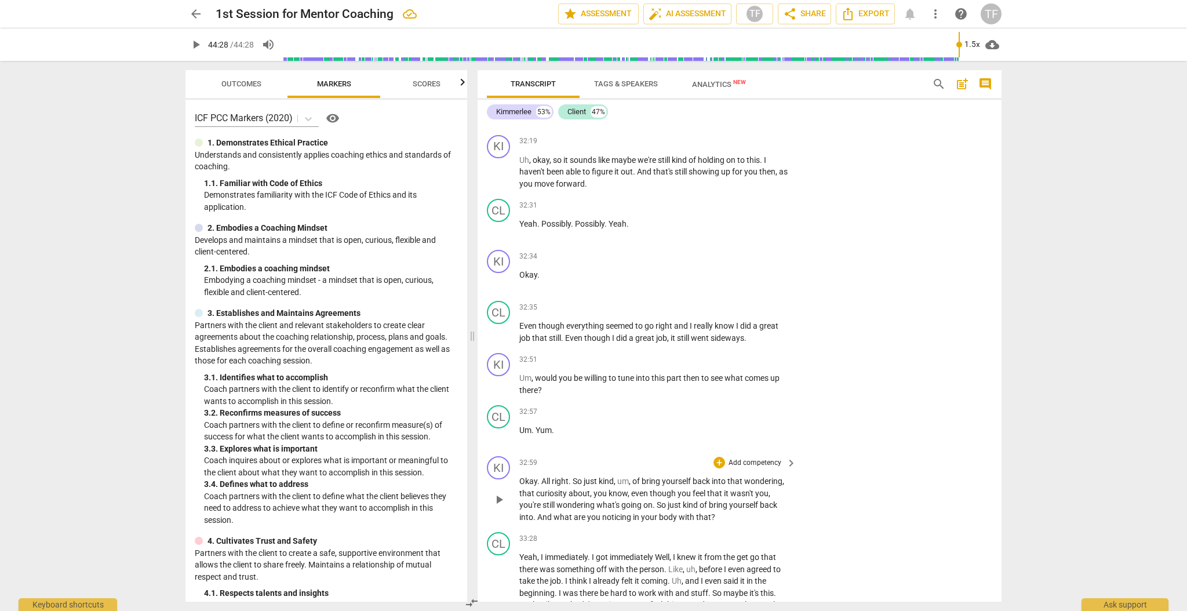
scroll to position [8030, 0]
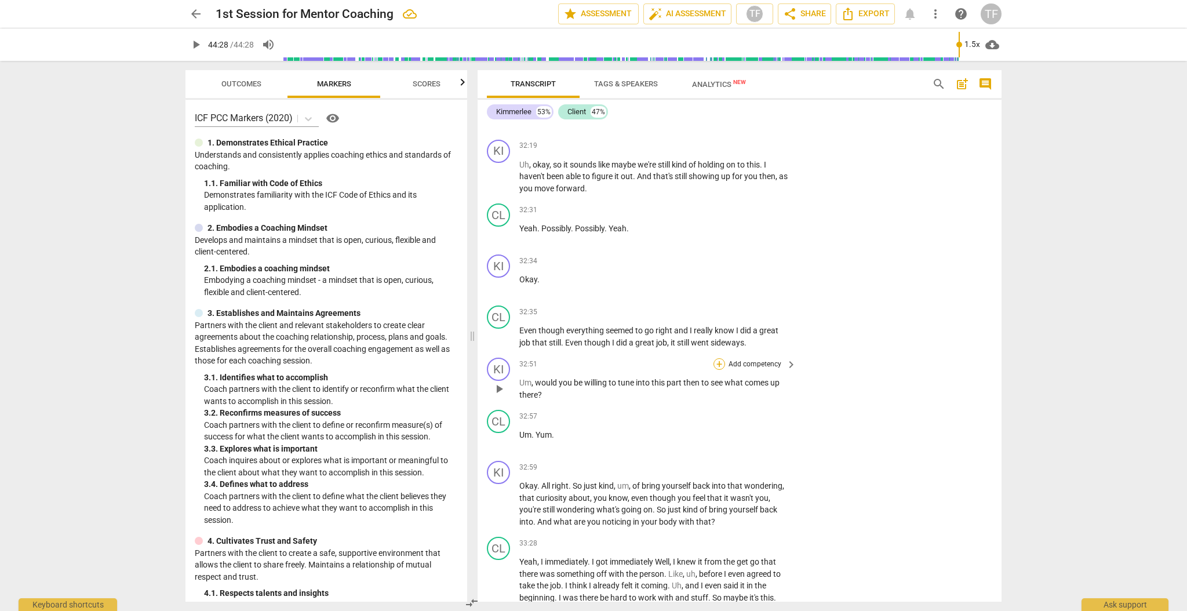
click at [718, 358] on div "+" at bounding box center [719, 364] width 12 height 12
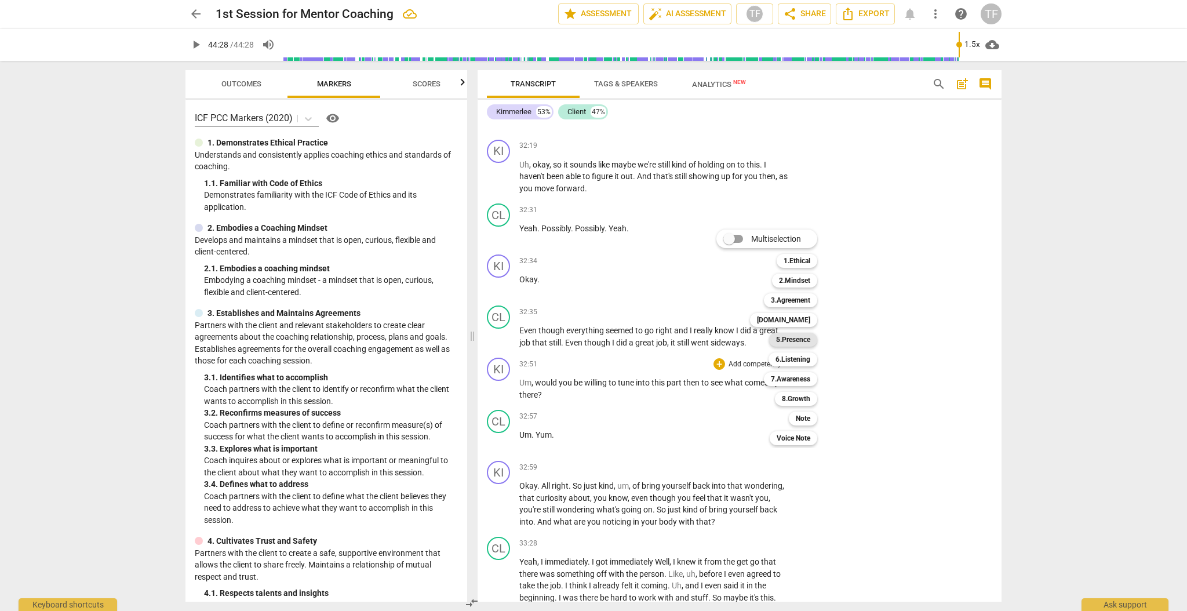
click at [792, 341] on b "5.Presence" at bounding box center [793, 340] width 34 height 14
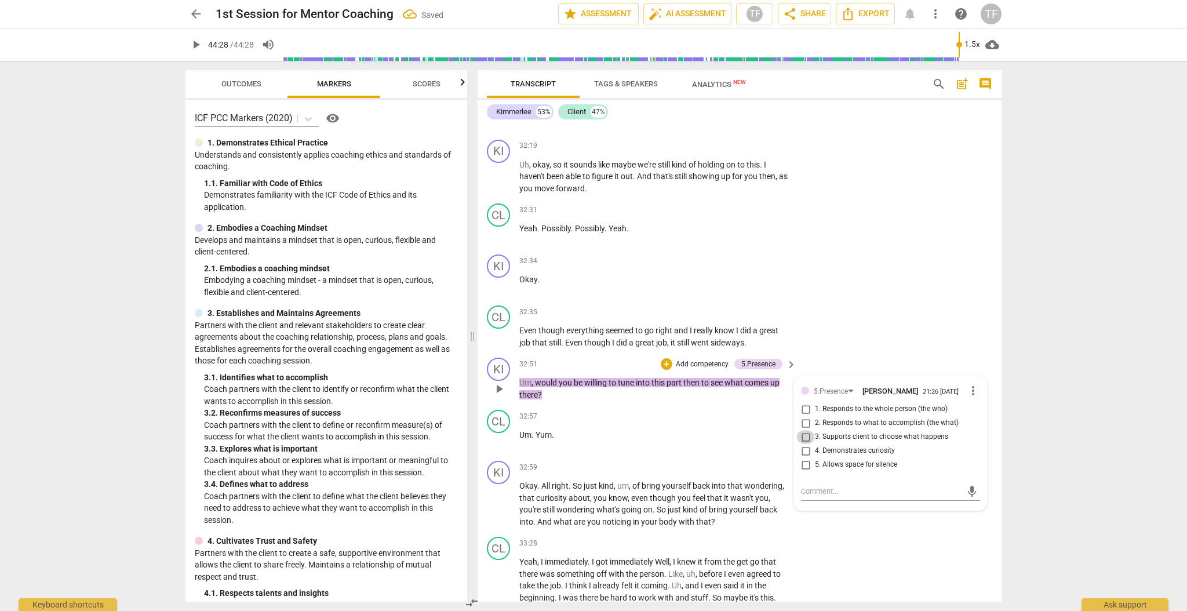
click at [803, 430] on input "3. Supports client to choose what happens" at bounding box center [805, 437] width 19 height 14
click at [807, 486] on textarea at bounding box center [881, 491] width 161 height 11
click at [966, 490] on span "send" at bounding box center [972, 496] width 13 height 13
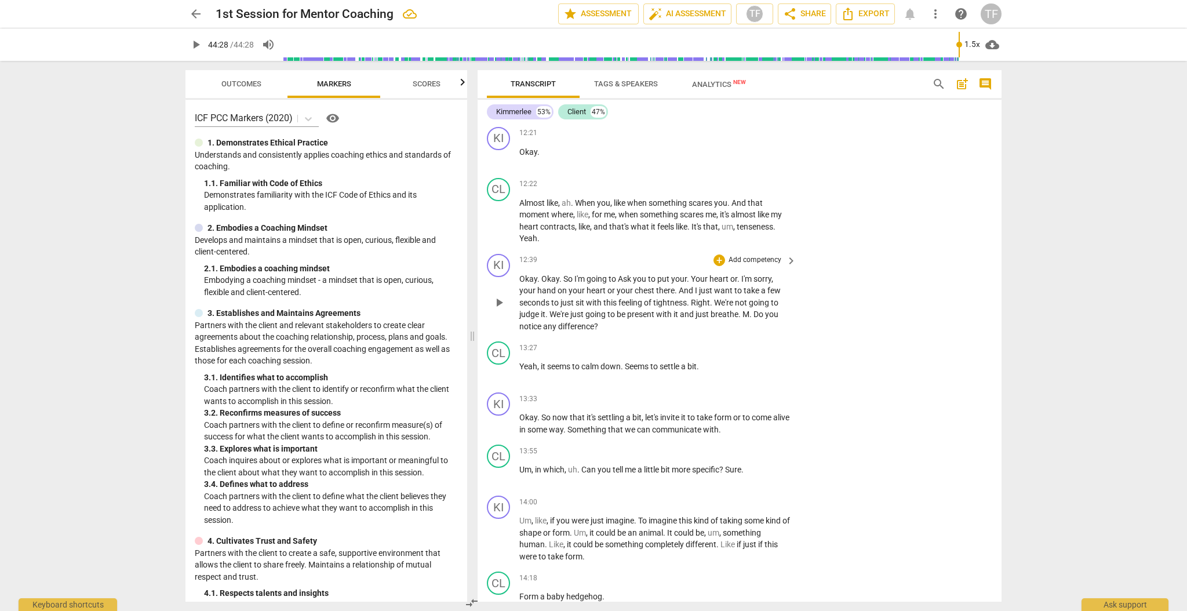
scroll to position [2994, 0]
click at [717, 252] on div "+" at bounding box center [719, 258] width 12 height 12
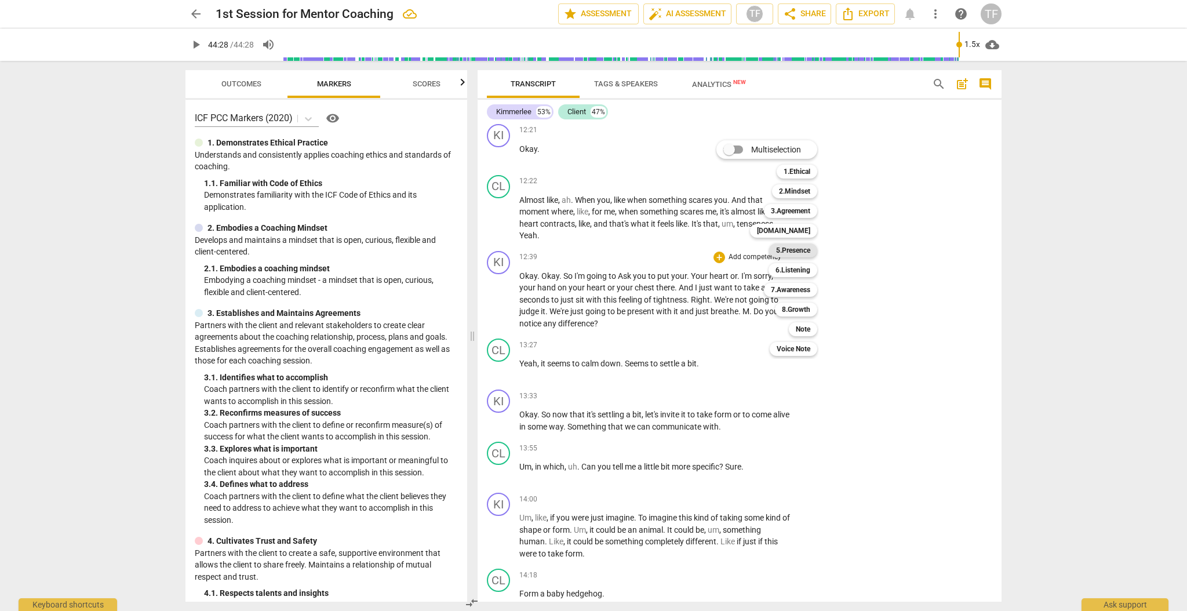
click at [797, 251] on b "5.Presence" at bounding box center [793, 250] width 34 height 14
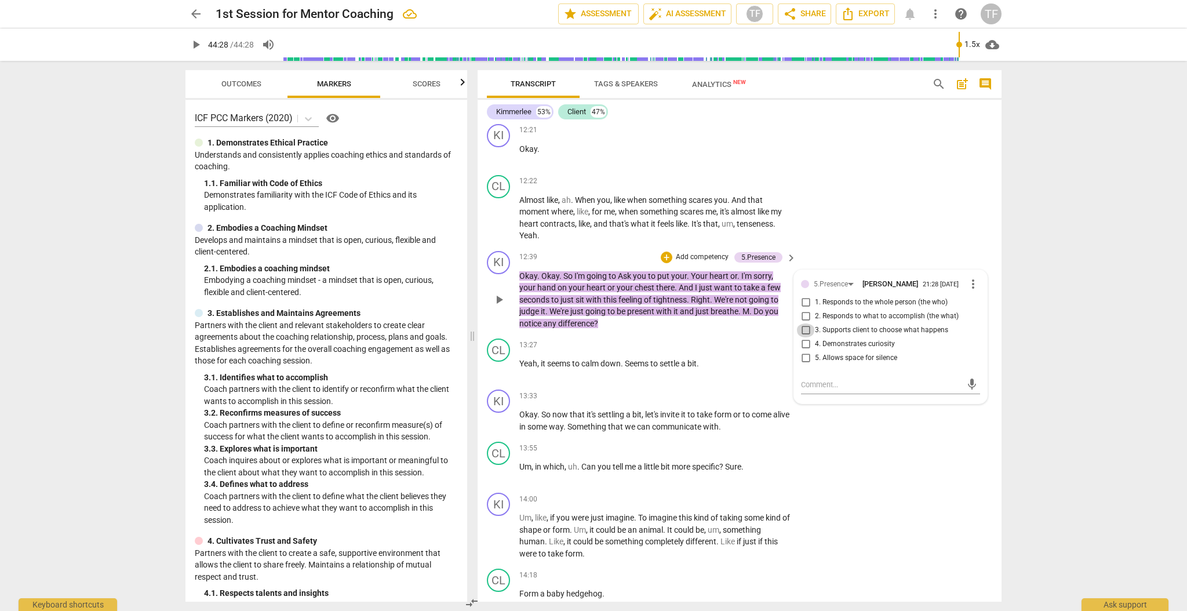
click at [804, 324] on input "3. Supports client to choose what happens" at bounding box center [805, 330] width 19 height 14
click at [832, 381] on textarea at bounding box center [881, 384] width 161 height 11
click at [969, 388] on span "send" at bounding box center [972, 390] width 13 height 13
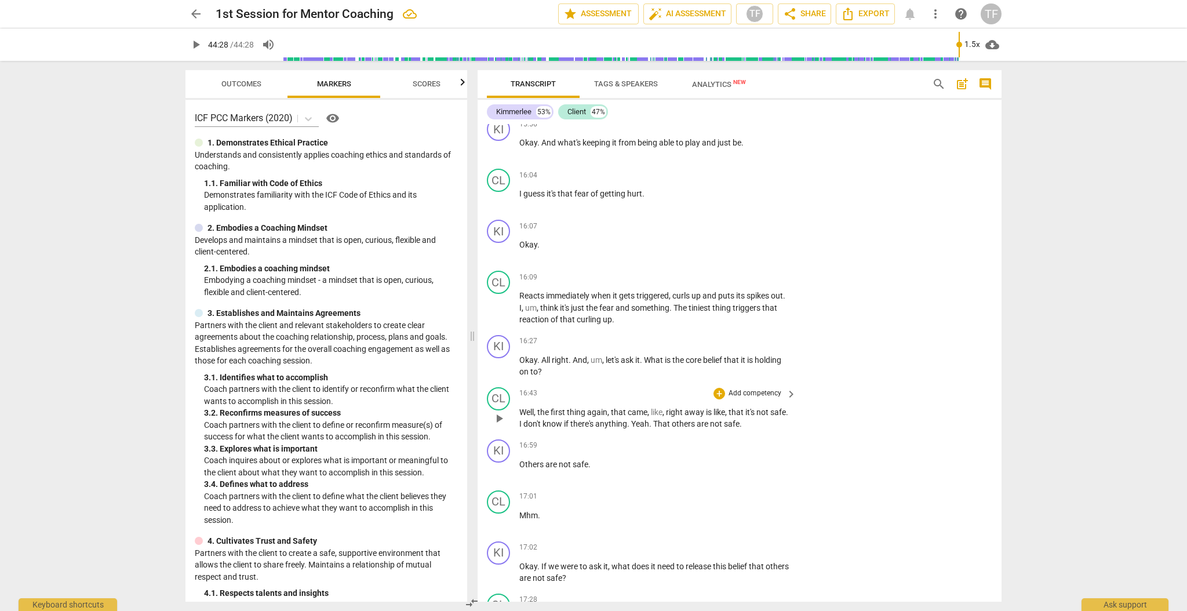
scroll to position [4064, 0]
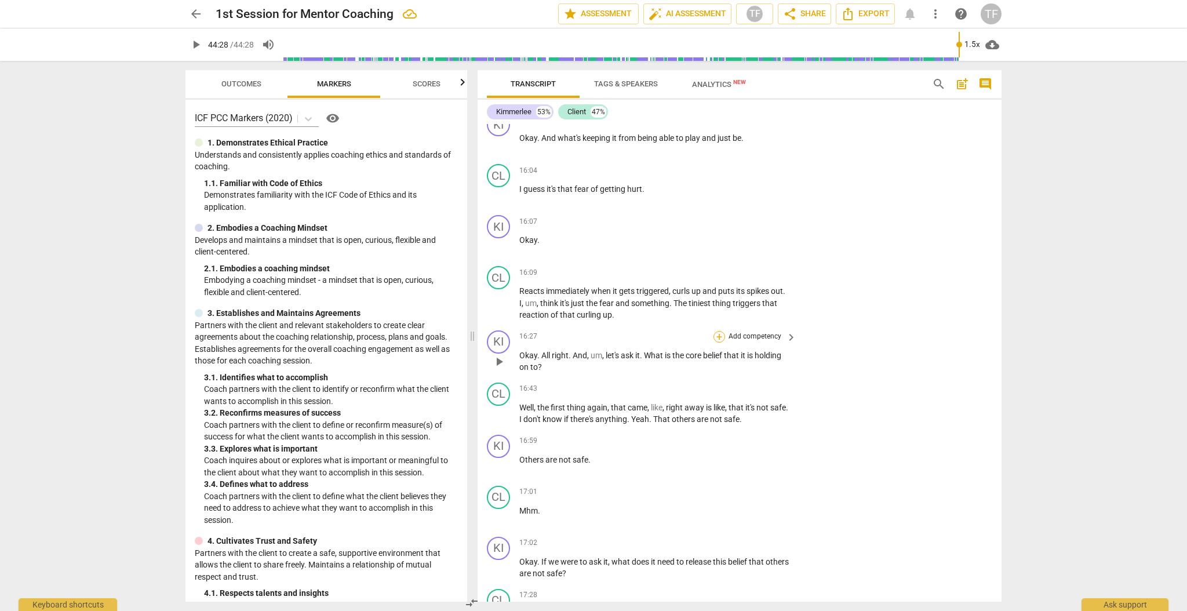
click at [718, 331] on div "+" at bounding box center [719, 337] width 12 height 12
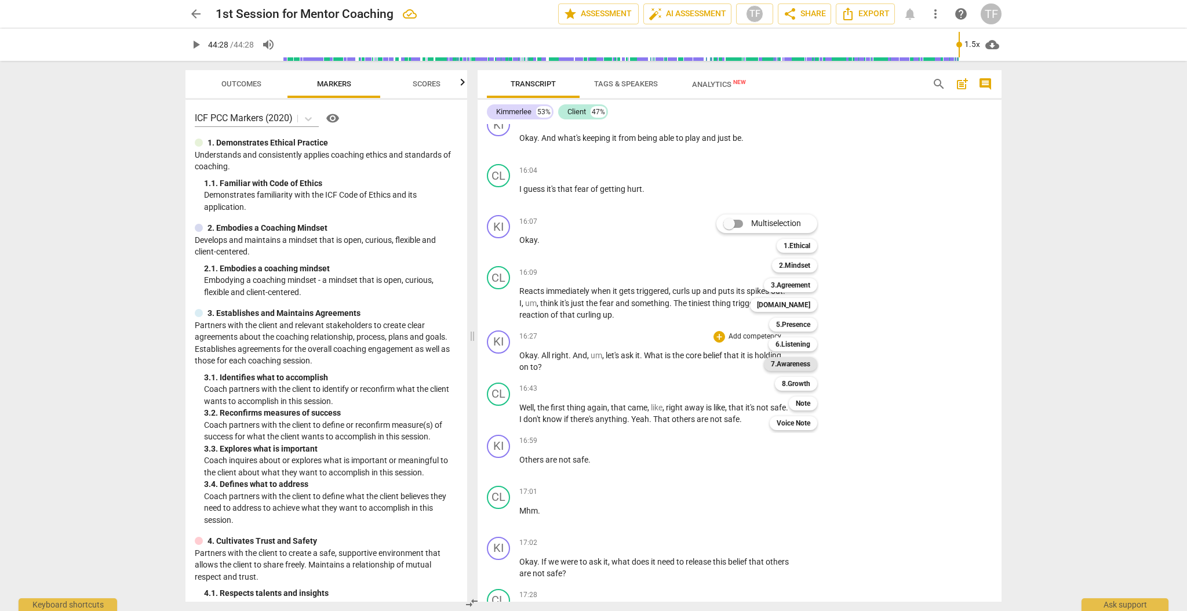
click at [802, 369] on b "7.Awareness" at bounding box center [790, 364] width 39 height 14
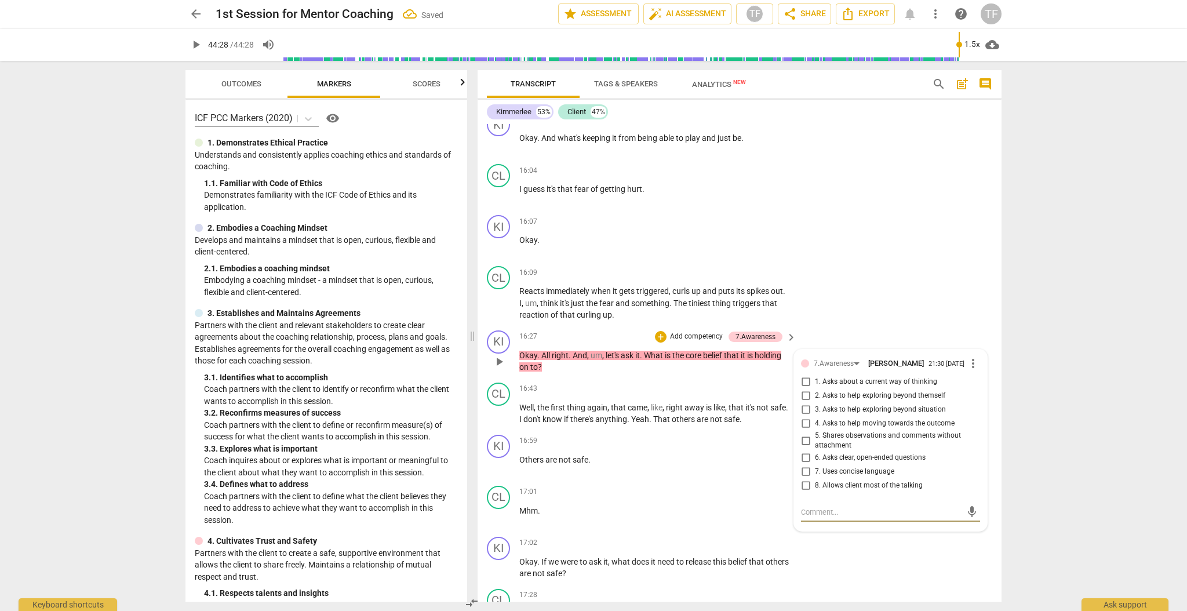
click at [802, 375] on input "1. Asks about a current way of thinking" at bounding box center [805, 382] width 19 height 14
click at [825, 507] on textarea at bounding box center [881, 512] width 161 height 11
click at [970, 505] on span "send" at bounding box center [972, 511] width 13 height 13
click at [714, 453] on div "16:59 + Add competency keyboard_arrow_right Others are not safe ." at bounding box center [658, 456] width 278 height 42
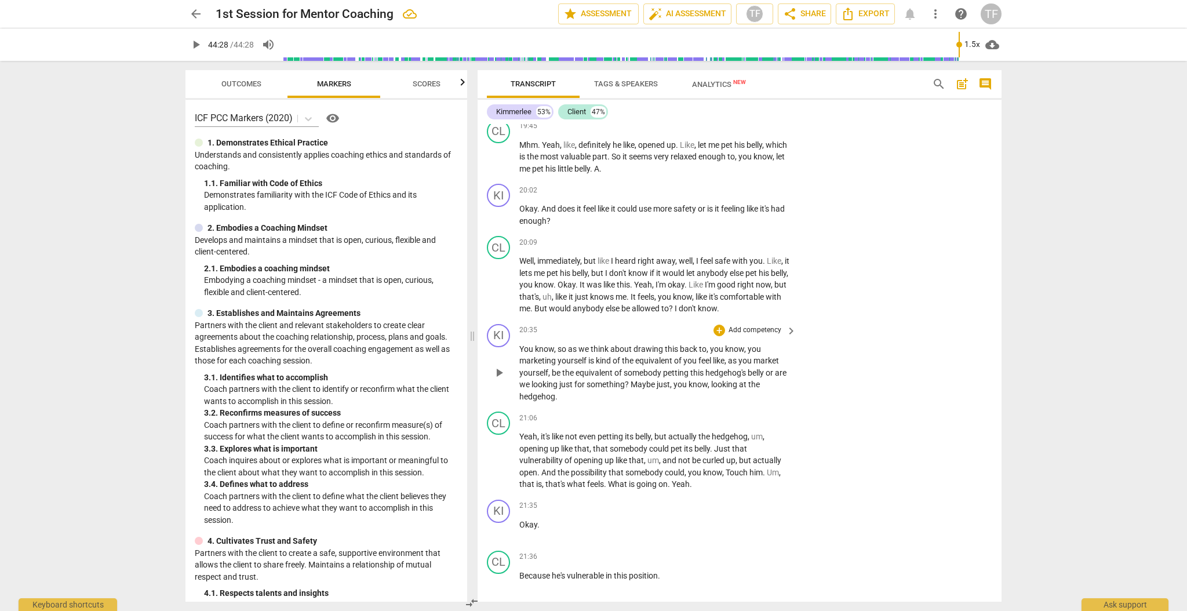
scroll to position [4859, 0]
click at [722, 324] on div "+" at bounding box center [719, 330] width 12 height 12
click at [797, 356] on b "7.Awareness" at bounding box center [790, 356] width 39 height 14
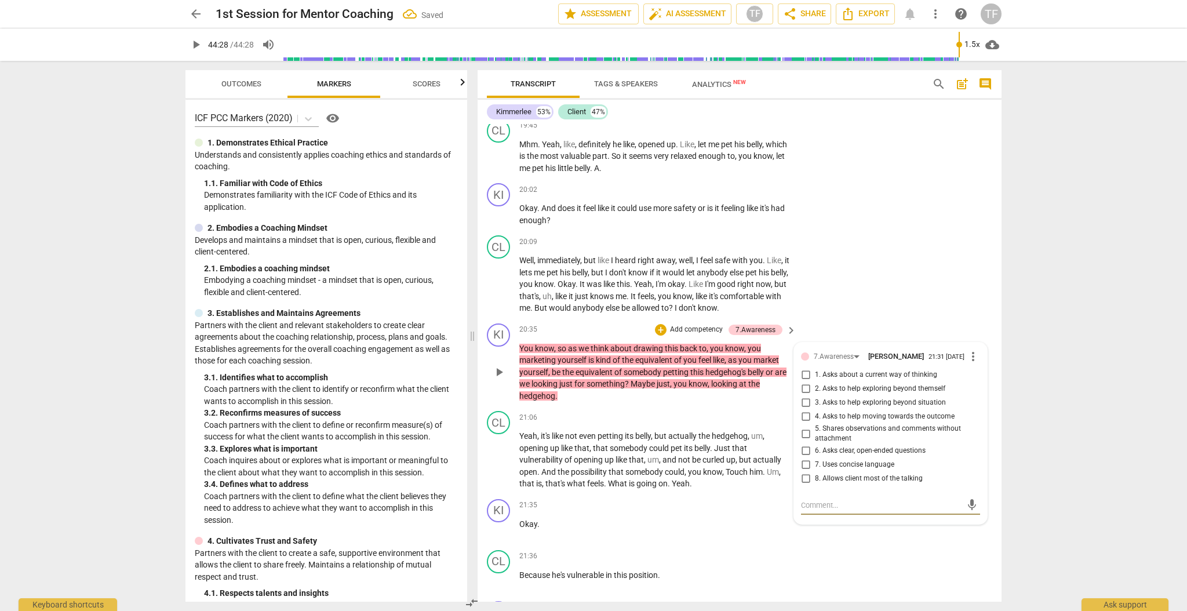
click at [806, 427] on input "5. Shares observations and comments without attachment" at bounding box center [805, 434] width 19 height 14
click at [819, 500] on textarea at bounding box center [881, 505] width 161 height 11
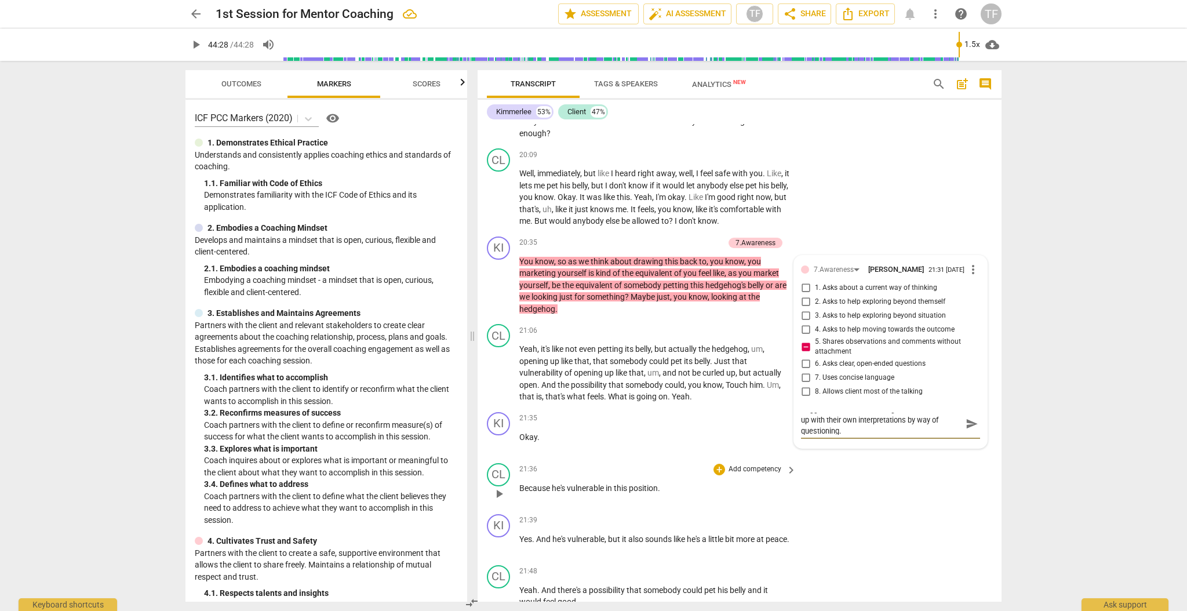
scroll to position [4959, 0]
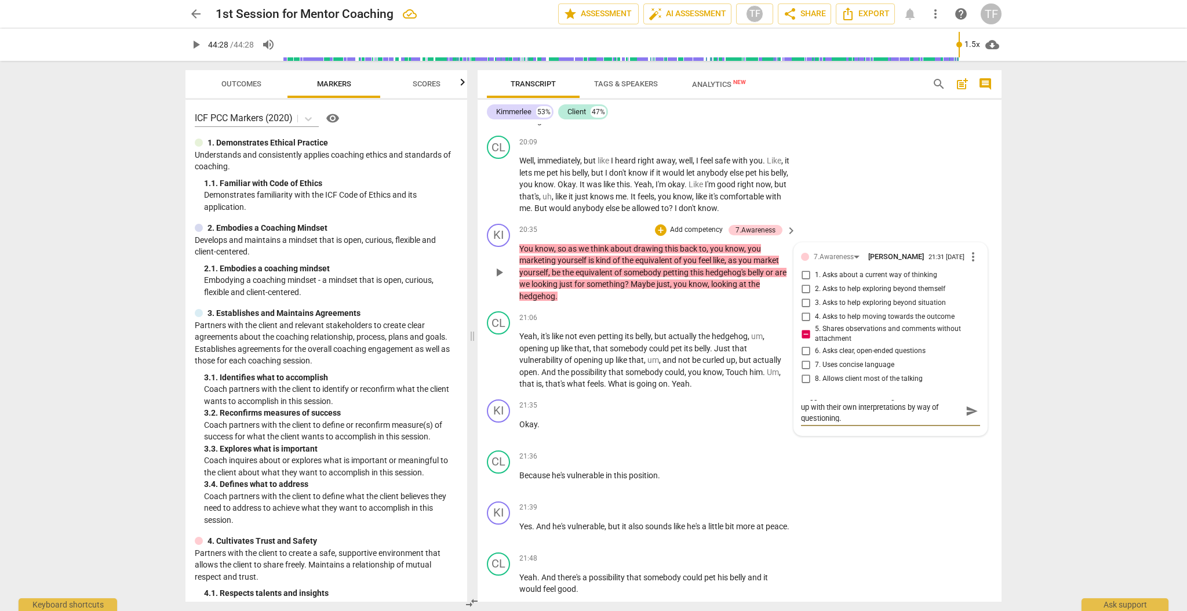
click at [971, 405] on span "send" at bounding box center [972, 411] width 13 height 13
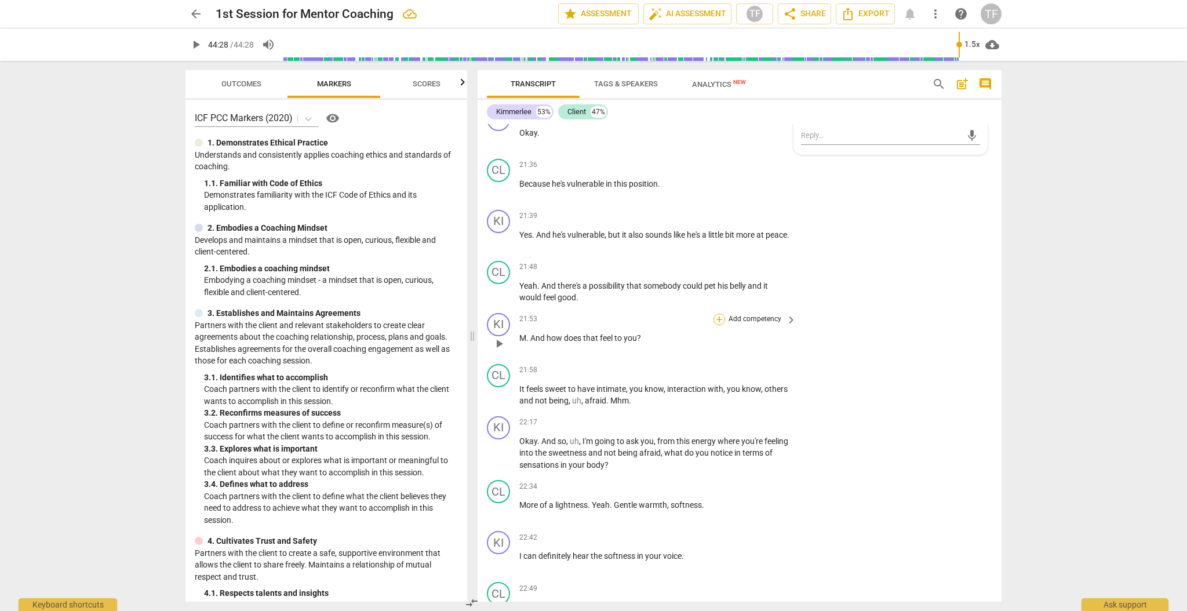
scroll to position [5252, 0]
click at [719, 312] on div "+" at bounding box center [719, 318] width 12 height 12
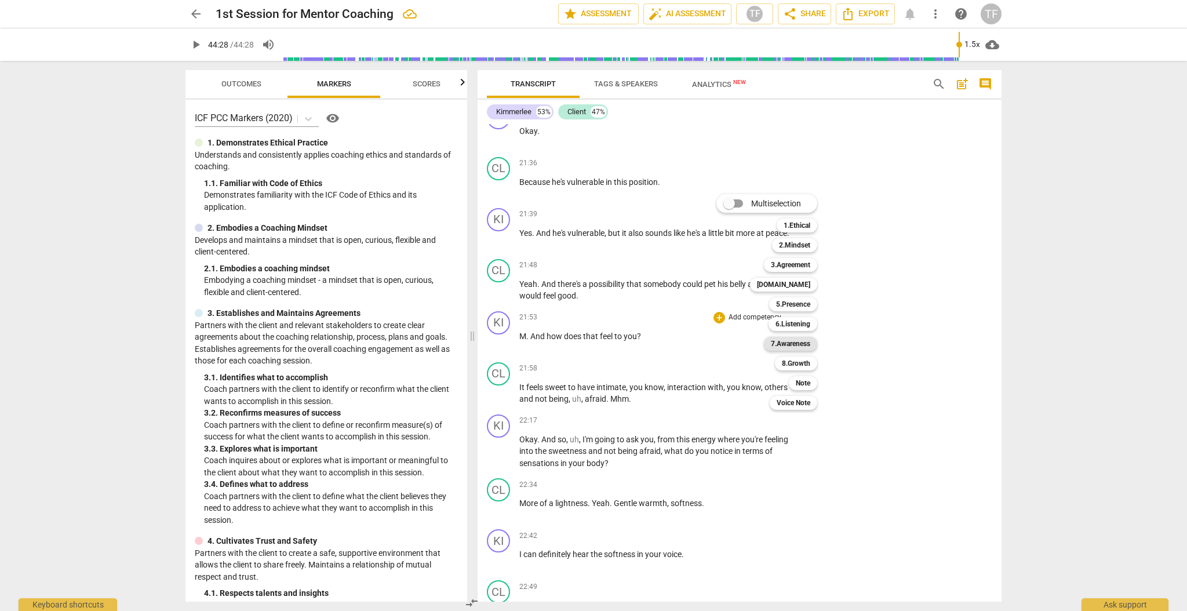
click at [786, 348] on b "7.Awareness" at bounding box center [790, 344] width 39 height 14
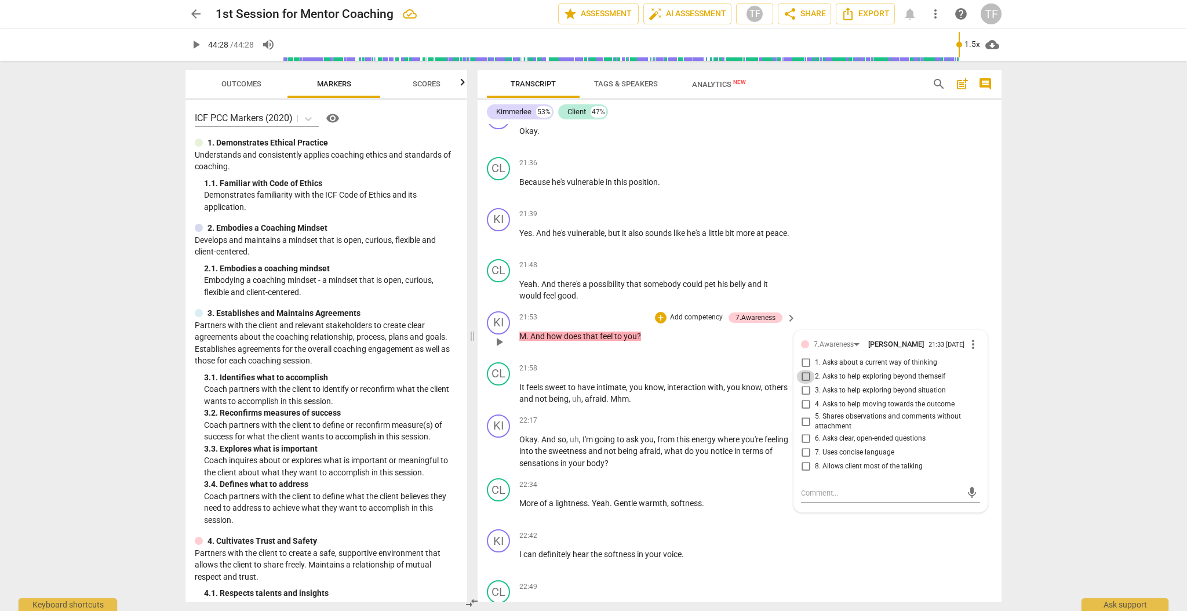
click at [803, 370] on input "2. Asks to help exploring beyond themself" at bounding box center [805, 377] width 19 height 14
click at [824, 487] on textarea at bounding box center [881, 492] width 161 height 11
click at [968, 492] on span "send" at bounding box center [972, 498] width 13 height 13
click at [618, 414] on div "22:17 + Add competency keyboard_arrow_right" at bounding box center [658, 420] width 278 height 13
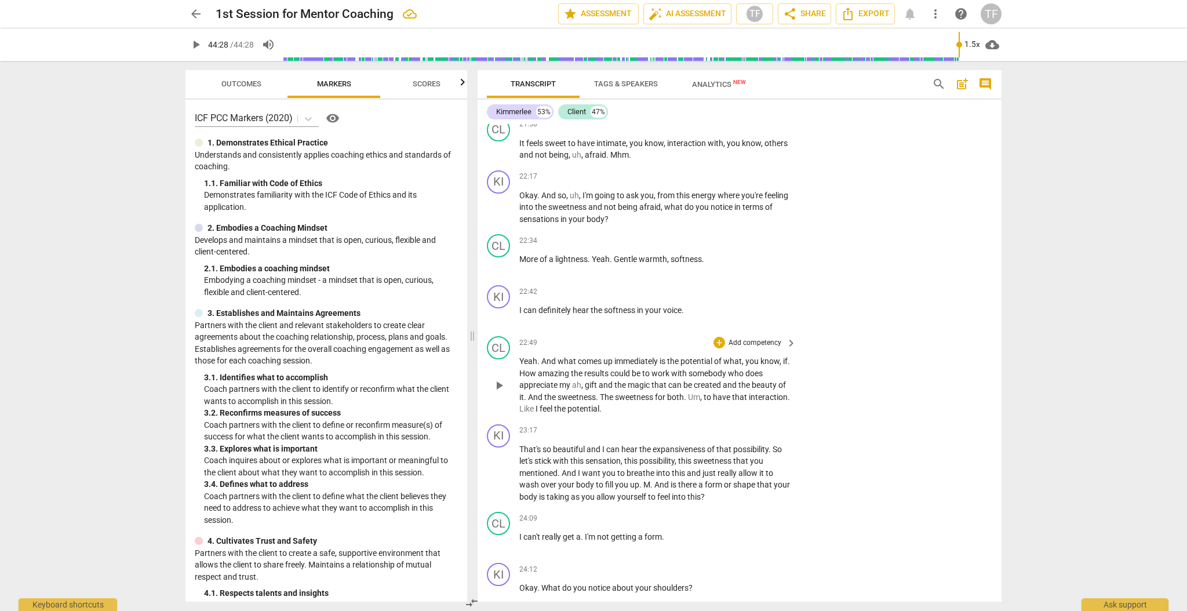
scroll to position [5499, 0]
click at [718, 283] on div "+" at bounding box center [719, 289] width 12 height 12
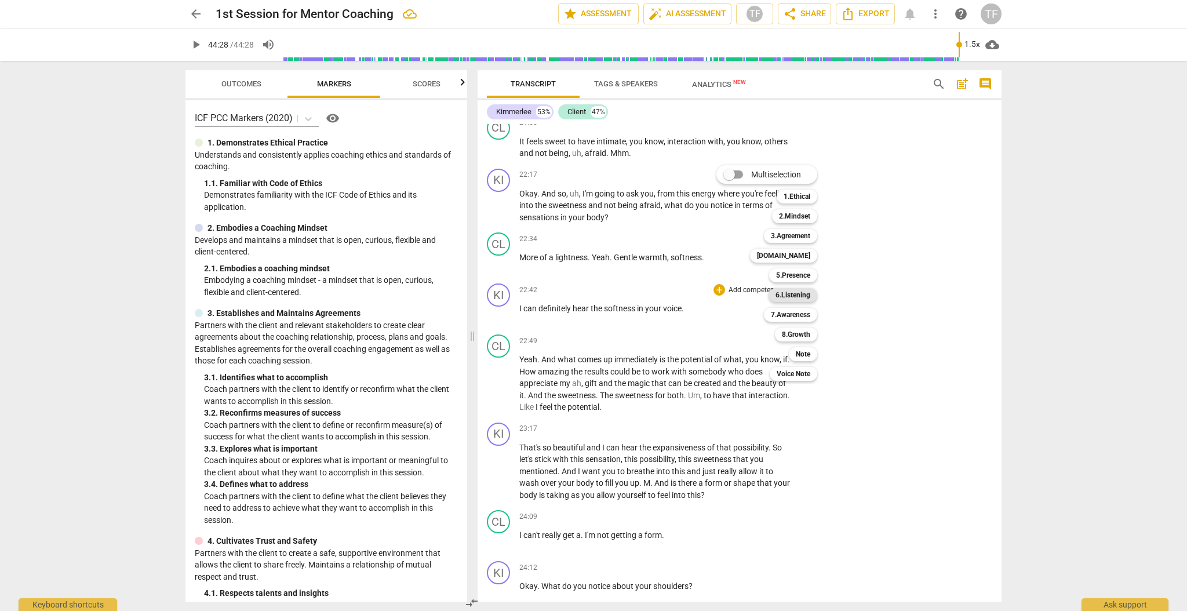
click at [804, 293] on b "6.Listening" at bounding box center [792, 295] width 35 height 14
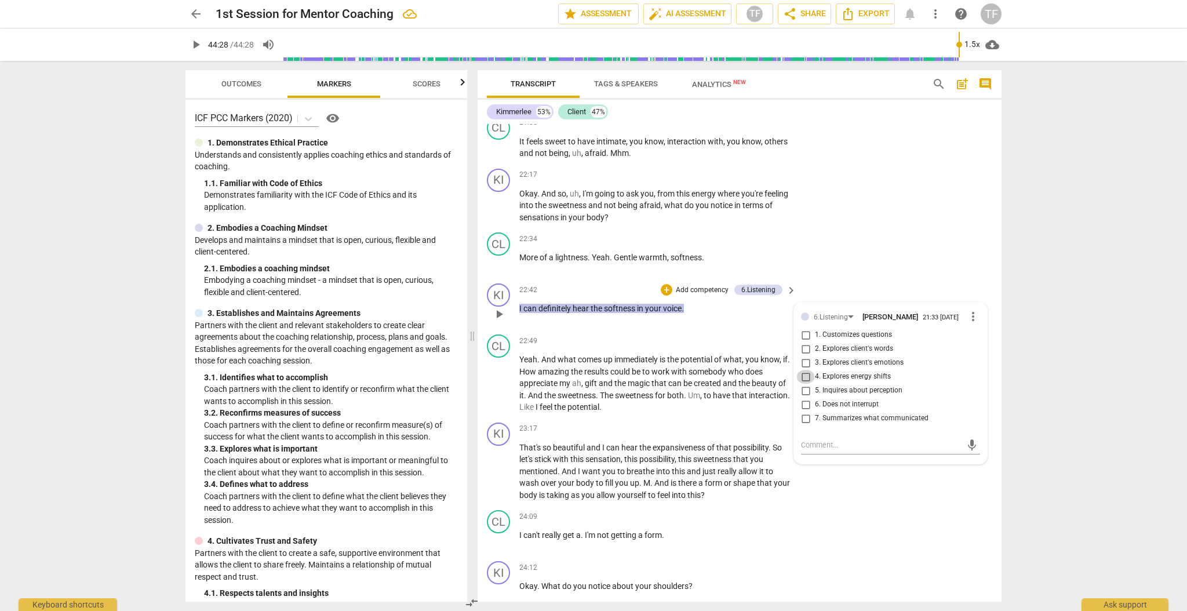
click at [809, 370] on input "4. Explores energy shifts" at bounding box center [805, 377] width 19 height 14
click at [810, 370] on input "4. Explores energy shifts" at bounding box center [805, 377] width 19 height 14
click at [825, 439] on textarea at bounding box center [881, 444] width 161 height 11
click at [967, 450] on span "send" at bounding box center [972, 456] width 13 height 13
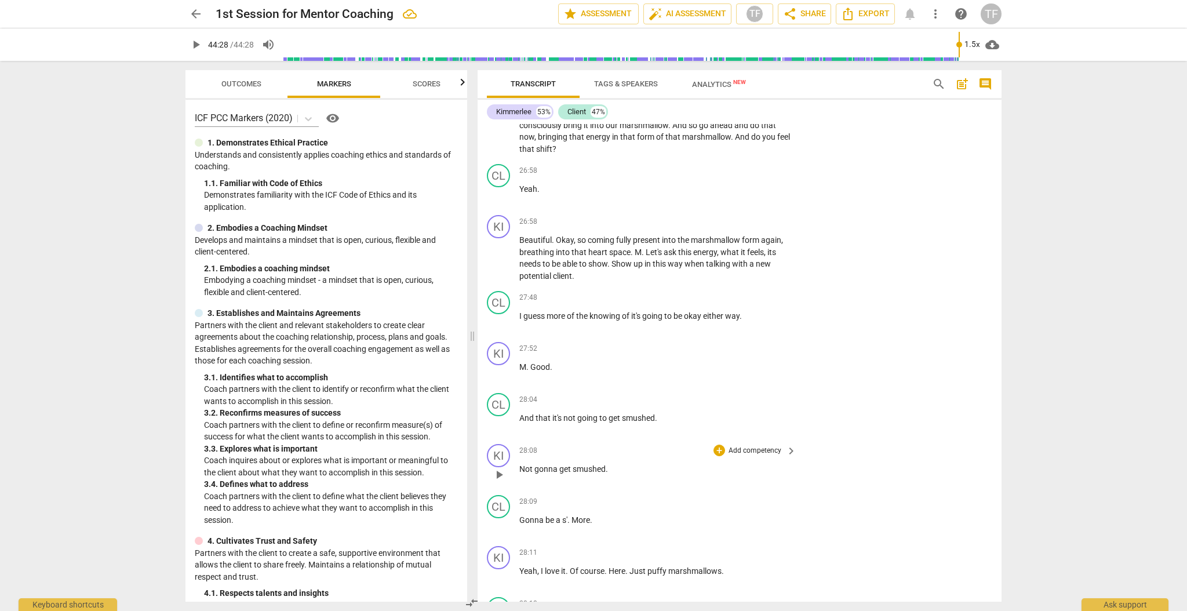
scroll to position [6605, 0]
click at [720, 290] on div "+" at bounding box center [719, 296] width 12 height 12
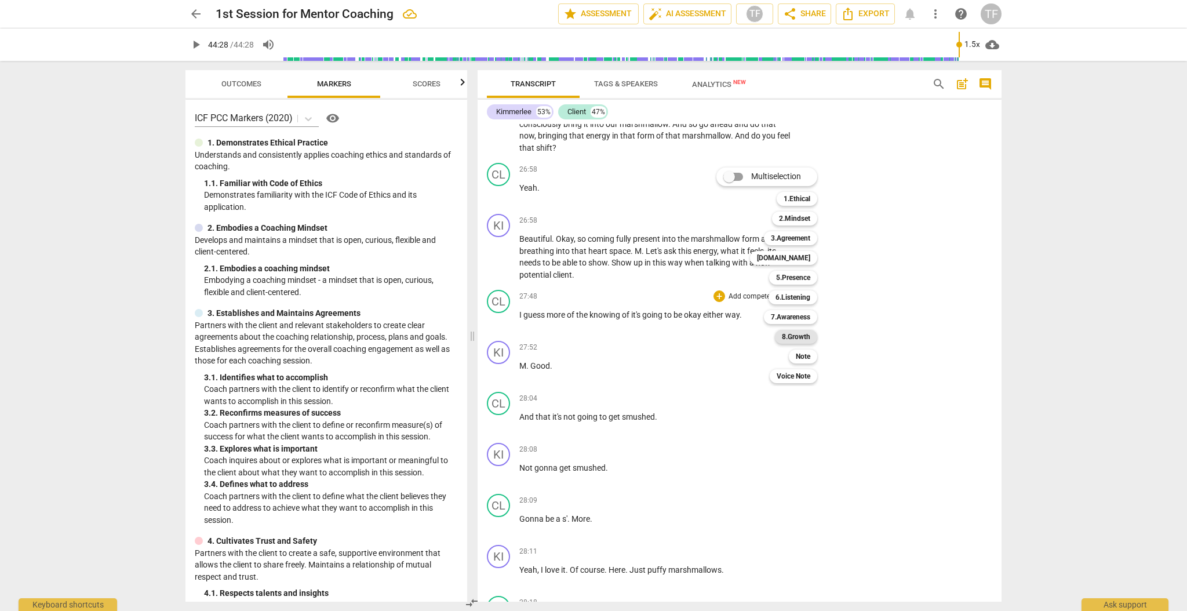
click at [796, 338] on b "8.Growth" at bounding box center [796, 337] width 28 height 14
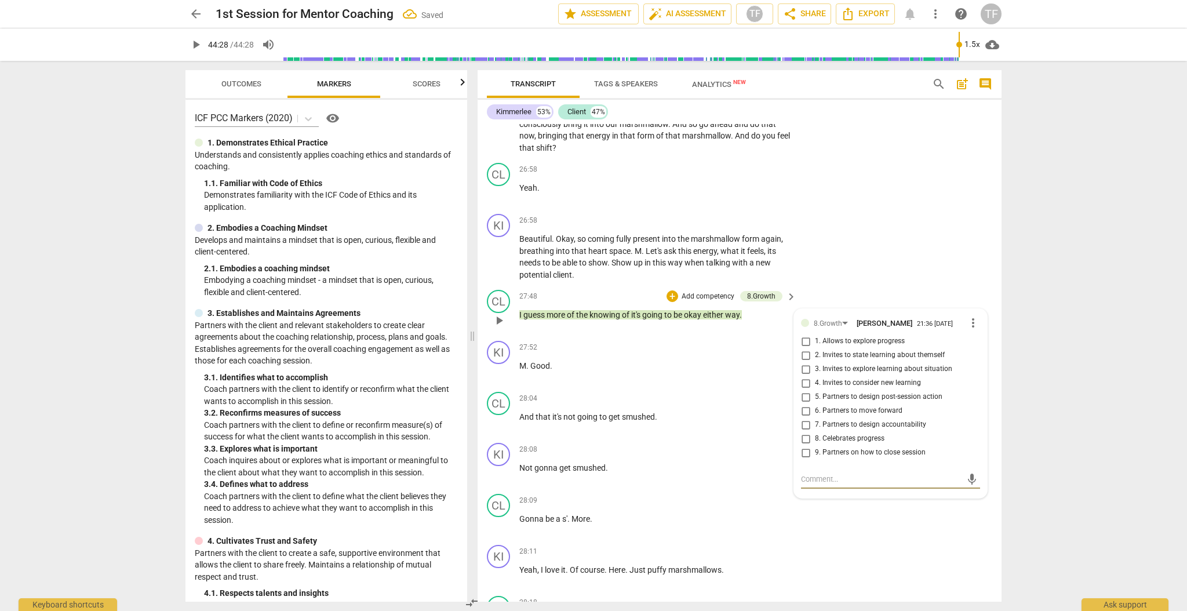
click at [805, 348] on input "2. Invites to state learning about themself" at bounding box center [805, 355] width 19 height 14
click at [810, 473] on textarea at bounding box center [881, 478] width 161 height 11
click at [966, 484] on span "send" at bounding box center [972, 490] width 13 height 13
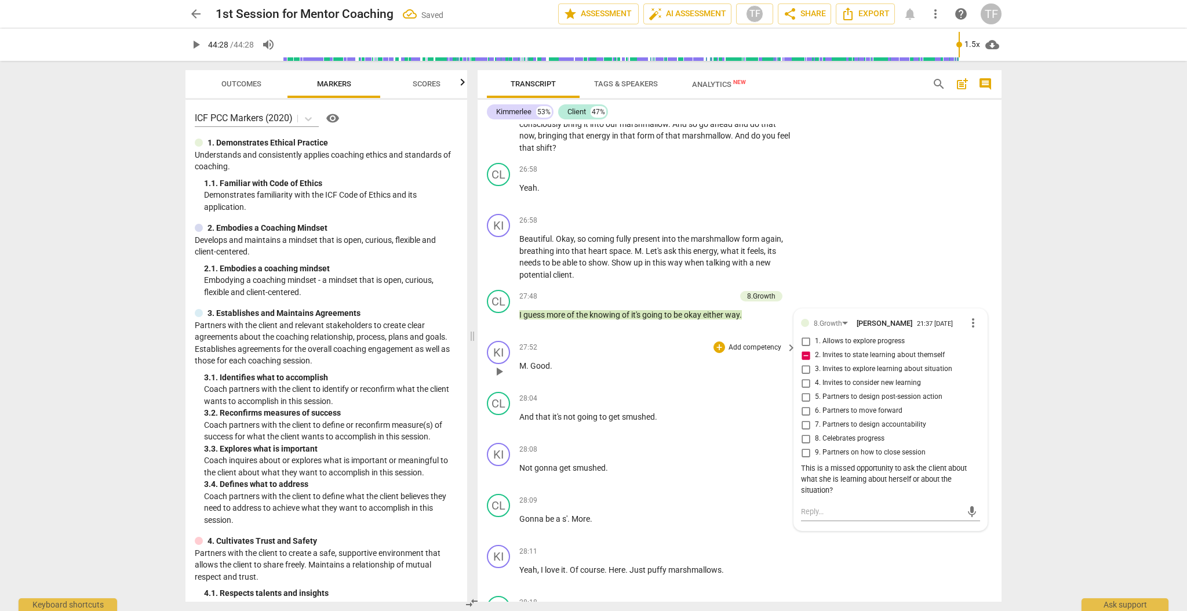
drag, startPoint x: 609, startPoint y: 343, endPoint x: 609, endPoint y: 350, distance: 7.0
click at [609, 360] on p "M . Good ." at bounding box center [654, 366] width 271 height 12
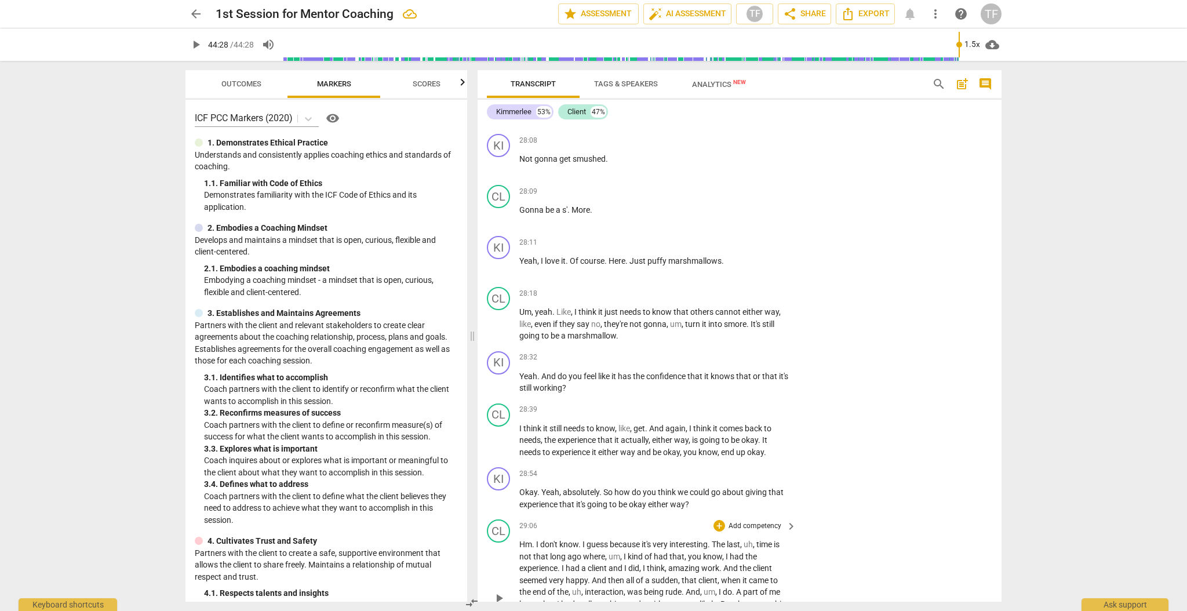
scroll to position [6916, 0]
click at [719, 465] on div "+" at bounding box center [719, 471] width 12 height 12
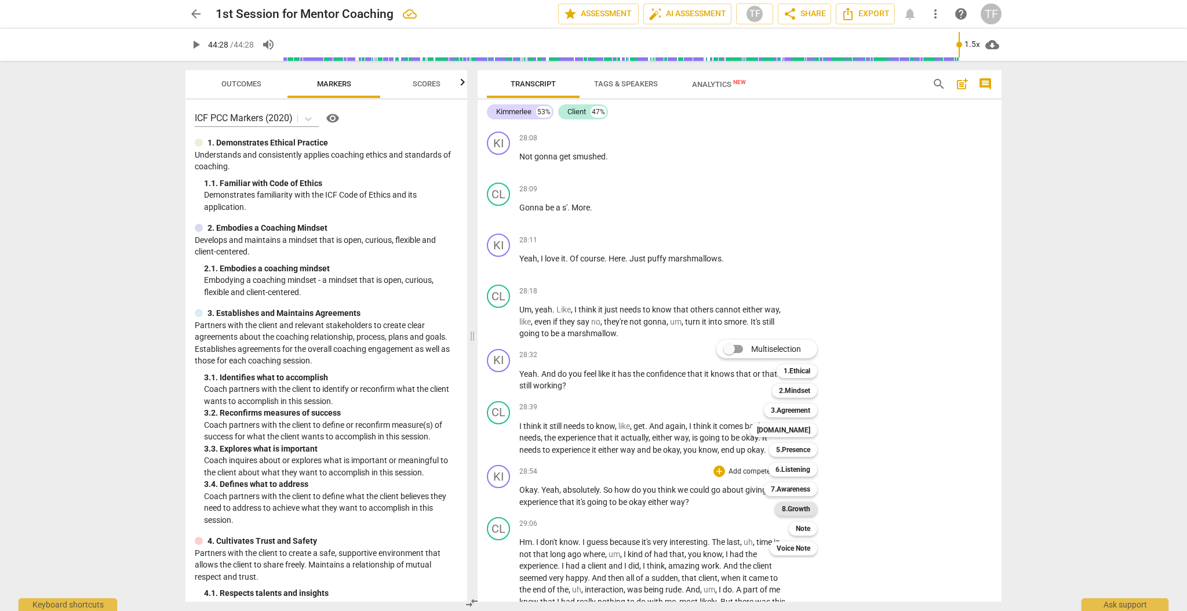
click at [800, 505] on b "8.Growth" at bounding box center [796, 509] width 28 height 14
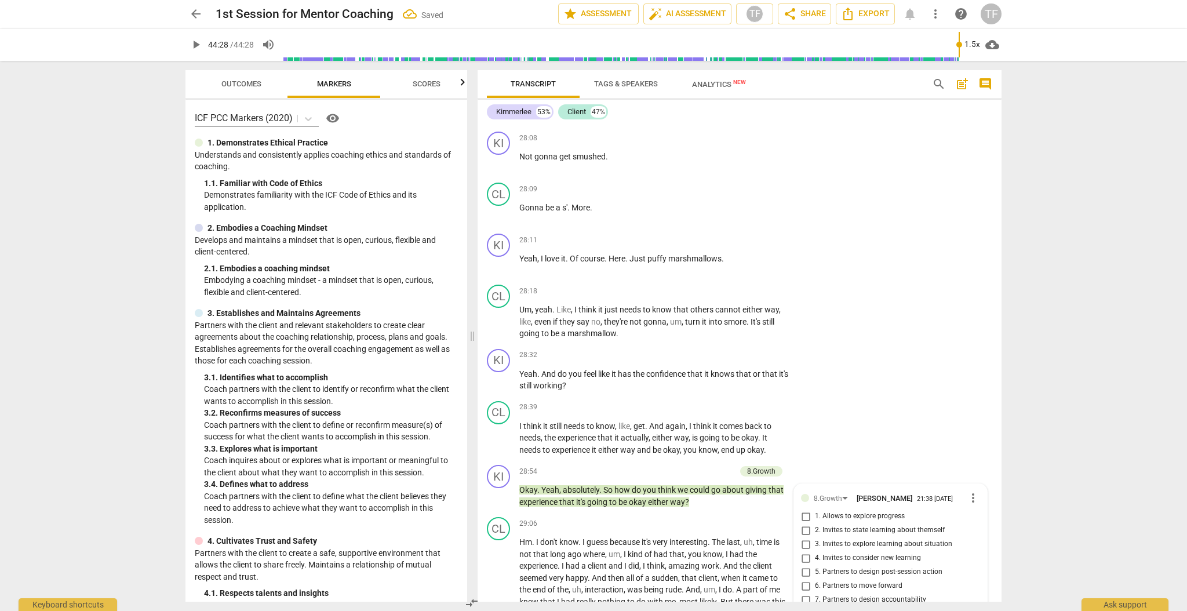
scroll to position [7187, 0]
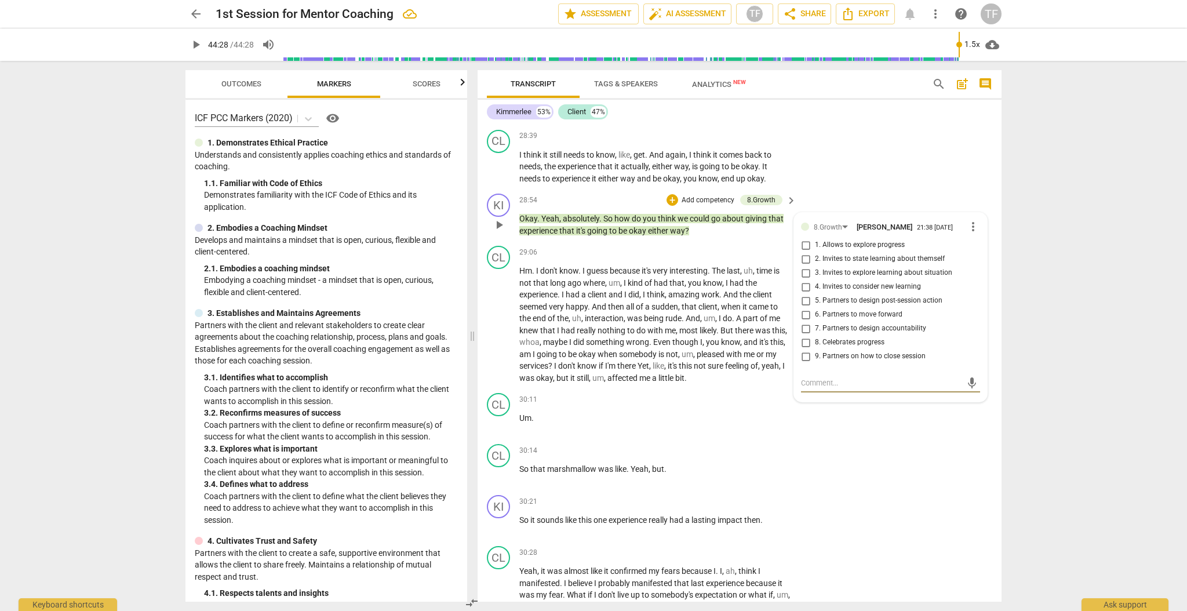
click at [805, 266] on input "3. Invites to explore learning about situation" at bounding box center [805, 273] width 19 height 14
click at [827, 374] on div "mic" at bounding box center [890, 383] width 179 height 19
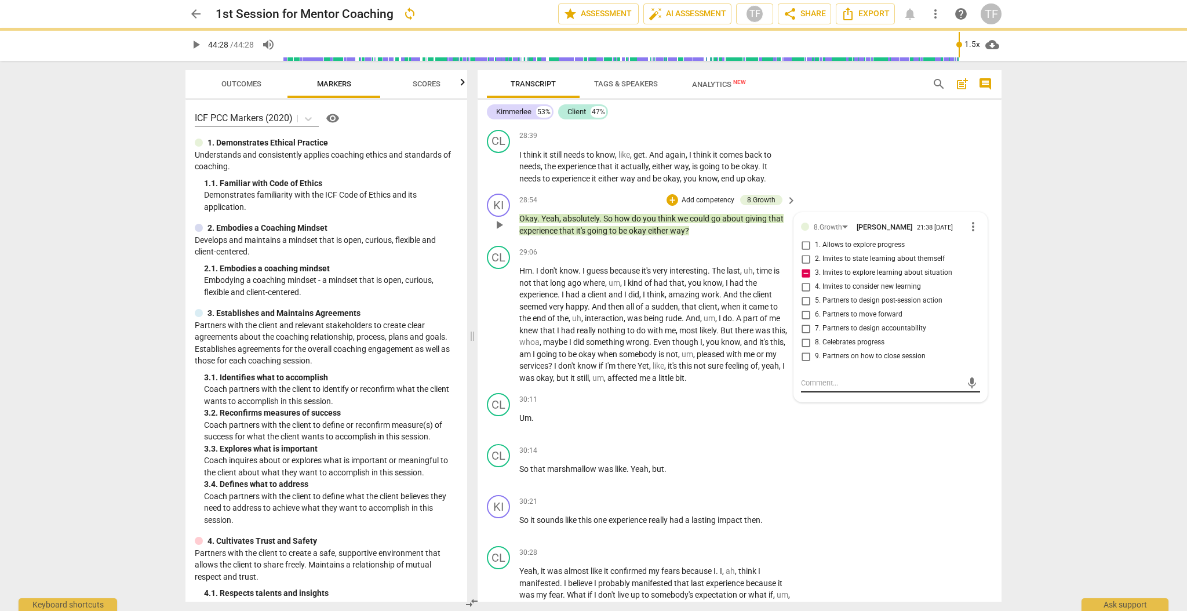
click at [830, 377] on textarea at bounding box center [881, 382] width 161 height 11
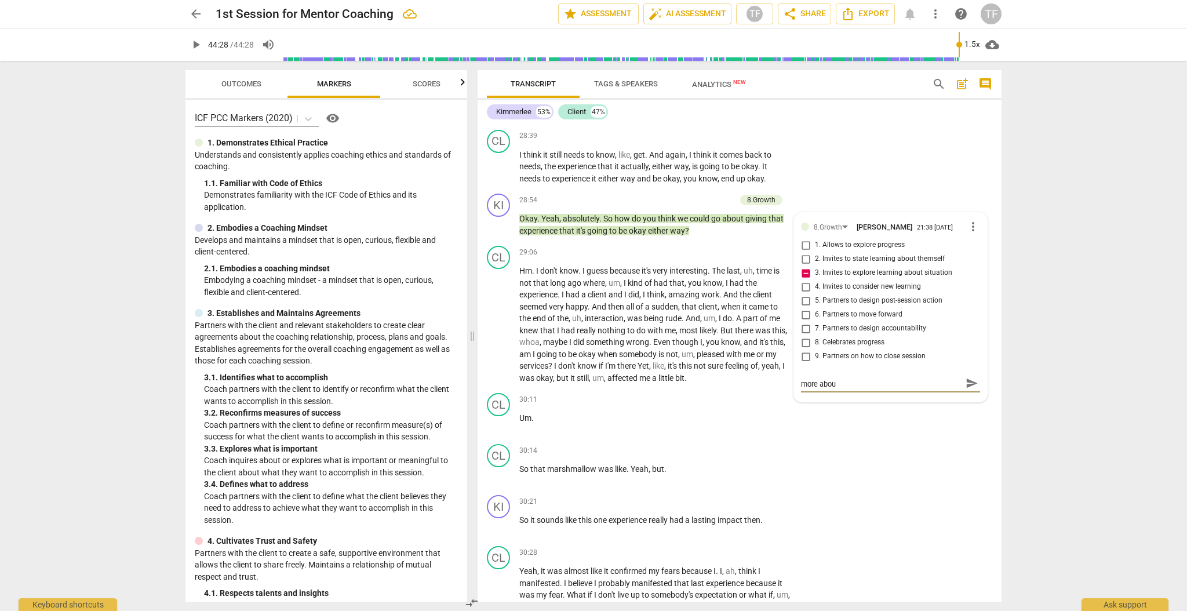
scroll to position [0, 0]
click at [970, 382] on span "send" at bounding box center [972, 388] width 13 height 13
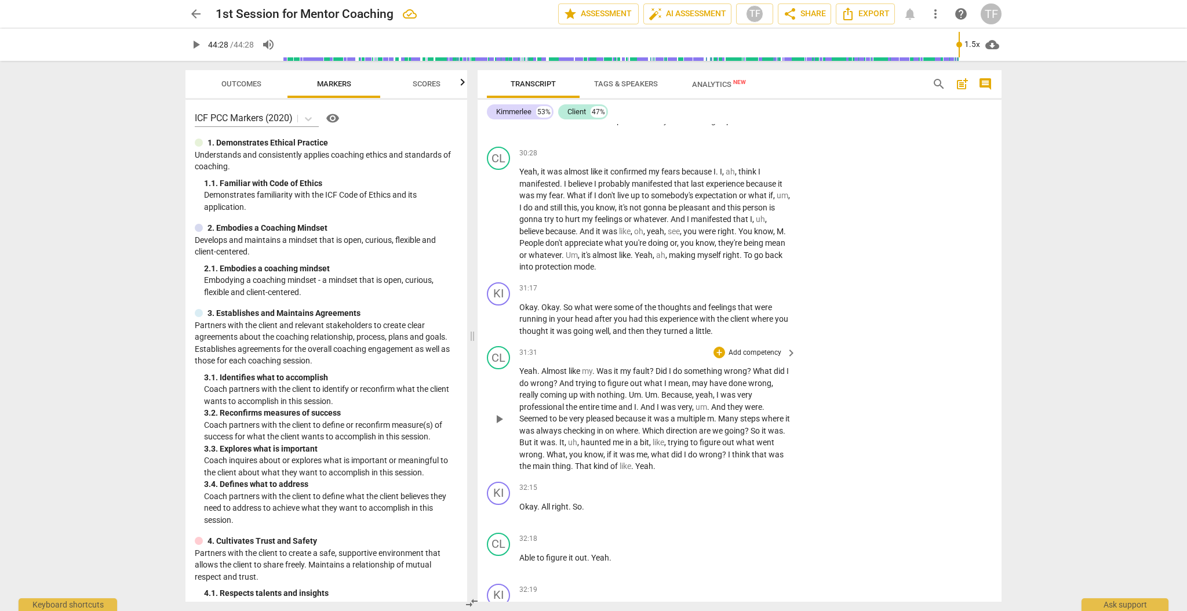
scroll to position [7587, 0]
click at [720, 282] on div "+" at bounding box center [719, 288] width 12 height 12
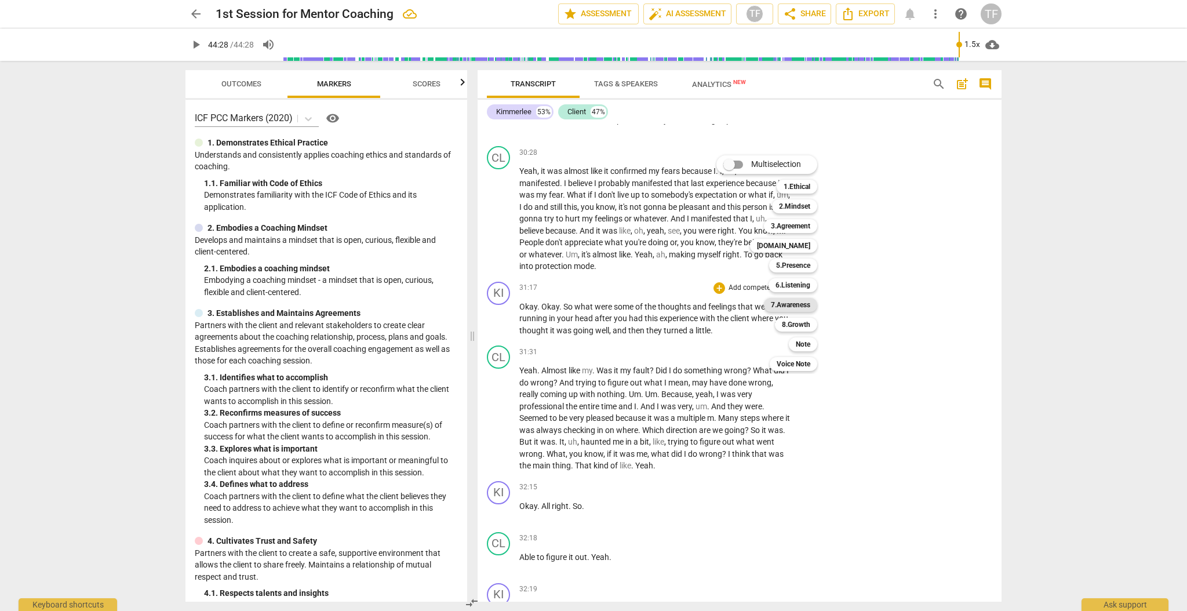
click at [796, 305] on b "7.Awareness" at bounding box center [790, 305] width 39 height 14
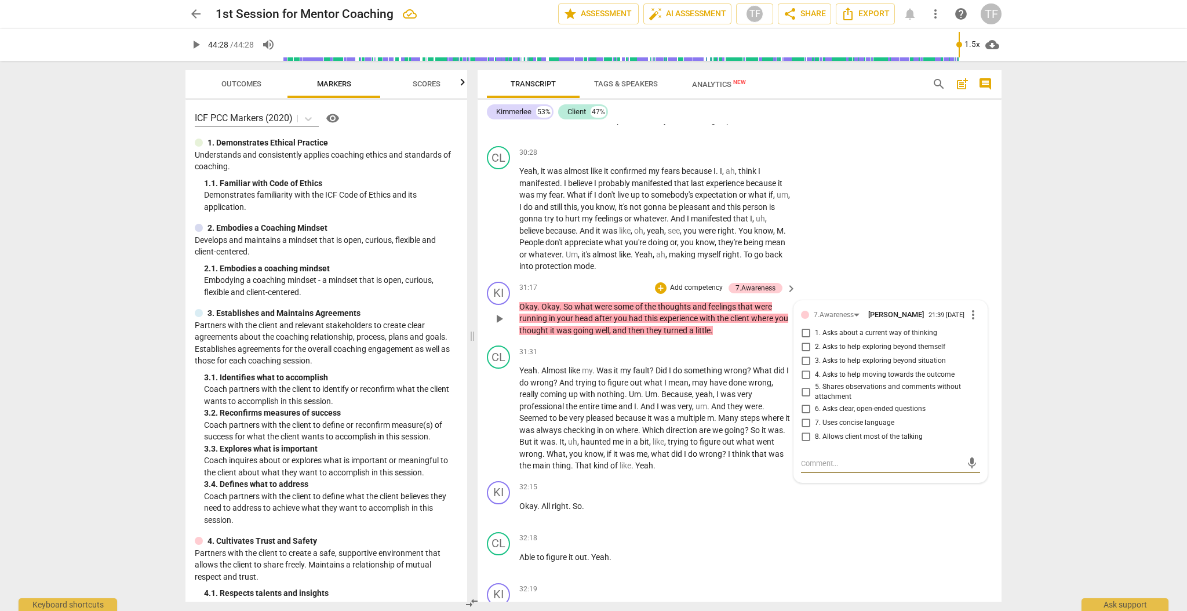
click at [966, 308] on span "more_vert" at bounding box center [973, 315] width 14 height 14
click at [973, 311] on li "Delete" at bounding box center [983, 314] width 40 height 22
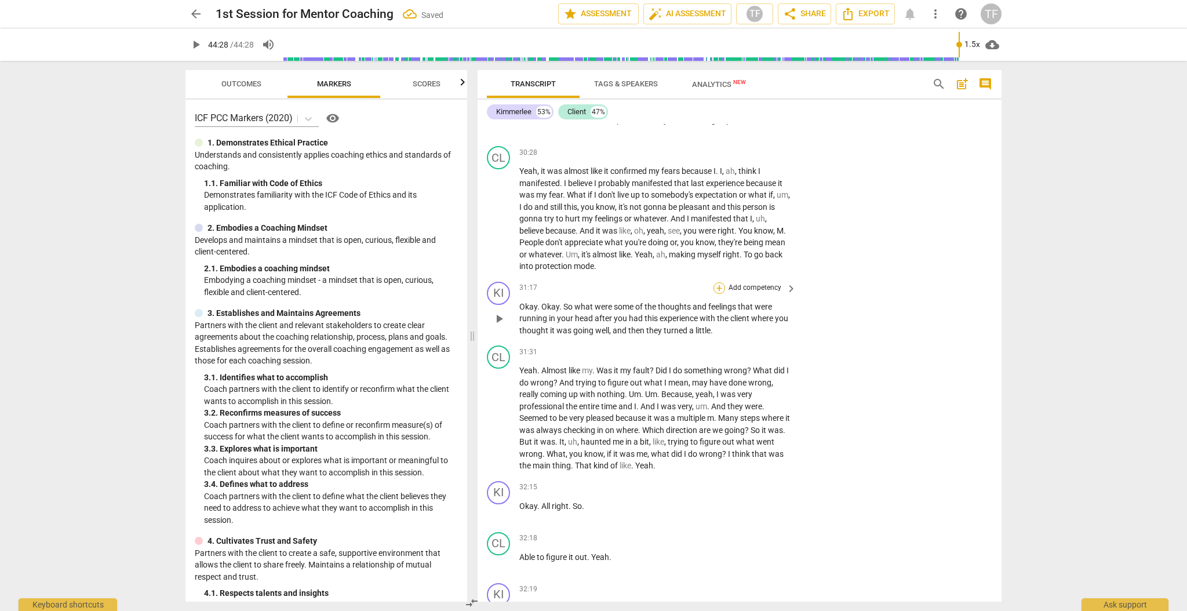
click at [720, 282] on div "+" at bounding box center [719, 288] width 12 height 12
click at [802, 282] on b "6.Listening" at bounding box center [792, 285] width 35 height 14
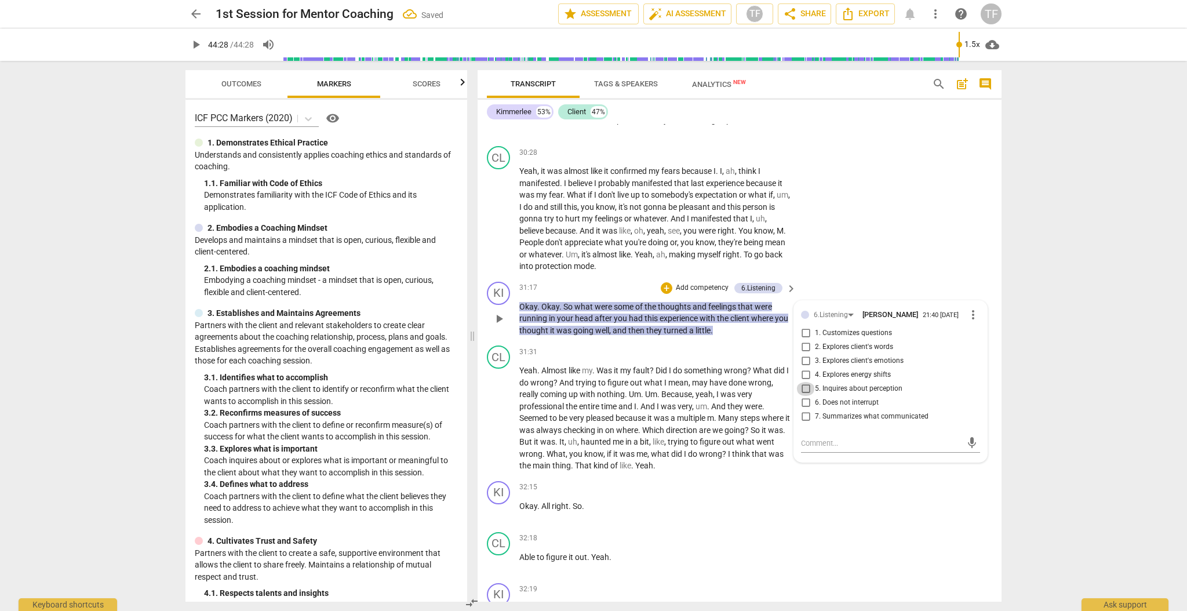
click at [804, 382] on input "5. Inquires about perception" at bounding box center [805, 389] width 19 height 14
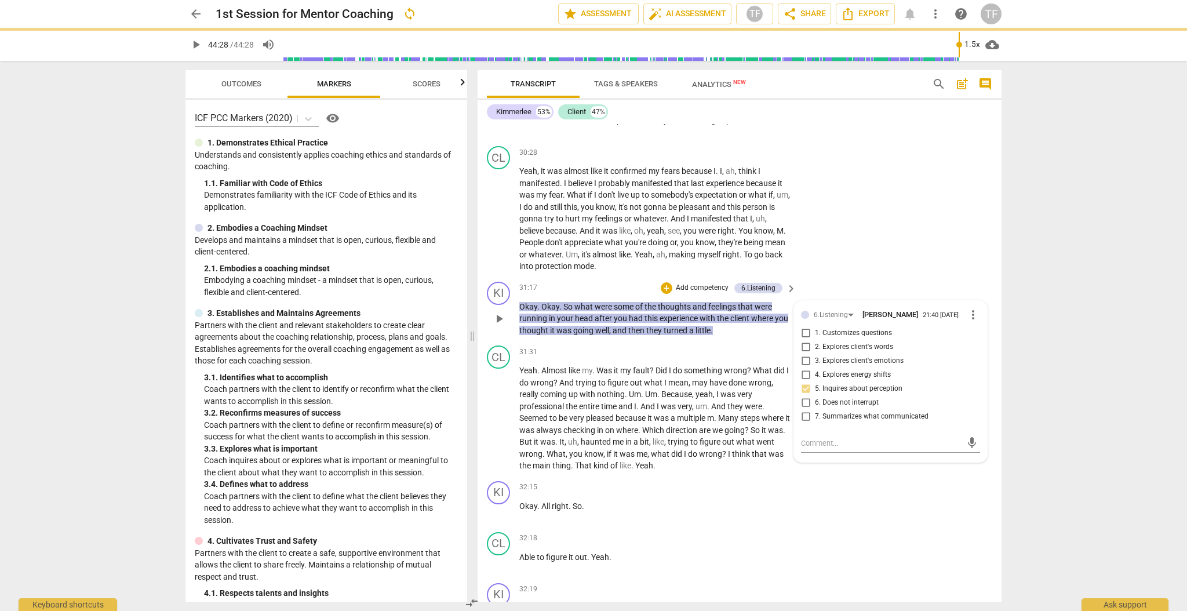
click at [679, 312] on div "KI play_arrow pause 31:17 + Add competency 6.Listening keyboard_arrow_right Oka…" at bounding box center [740, 309] width 524 height 64
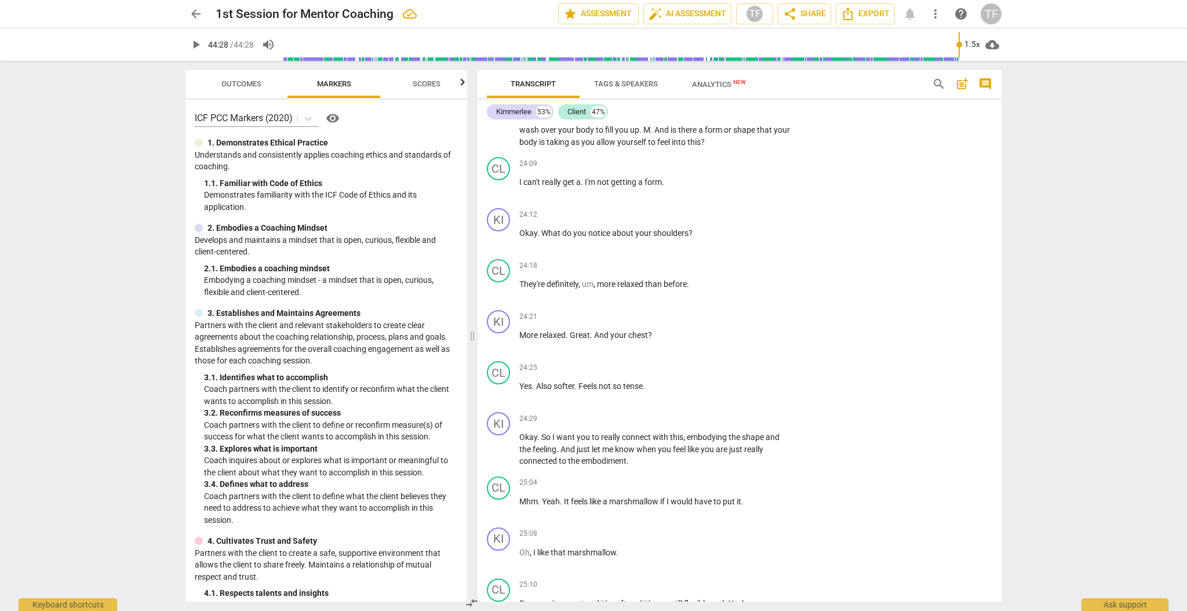
scroll to position [5835, 0]
